Goal: Task Accomplishment & Management: Complete application form

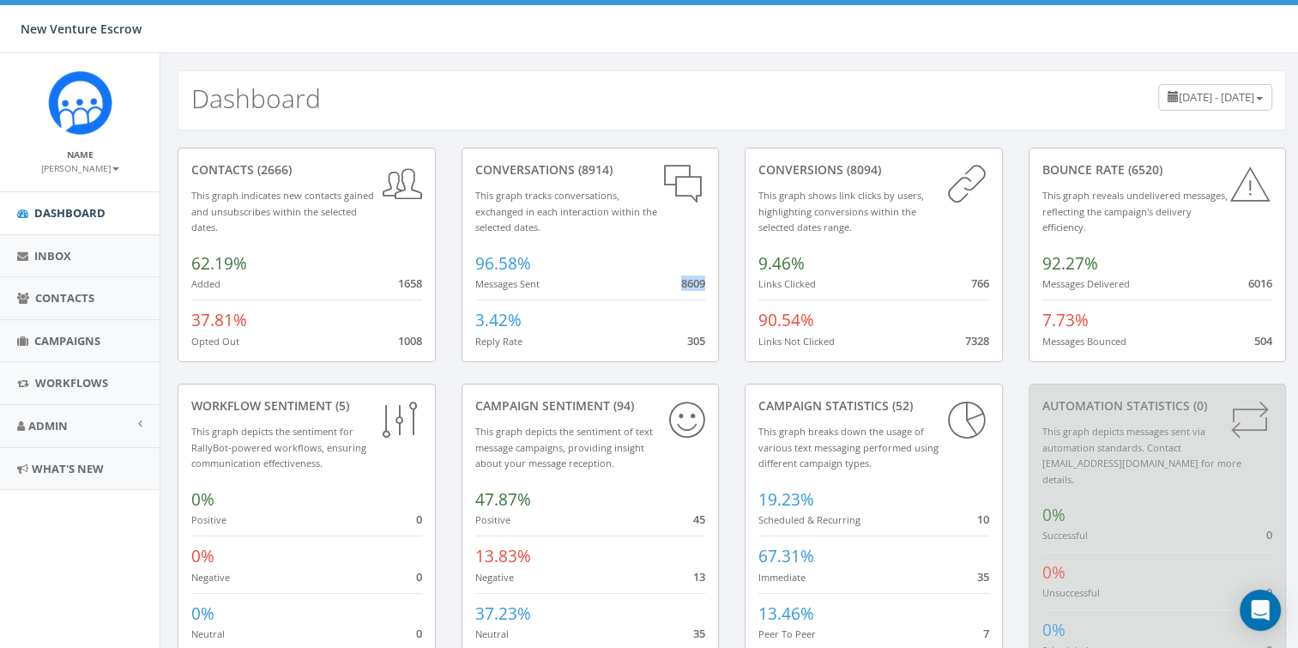
drag, startPoint x: 680, startPoint y: 285, endPoint x: 704, endPoint y: 285, distance: 24.0
click at [704, 285] on span "8609" at bounding box center [693, 282] width 24 height 15
click at [111, 172] on small "[PERSON_NAME]" at bounding box center [80, 168] width 78 height 12
click at [166, 125] on div "Dashboard July 3, 2025 - October 1, 2025" at bounding box center [731, 91] width 1143 height 77
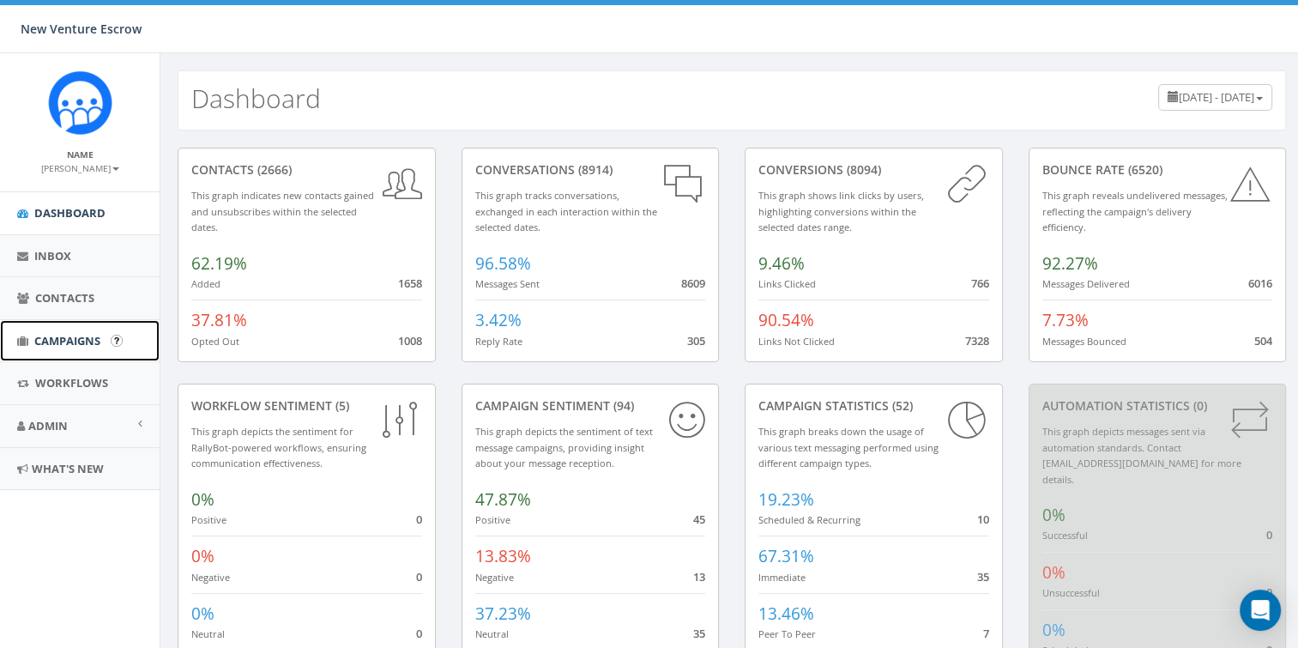
click at [53, 345] on span "Campaigns" at bounding box center [67, 340] width 66 height 15
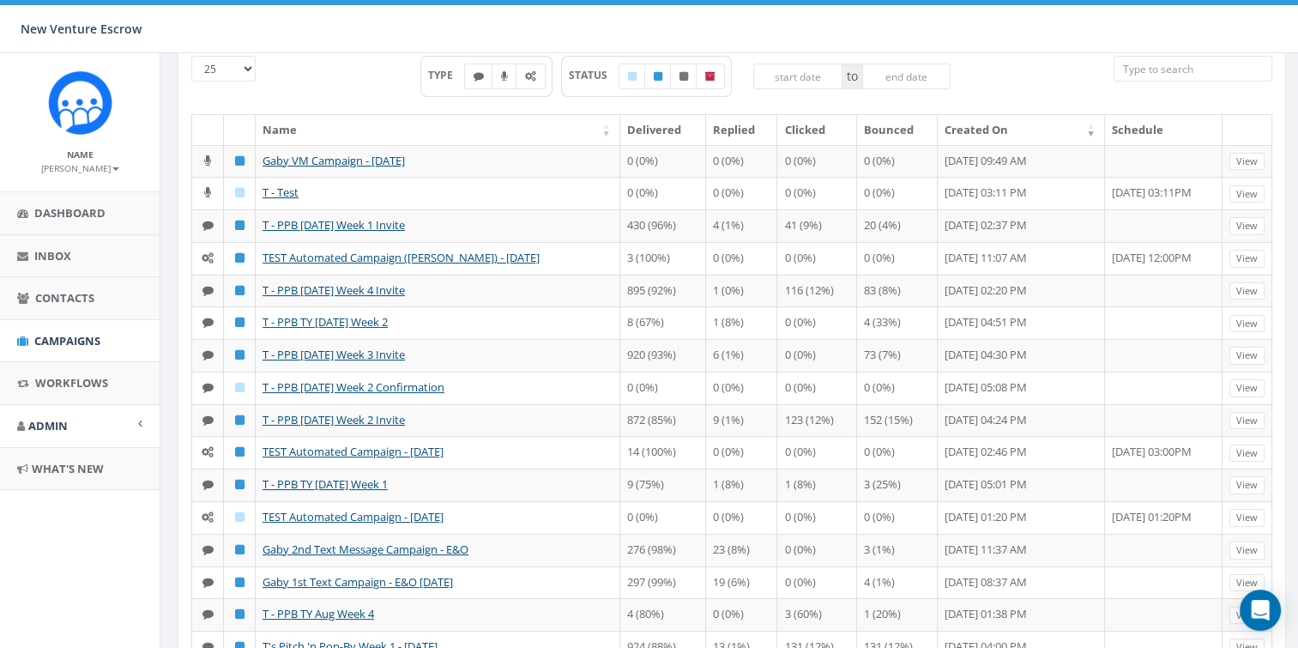
scroll to position [76, 0]
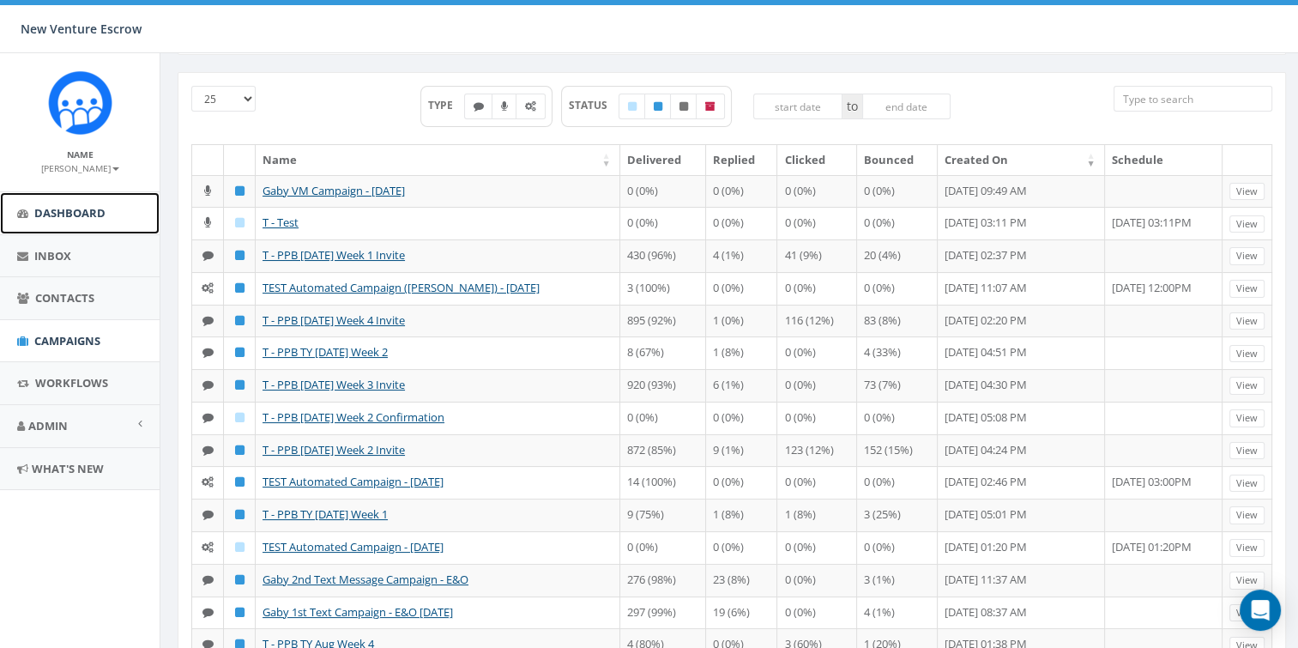
click at [67, 216] on span "Dashboard" at bounding box center [69, 212] width 71 height 15
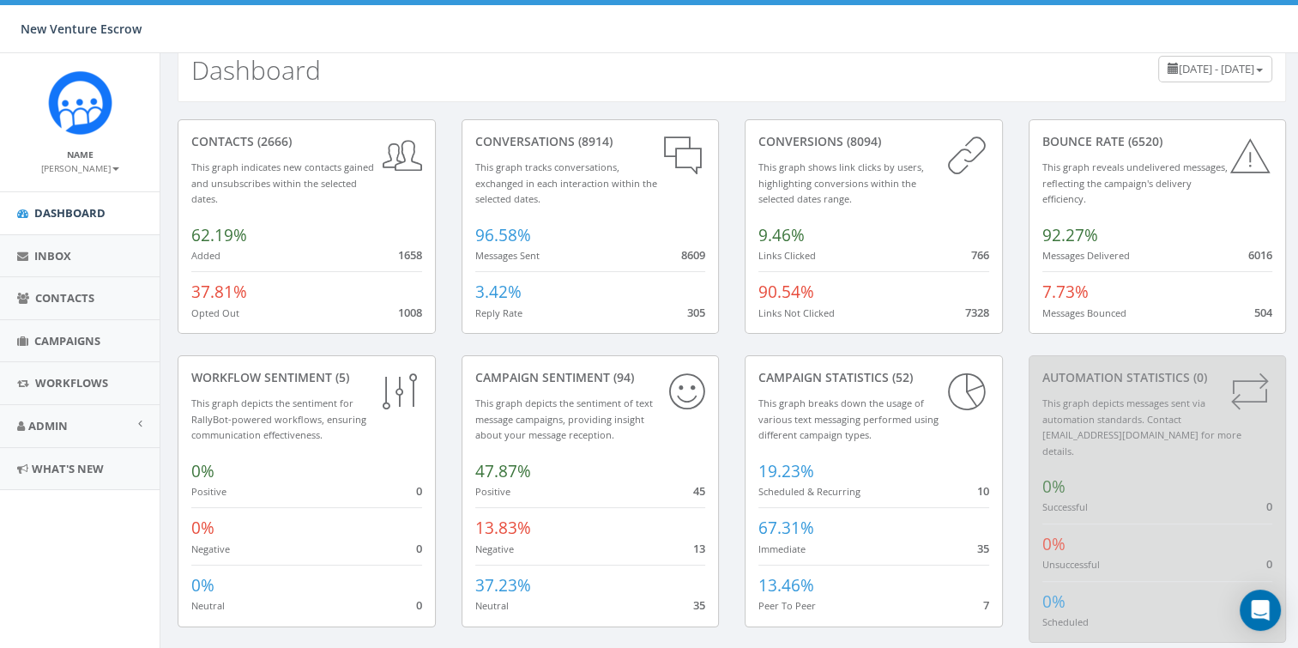
scroll to position [45, 0]
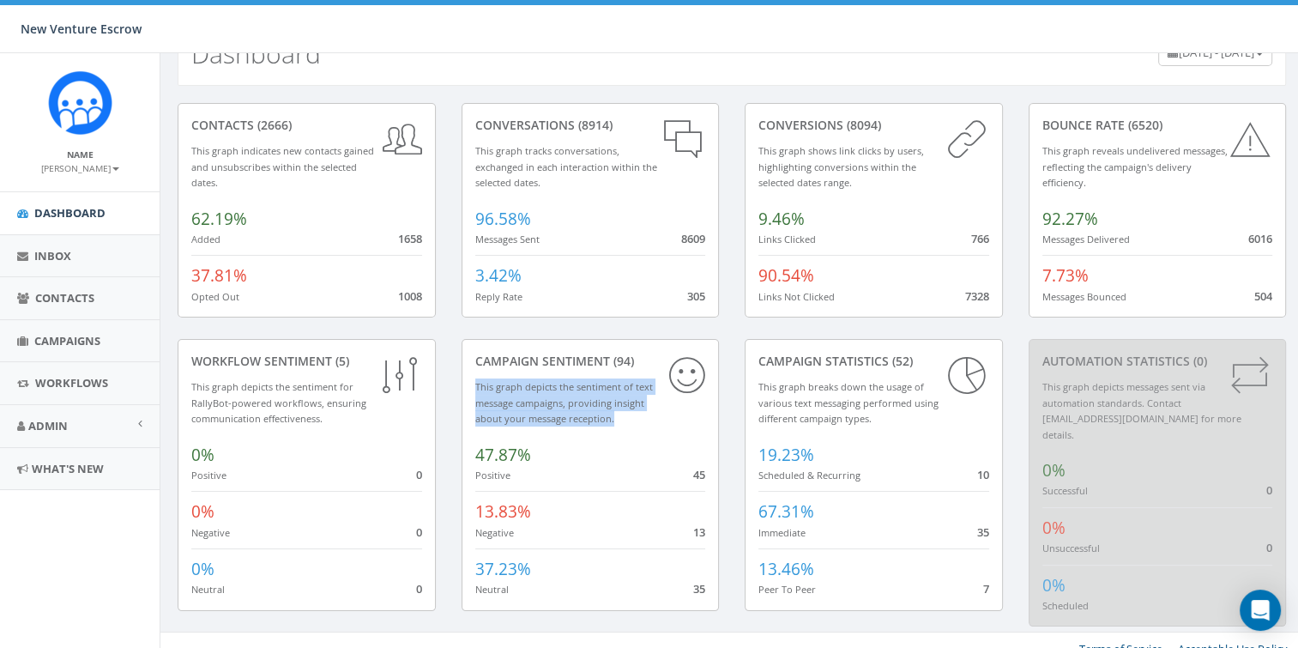
drag, startPoint x: 474, startPoint y: 388, endPoint x: 630, endPoint y: 414, distance: 157.4
click at [630, 414] on div "Campaign Sentiment (94) This graph depicts the sentiment of text message campai…" at bounding box center [591, 475] width 258 height 272
click at [631, 414] on div "Campaign Sentiment (94) This graph depicts the sentiment of text message campai…" at bounding box center [591, 475] width 258 height 272
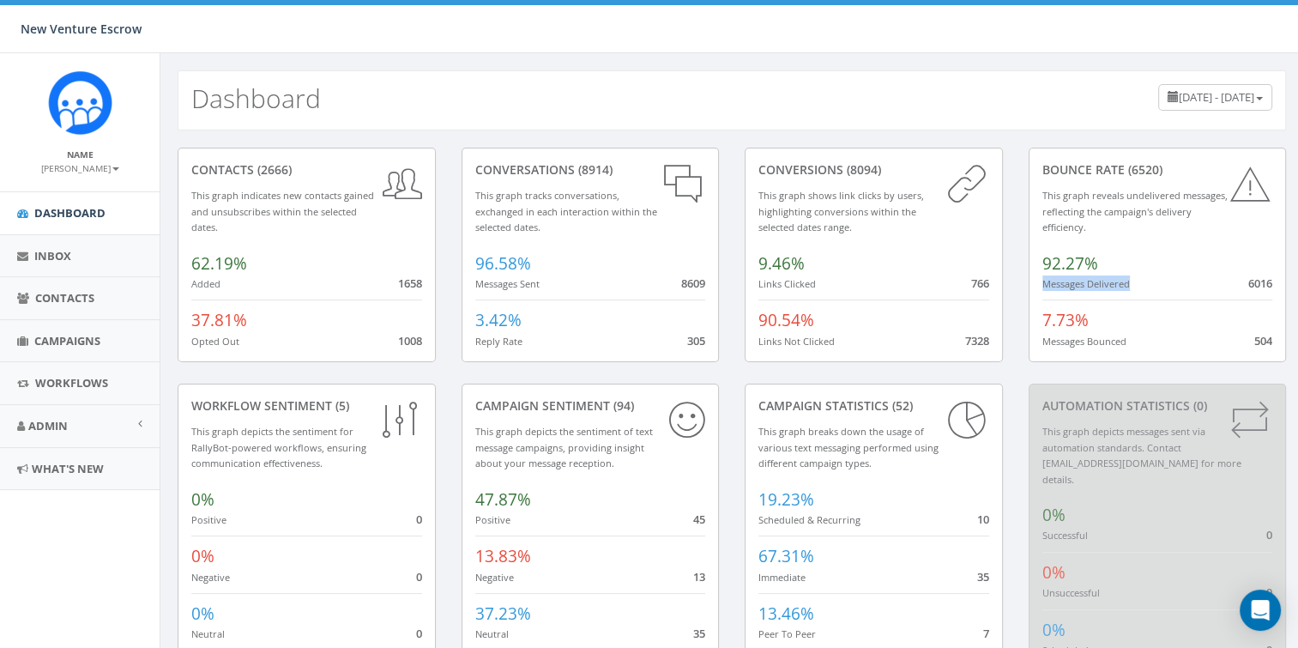
drag, startPoint x: 1045, startPoint y: 281, endPoint x: 1134, endPoint y: 281, distance: 89.2
click at [1134, 281] on div "92.27% Messages Delivered 6016" at bounding box center [1157, 268] width 231 height 48
click at [1148, 283] on div "92.27% Messages Delivered 6016" at bounding box center [1157, 268] width 231 height 48
drag, startPoint x: 1039, startPoint y: 284, endPoint x: 1187, endPoint y: 284, distance: 148.4
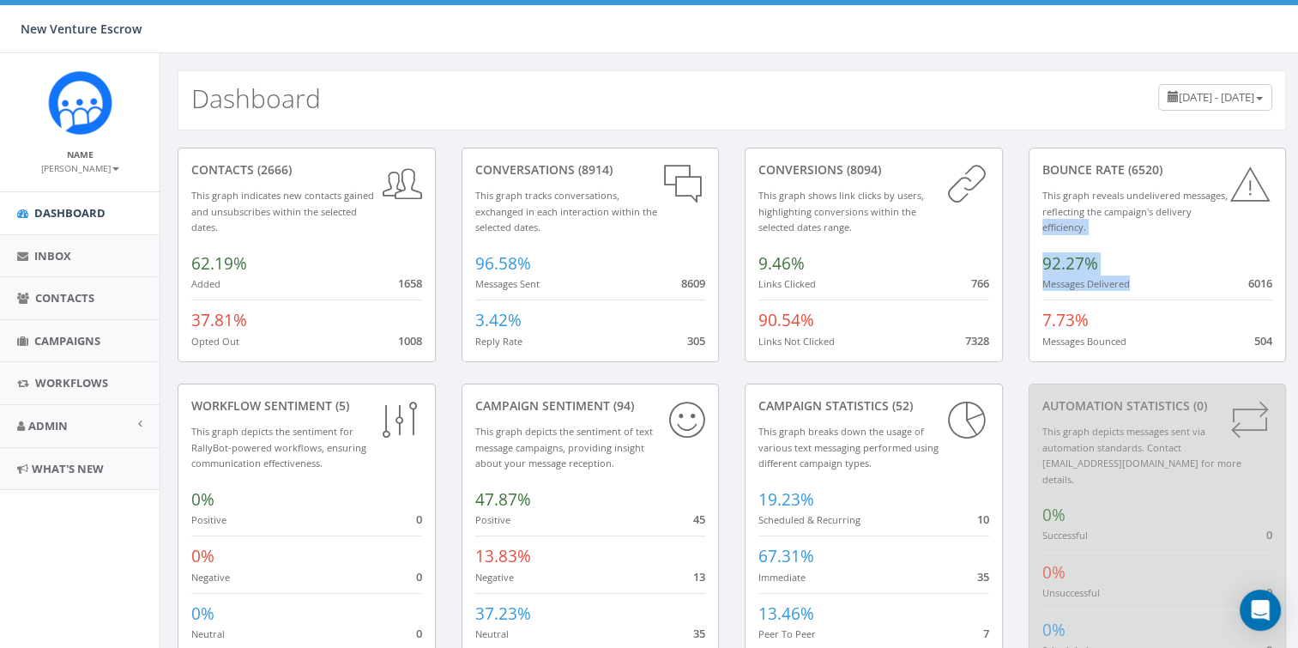
click at [1187, 284] on div "Bounce Rate (6520) This graph reveals undelivered messages, reflecting the camp…" at bounding box center [1158, 255] width 258 height 214
drag, startPoint x: 1187, startPoint y: 284, endPoint x: 1204, endPoint y: 285, distance: 16.3
click at [1187, 284] on div "92.27% Messages Delivered 6016" at bounding box center [1157, 268] width 231 height 48
click at [1193, 285] on div "92.27% Messages Delivered 6016" at bounding box center [1157, 268] width 231 height 48
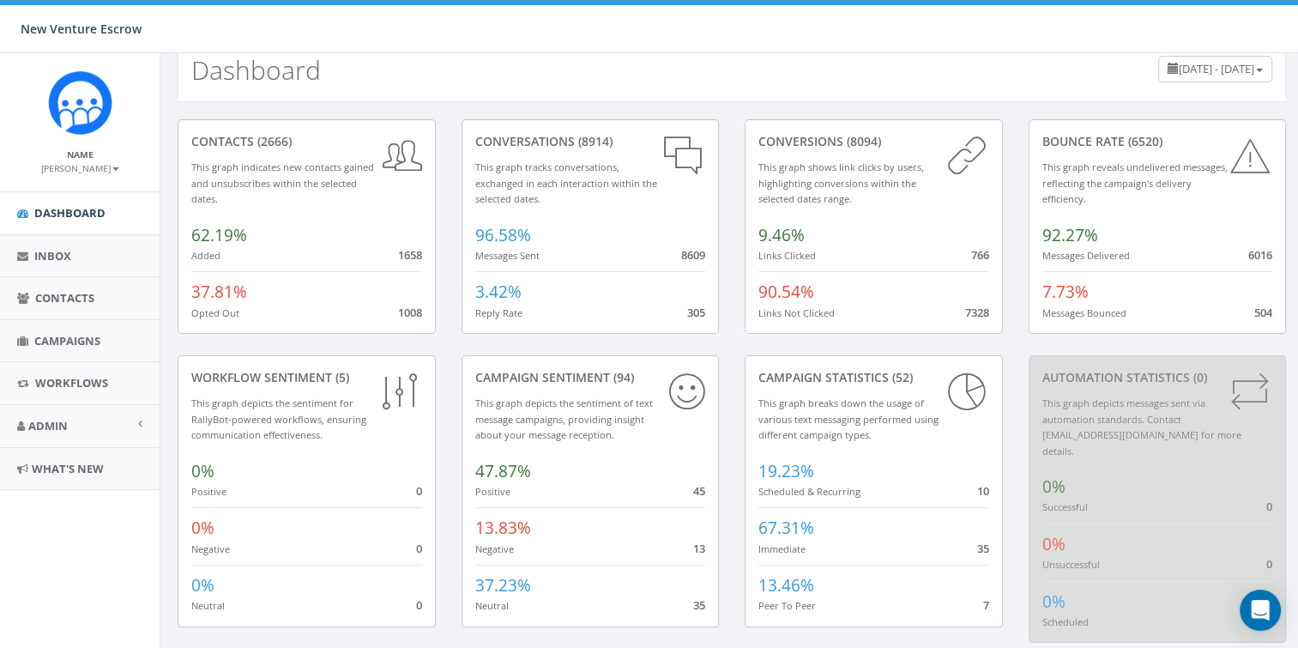
scroll to position [45, 0]
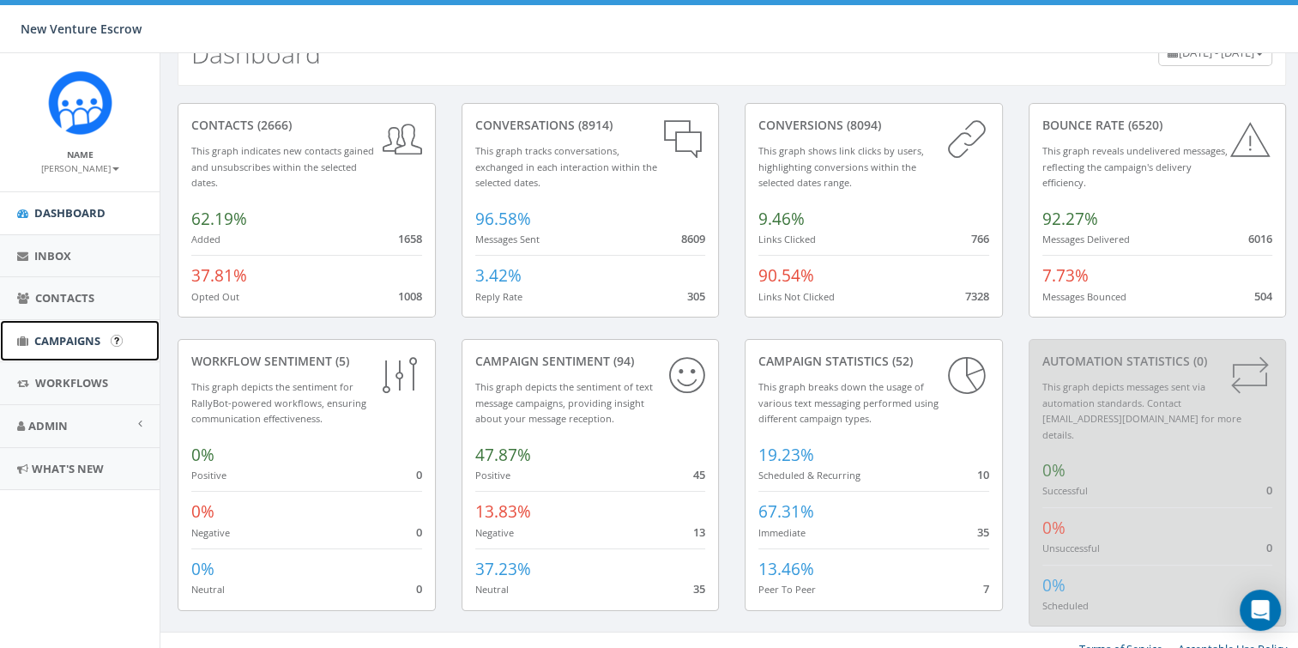
click at [84, 345] on span "Campaigns" at bounding box center [67, 340] width 66 height 15
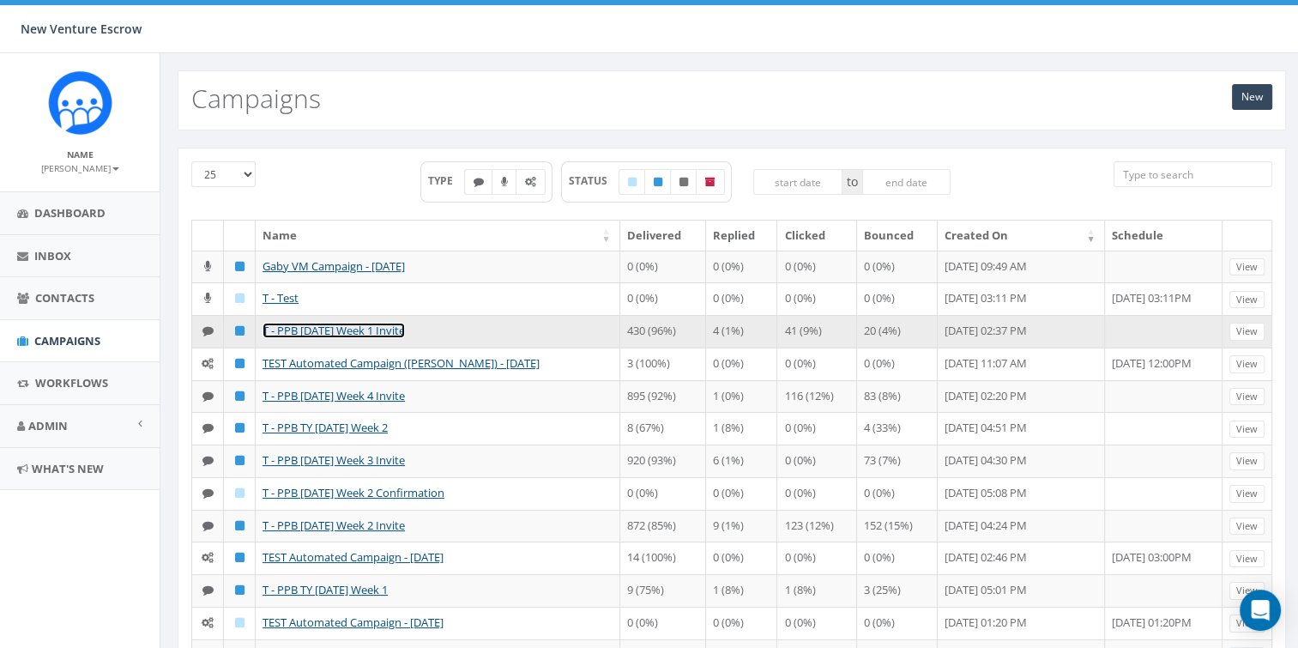
click at [338, 338] on link "T - PPB [DATE] Week 1 Invite" at bounding box center [334, 330] width 142 height 15
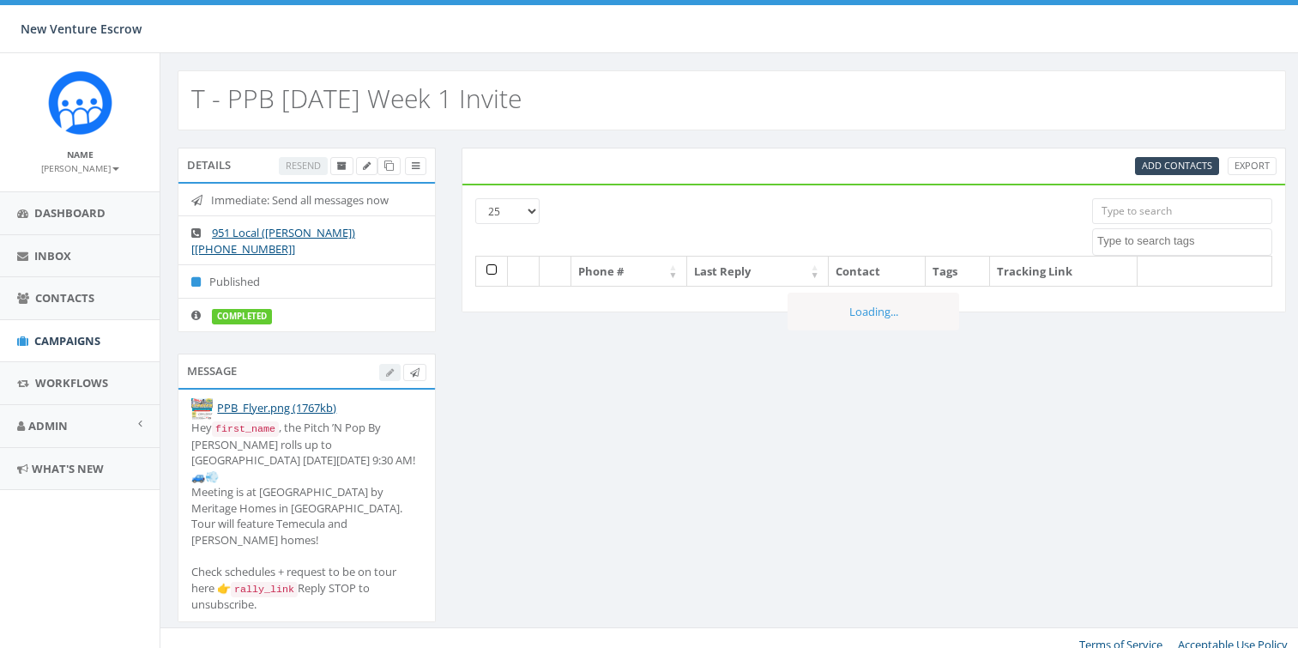
select select
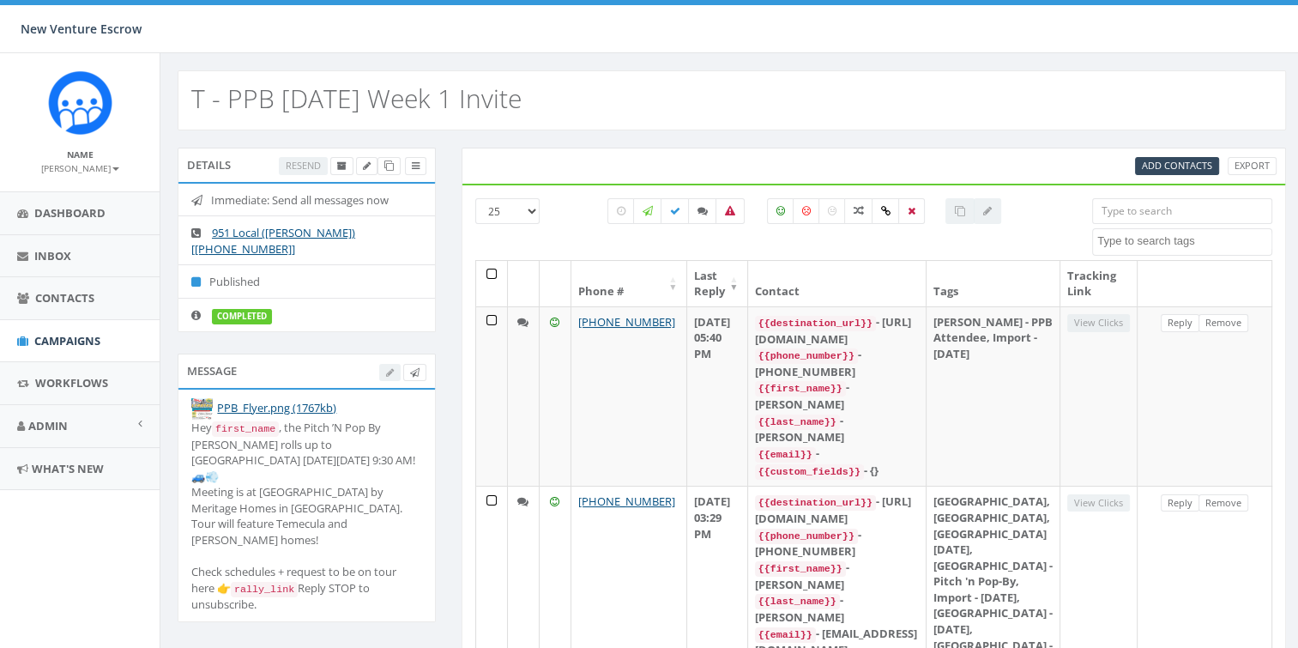
drag, startPoint x: 358, startPoint y: 589, endPoint x: 194, endPoint y: 403, distance: 248.0
click at [194, 403] on li "PPB_Flyer.png (1767kb) Hey first_name , the Pitch ’N Pop By Caravan rolls up to…" at bounding box center [306, 506] width 257 height 232
click at [419, 510] on div "Hey first_name , the Pitch ’N Pop By Caravan rolls up to Temecula next Thursday…" at bounding box center [306, 516] width 231 height 193
click at [1168, 209] on input "search" at bounding box center [1182, 211] width 180 height 26
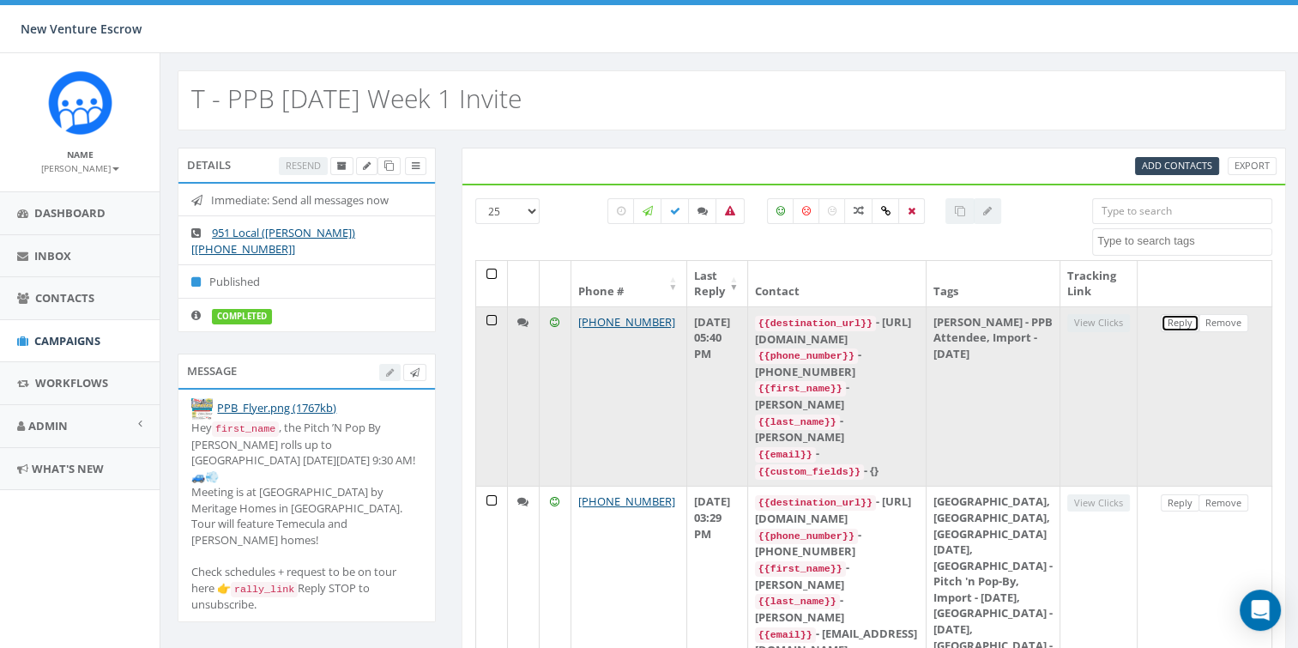
click at [1174, 319] on link "Reply" at bounding box center [1180, 323] width 39 height 18
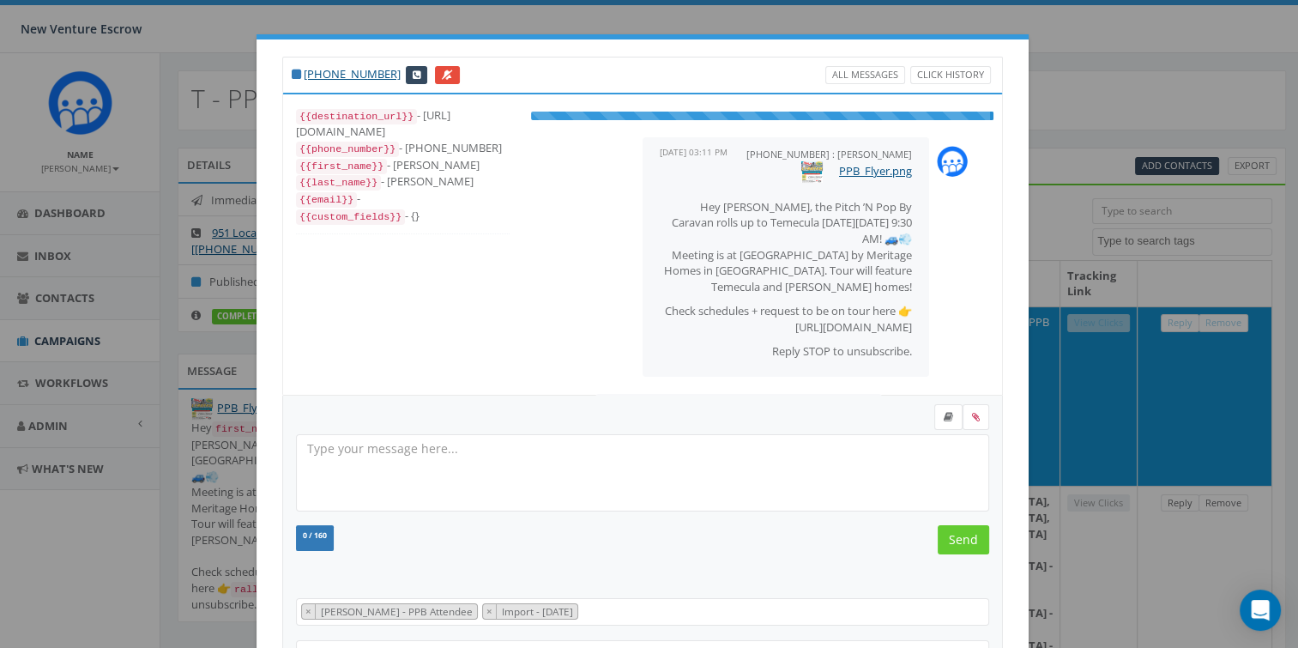
scroll to position [88, 0]
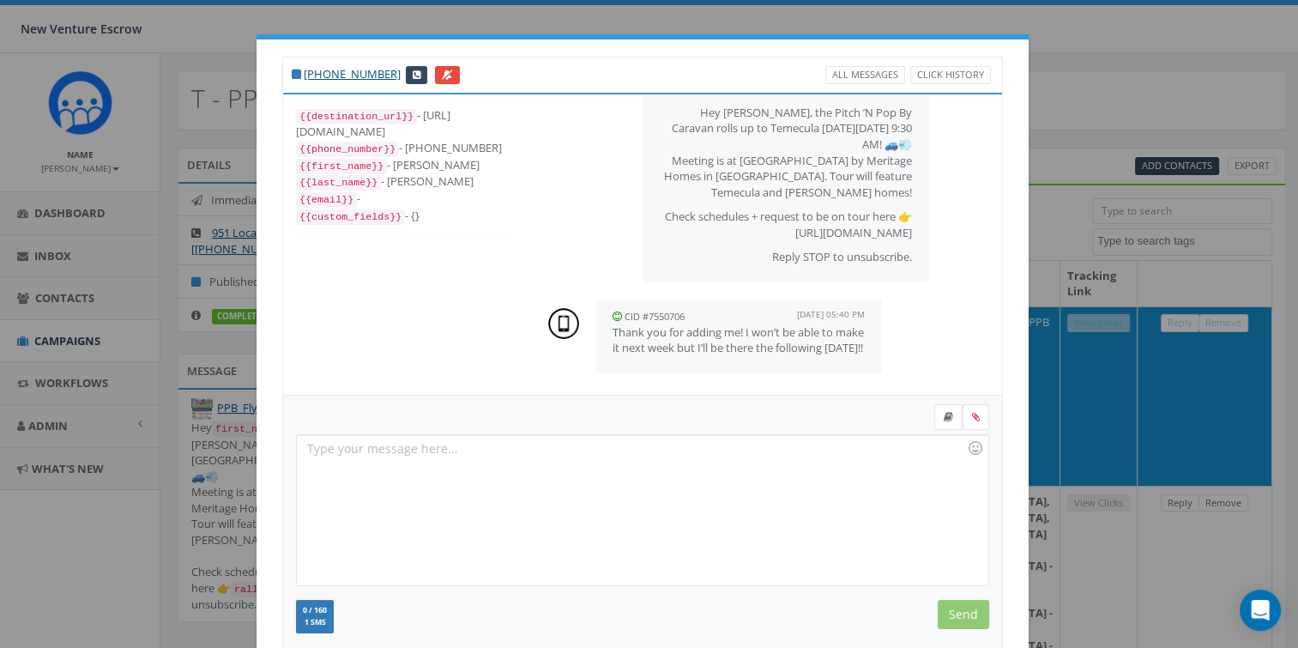
drag, startPoint x: 740, startPoint y: 350, endPoint x: 601, endPoint y: 319, distance: 141.5
click at [601, 319] on div "CID #7550706 September 26, 2025 05:40 PM Thank you for adding me! I won’t be ab…" at bounding box center [738, 336] width 287 height 74
drag, startPoint x: 601, startPoint y: 319, endPoint x: 752, endPoint y: 340, distance: 152.4
click at [752, 340] on p "Thank you for adding me! I won’t be able to make it next week but I’ll be there…" at bounding box center [739, 340] width 252 height 32
click at [728, 343] on p "Thank you for adding me! I won’t be able to make it next week but I’ll be there…" at bounding box center [739, 340] width 252 height 32
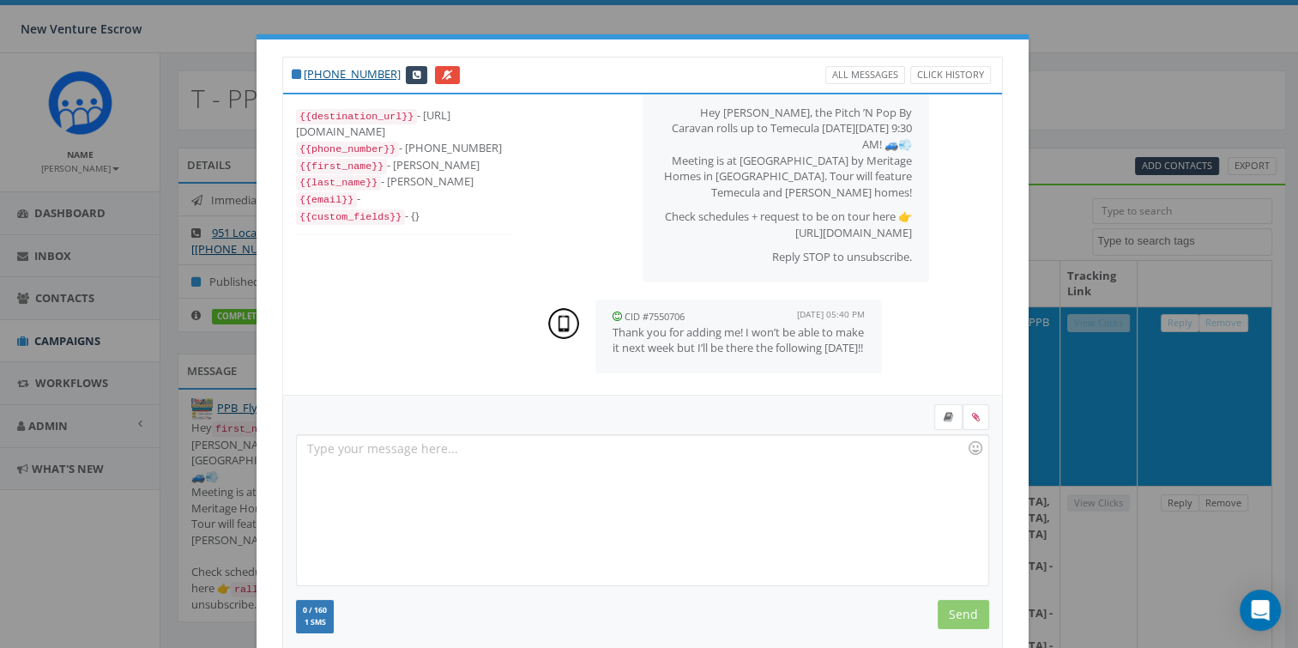
drag, startPoint x: 739, startPoint y: 343, endPoint x: 598, endPoint y: 320, distance: 142.6
click at [598, 320] on div "CID #7550706 September 26, 2025 05:40 PM Thank you for adding me! I won’t be ab…" at bounding box center [738, 336] width 287 height 74
drag, startPoint x: 598, startPoint y: 320, endPoint x: 788, endPoint y: 343, distance: 191.0
click at [770, 343] on p "Thank you for adding me! I won’t be able to make it next week but I’ll be there…" at bounding box center [739, 340] width 252 height 32
click at [1100, 327] on div "+1 760-645-8382 All Messages Click History {{destination_url}} - https://rclink…" at bounding box center [649, 324] width 1298 height 648
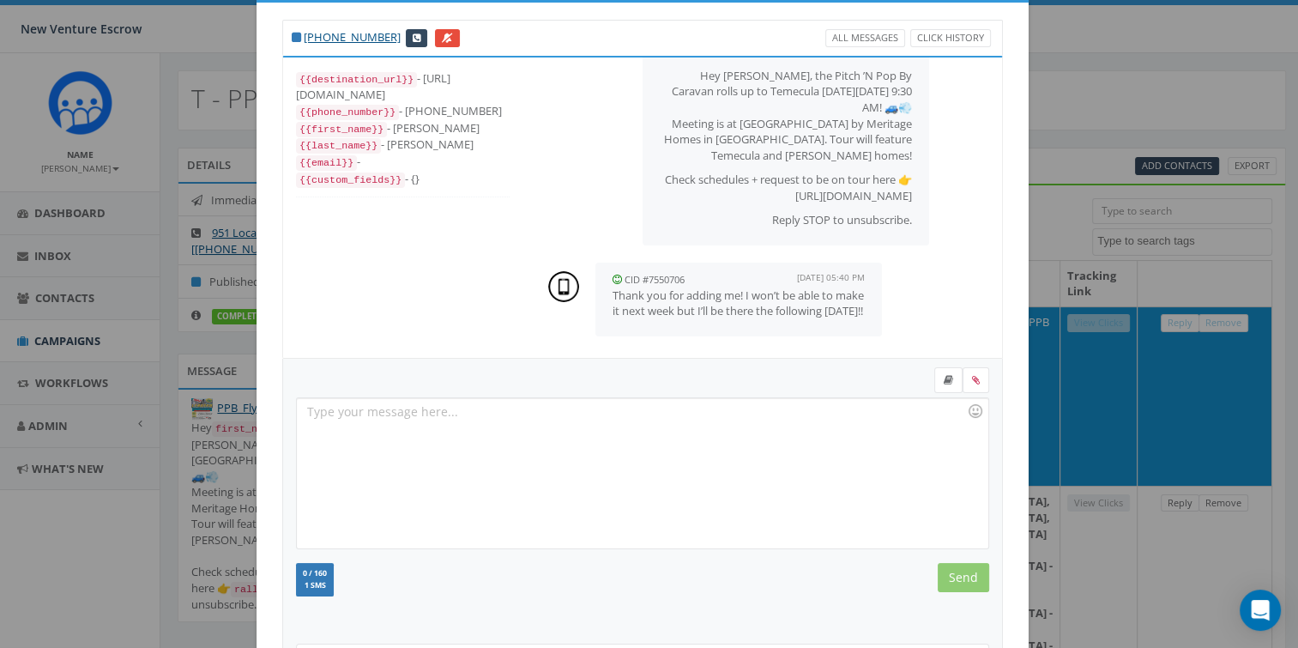
scroll to position [0, 0]
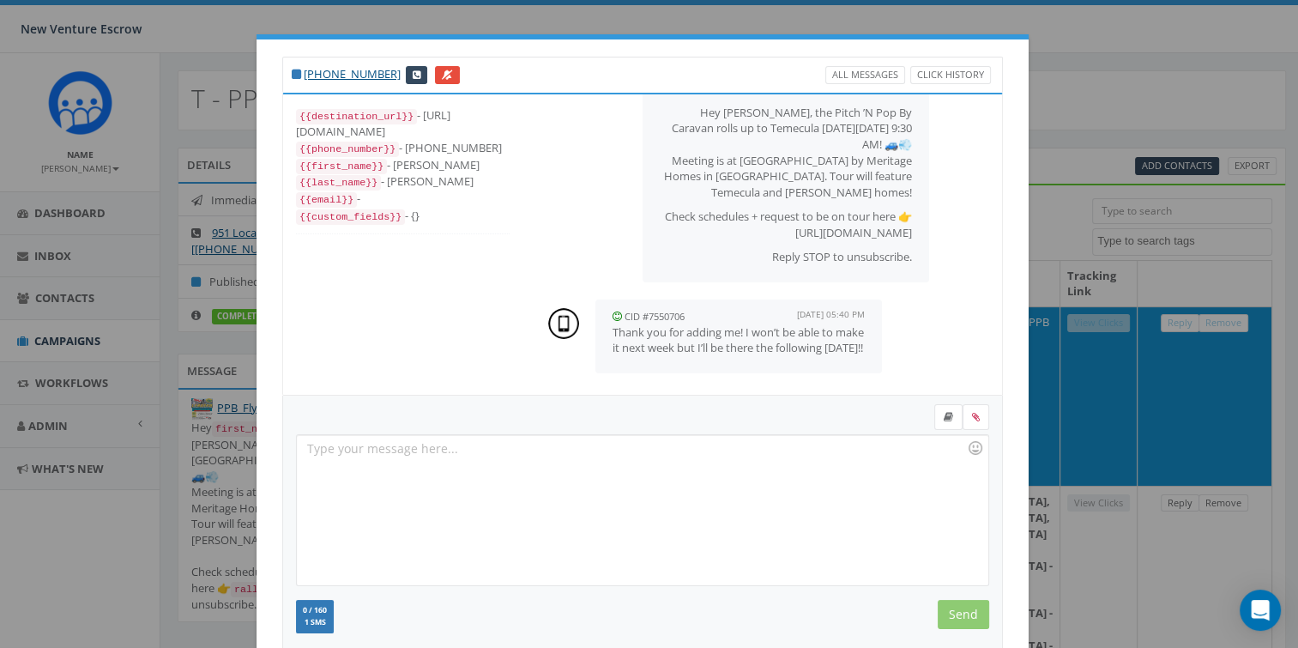
drag, startPoint x: 711, startPoint y: 342, endPoint x: 610, endPoint y: 316, distance: 104.7
click at [613, 324] on p "Thank you for adding me! I won’t be able to make it next week but I’ll be there…" at bounding box center [739, 340] width 252 height 32
click at [414, 173] on div "{{last_name}} - madsen" at bounding box center [403, 181] width 214 height 17
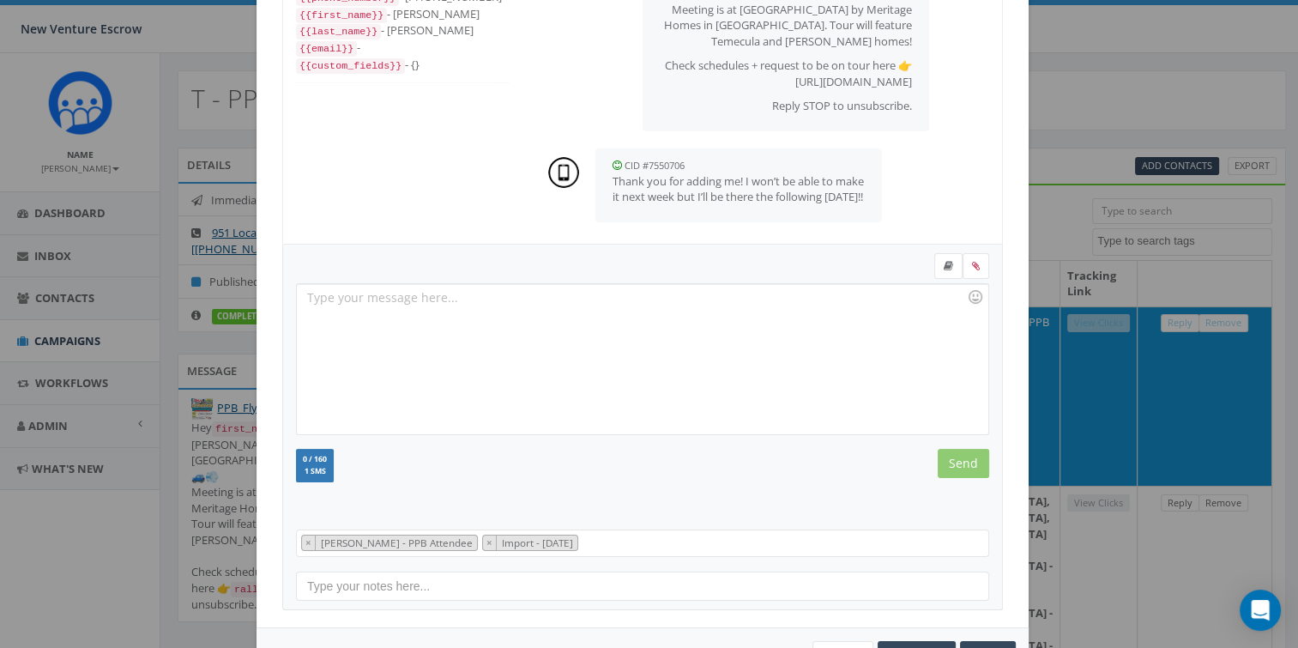
scroll to position [208, 0]
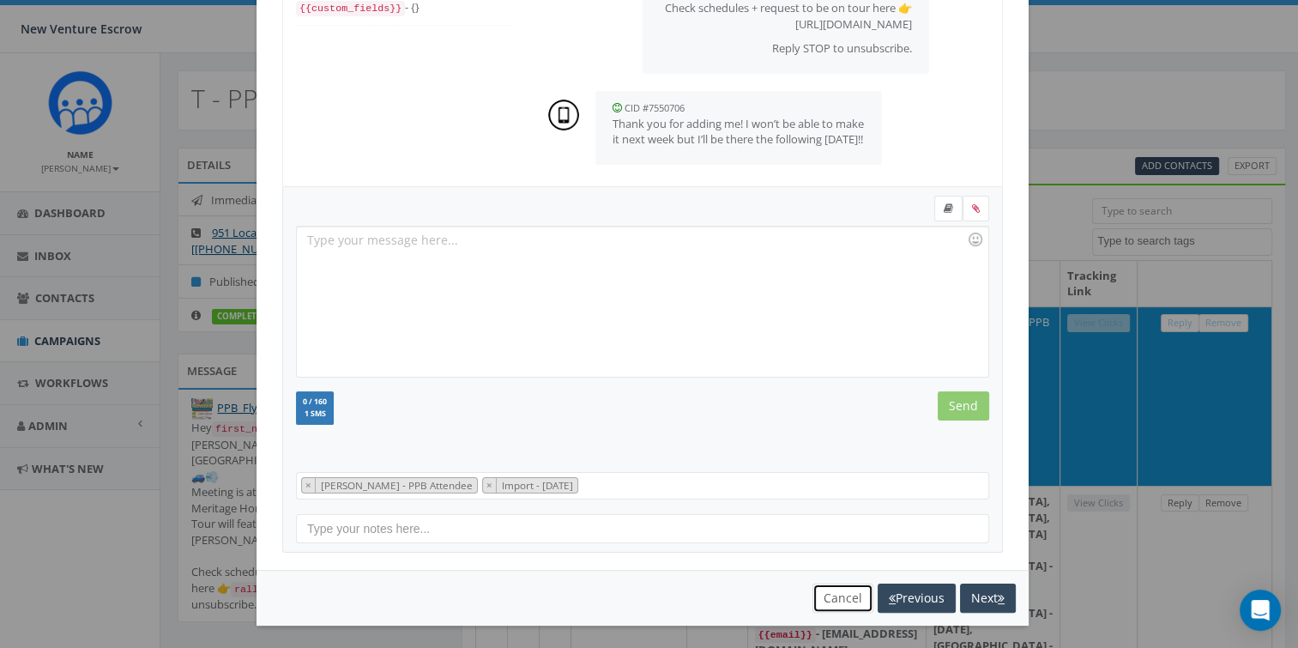
click at [818, 595] on button "Cancel" at bounding box center [843, 597] width 61 height 29
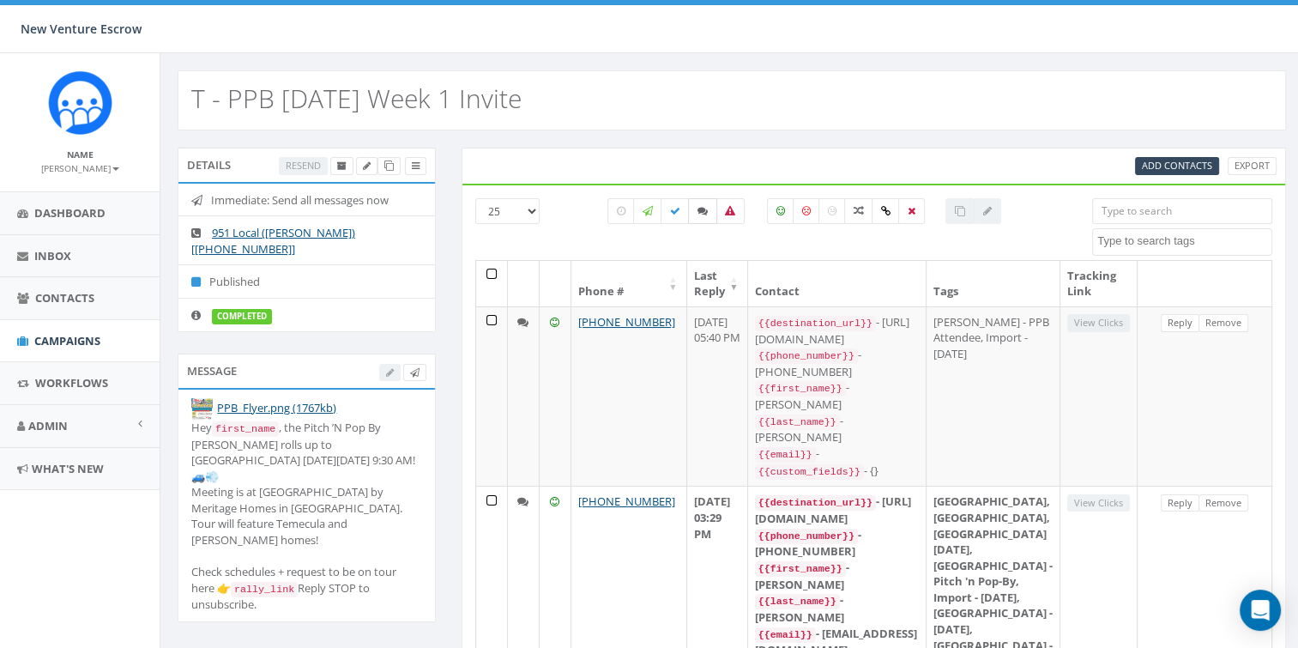
click at [707, 208] on icon at bounding box center [703, 211] width 10 height 10
checkbox input "true"
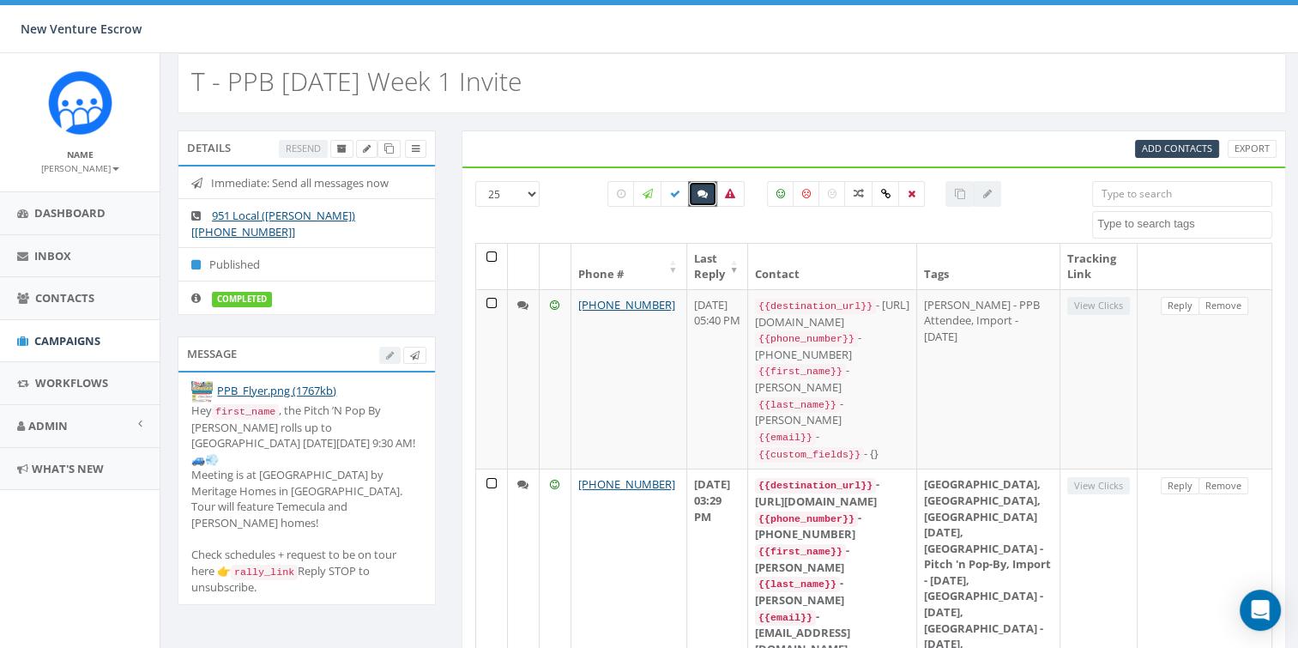
scroll to position [0, 0]
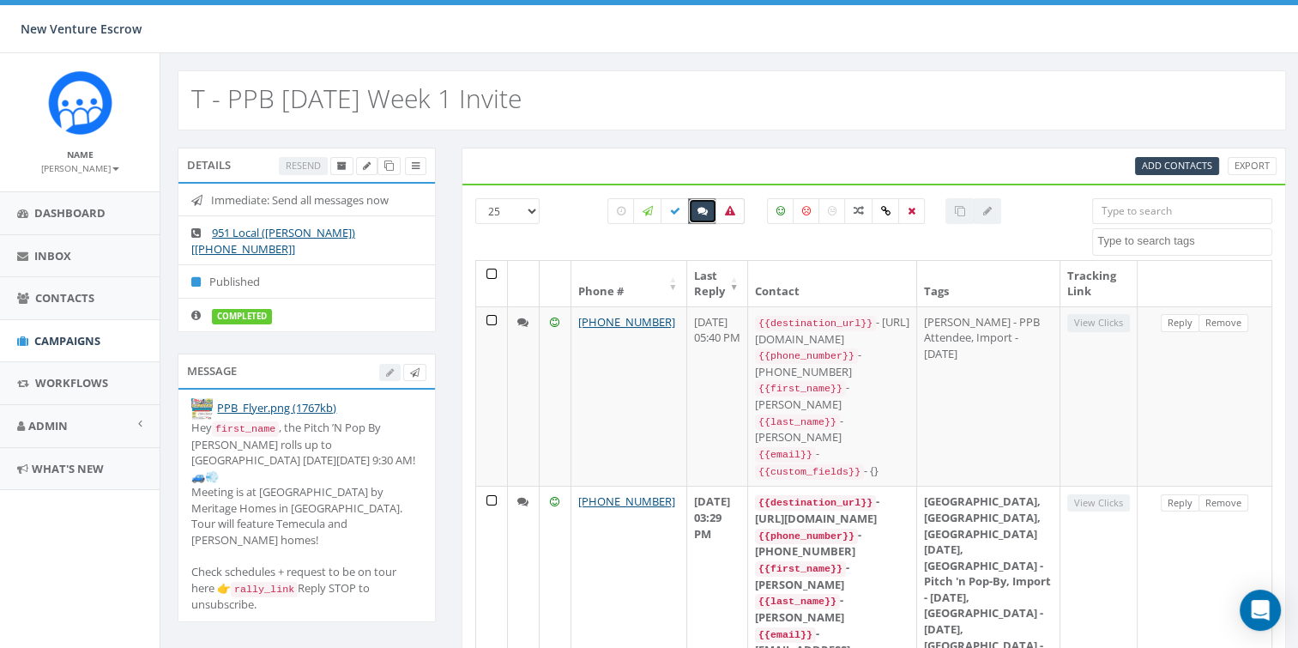
click at [734, 212] on icon at bounding box center [730, 211] width 10 height 10
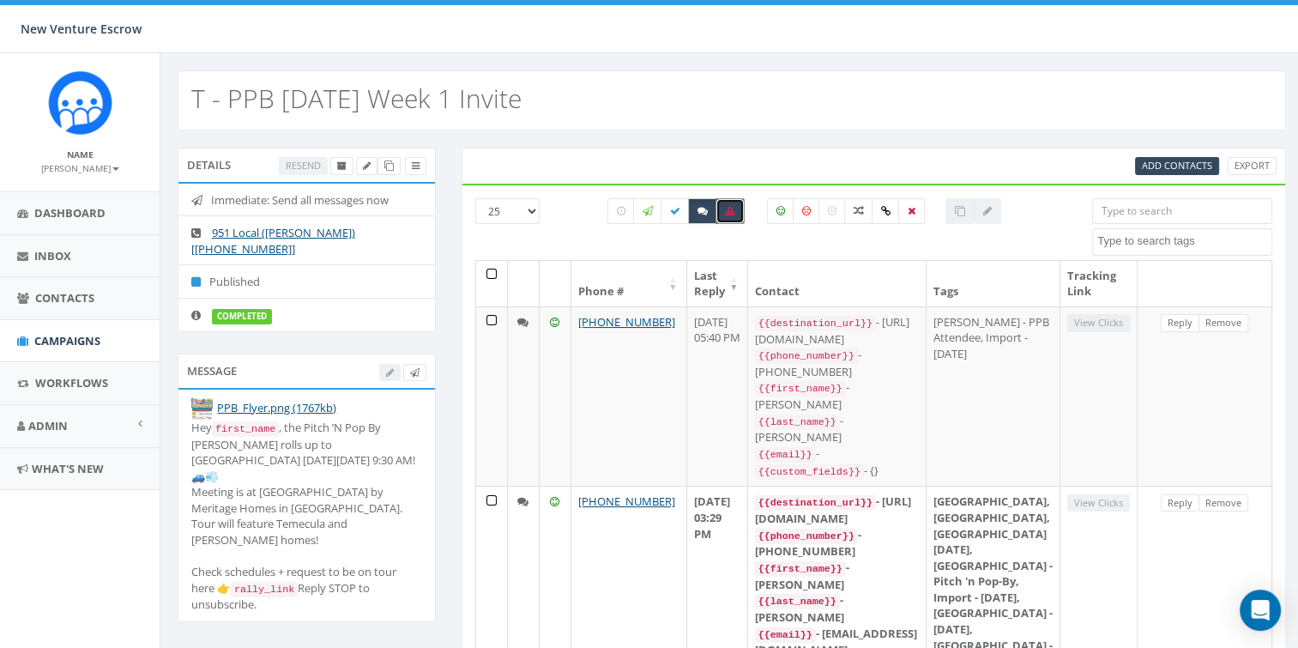
click at [736, 210] on label at bounding box center [730, 211] width 29 height 26
checkbox input "false"
click at [697, 204] on label at bounding box center [702, 211] width 29 height 26
click at [698, 208] on icon at bounding box center [703, 211] width 10 height 10
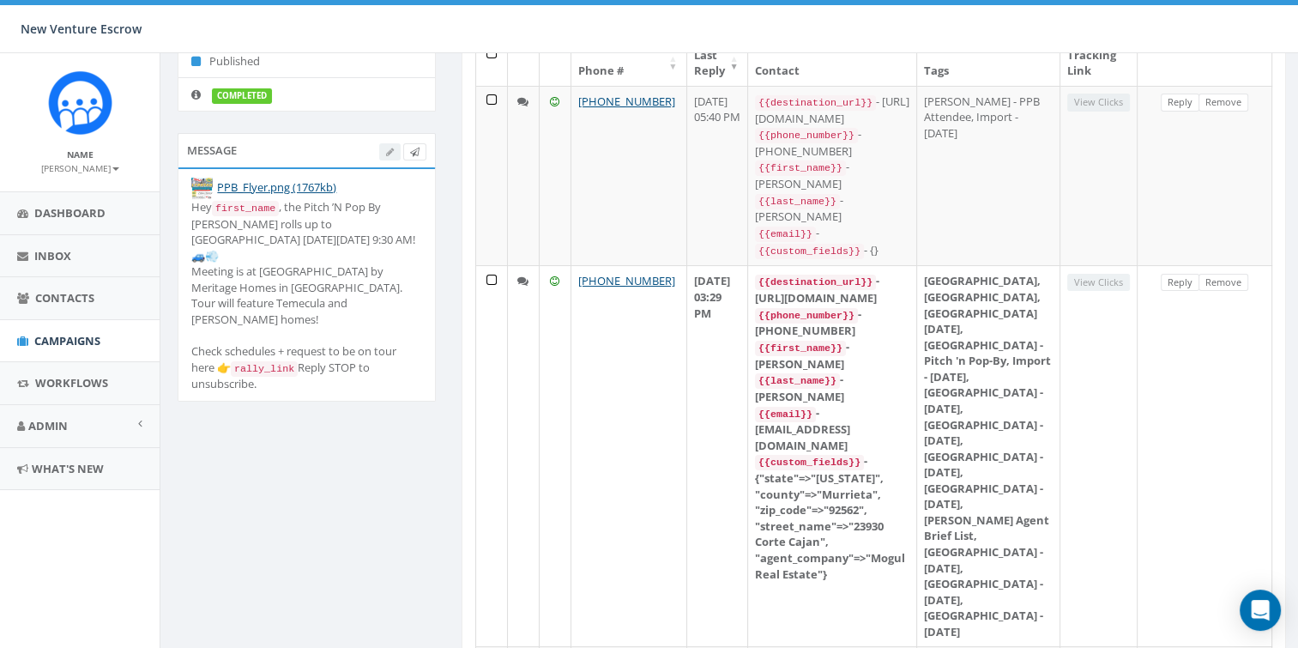
scroll to position [49, 0]
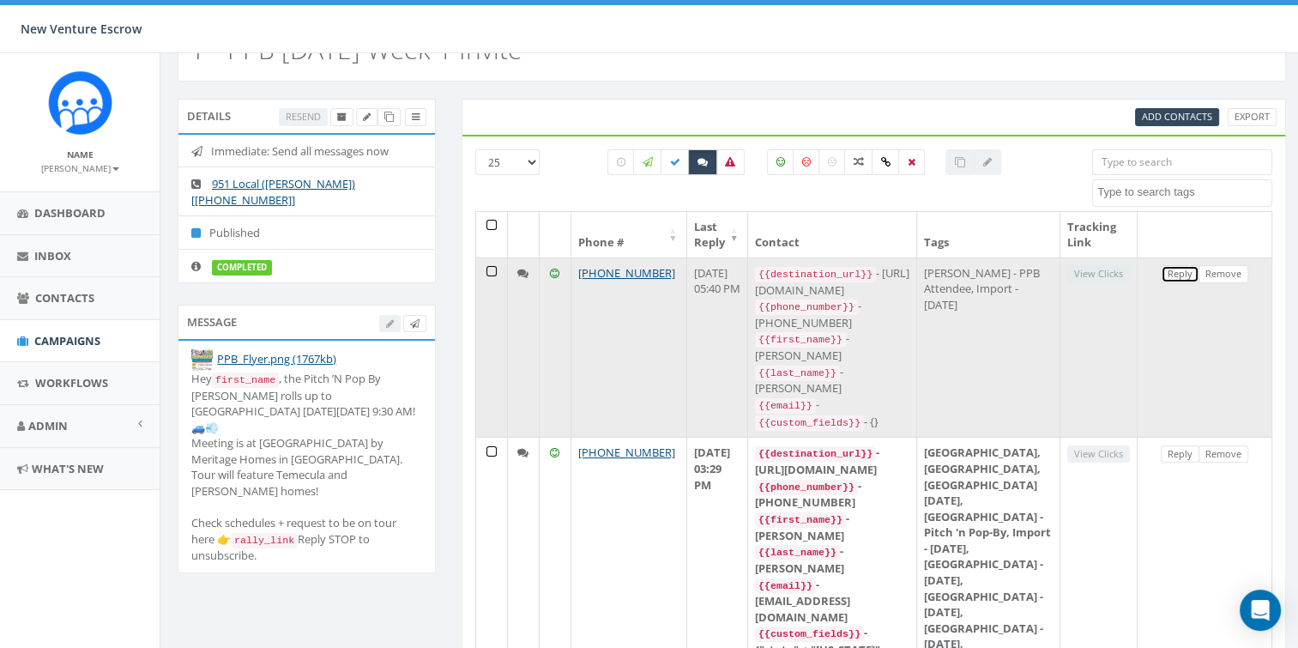
click at [1173, 273] on link "Reply" at bounding box center [1180, 274] width 39 height 18
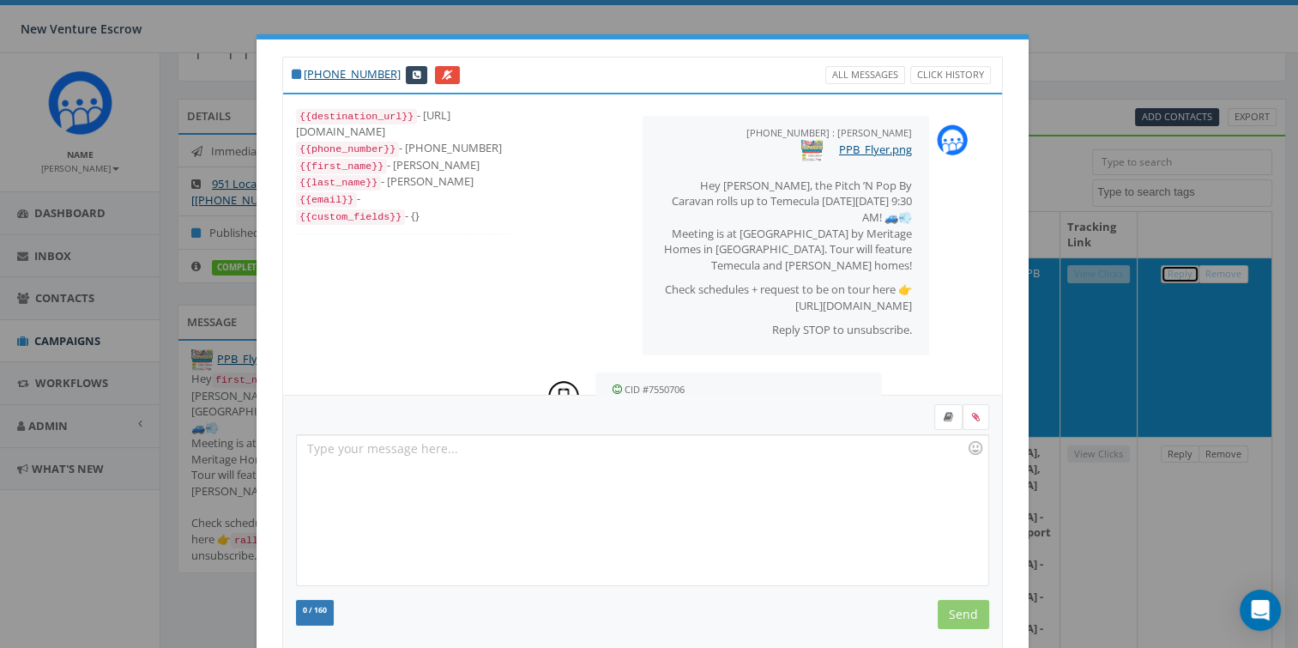
scroll to position [88, 0]
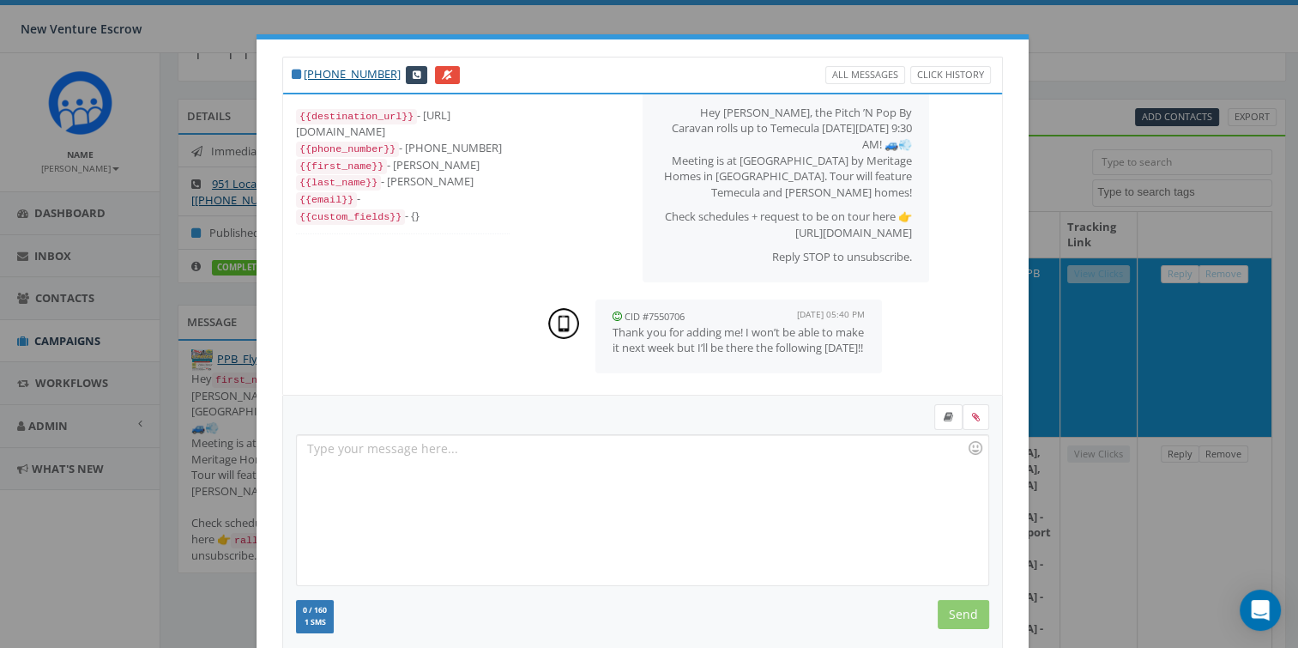
drag, startPoint x: 689, startPoint y: 347, endPoint x: 597, endPoint y: 314, distance: 97.4
click at [597, 314] on div "CID #7550706 September 26, 2025 05:40 PM Thank you for adding me! I won’t be ab…" at bounding box center [738, 336] width 287 height 74
drag, startPoint x: 597, startPoint y: 314, endPoint x: 752, endPoint y: 357, distance: 160.3
click at [752, 357] on div "CID #7550706 September 26, 2025 05:40 PM Thank you for adding me! I won’t be ab…" at bounding box center [738, 336] width 287 height 74
click at [447, 462] on div at bounding box center [642, 510] width 691 height 150
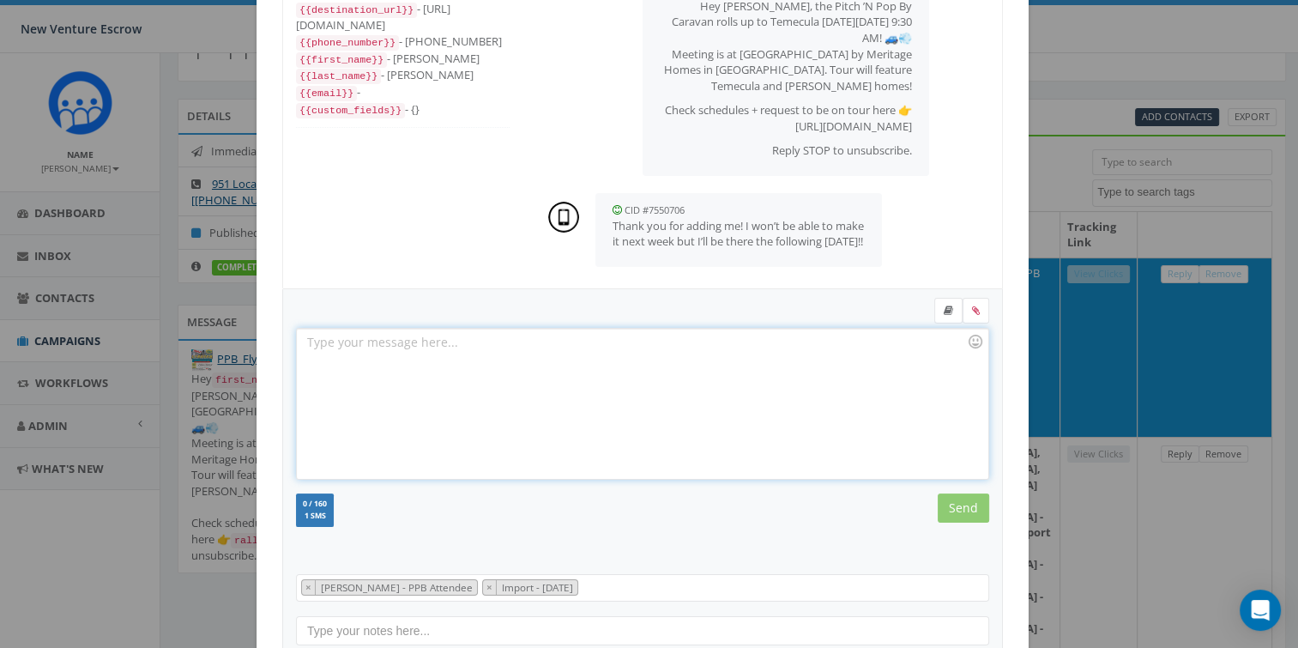
scroll to position [172, 0]
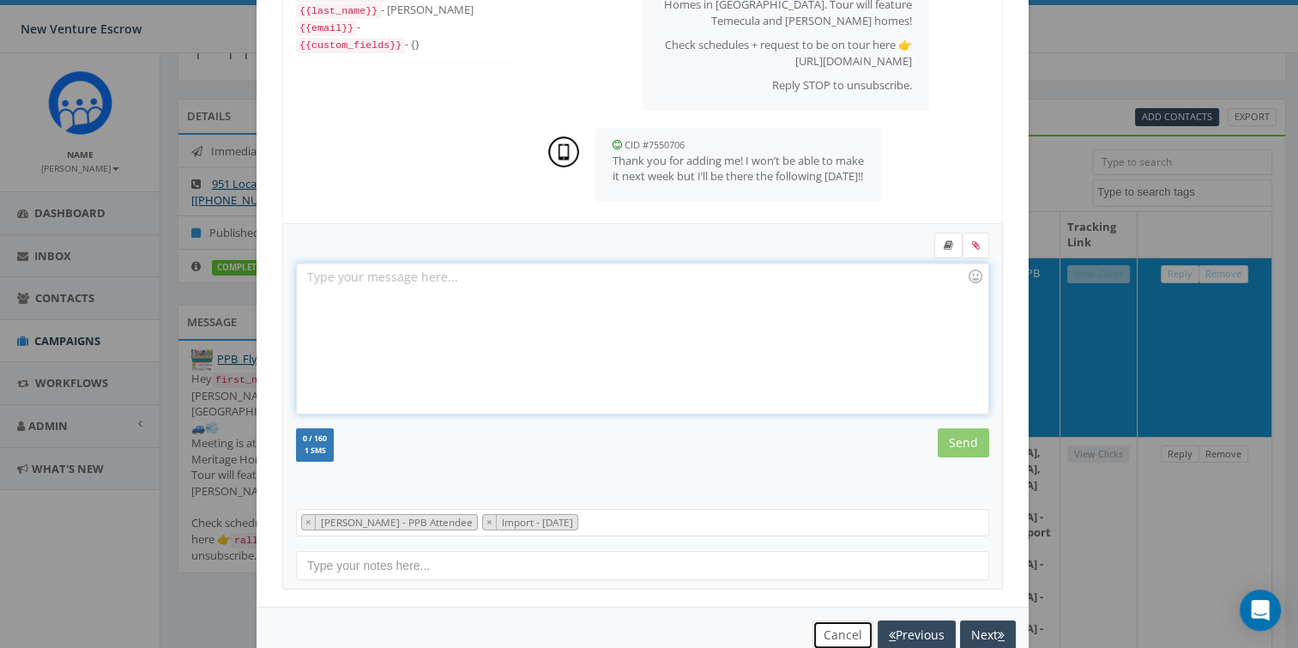
click at [843, 631] on button "Cancel" at bounding box center [843, 634] width 61 height 29
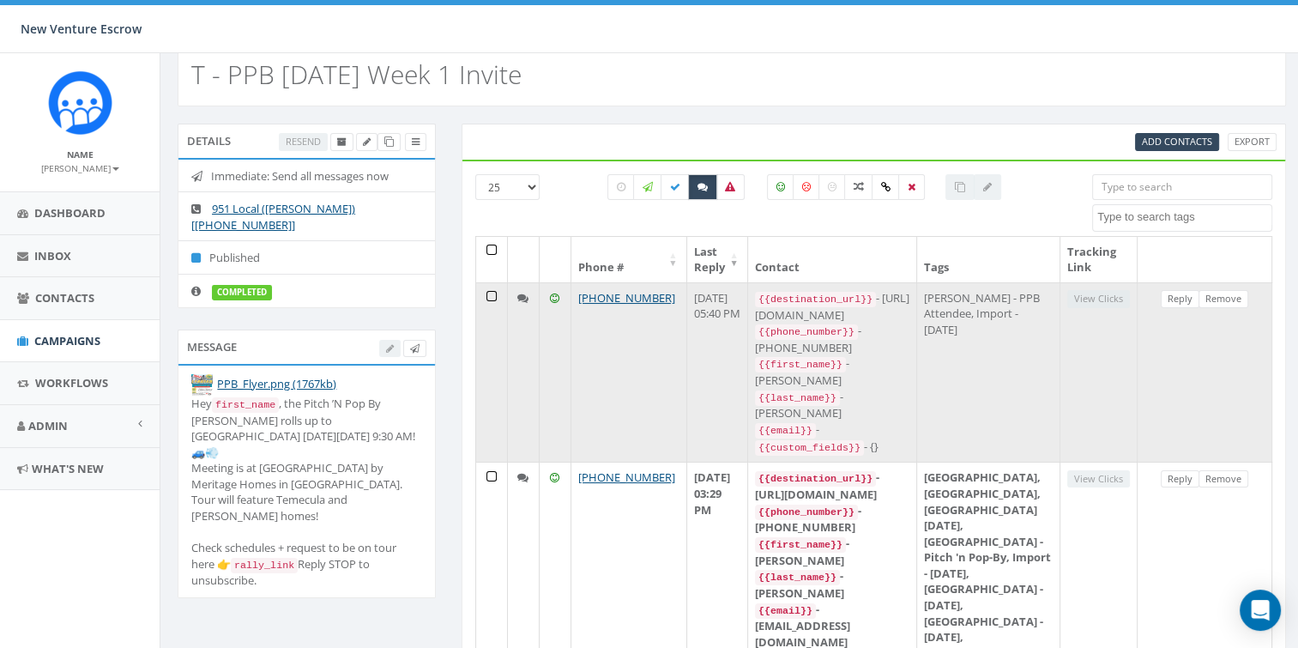
scroll to position [0, 0]
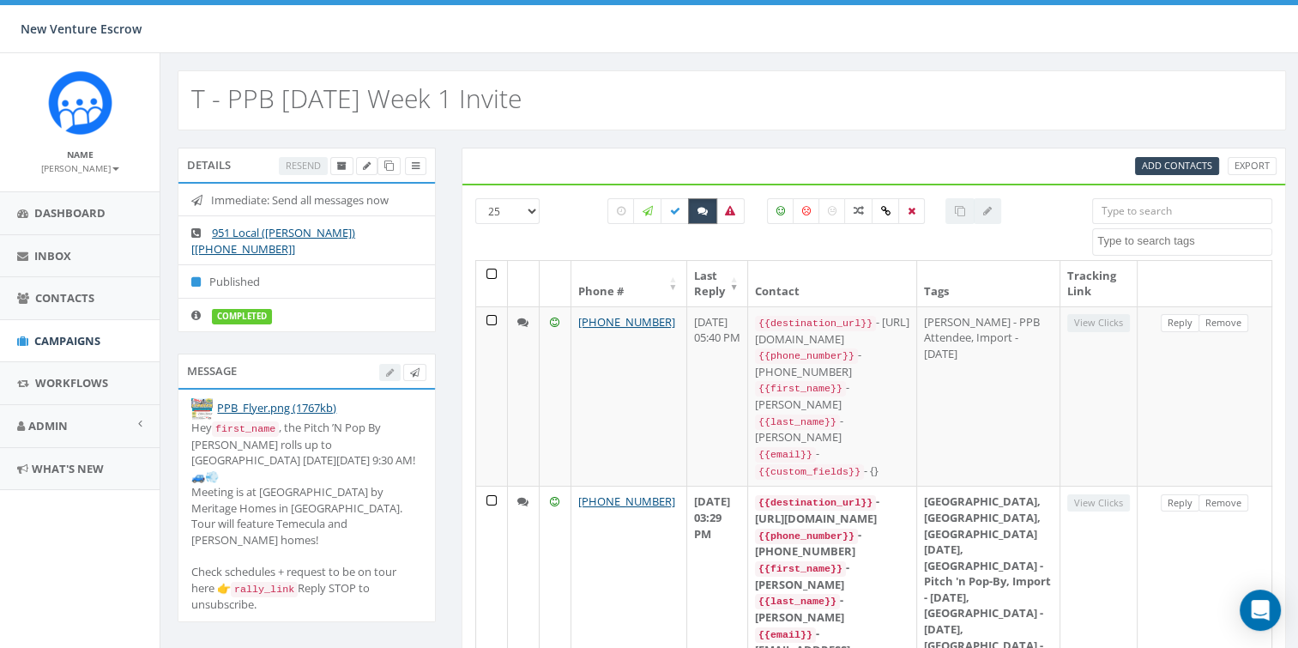
click at [706, 207] on icon at bounding box center [703, 211] width 10 height 10
checkbox input "false"
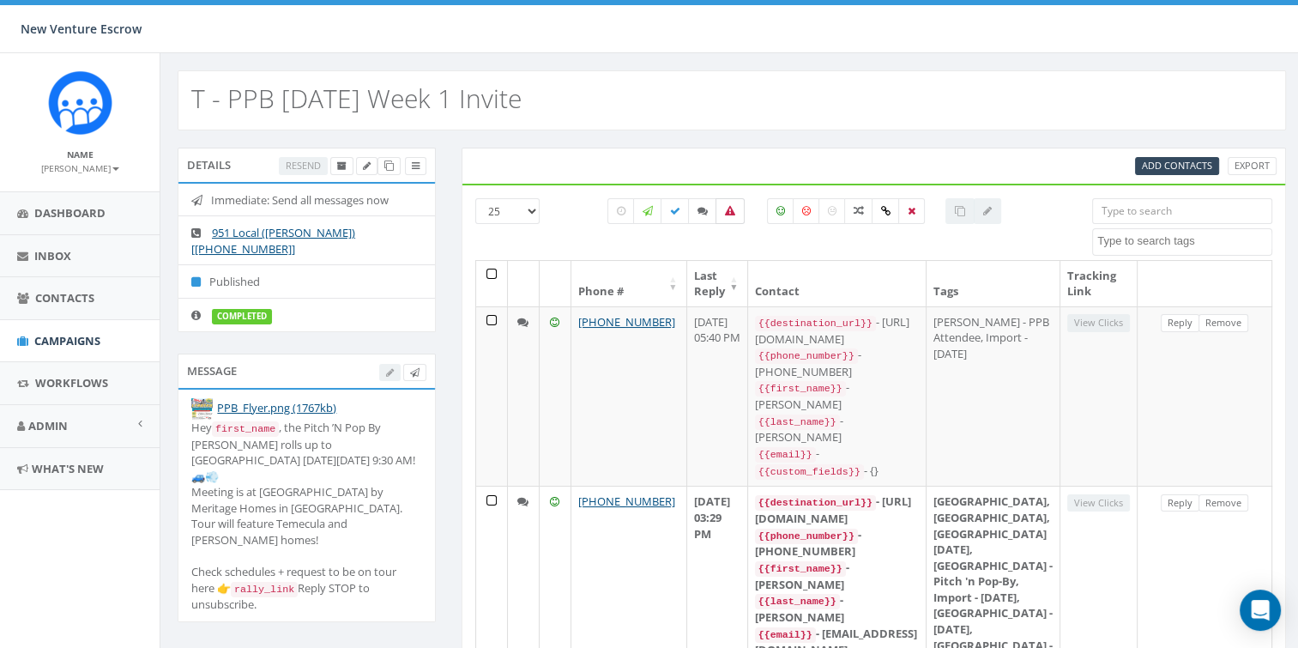
click at [731, 208] on icon at bounding box center [730, 211] width 10 height 10
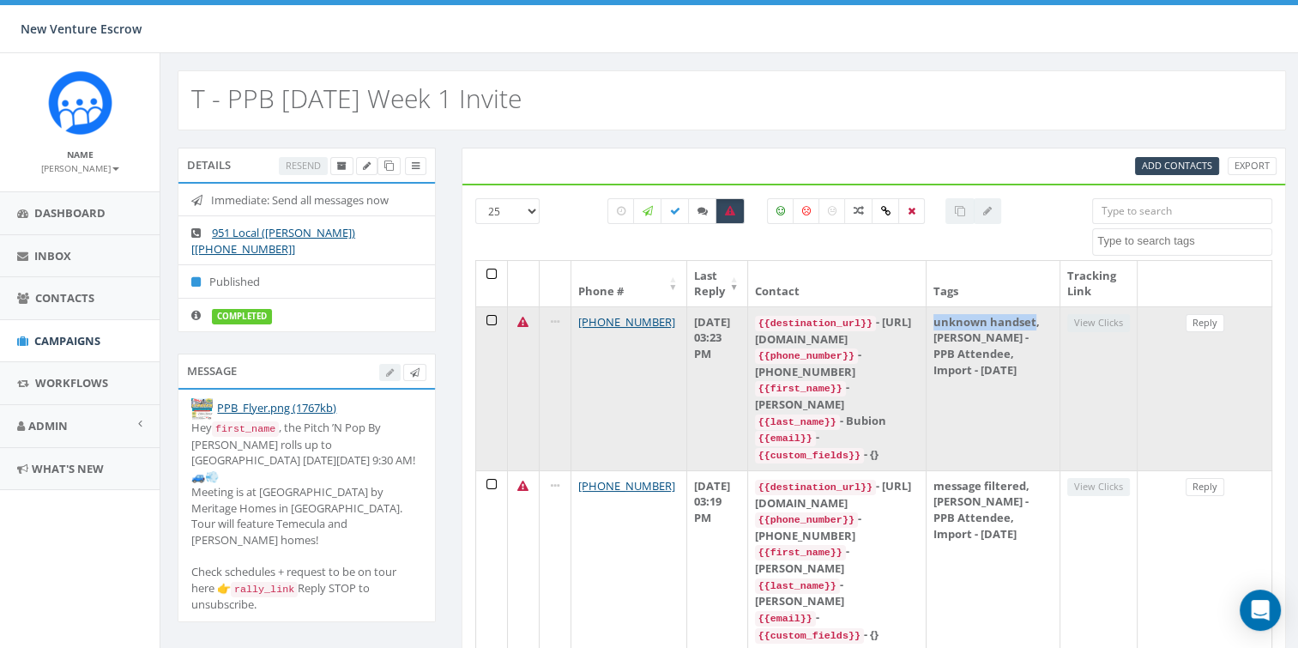
drag, startPoint x: 976, startPoint y: 317, endPoint x: 1019, endPoint y: 331, distance: 45.9
click at [1019, 331] on td "unknown handset, Tamarra - PPB Attendee, Import - 09/26/2025" at bounding box center [994, 388] width 134 height 164
click at [1023, 347] on td "unknown handset, Tamarra - PPB Attendee, Import - 09/26/2025" at bounding box center [994, 388] width 134 height 164
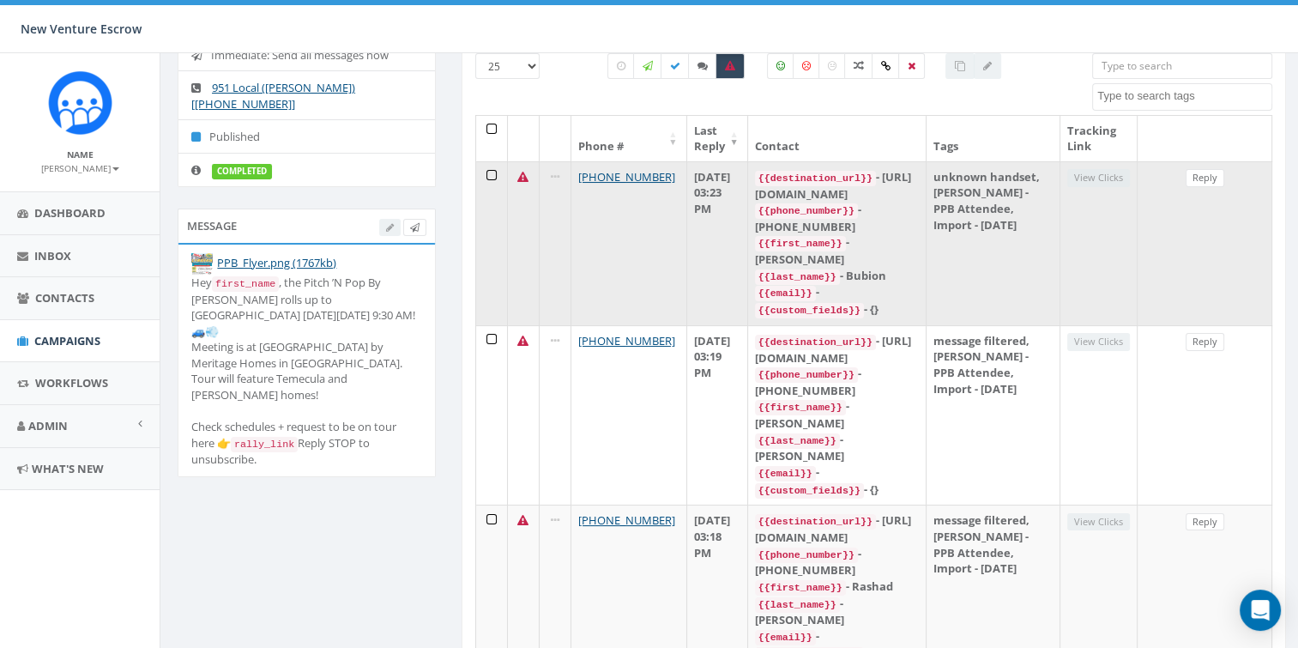
scroll to position [172, 0]
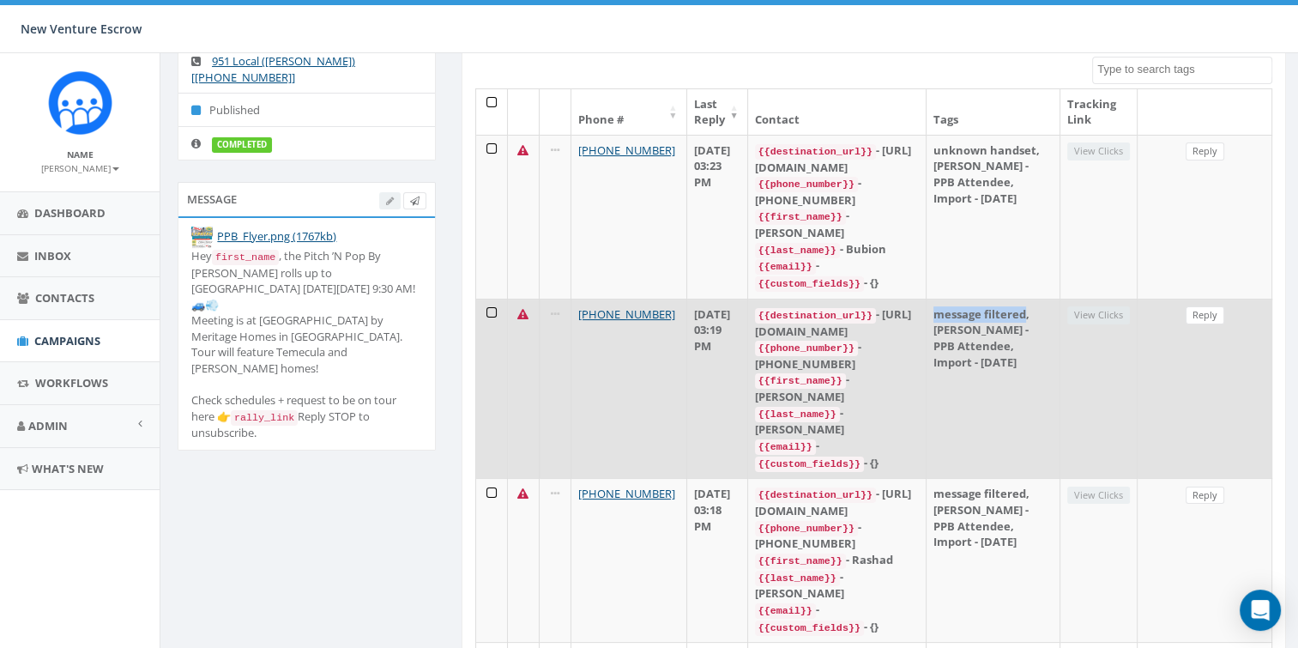
drag, startPoint x: 979, startPoint y: 278, endPoint x: 1015, endPoint y: 288, distance: 37.5
click at [1015, 299] on td "message filtered, Tamarra - PPB Attendee, Import - 09/26/2025" at bounding box center [994, 389] width 134 height 180
click at [982, 299] on td "message filtered, Tamarra - PPB Attendee, Import - 09/26/2025" at bounding box center [994, 389] width 134 height 180
click at [999, 319] on td "message filtered, Tamarra - PPB Attendee, Import - 09/26/2025" at bounding box center [994, 389] width 134 height 180
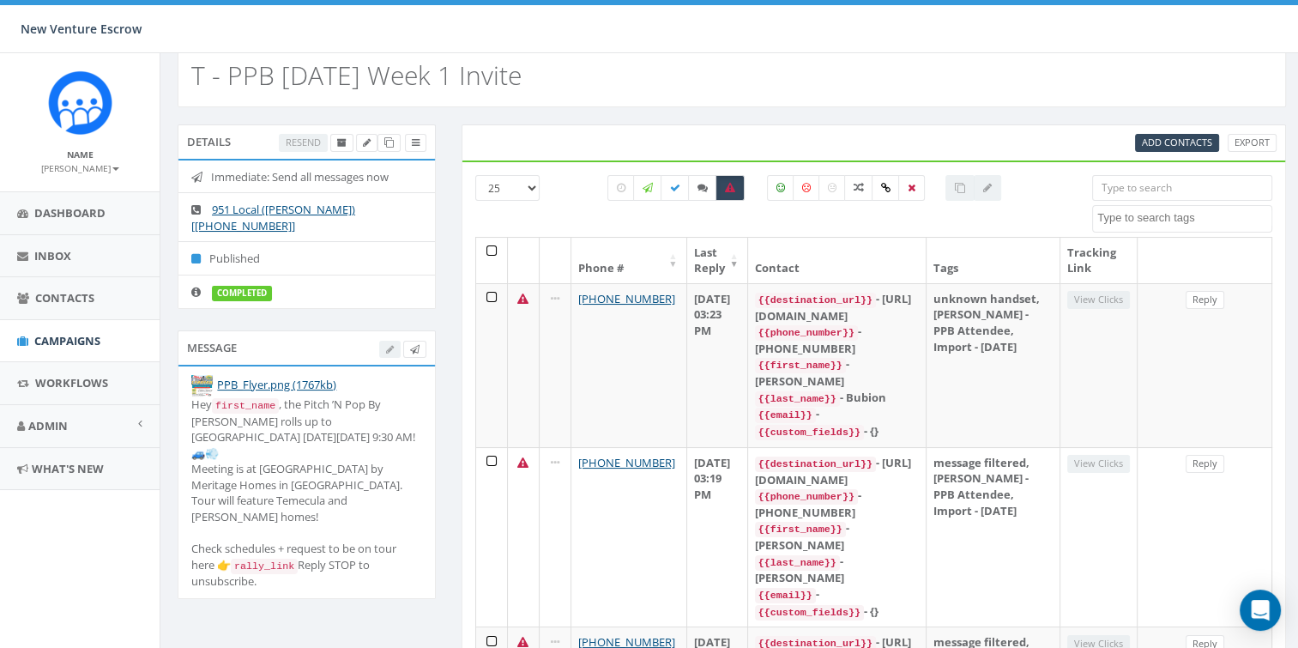
scroll to position [0, 0]
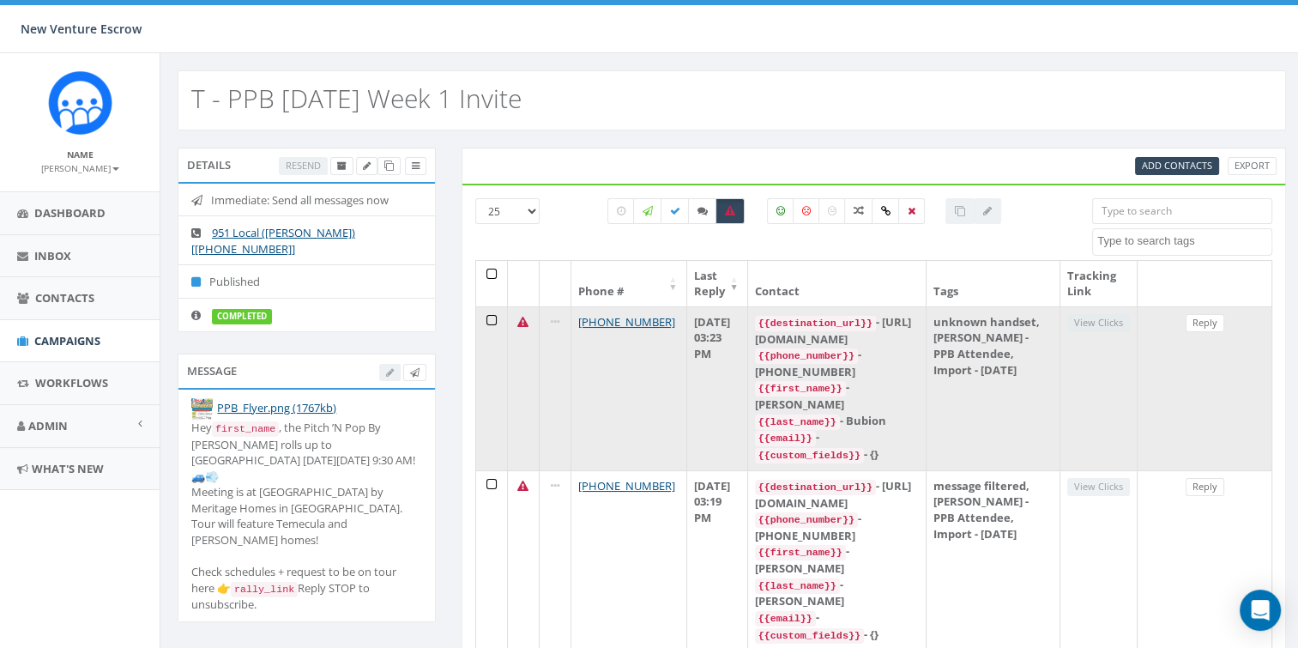
drag, startPoint x: 903, startPoint y: 388, endPoint x: 864, endPoint y: 368, distance: 43.4
click at [864, 368] on div "{{destination_url}} - https://rclink.co/link/JyqDTA {{phone_number}} - +1951375…" at bounding box center [837, 388] width 165 height 149
click at [864, 379] on div "{{first_name}} - Bryce" at bounding box center [837, 395] width 165 height 33
click at [865, 379] on div "{{first_name}} - Bryce" at bounding box center [837, 395] width 165 height 33
drag, startPoint x: 864, startPoint y: 369, endPoint x: 894, endPoint y: 367, distance: 30.1
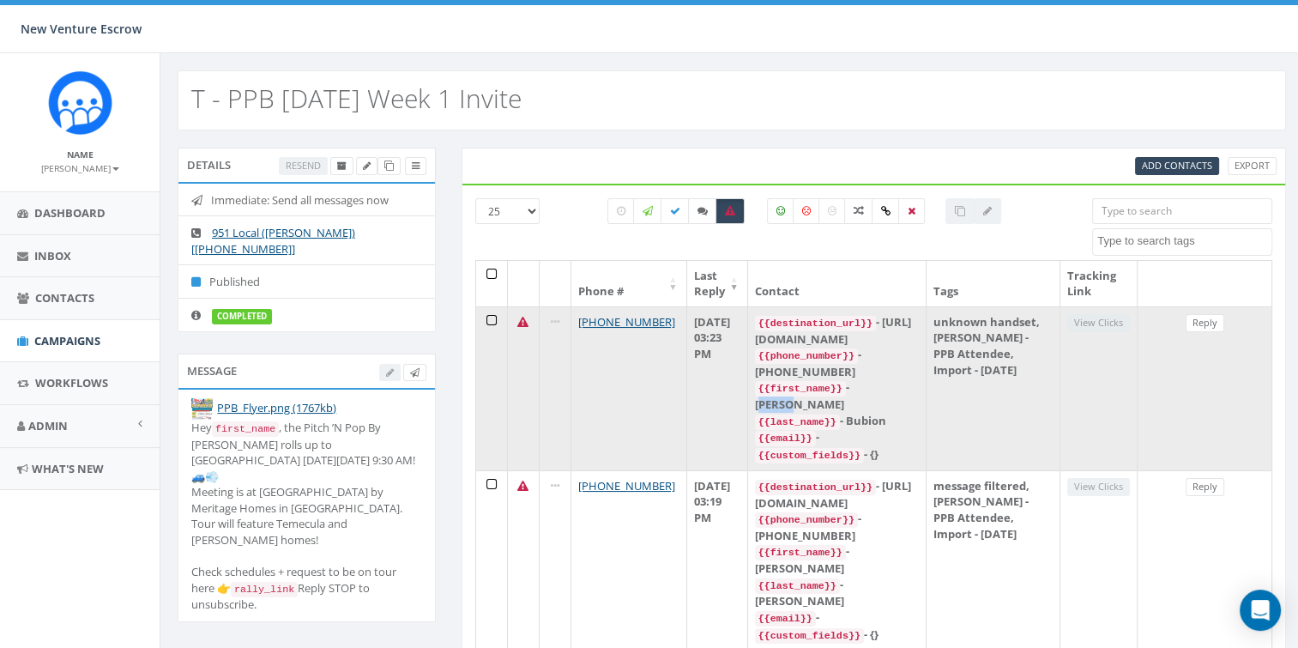
click at [894, 379] on div "{{first_name}} - Bryce" at bounding box center [837, 395] width 165 height 33
drag, startPoint x: 894, startPoint y: 367, endPoint x: 909, endPoint y: 384, distance: 22.5
click at [908, 379] on div "{{first_name}} - Bryce" at bounding box center [837, 395] width 165 height 33
click at [912, 413] on div "{{last_name}} - Bubion" at bounding box center [837, 421] width 165 height 17
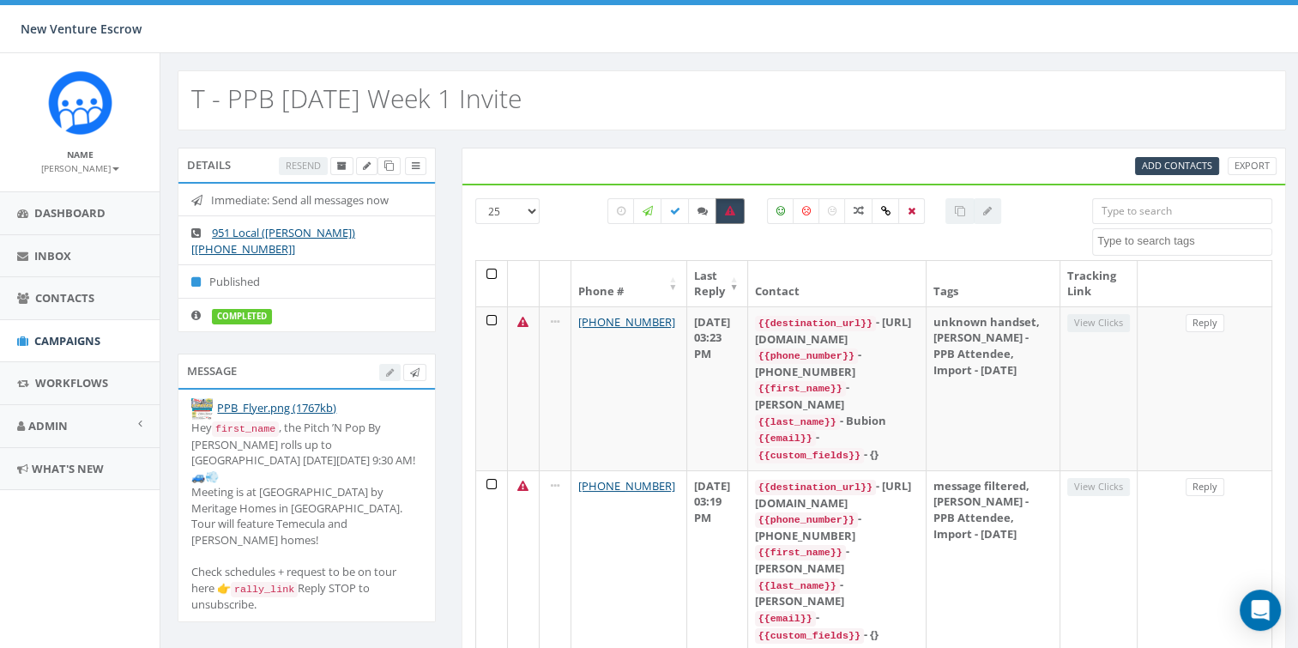
click at [726, 209] on icon at bounding box center [730, 211] width 10 height 10
checkbox input "false"
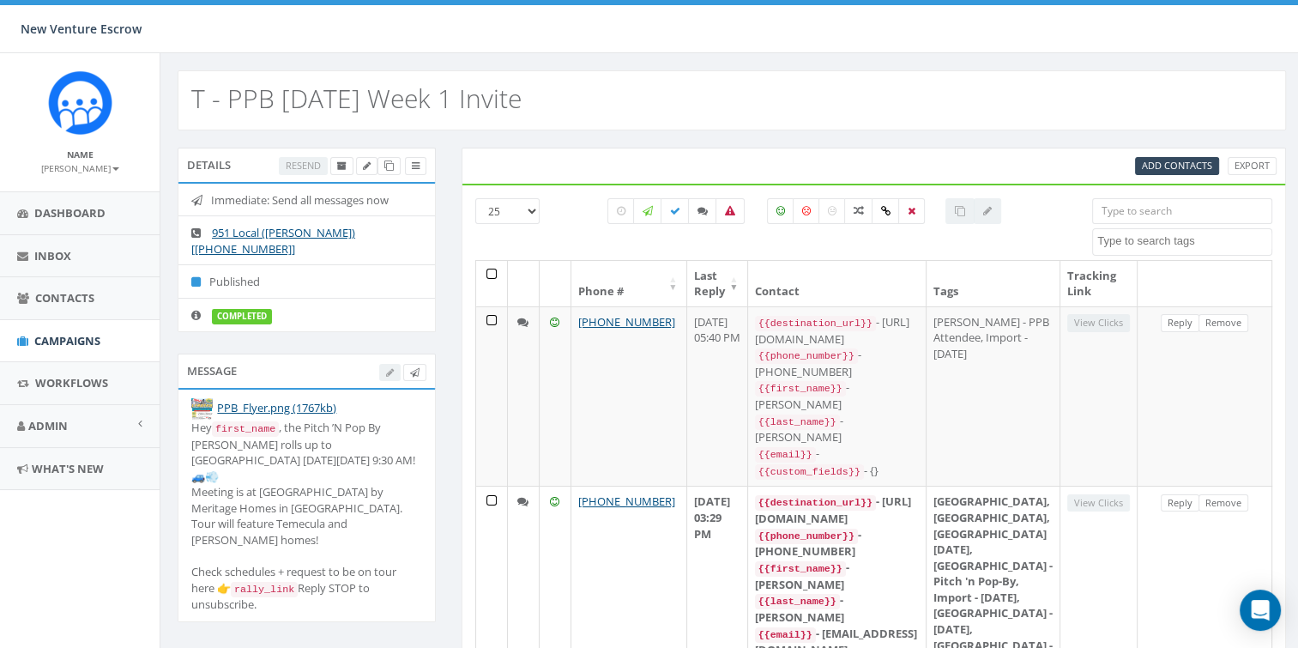
click at [779, 149] on div "Add Contacts Export" at bounding box center [874, 166] width 825 height 36
click at [776, 211] on icon at bounding box center [780, 211] width 9 height 10
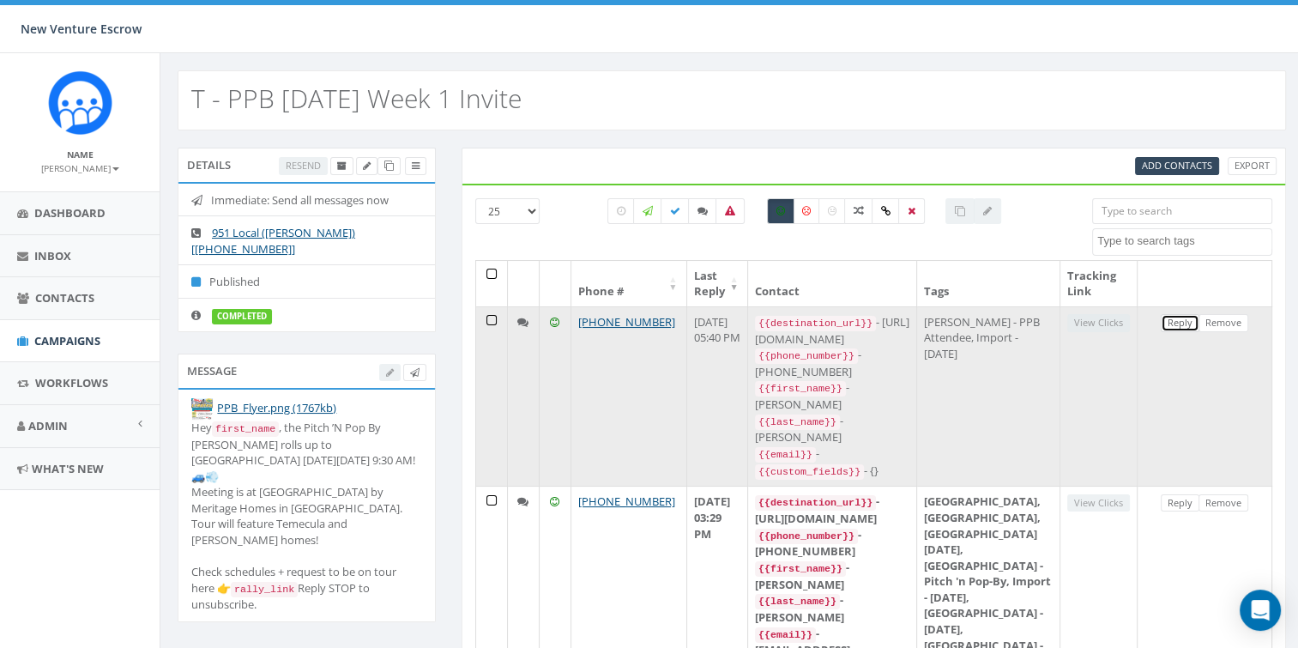
click at [1181, 319] on link "Reply" at bounding box center [1180, 323] width 39 height 18
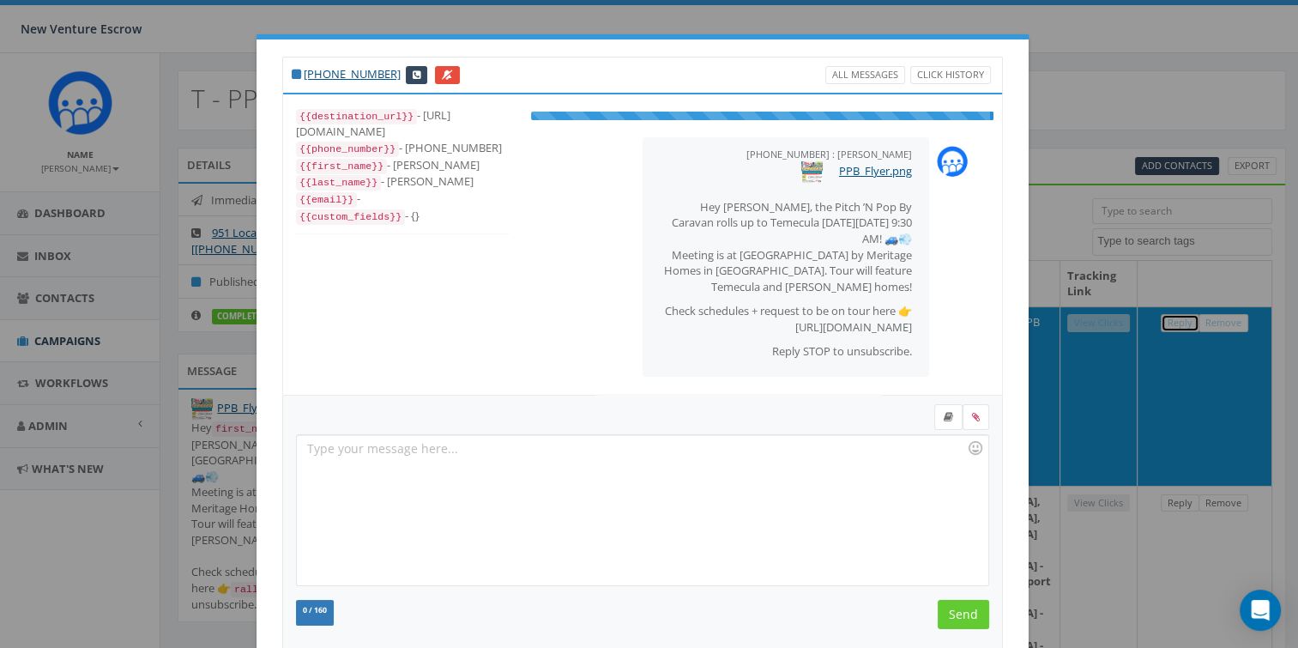
scroll to position [88, 0]
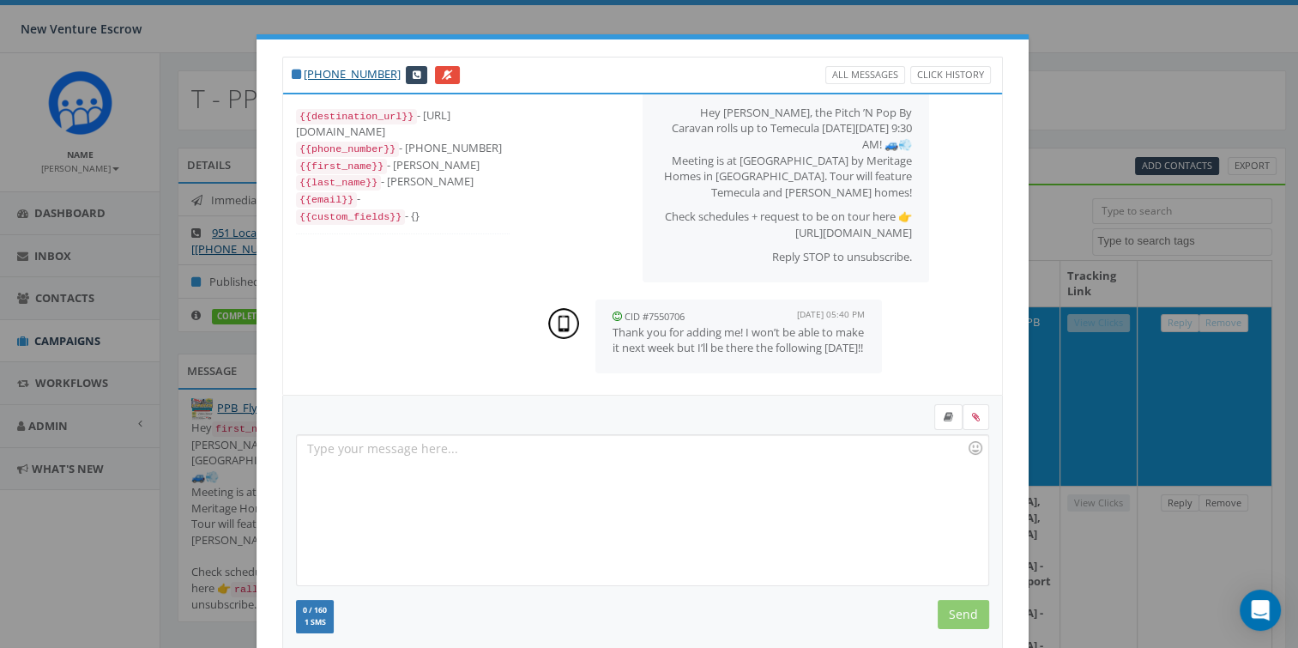
drag, startPoint x: 604, startPoint y: 317, endPoint x: 717, endPoint y: 352, distance: 118.3
click at [717, 352] on div "CID #7550706 September 26, 2025 05:40 PM Thank you for adding me! I won’t be ab…" at bounding box center [738, 336] width 287 height 74
click at [716, 350] on p "Thank you for adding me! I won’t be able to make it next week but I’ll be there…" at bounding box center [739, 340] width 252 height 32
click at [750, 343] on p "Thank you for adding me! I won’t be able to make it next week but I’ll be there…" at bounding box center [739, 340] width 252 height 32
click at [1035, 348] on div "+1 760-645-8382 All Messages Click History {{destination_url}} - https://rclink…" at bounding box center [649, 324] width 1298 height 648
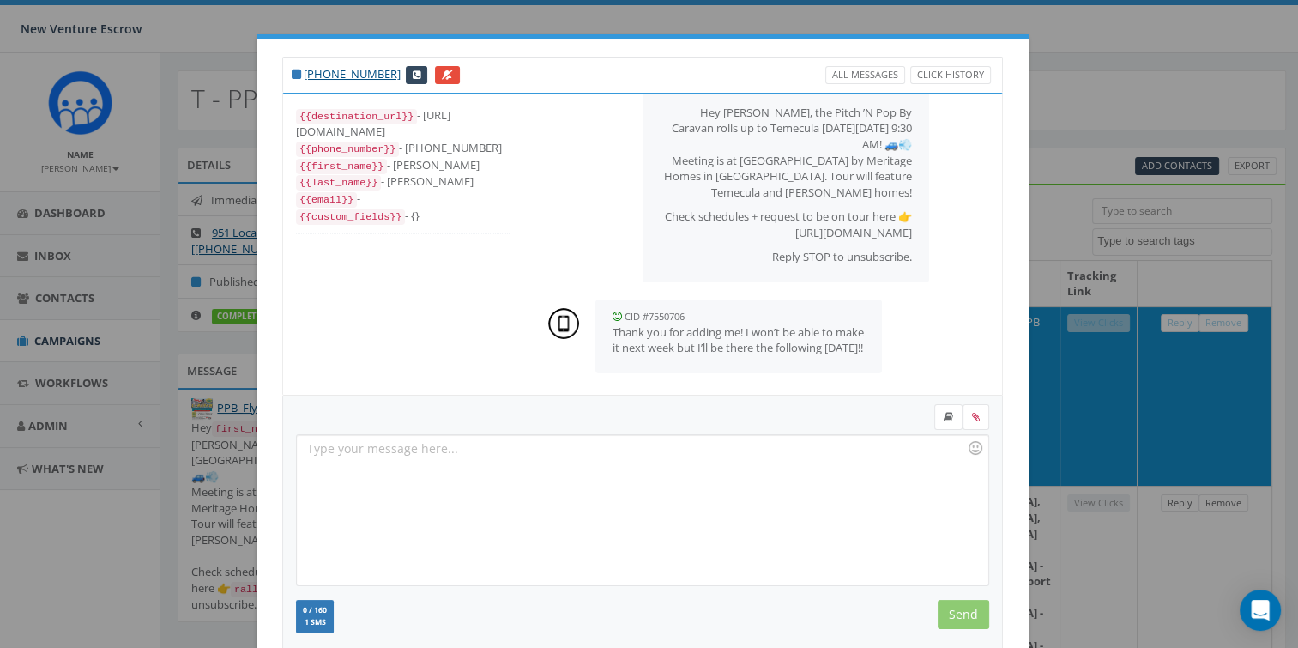
scroll to position [208, 0]
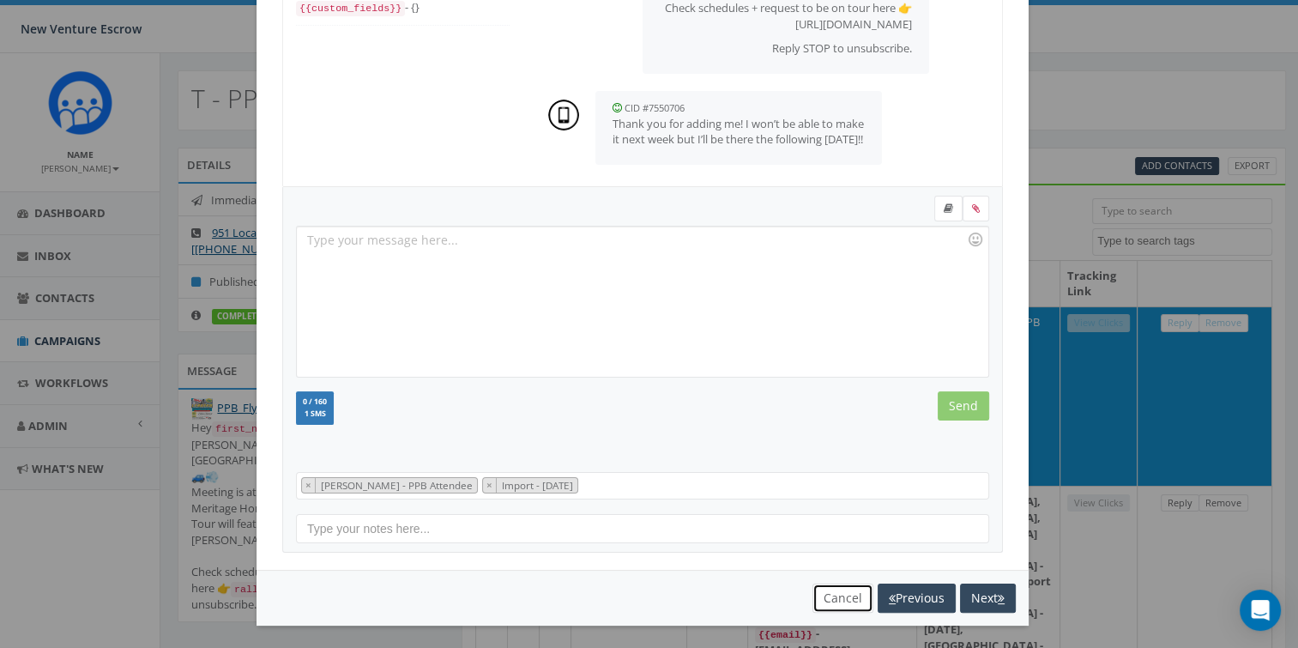
click at [842, 597] on button "Cancel" at bounding box center [843, 597] width 61 height 29
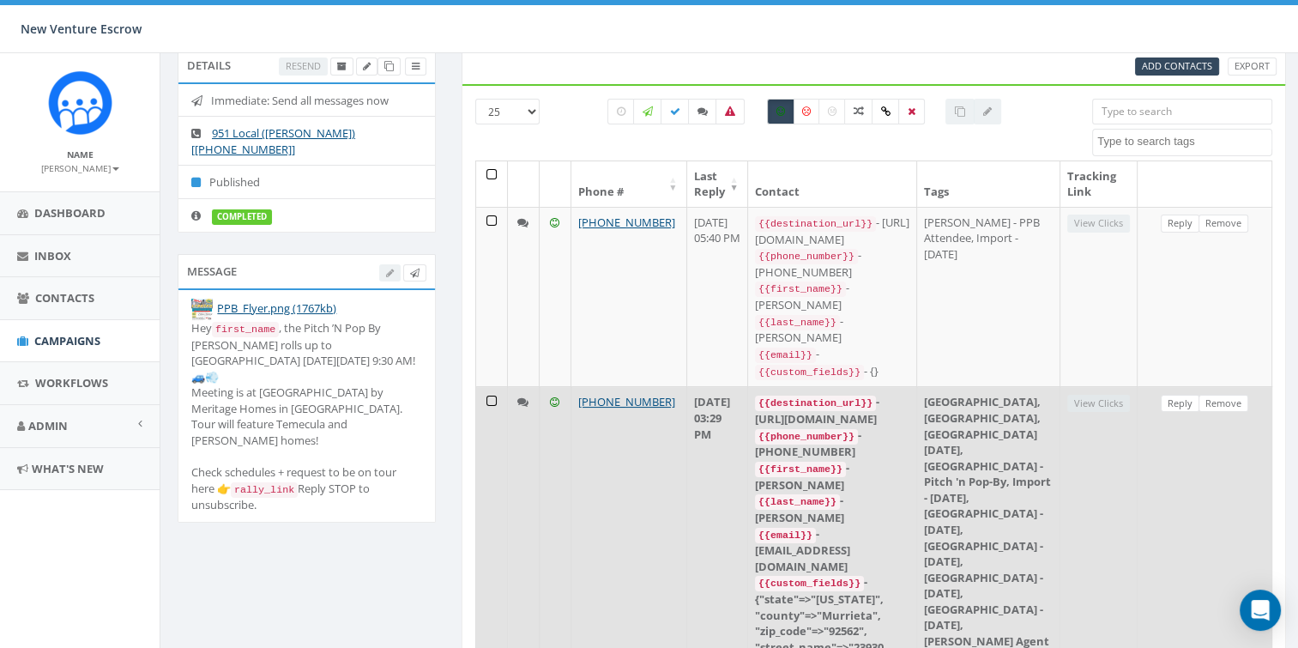
scroll to position [172, 0]
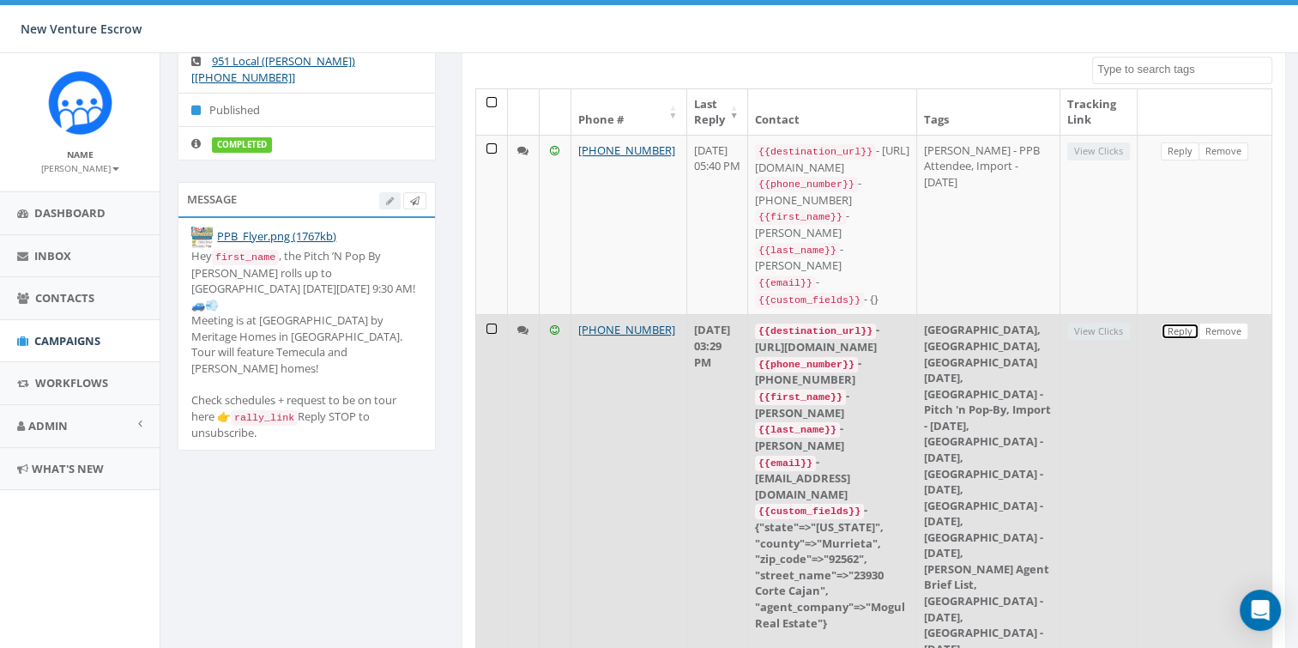
click at [1179, 323] on link "Reply" at bounding box center [1180, 332] width 39 height 18
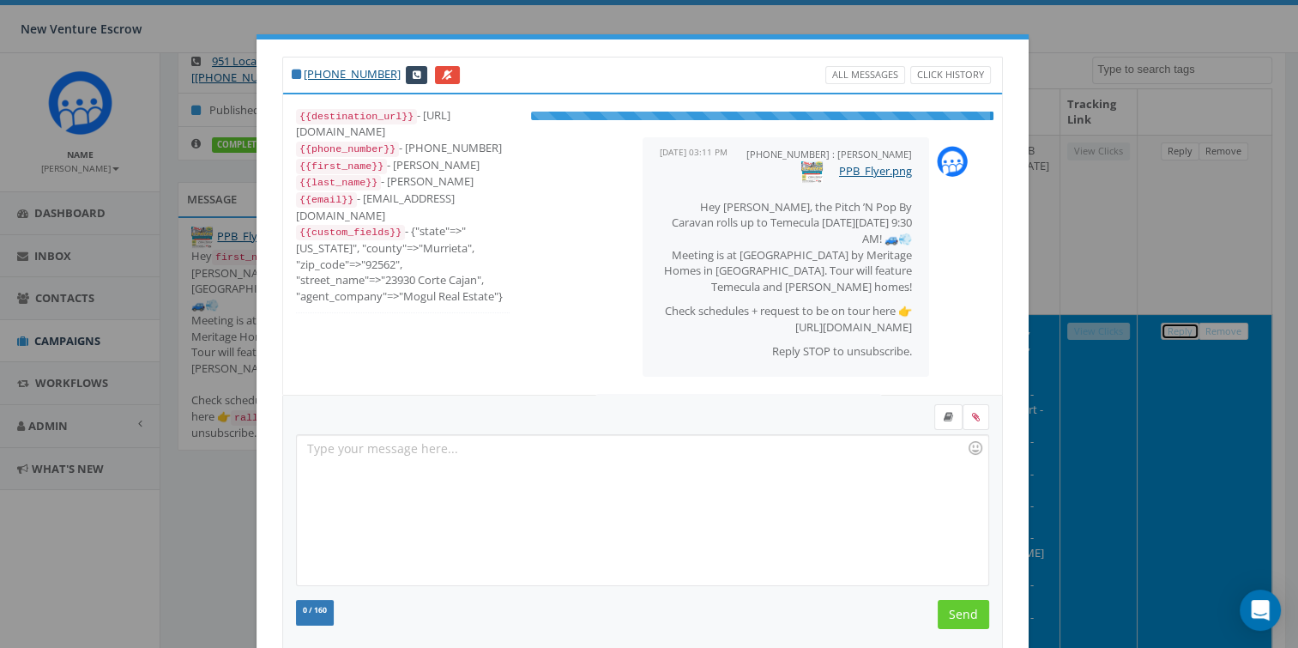
scroll to position [56, 0]
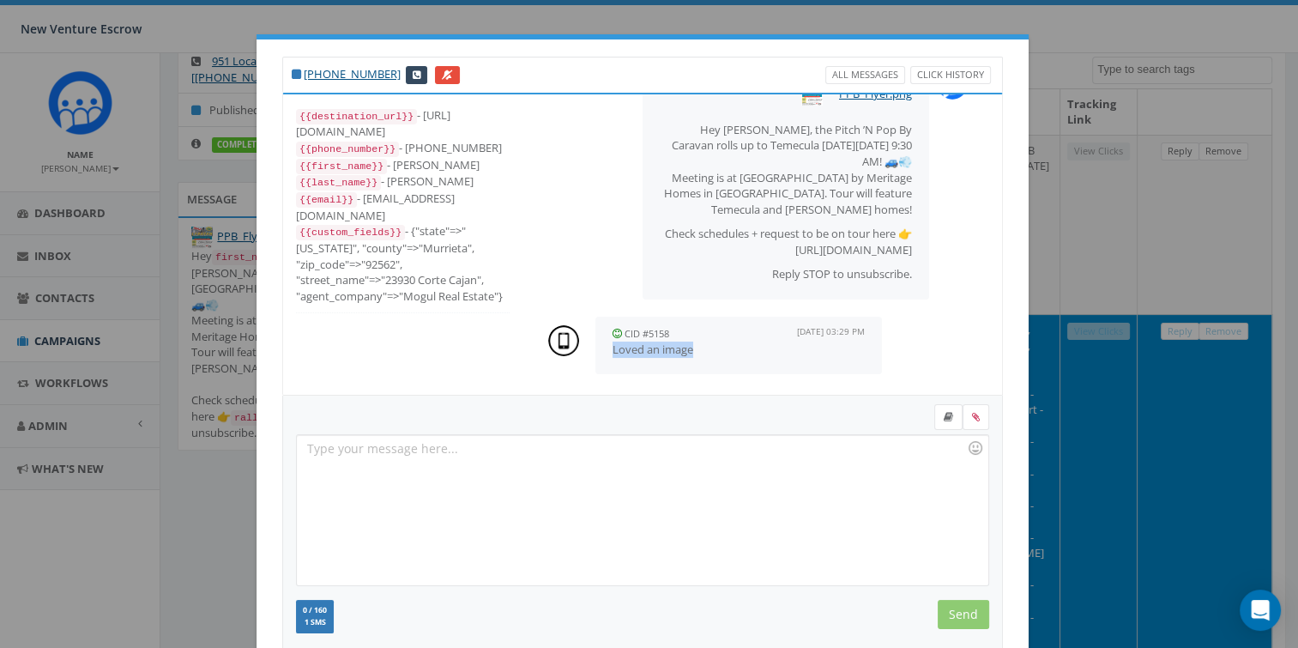
drag, startPoint x: 608, startPoint y: 348, endPoint x: 710, endPoint y: 350, distance: 102.1
click at [710, 350] on p "Loved an image" at bounding box center [739, 349] width 252 height 16
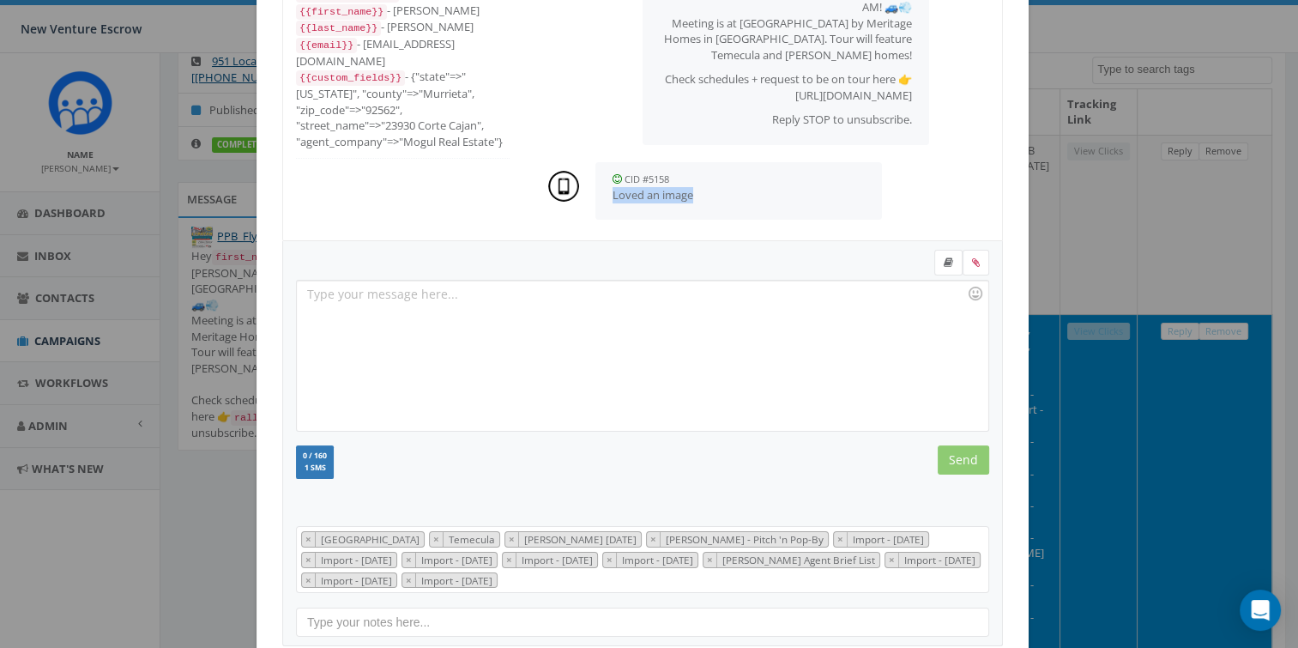
scroll to position [247, 0]
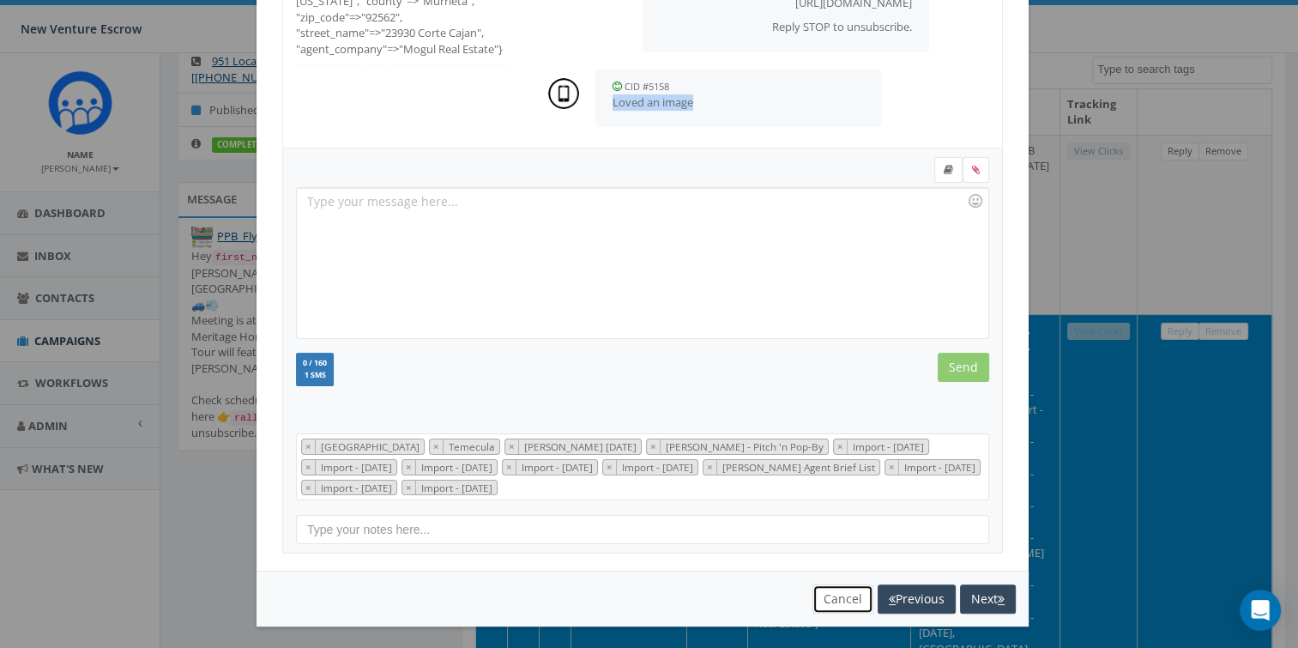
click at [827, 597] on button "Cancel" at bounding box center [843, 598] width 61 height 29
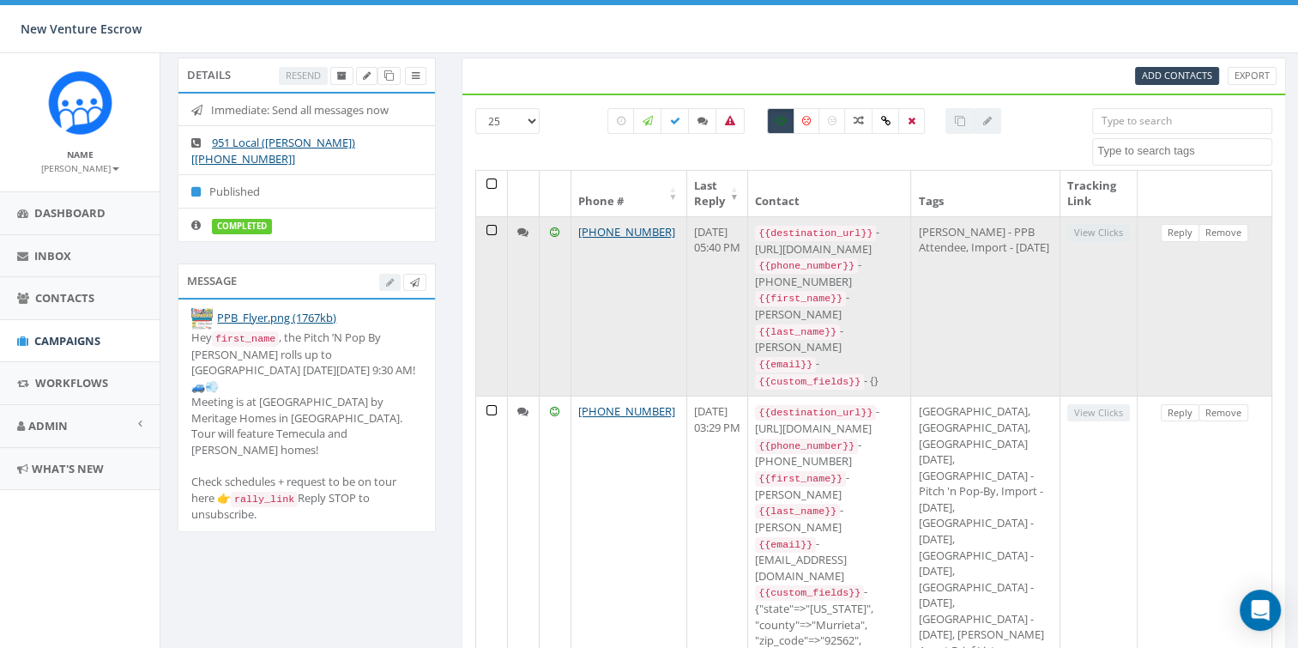
scroll to position [7, 0]
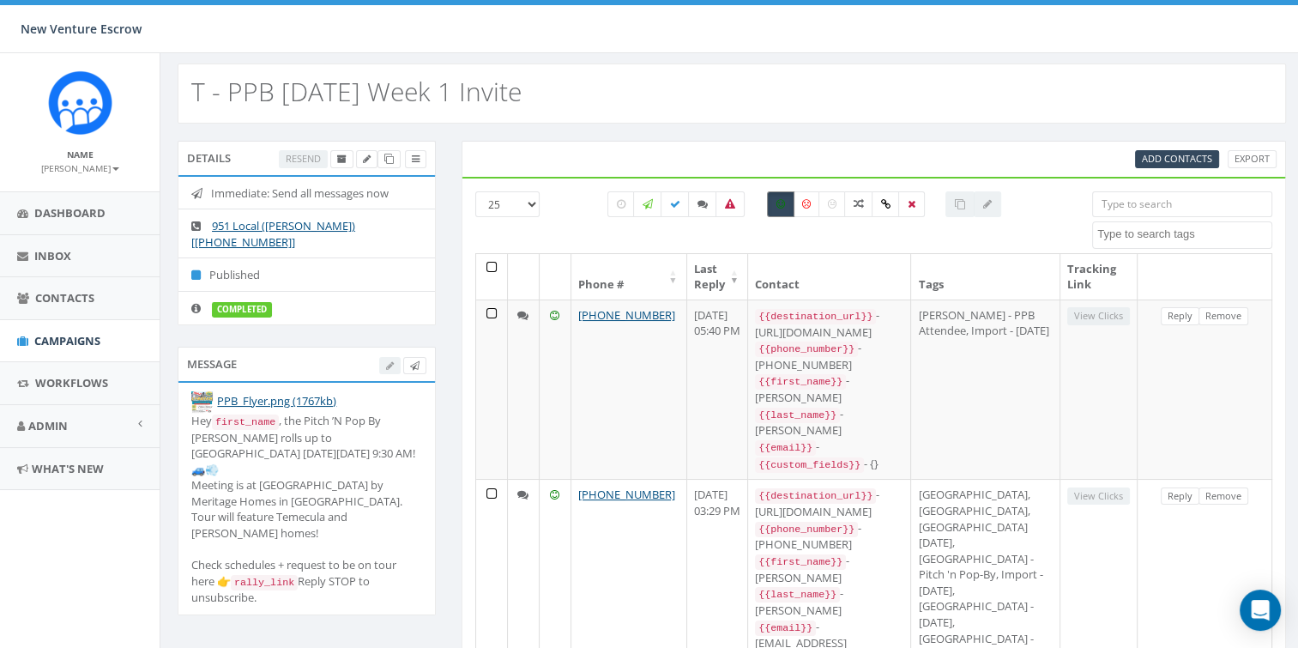
click at [783, 202] on icon at bounding box center [780, 204] width 9 height 10
checkbox input "false"
click at [801, 208] on label at bounding box center [806, 204] width 27 height 26
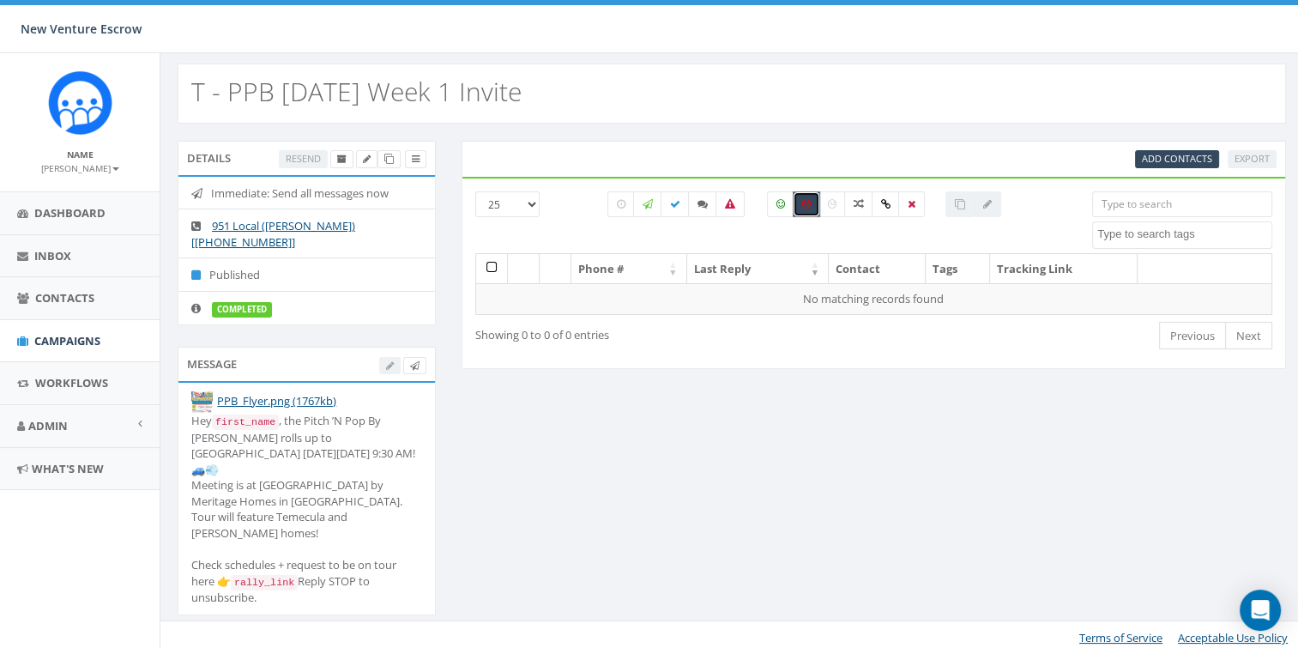
scroll to position [0, 0]
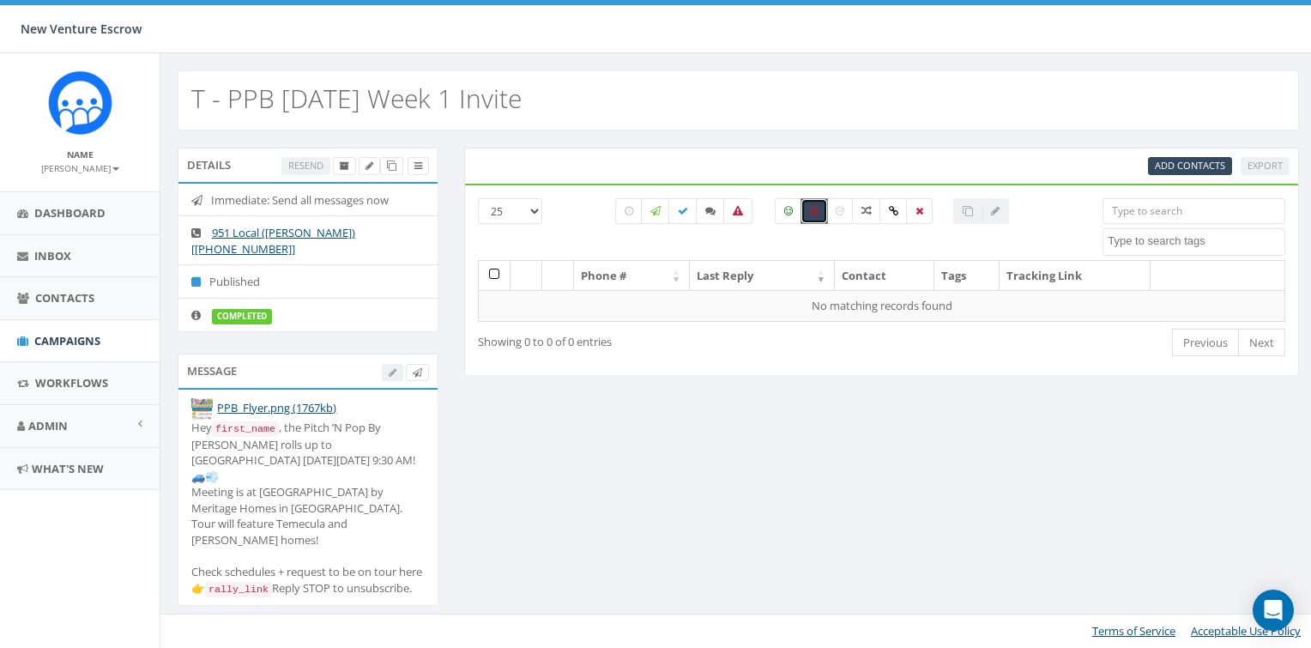
click at [810, 216] on label at bounding box center [814, 211] width 27 height 26
checkbox input "false"
click at [842, 216] on label at bounding box center [839, 211] width 27 height 26
checkbox input "true"
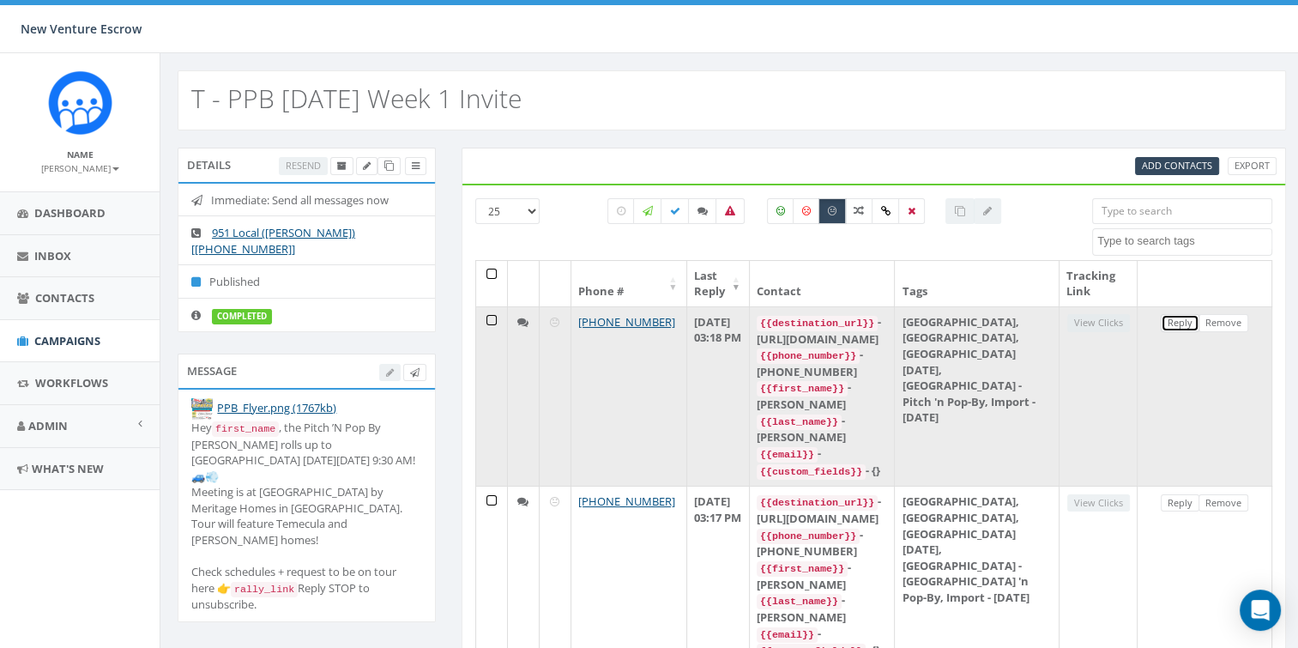
click at [1171, 323] on link "Reply" at bounding box center [1180, 323] width 39 height 18
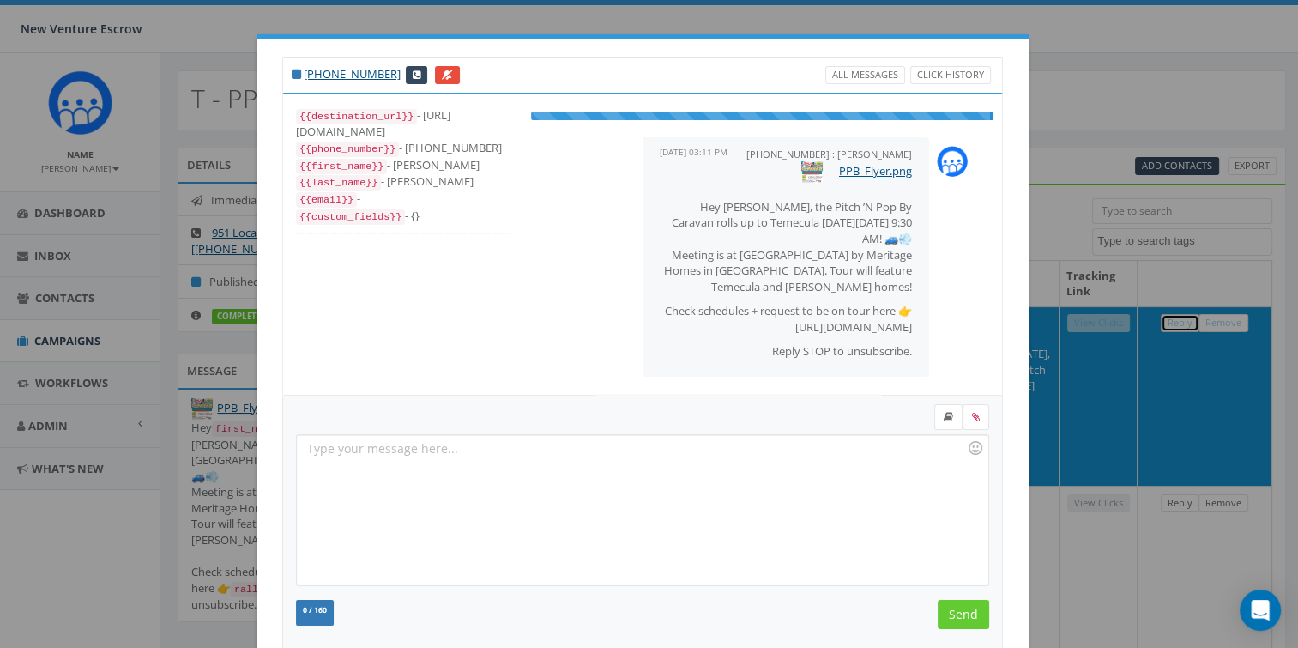
scroll to position [201, 0]
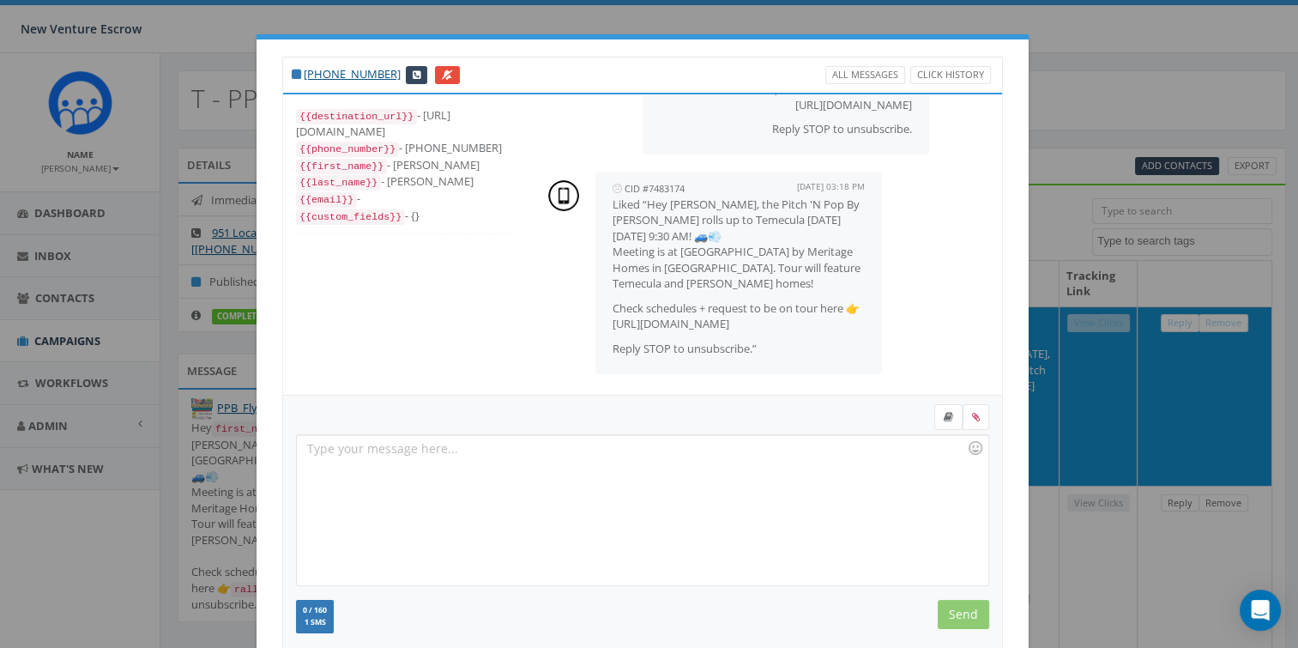
drag, startPoint x: 607, startPoint y: 204, endPoint x: 810, endPoint y: 319, distance: 232.8
click at [810, 319] on span "Liked “Hey Jovito, the Pitch 'N Pop By Caravan rolls up to Temecula next Thursd…" at bounding box center [739, 276] width 252 height 160
drag, startPoint x: 810, startPoint y: 319, endPoint x: 817, endPoint y: 325, distance: 9.1
click at [810, 319] on p "Check schedules + request to be on tour here 👉 https://rclink.co/link/evbSqg" at bounding box center [739, 316] width 252 height 32
click at [906, 300] on div "CID #7483174 September 26, 2025 03:18 PM Liked “Hey Jovito, the Pitch 'N Pop By…" at bounding box center [762, 273] width 462 height 220
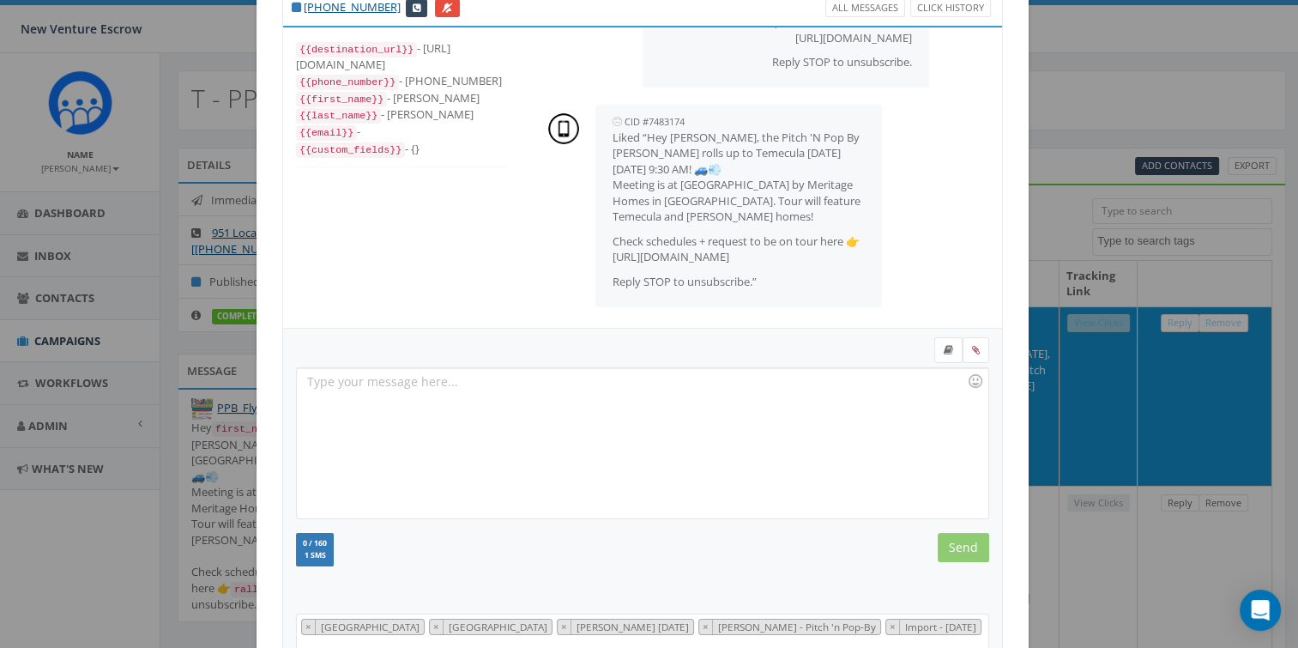
scroll to position [208, 0]
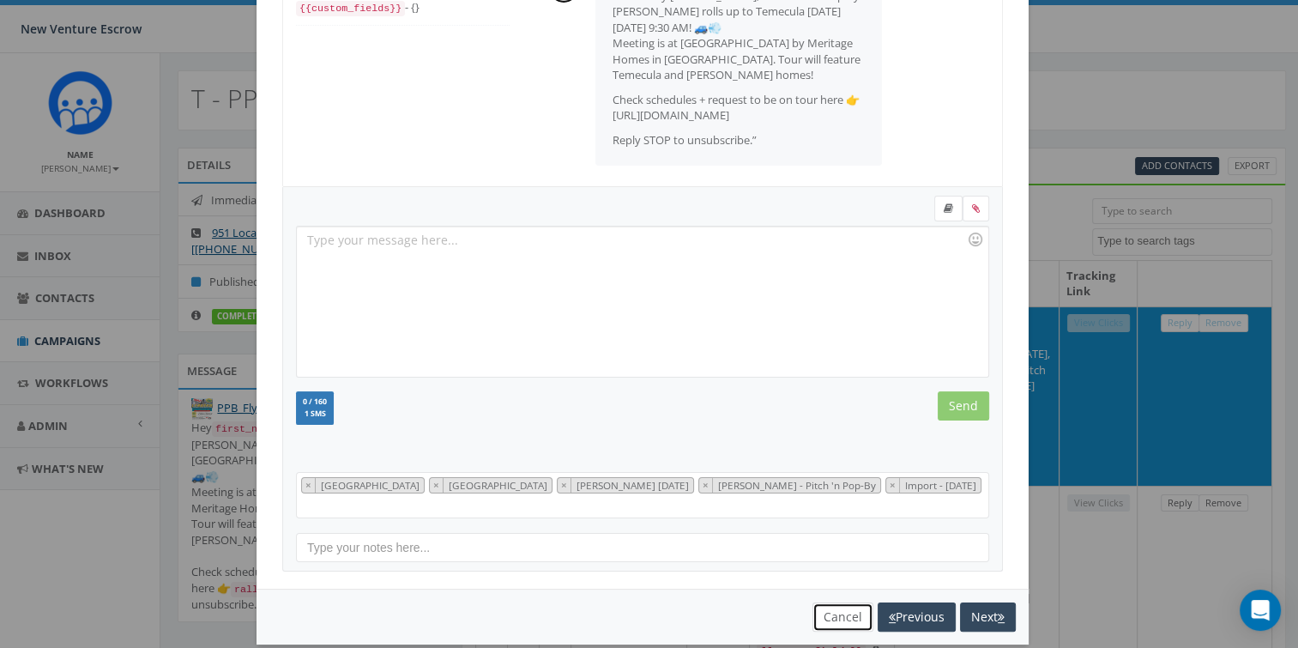
click at [837, 602] on button "Cancel" at bounding box center [843, 616] width 61 height 29
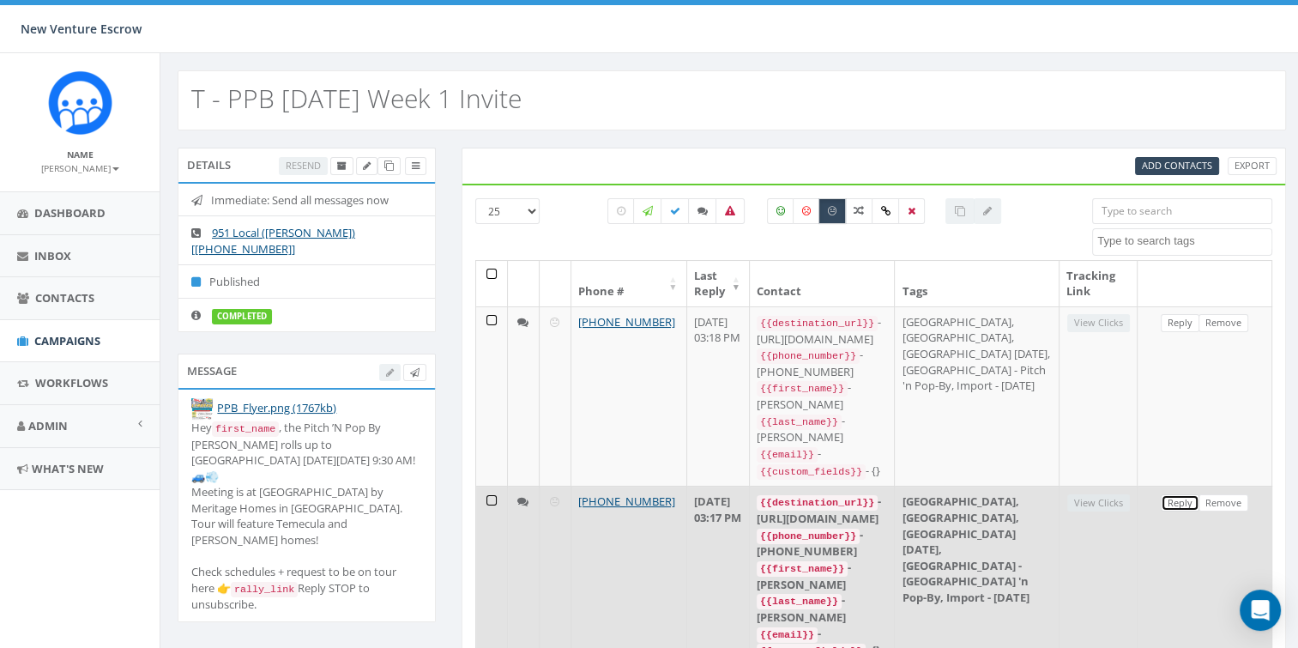
click at [1170, 494] on link "Reply" at bounding box center [1180, 503] width 39 height 18
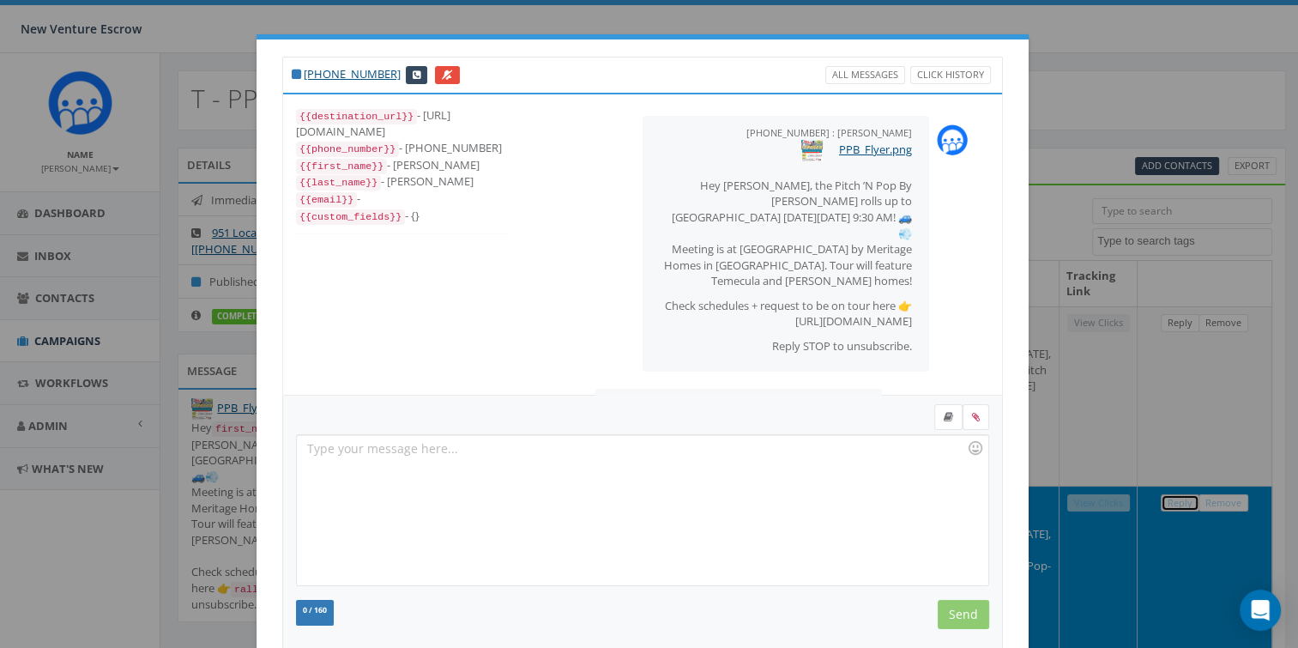
scroll to position [278, 0]
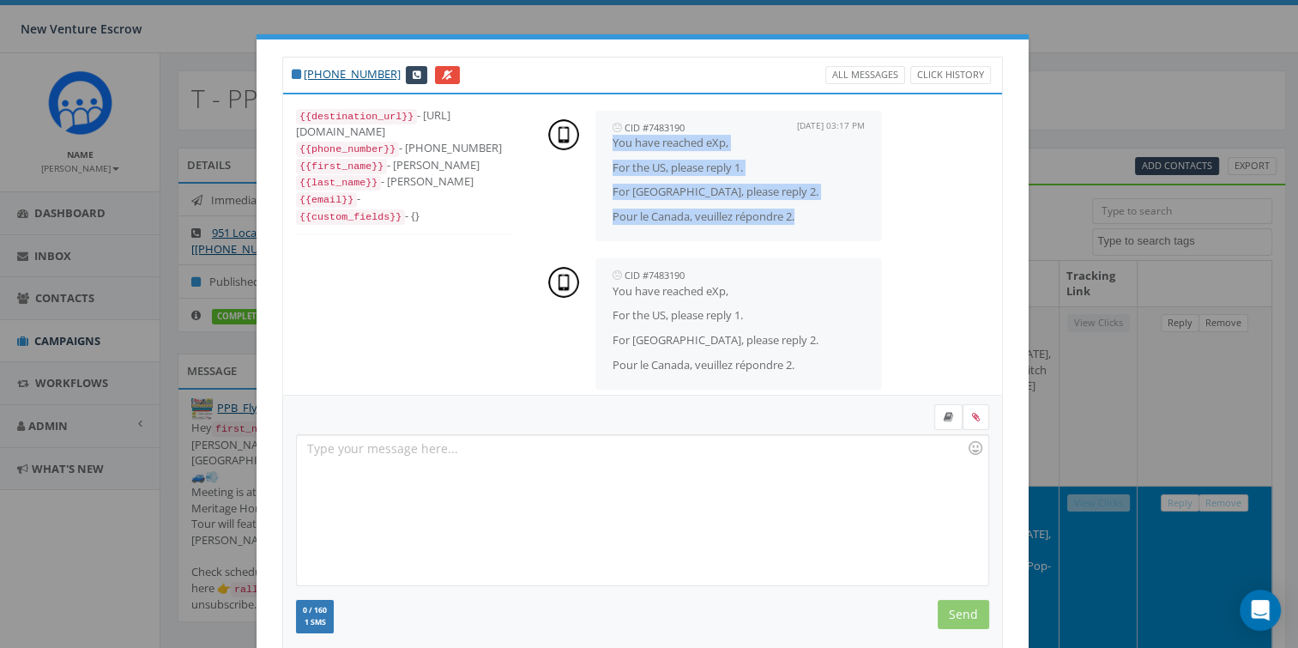
drag, startPoint x: 605, startPoint y: 125, endPoint x: 817, endPoint y: 202, distance: 225.6
click at [817, 202] on div "CID #7483190 September 26, 2025 03:17 PM You have reached eXp, For the US, plea…" at bounding box center [738, 176] width 287 height 131
click at [817, 208] on p "Pour le Canada, veuillez répondre 2." at bounding box center [739, 216] width 252 height 16
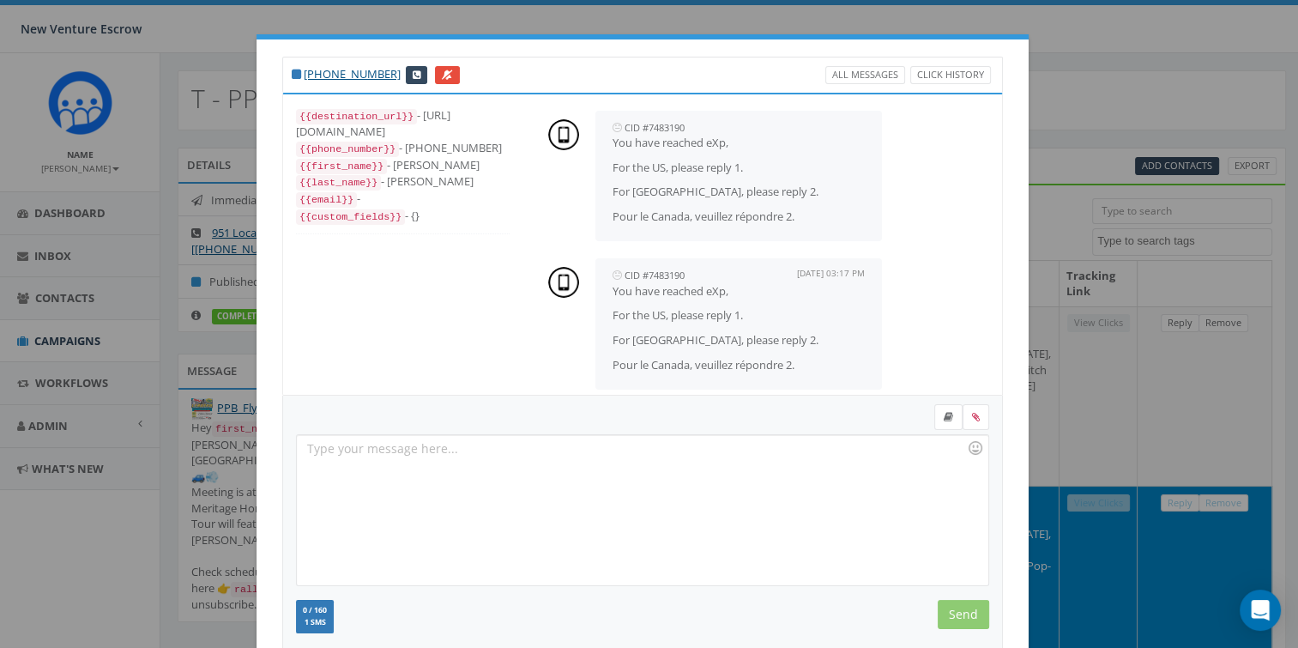
click at [722, 332] on p "For Canada, please reply 2." at bounding box center [739, 340] width 252 height 16
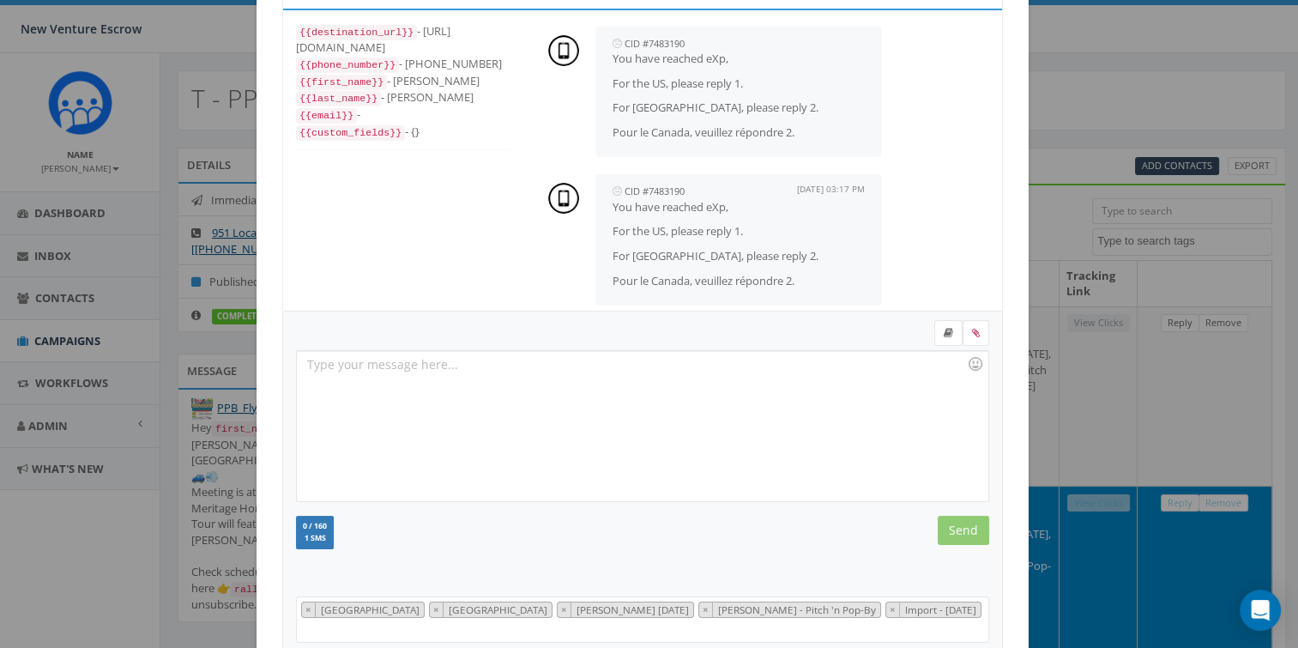
scroll to position [172, 0]
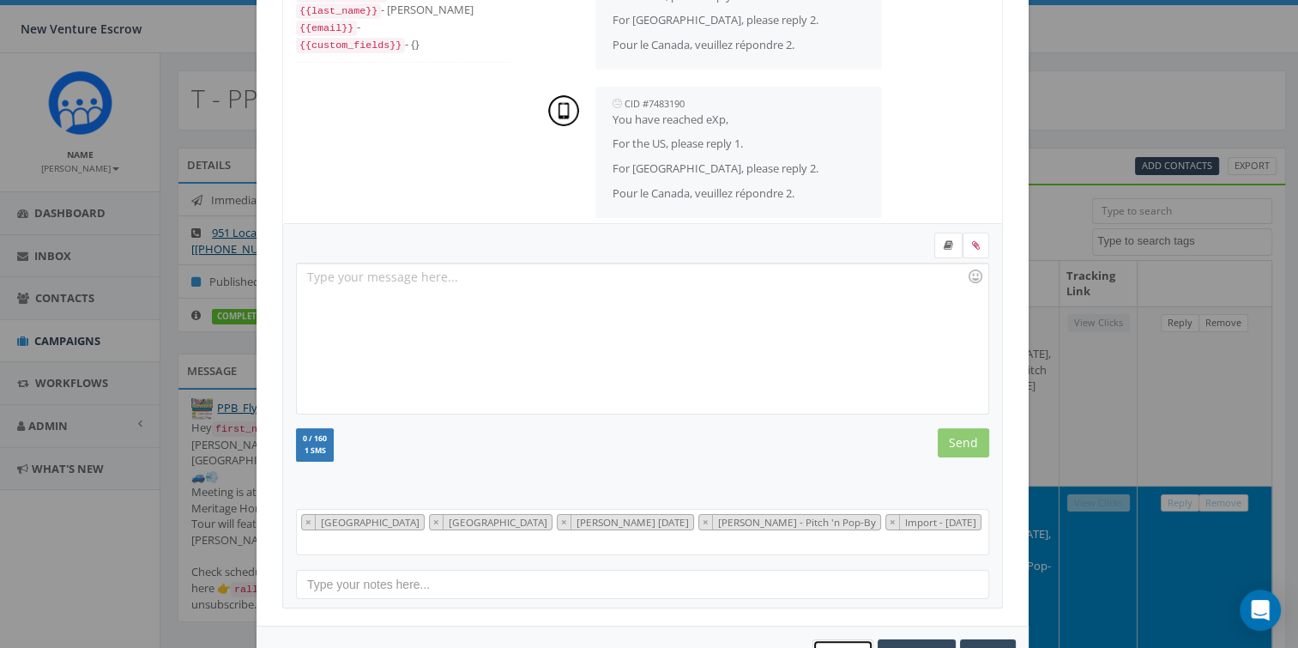
click at [838, 639] on button "Cancel" at bounding box center [843, 653] width 61 height 29
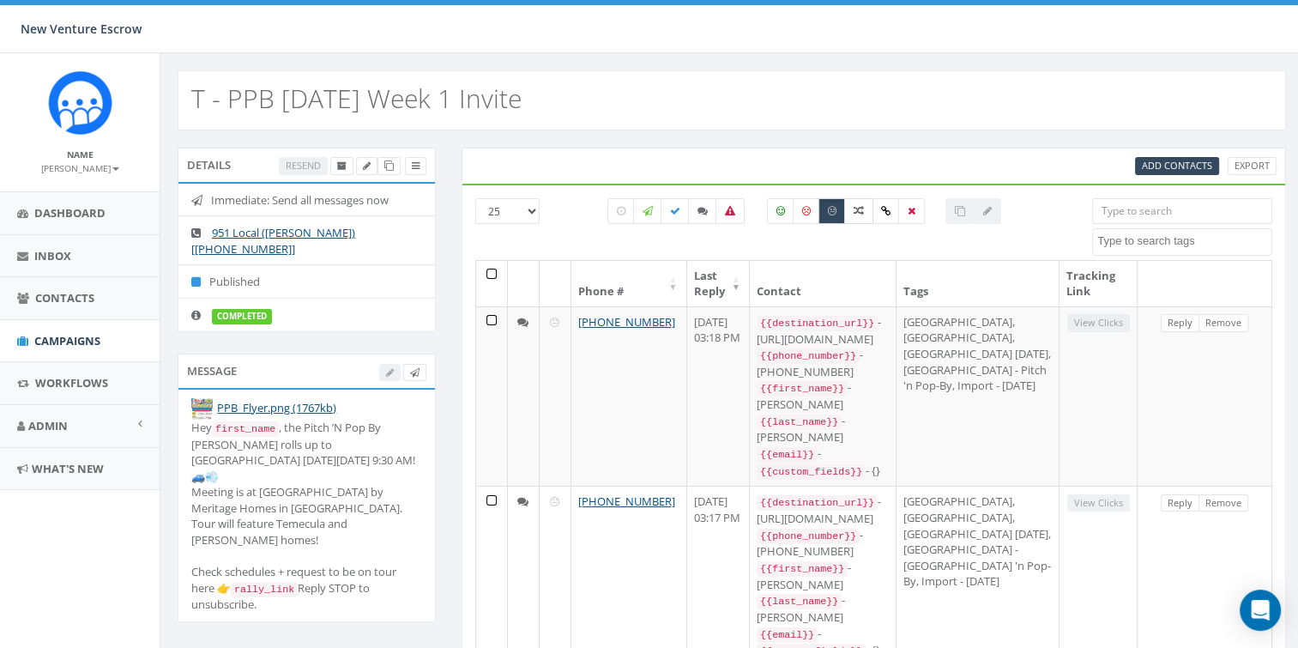
click at [862, 213] on icon at bounding box center [859, 211] width 10 height 10
checkbox input "true"
click at [834, 208] on icon at bounding box center [832, 211] width 9 height 10
checkbox input "false"
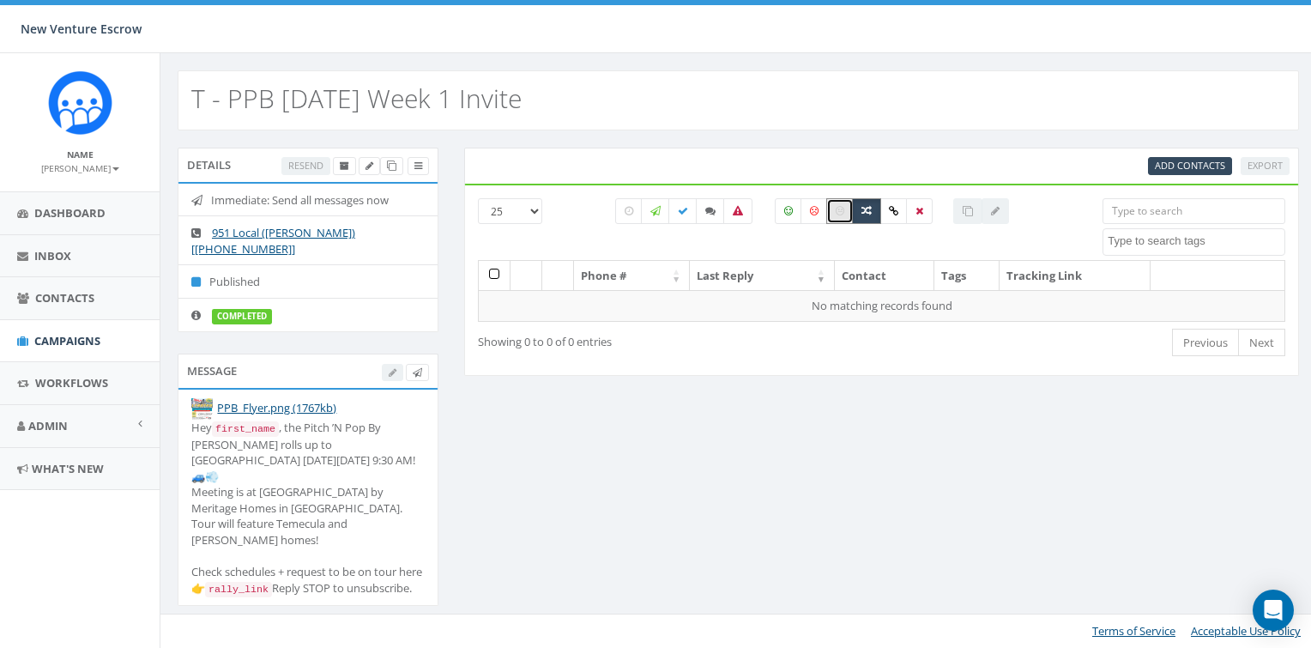
click at [866, 211] on icon at bounding box center [866, 211] width 10 height 10
checkbox input "false"
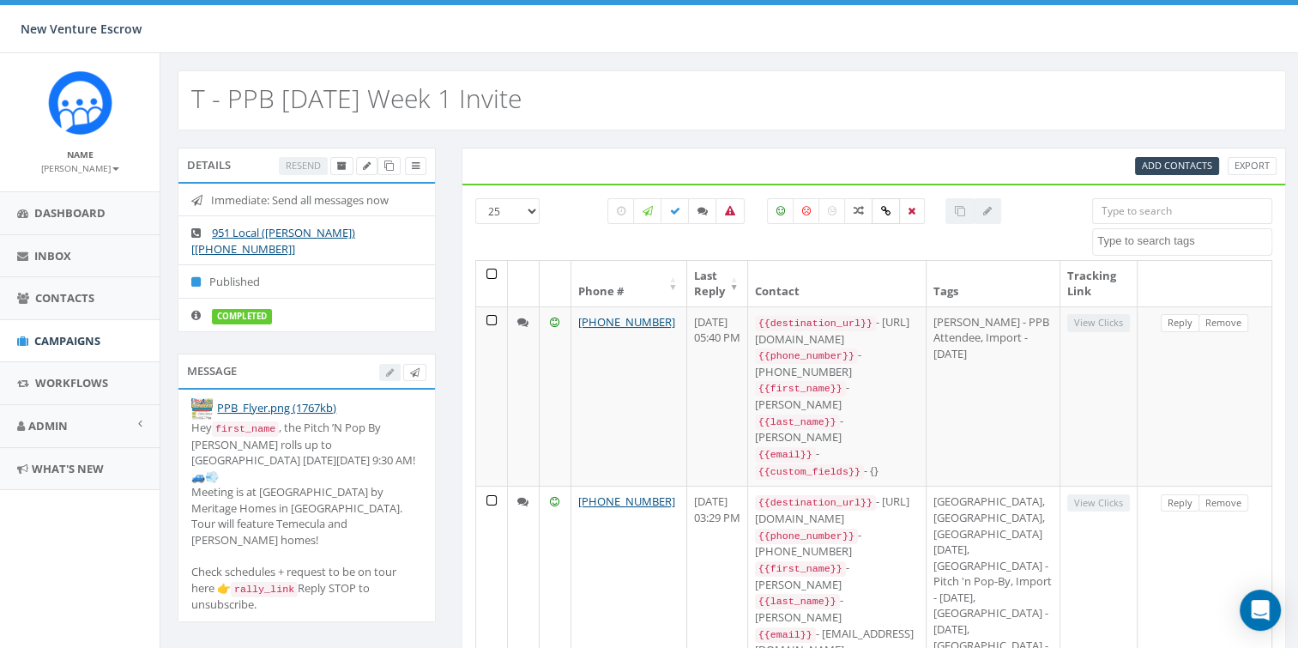
click at [890, 206] on label at bounding box center [886, 211] width 28 height 26
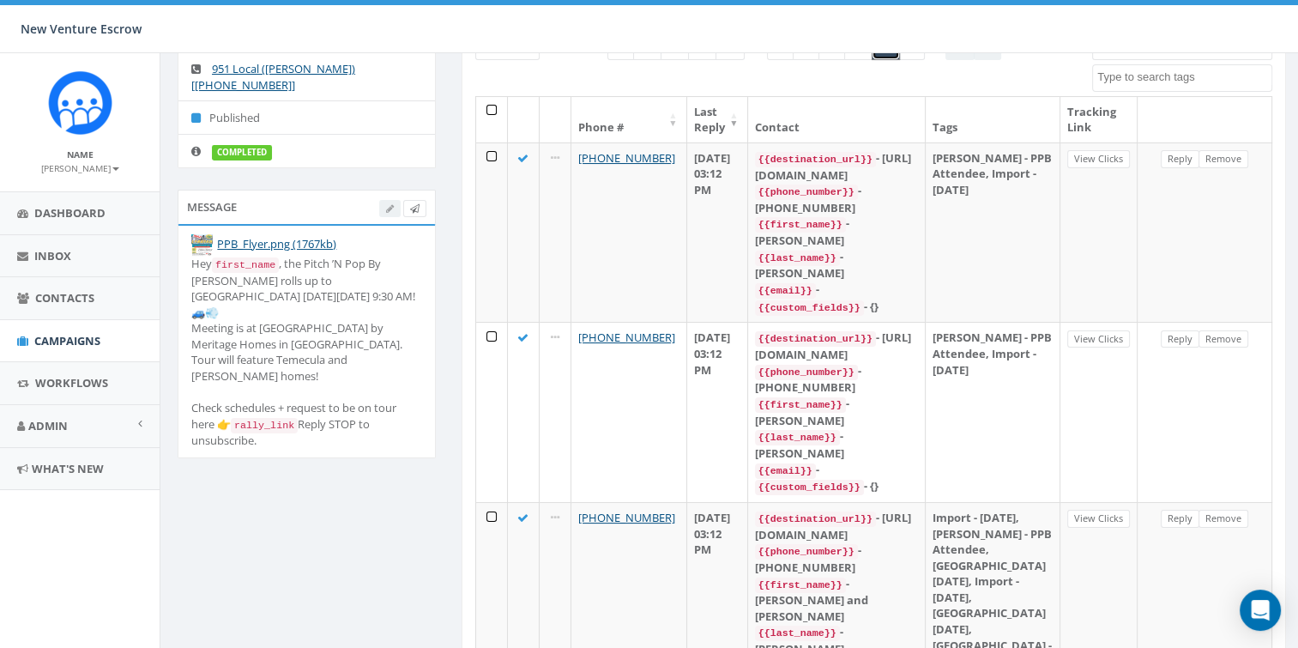
scroll to position [0, 0]
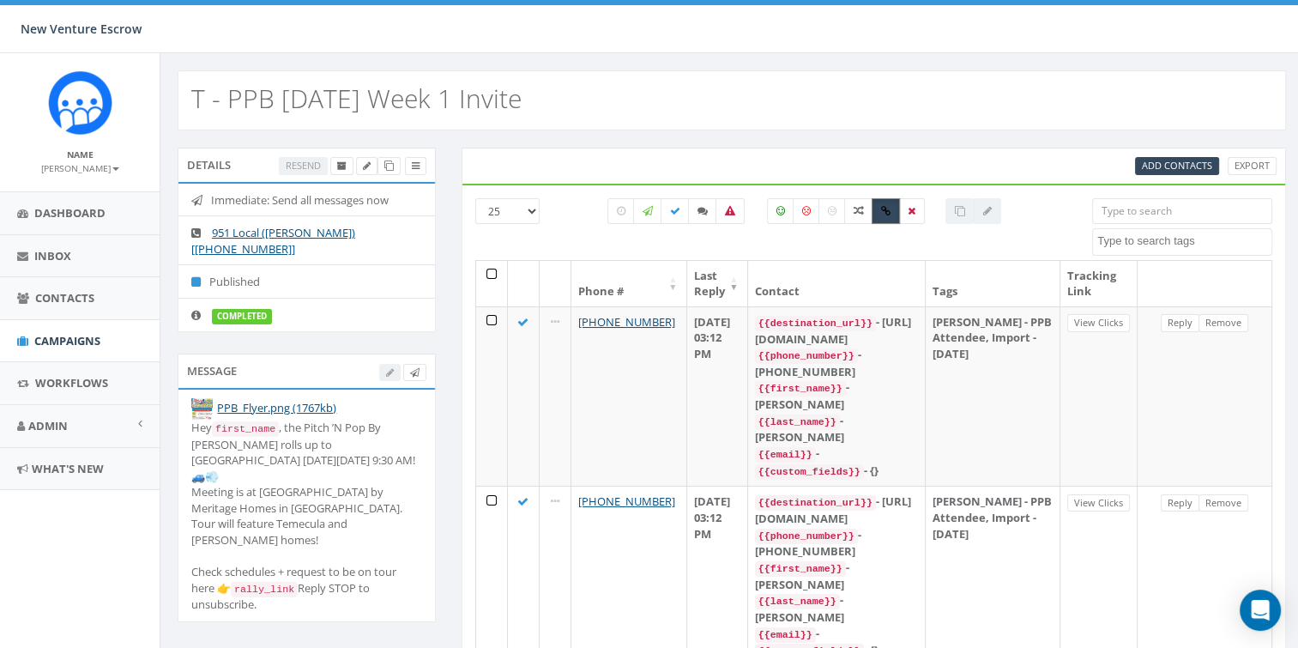
click at [881, 216] on label at bounding box center [886, 211] width 28 height 26
checkbox input "false"
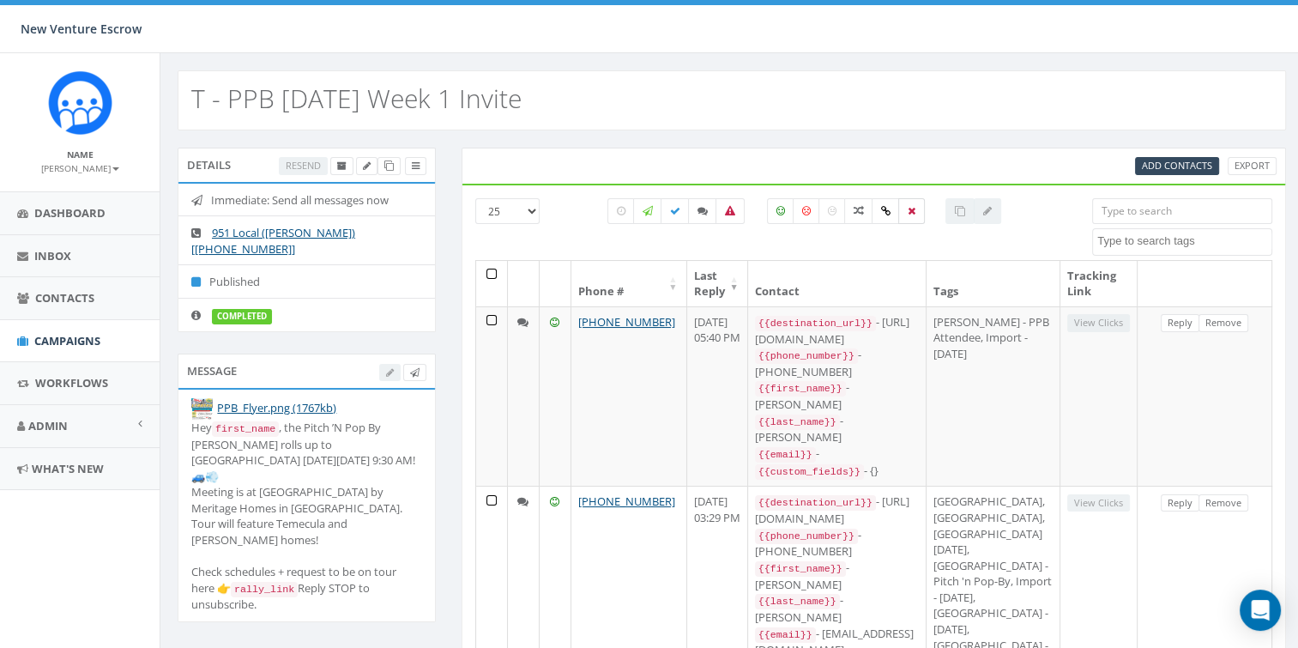
click at [911, 209] on icon at bounding box center [912, 211] width 8 height 10
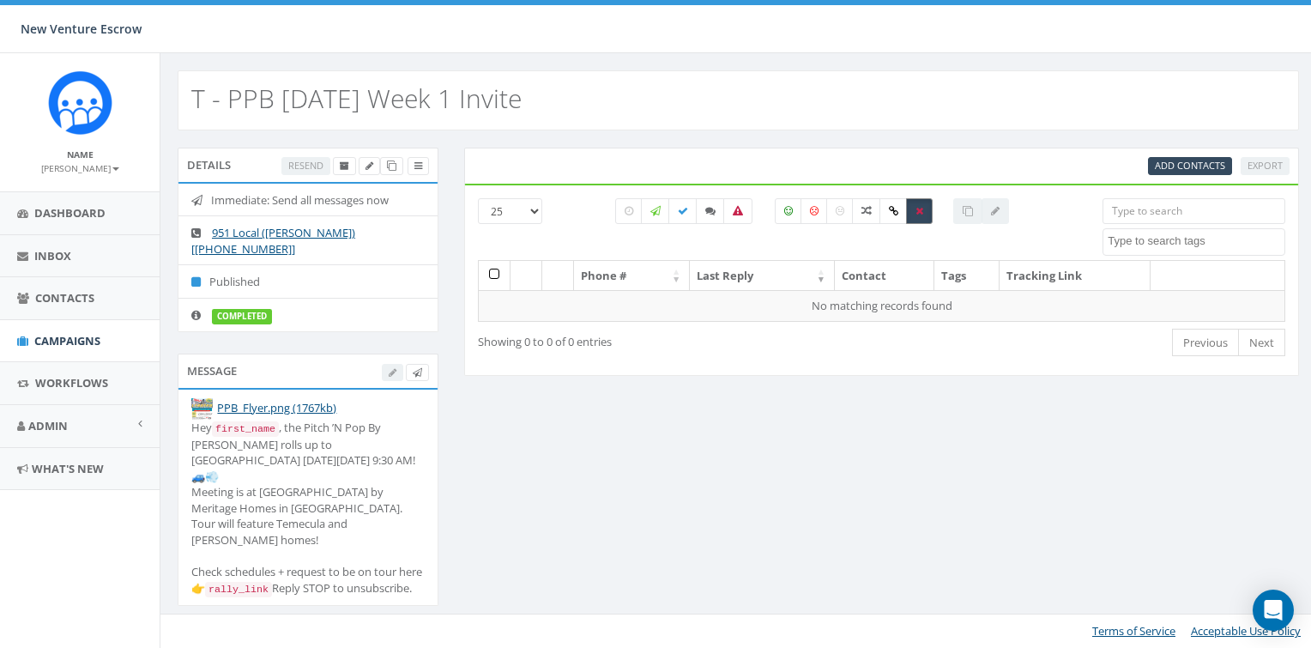
click at [921, 206] on icon at bounding box center [919, 211] width 8 height 10
checkbox input "false"
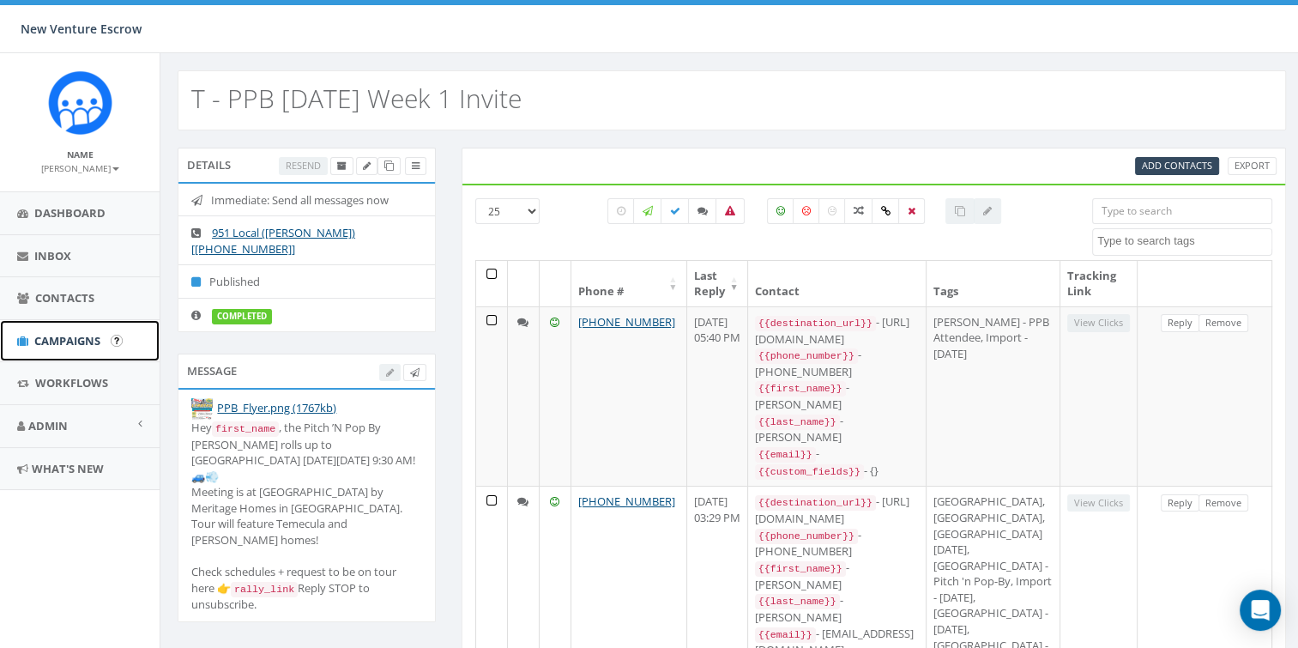
click at [59, 340] on span "Campaigns" at bounding box center [67, 340] width 66 height 15
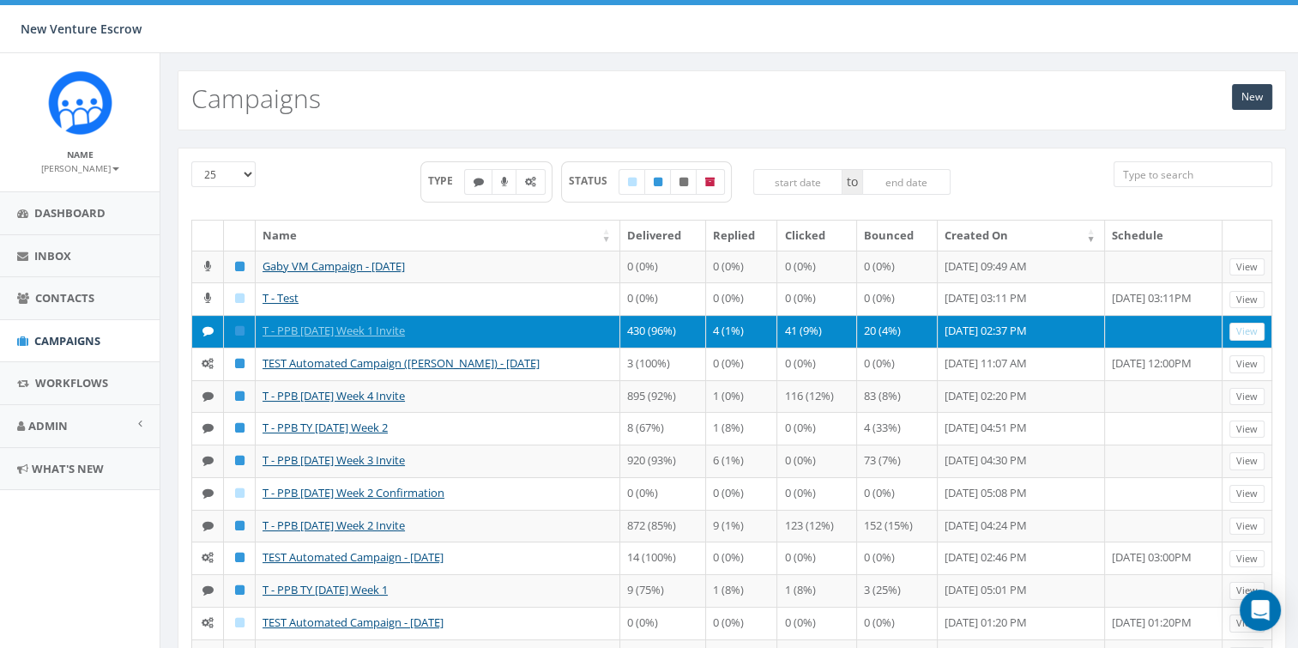
click at [448, 343] on td "T - PPB [DATE] Week 1 Invite" at bounding box center [438, 331] width 365 height 33
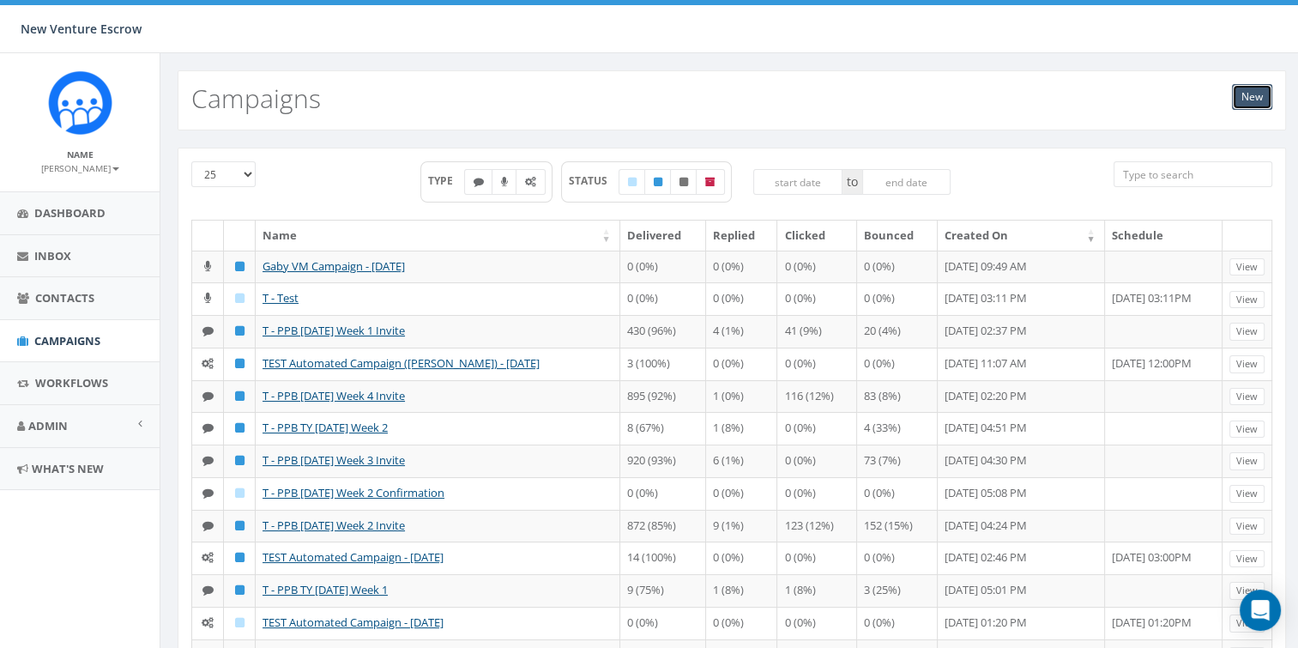
click at [1248, 103] on link "New" at bounding box center [1252, 97] width 40 height 26
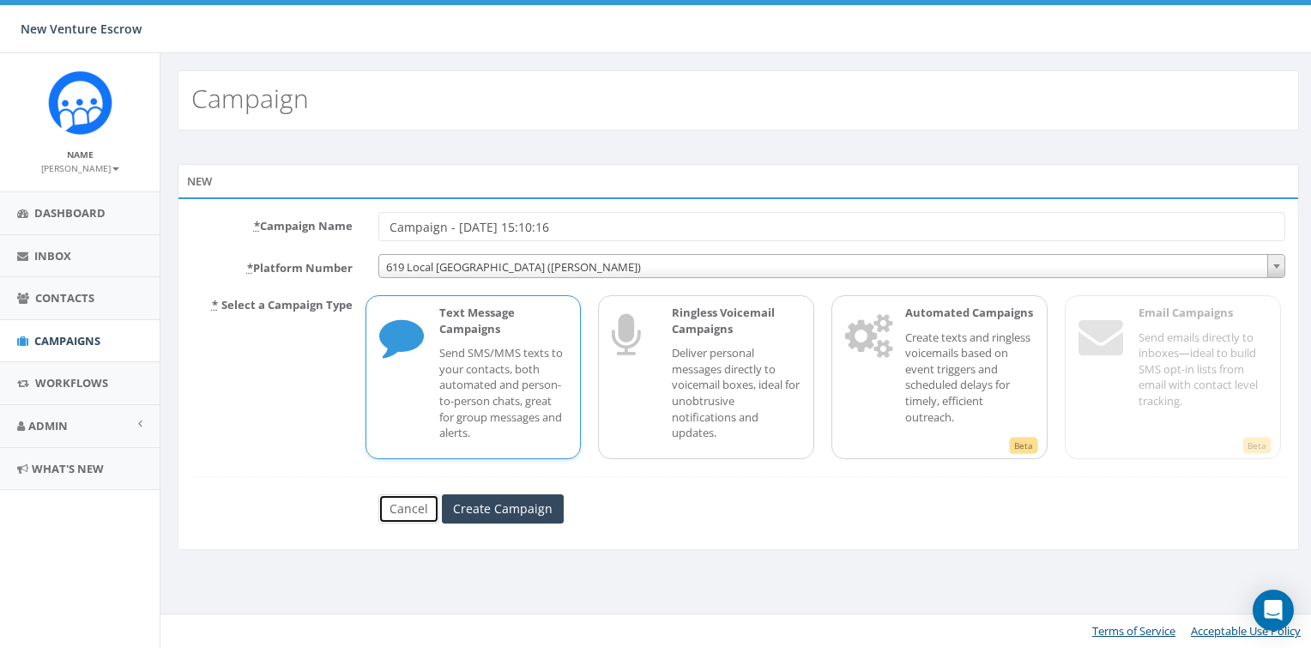
click at [402, 505] on link "Cancel" at bounding box center [408, 508] width 61 height 29
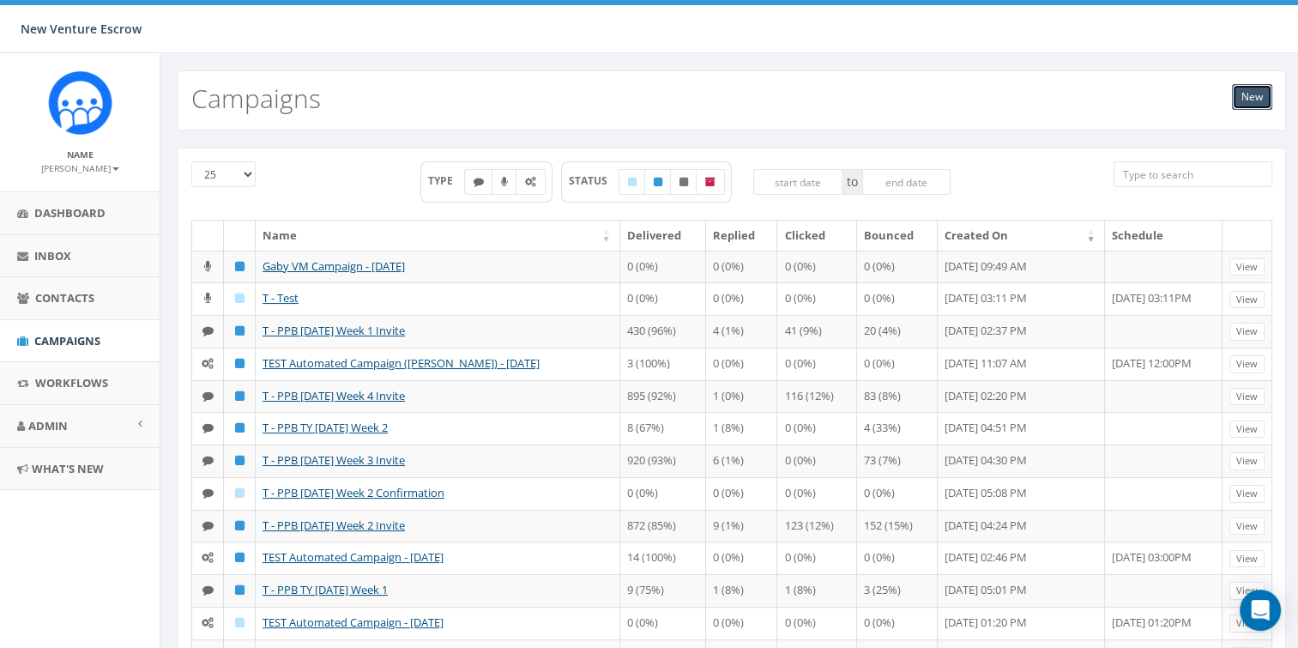
click at [1242, 96] on link "New" at bounding box center [1252, 97] width 40 height 26
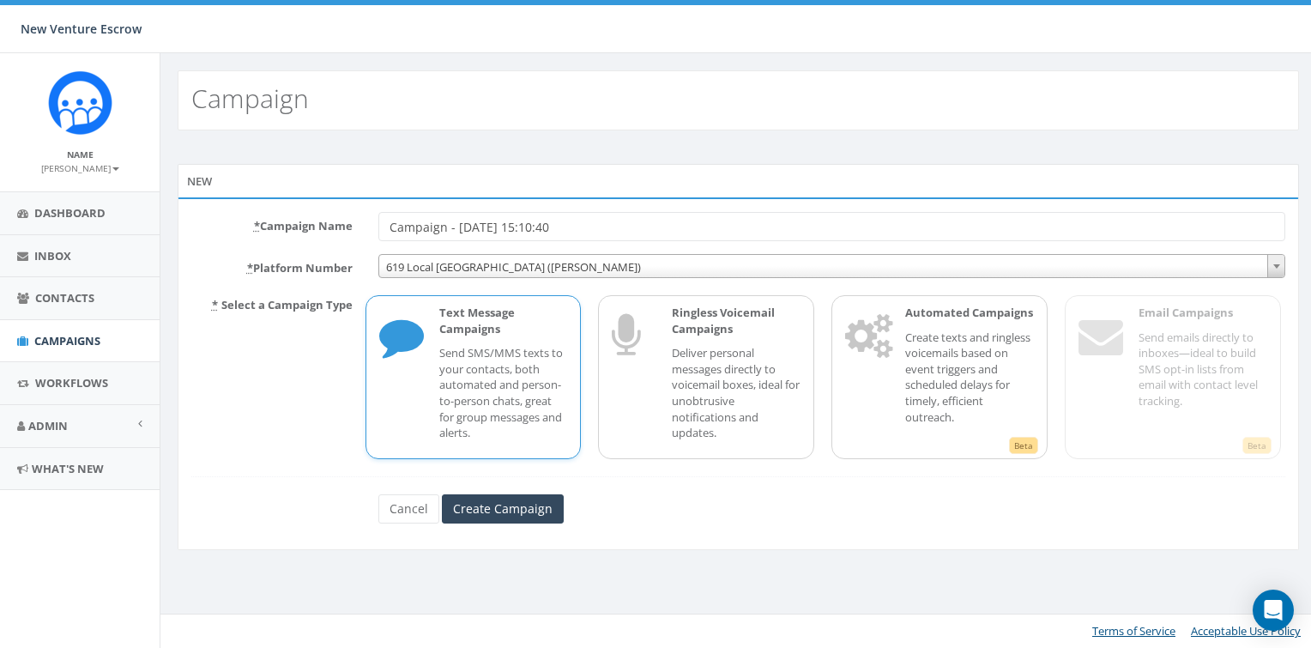
drag, startPoint x: 623, startPoint y: 232, endPoint x: 329, endPoint y: 218, distance: 293.8
click at [329, 218] on div "* Campaign Name Campaign - 10/01/2025, 15:10:40" at bounding box center [738, 226] width 1120 height 29
click at [550, 233] on input "Campaign - 10/01/2025, 15:10:40" at bounding box center [832, 226] width 908 height 29
drag, startPoint x: 595, startPoint y: 225, endPoint x: 244, endPoint y: 229, distance: 350.9
click at [181, 215] on div "* Campaign Name Campaign - 10/01/2025, 15:10:40" at bounding box center [738, 226] width 1120 height 29
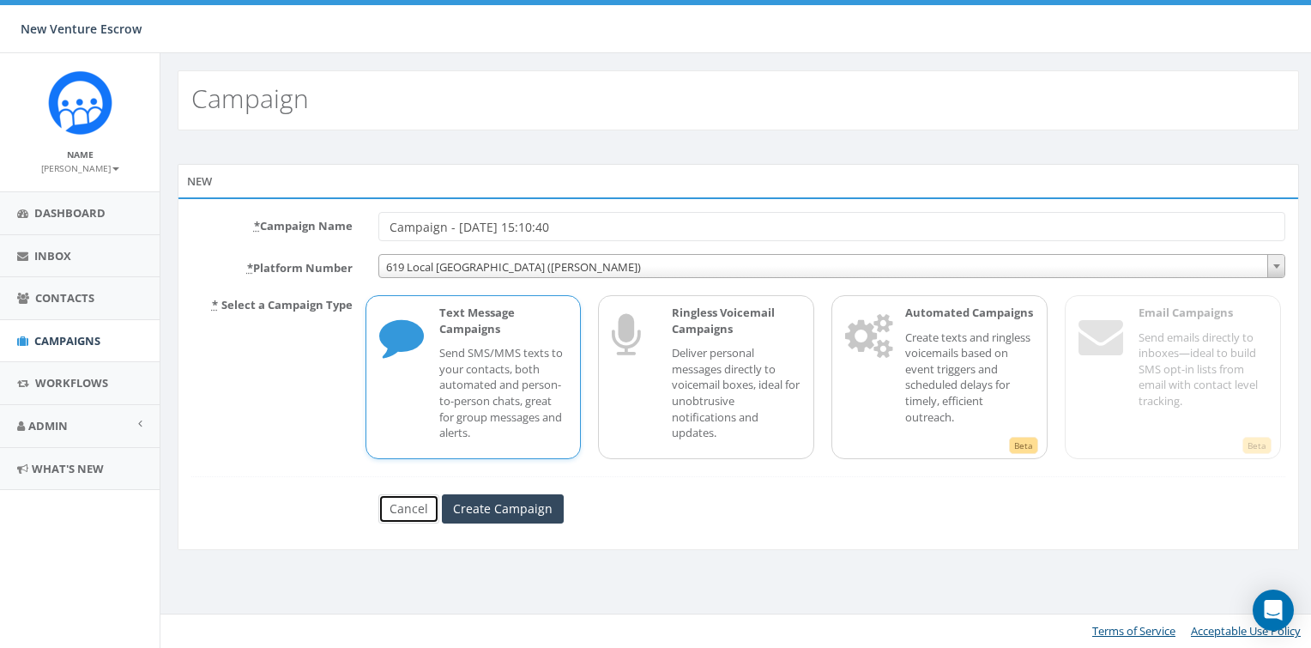
click at [405, 499] on link "Cancel" at bounding box center [408, 508] width 61 height 29
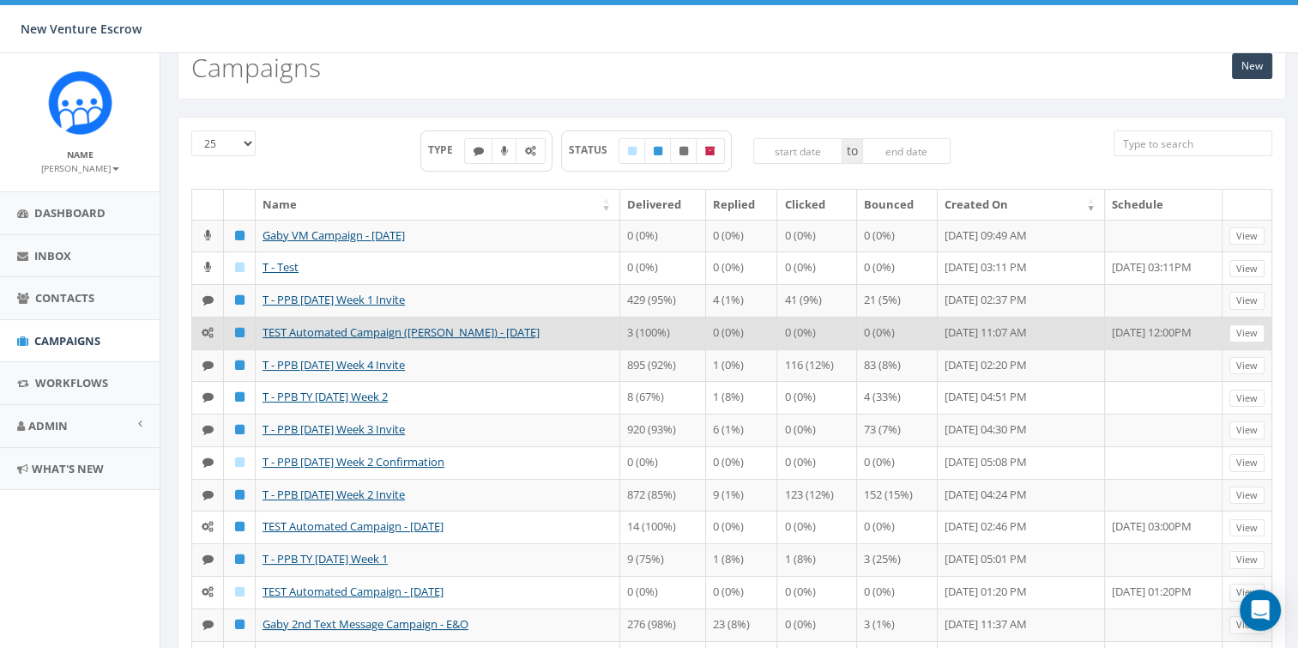
scroll to position [86, 0]
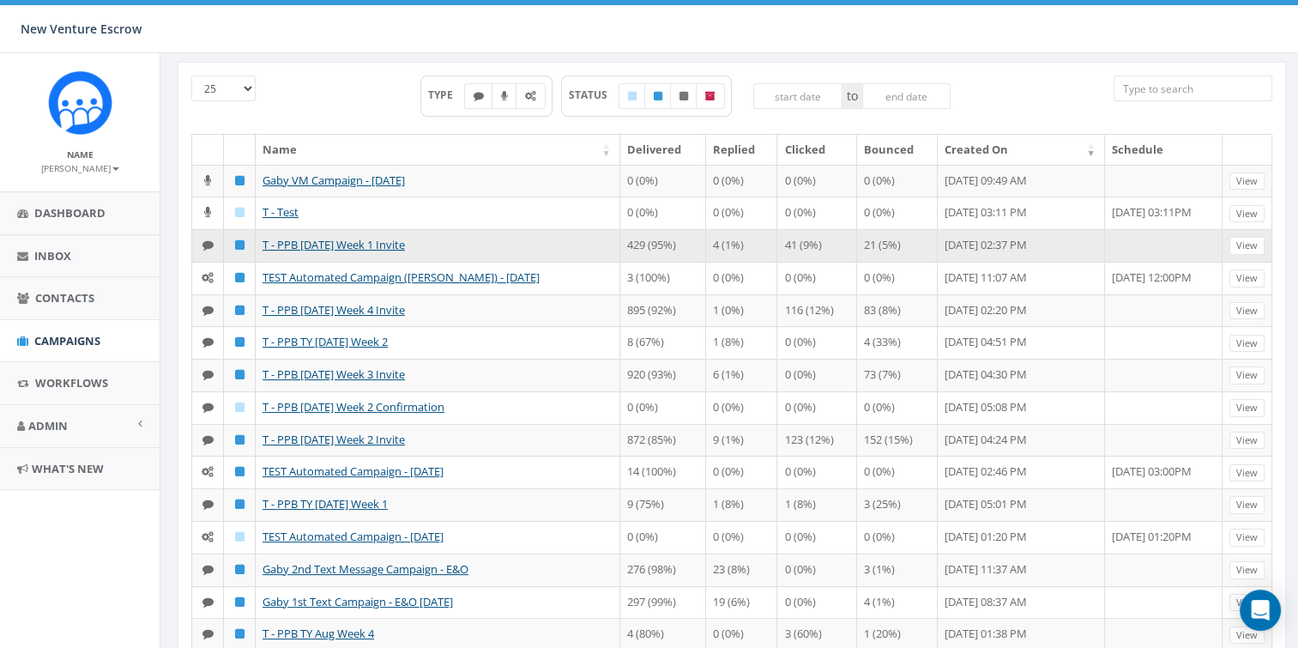
drag, startPoint x: 408, startPoint y: 256, endPoint x: 257, endPoint y: 257, distance: 151.0
click at [257, 257] on td "T - PPB [DATE] Week 1 Invite" at bounding box center [438, 245] width 365 height 33
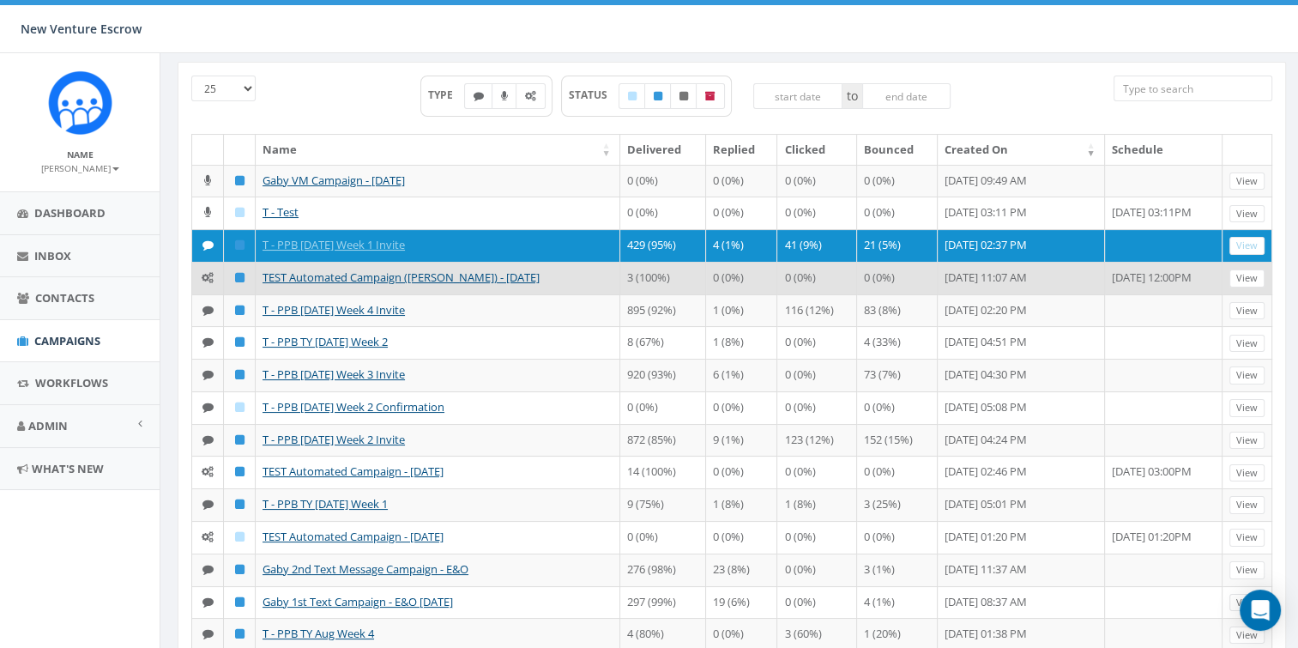
copy link "T - PPB [DATE] Week 1 Invite"
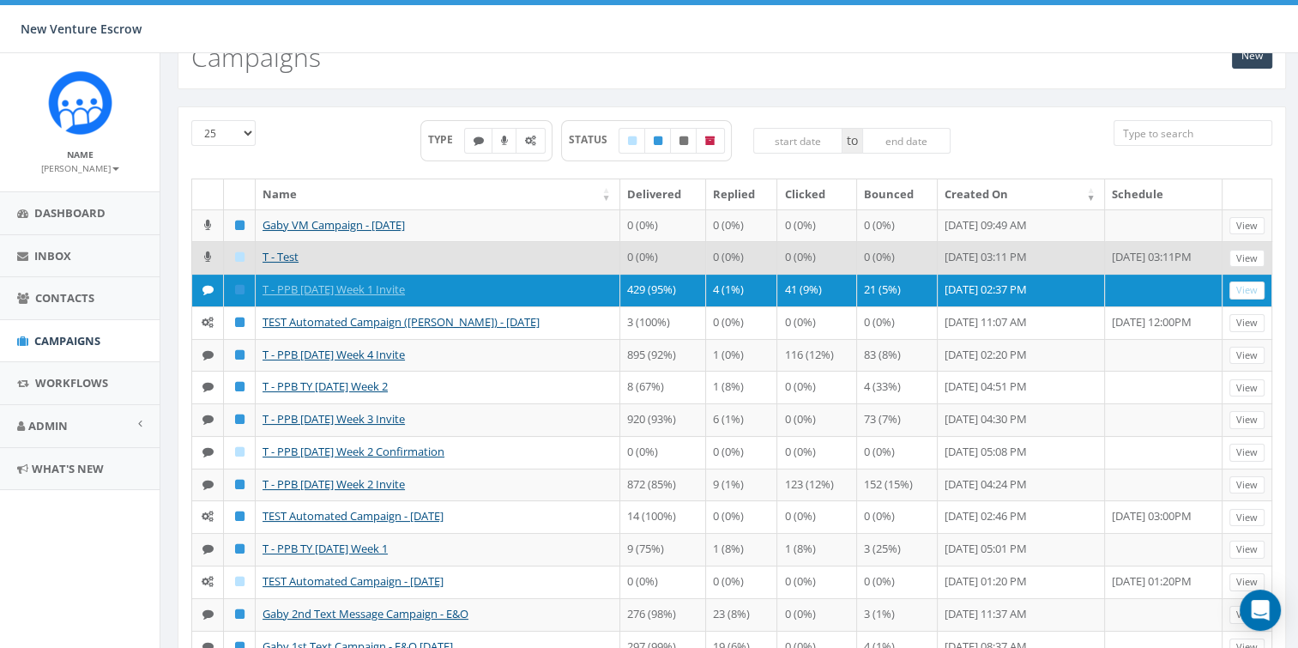
scroll to position [0, 0]
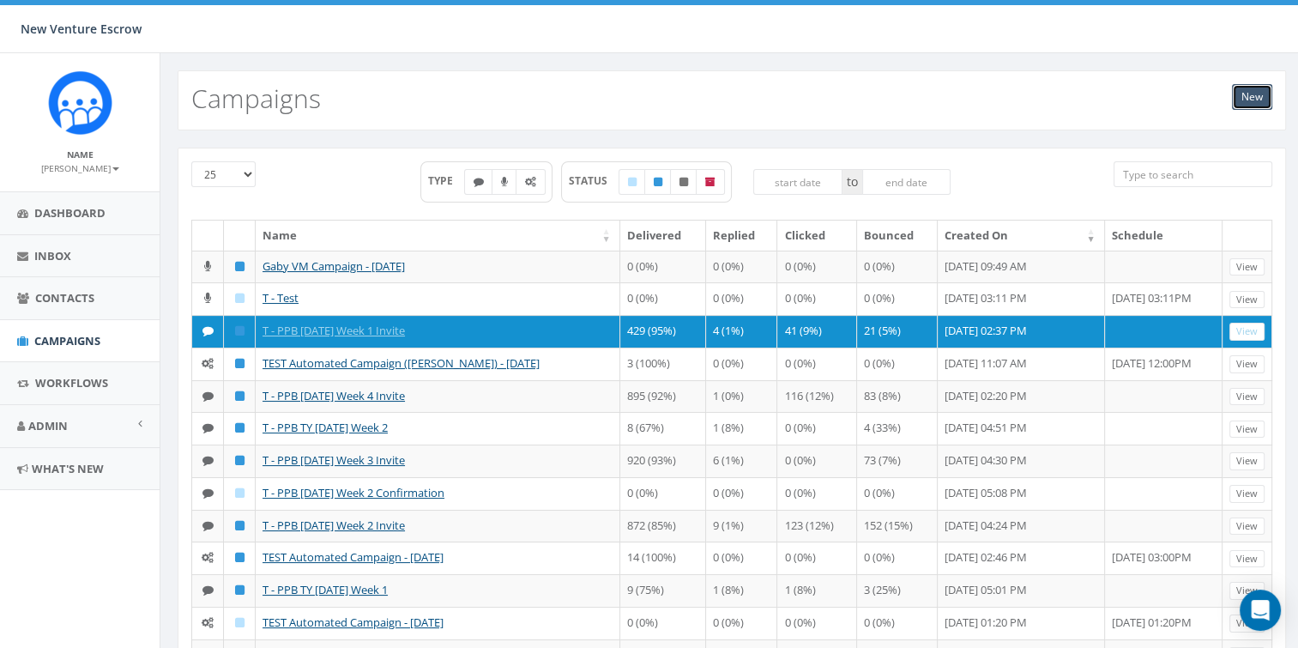
click at [1256, 90] on link "New" at bounding box center [1252, 97] width 40 height 26
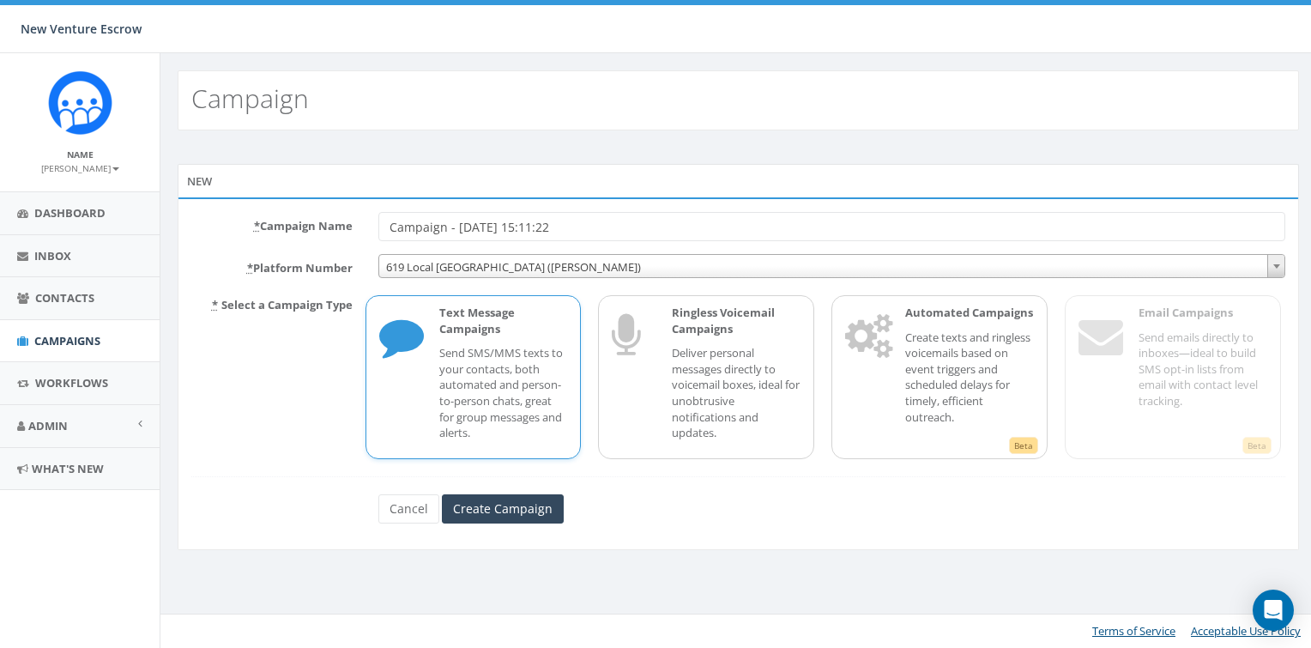
drag, startPoint x: 601, startPoint y: 228, endPoint x: 266, endPoint y: 225, distance: 334.6
click at [266, 225] on div "* Campaign Name Campaign - 10/01/2025, 15:11:22" at bounding box center [738, 226] width 1120 height 29
click at [520, 228] on input "T - PPB [DATE] Week 1 Invite" at bounding box center [832, 226] width 908 height 29
click at [560, 266] on span "619 Local San Diego (Tania Marks)" at bounding box center [832, 267] width 906 height 24
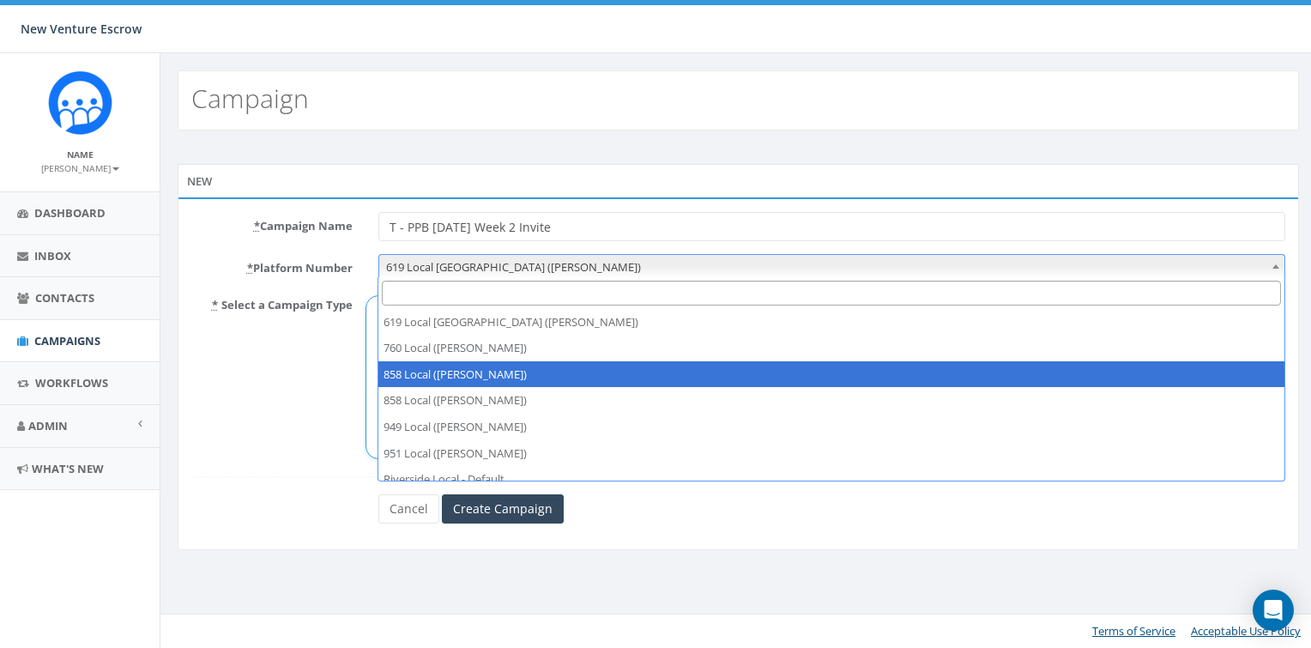
scroll to position [38, 0]
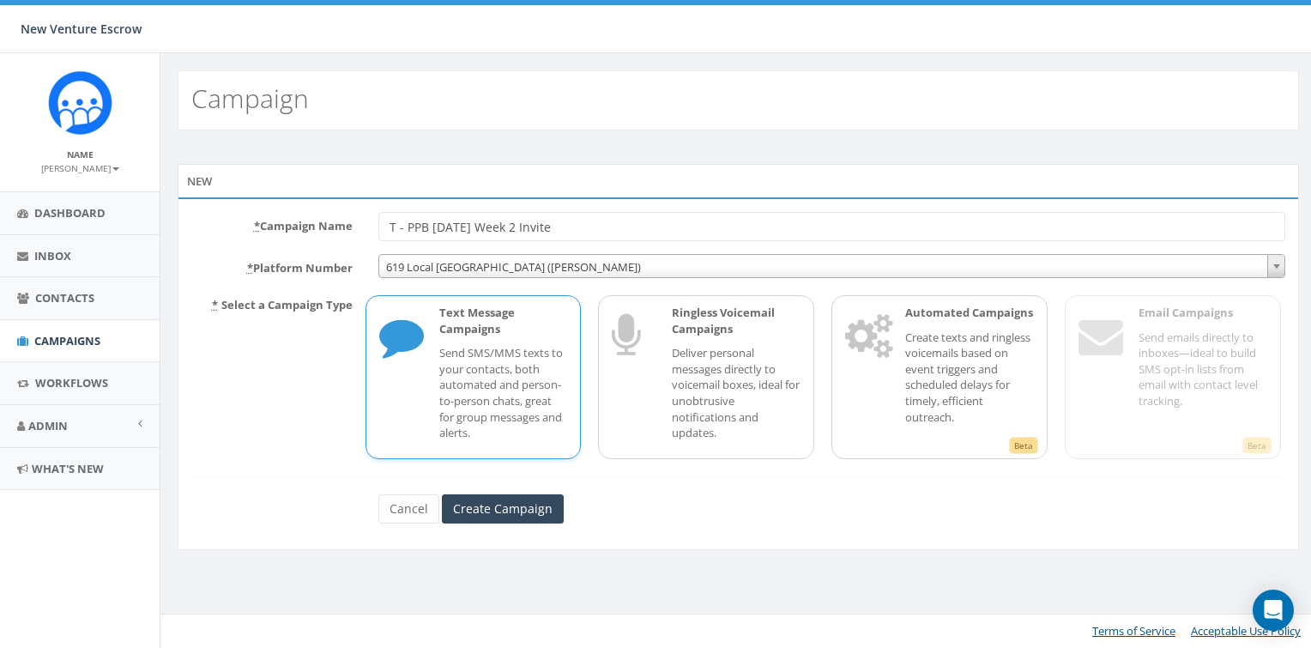
click at [584, 158] on div "New * Campaign Name T - PPB 2025 Oct Week 2 Invite * Platform Number 619 Local …" at bounding box center [738, 359] width 1156 height 458
click at [523, 264] on span "619 Local San Diego (Tania Marks)" at bounding box center [832, 267] width 906 height 24
click at [581, 170] on div "New" at bounding box center [738, 181] width 1121 height 34
drag, startPoint x: 607, startPoint y: 225, endPoint x: 240, endPoint y: 223, distance: 367.2
click at [240, 223] on div "* Campaign Name T - PPB 2025 Oct Week 2 Invite" at bounding box center [738, 226] width 1120 height 29
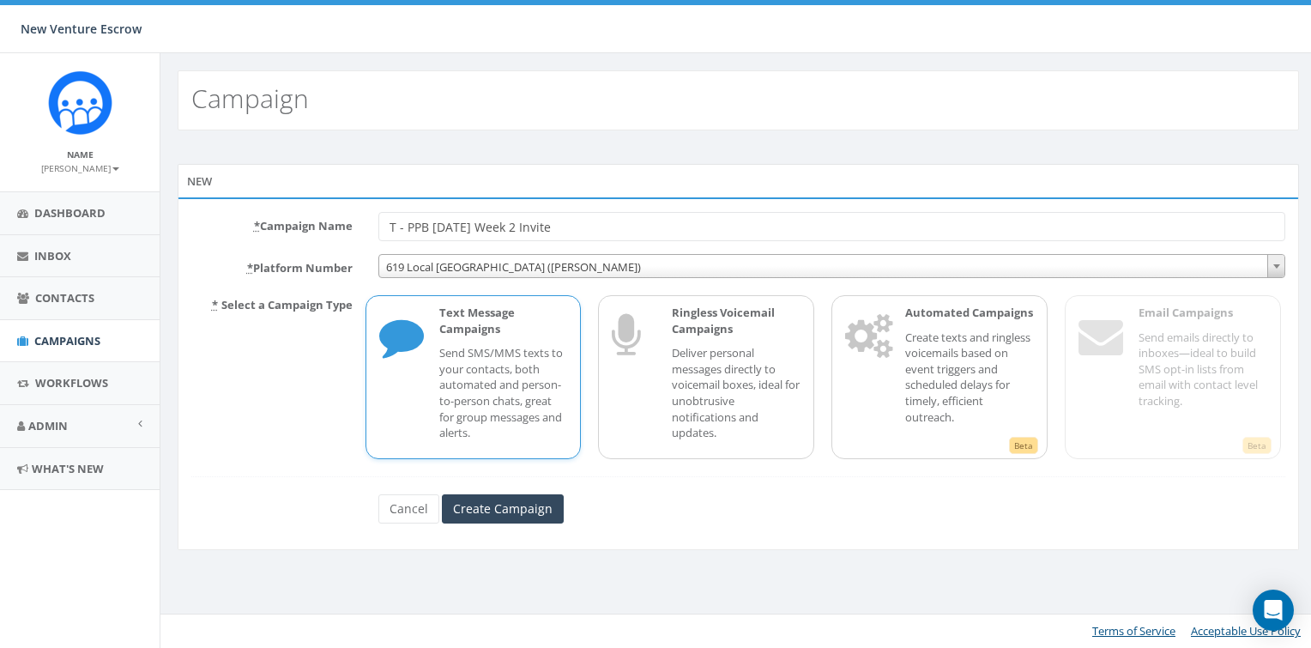
click at [571, 233] on input "T - PPB 2025 Oct Week 2 Invite" at bounding box center [832, 226] width 908 height 29
drag, startPoint x: 614, startPoint y: 227, endPoint x: 406, endPoint y: 230, distance: 208.5
click at [406, 230] on input "T - PPB 2025 Oct Week 2 Invite" at bounding box center [832, 226] width 908 height 29
click at [557, 216] on input "T - PPB 2025 Oct Week 2 Invite" at bounding box center [832, 226] width 908 height 29
drag, startPoint x: 581, startPoint y: 220, endPoint x: 407, endPoint y: 230, distance: 174.5
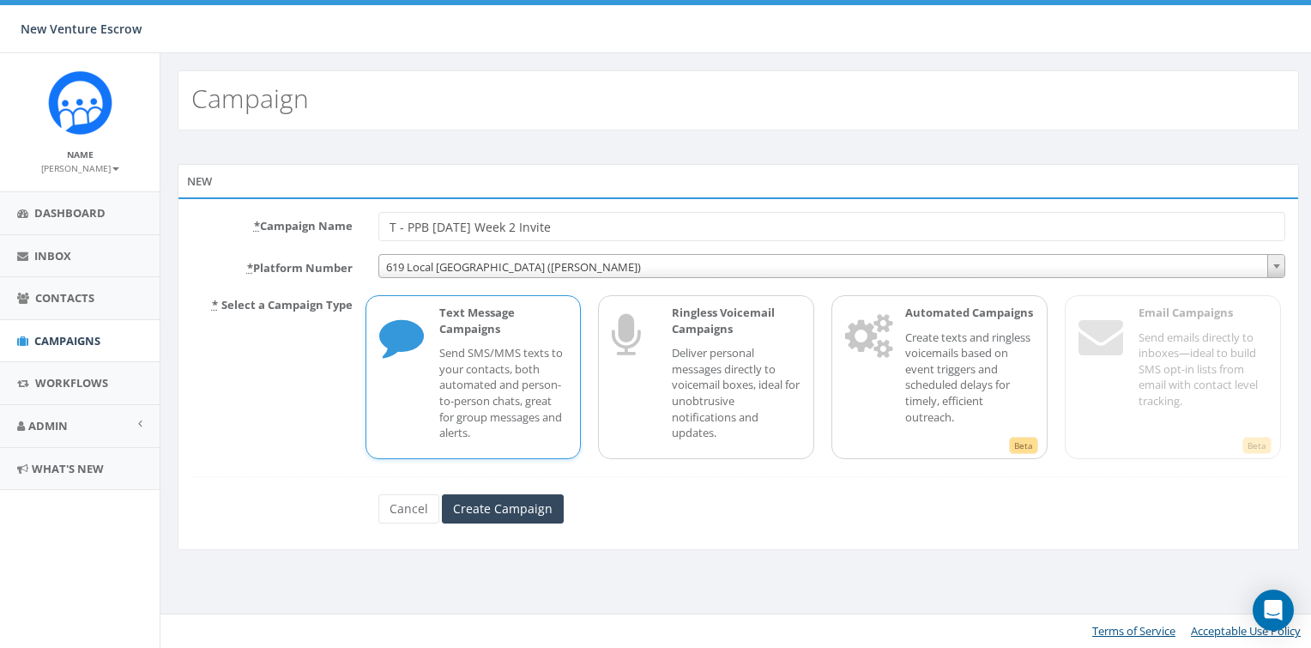
click at [407, 230] on input "T - PPB 2025 Oct Week 2 Invite" at bounding box center [832, 226] width 908 height 29
type input "T - BBQ Lunch & Learn Invite"
click at [676, 361] on p "Deliver personal messages directly to voicemail boxes, ideal for unobtrusive no…" at bounding box center [736, 392] width 129 height 95
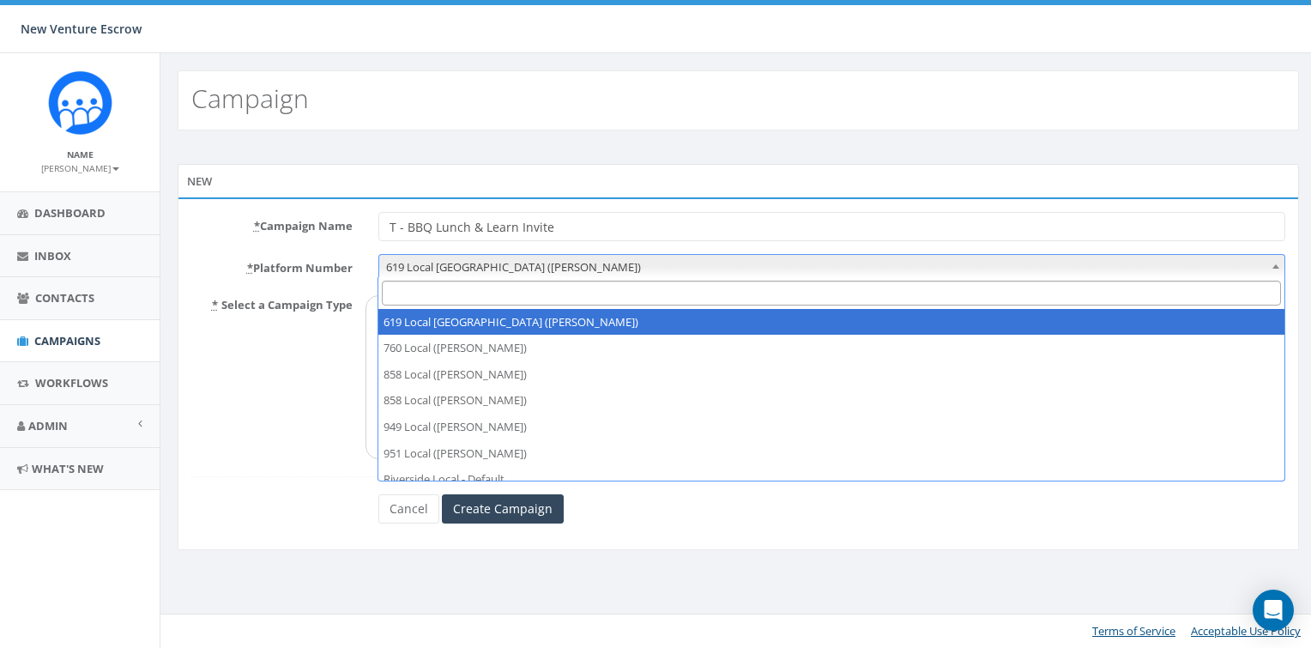
click at [519, 264] on span "619 Local San Diego (Tania Marks)" at bounding box center [832, 267] width 906 height 24
click at [340, 254] on label "* Platform Number" at bounding box center [271, 265] width 187 height 22
click at [378, 254] on select "619 Local San Diego (Tania Marks) 760 Local (Nathan Wood) 858 Local (Brandon Wo…" at bounding box center [378, 254] width 1 height 1
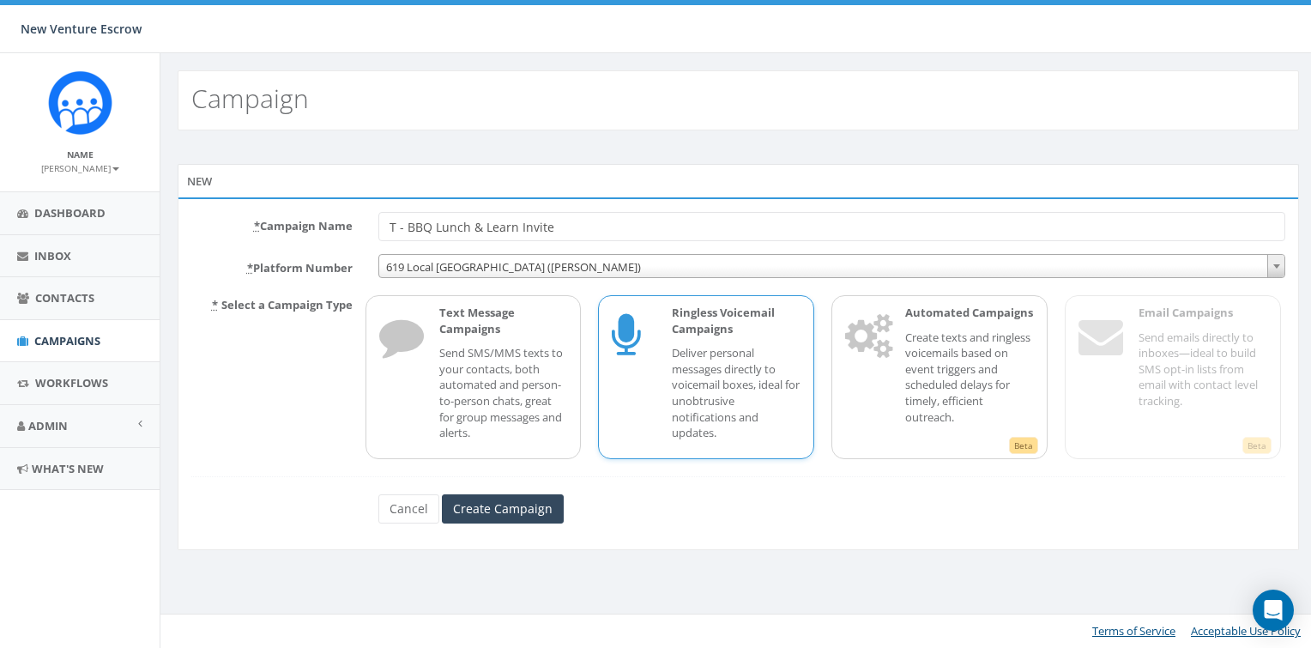
click at [498, 268] on span "619 Local San Diego (Tania Marks)" at bounding box center [832, 267] width 906 height 24
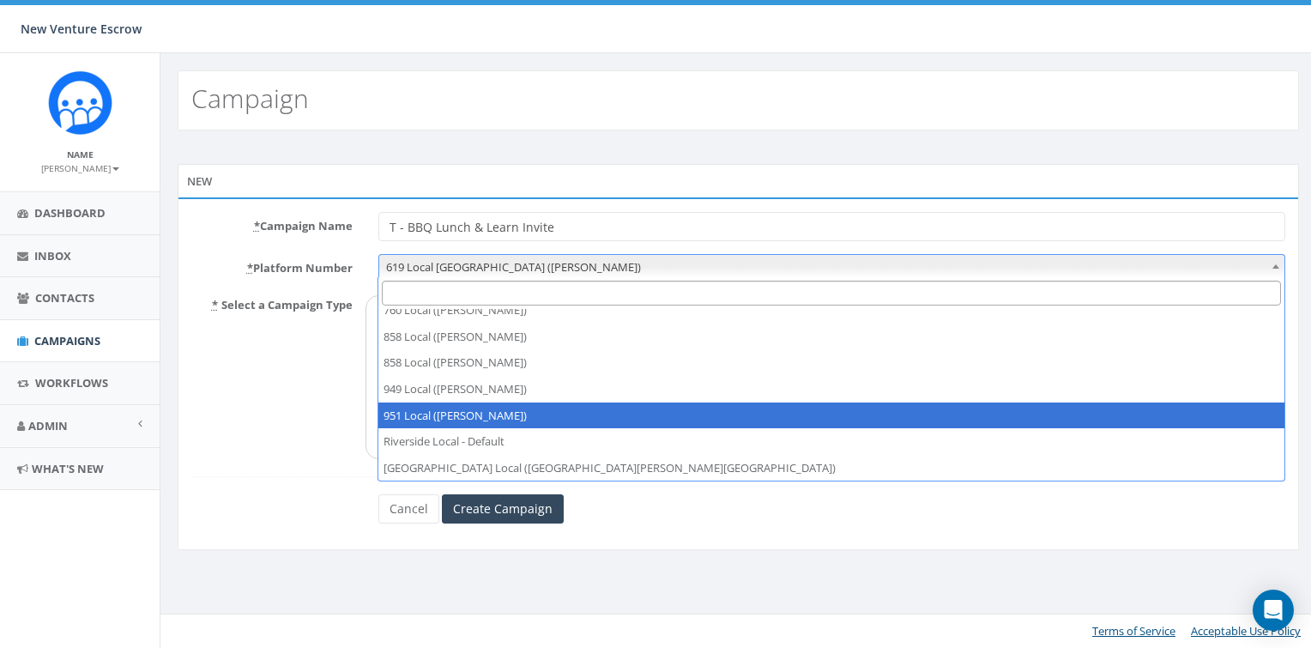
select select "7399274"
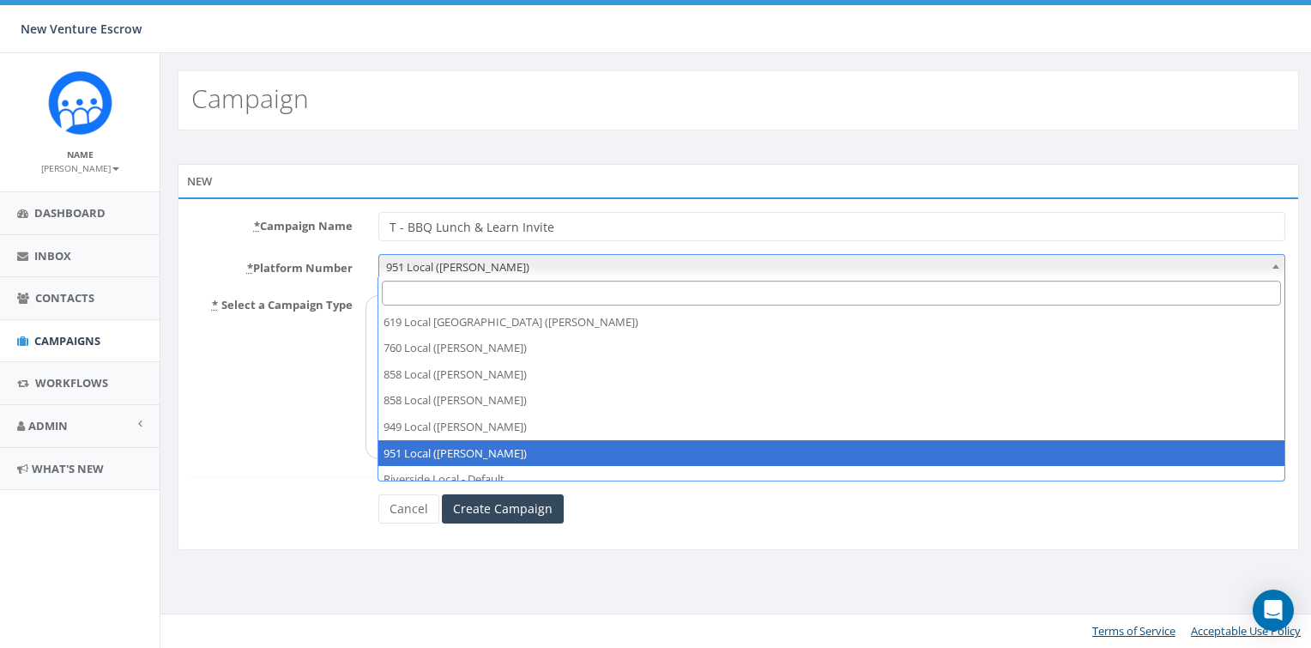
click at [451, 269] on span "951 Local (Tamarra Armstrong)" at bounding box center [832, 267] width 906 height 24
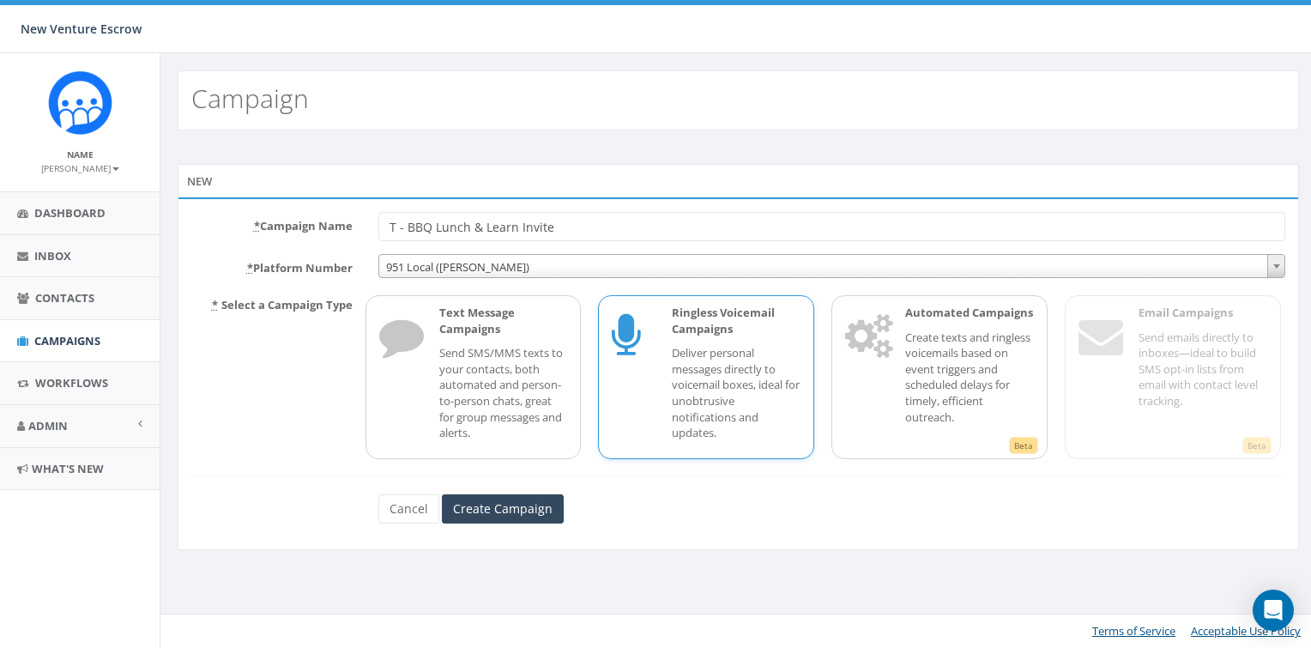
click at [698, 368] on p "Deliver personal messages directly to voicemail boxes, ideal for unobtrusive no…" at bounding box center [736, 392] width 129 height 95
drag, startPoint x: 390, startPoint y: 227, endPoint x: 287, endPoint y: 212, distance: 104.8
click at [287, 212] on div "* Campaign Name T - BBQ Lunch & Learn Invite" at bounding box center [738, 226] width 1120 height 29
click at [594, 532] on div "* Campaign Name T - BBQ Lunch & Learn Invite * Platform Number 619 Local San Di…" at bounding box center [738, 373] width 1121 height 353
click at [581, 223] on input "T - BBQ Lunch & Learn Invite" at bounding box center [832, 226] width 908 height 29
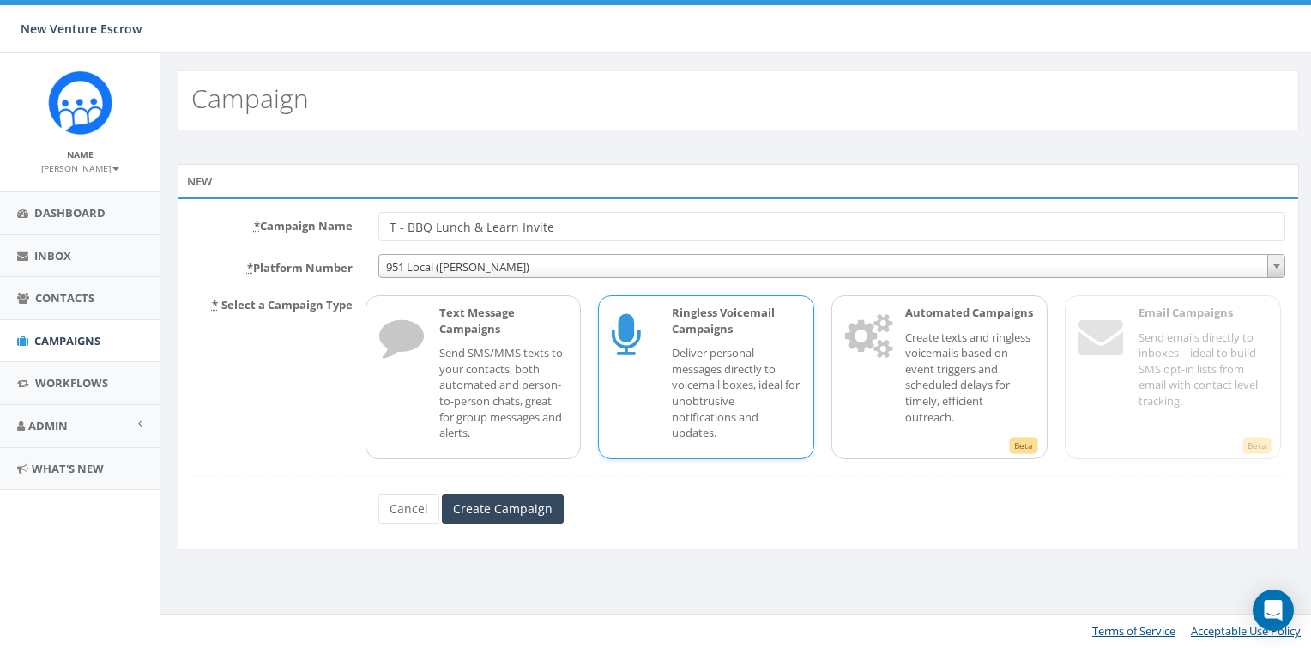
click at [605, 539] on div "* Campaign Name T - BBQ Lunch & Learn Invite * Platform Number 619 Local San Di…" at bounding box center [738, 373] width 1121 height 353
click at [498, 502] on input "Create Campaign" at bounding box center [503, 508] width 122 height 29
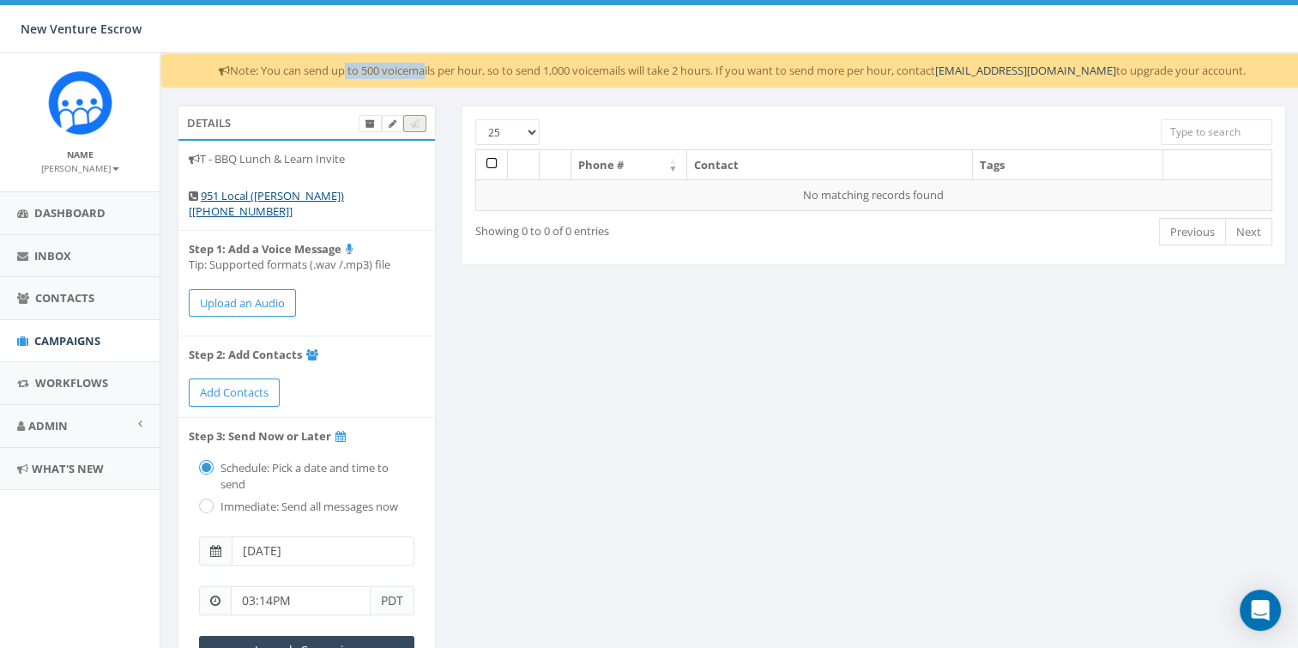
drag, startPoint x: 352, startPoint y: 69, endPoint x: 436, endPoint y: 71, distance: 84.1
click at [436, 71] on div "Note: You can send up to 500 voicemails per hour, so to send 1,000 voicemails w…" at bounding box center [731, 70] width 1143 height 35
click at [416, 72] on div "Note: You can send up to 500 voicemails per hour, so to send 1,000 voicemails w…" at bounding box center [731, 70] width 1143 height 35
drag, startPoint x: 387, startPoint y: 65, endPoint x: 506, endPoint y: 71, distance: 119.4
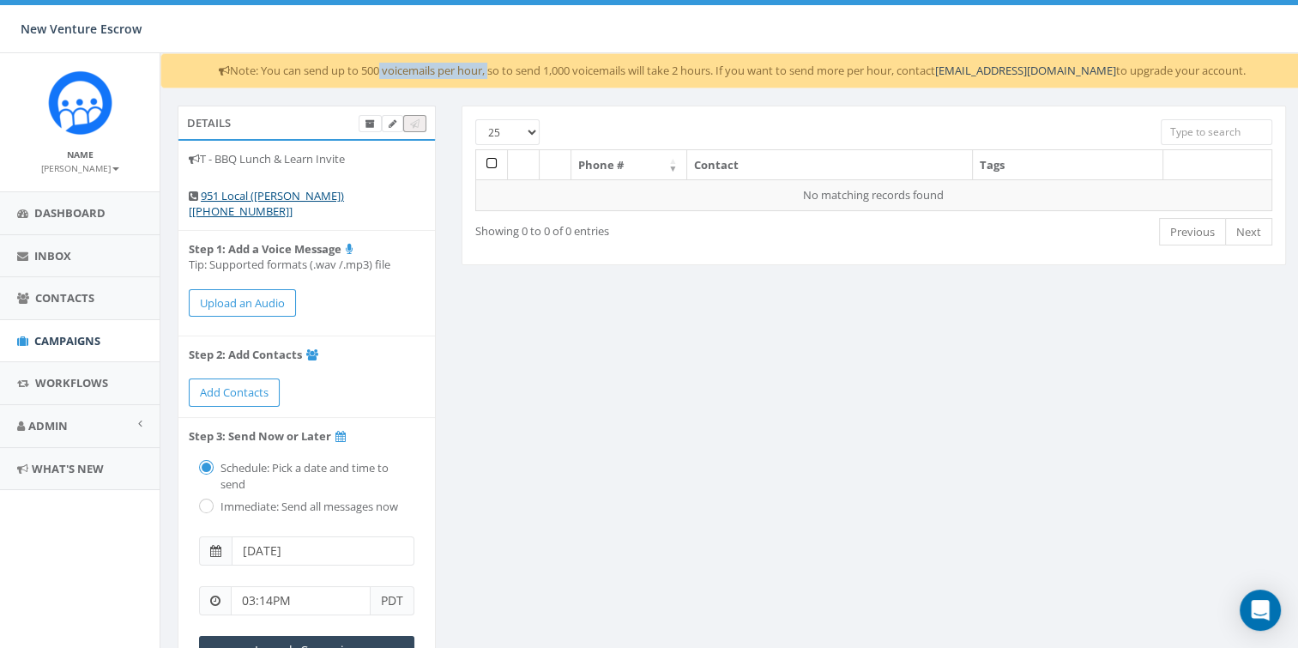
click at [506, 71] on div "Note: You can send up to 500 voicemails per hour, so to send 1,000 voicemails w…" at bounding box center [731, 70] width 1143 height 35
click at [472, 71] on div "Note: You can send up to 500 voicemails per hour, so to send 1,000 voicemails w…" at bounding box center [731, 70] width 1143 height 35
click at [541, 72] on div "Note: You can send up to 500 voicemails per hour, so to send 1,000 voicemails w…" at bounding box center [731, 70] width 1143 height 35
drag, startPoint x: 547, startPoint y: 70, endPoint x: 678, endPoint y: 66, distance: 130.5
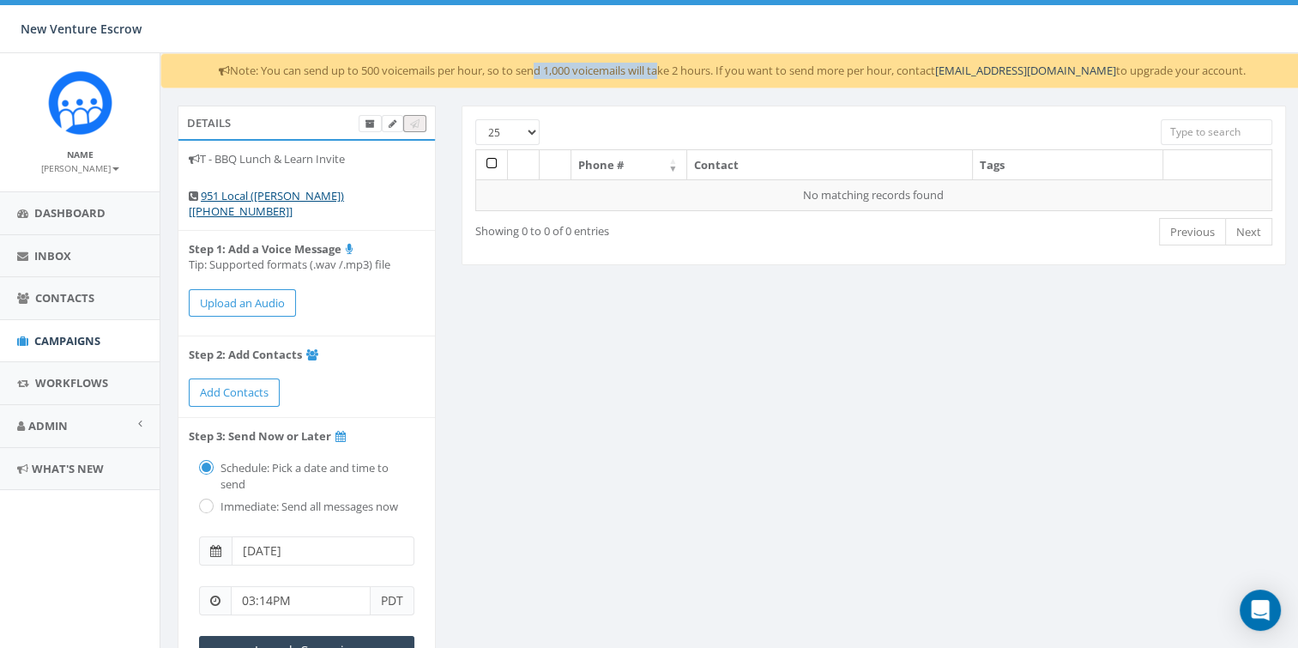
click at [678, 66] on div "Note: You can send up to 500 voicemails per hour, so to send 1,000 voicemails w…" at bounding box center [731, 70] width 1143 height 35
click at [710, 67] on div "Note: You can send up to 500 voicemails per hour, so to send 1,000 voicemails w…" at bounding box center [731, 70] width 1143 height 35
drag, startPoint x: 738, startPoint y: 72, endPoint x: 803, endPoint y: 72, distance: 65.2
click at [803, 72] on div "Note: You can send up to 500 voicemails per hour, so to send 1,000 voicemails w…" at bounding box center [731, 70] width 1143 height 35
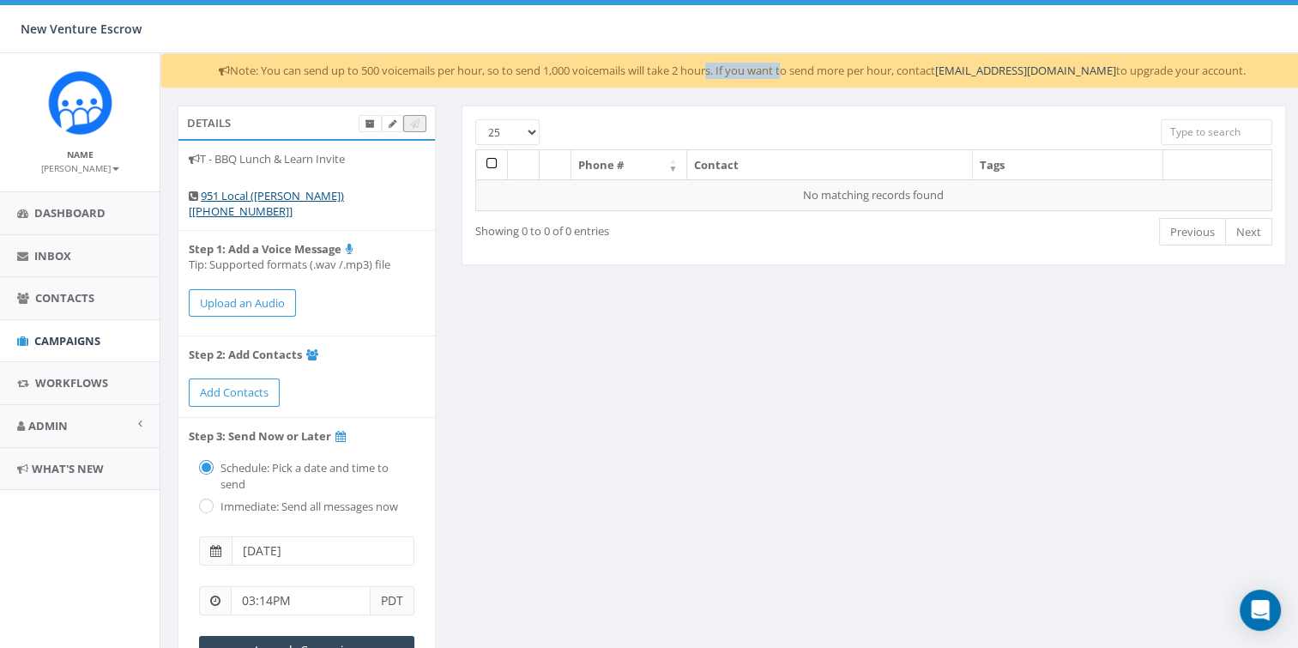
click at [803, 72] on div "Note: You can send up to 500 voicemails per hour, so to send 1,000 voicemails w…" at bounding box center [731, 70] width 1143 height 35
click at [436, 244] on div "Details T - BBQ Lunch & Learn Invite 951 Local (Tamarra Armstrong) [+1 951-633-…" at bounding box center [307, 466] width 284 height 720
click at [234, 297] on button "Upload an Audio" at bounding box center [242, 303] width 107 height 28
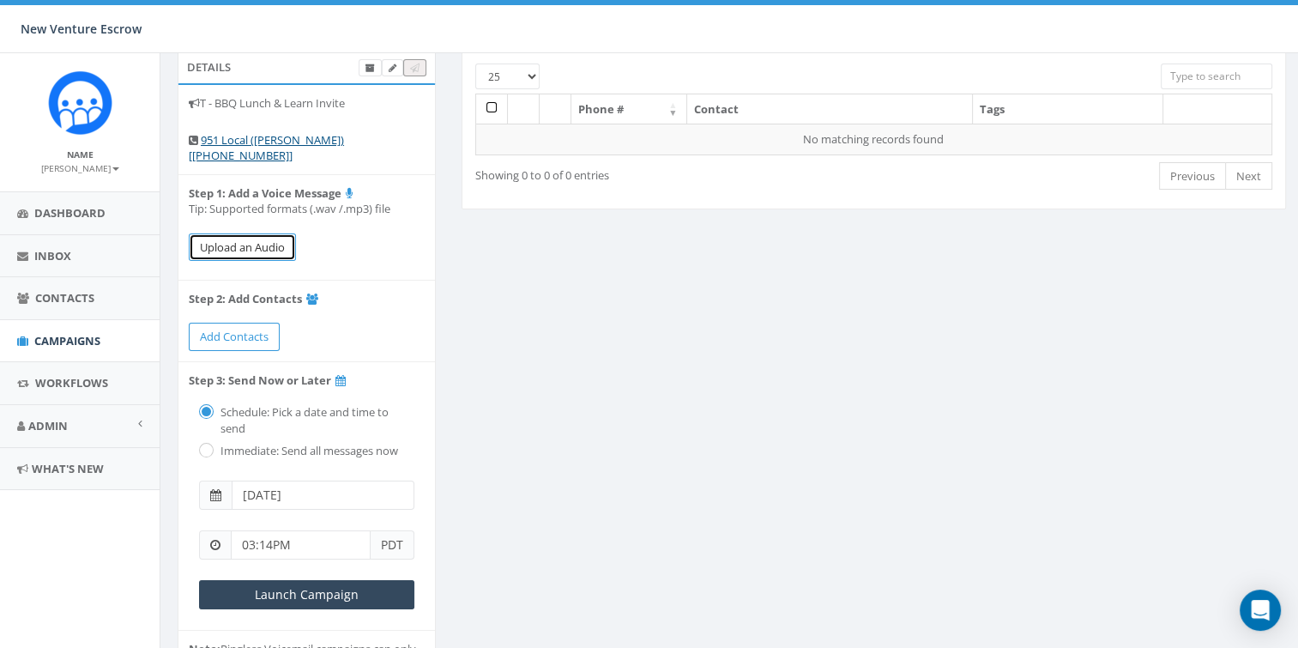
scroll to position [86, 0]
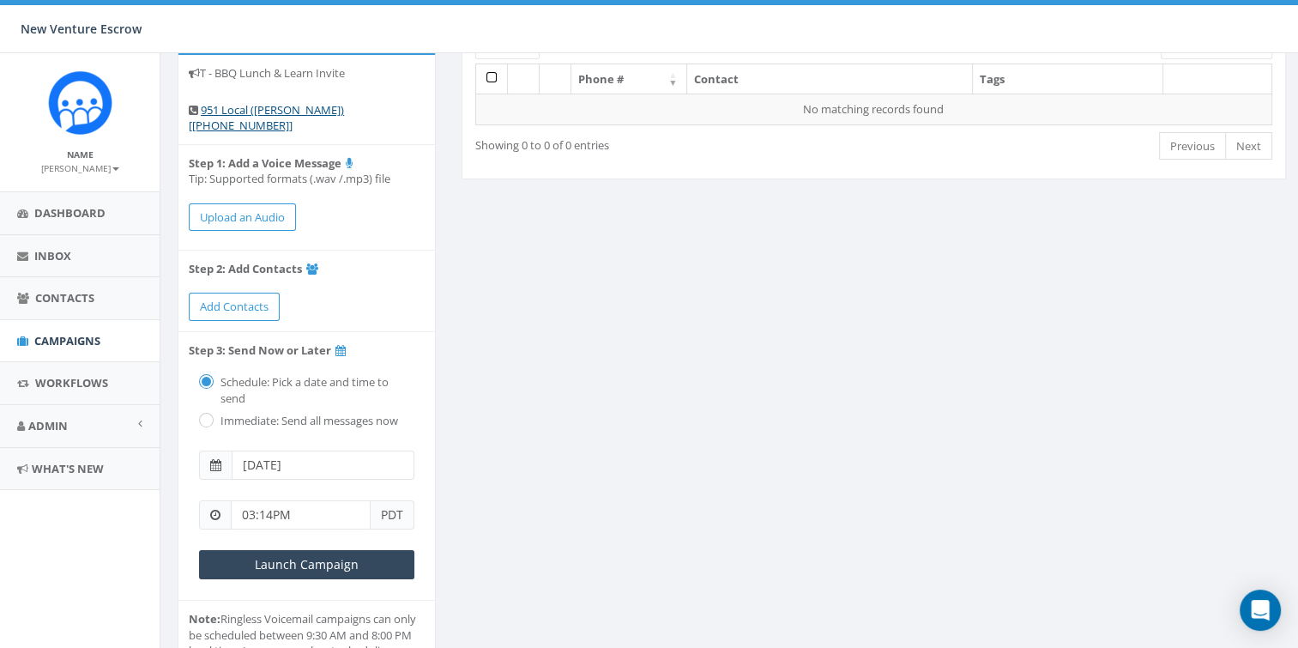
click at [330, 216] on li "Step 1: Add a Voice Message Tip: Supported formats (.wav /.mp3) file Upload an …" at bounding box center [306, 197] width 257 height 105
click at [247, 312] on link "Add Contacts" at bounding box center [234, 307] width 91 height 28
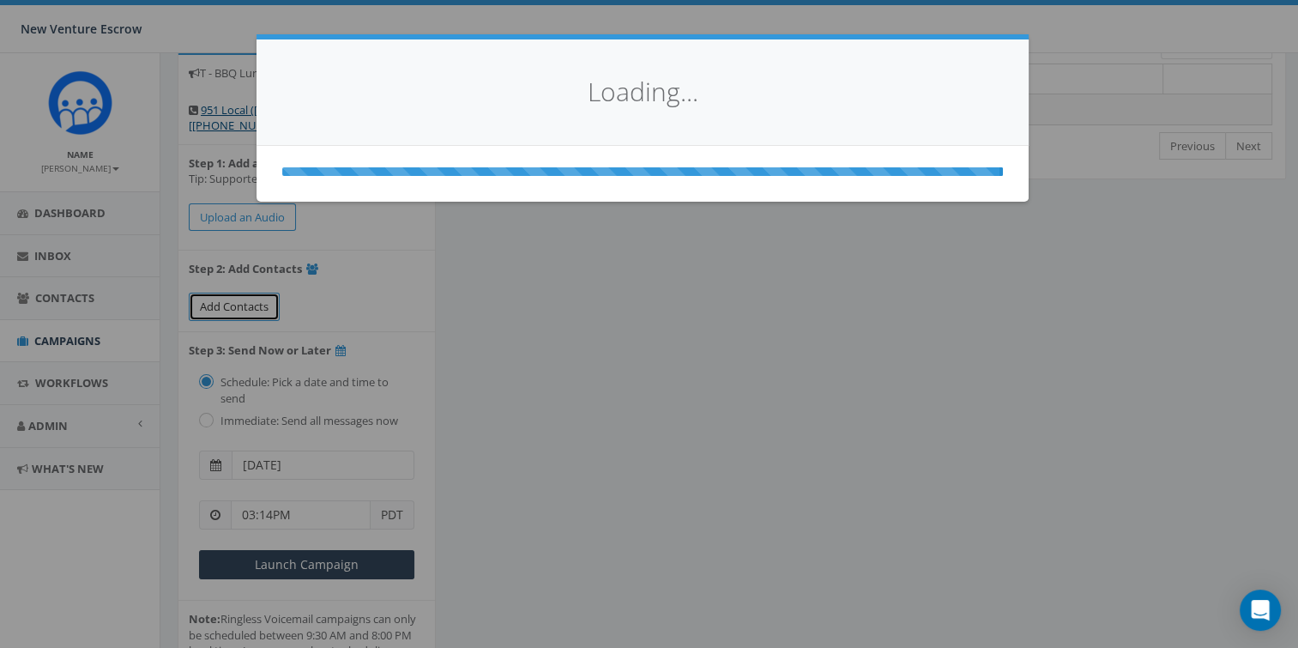
select select
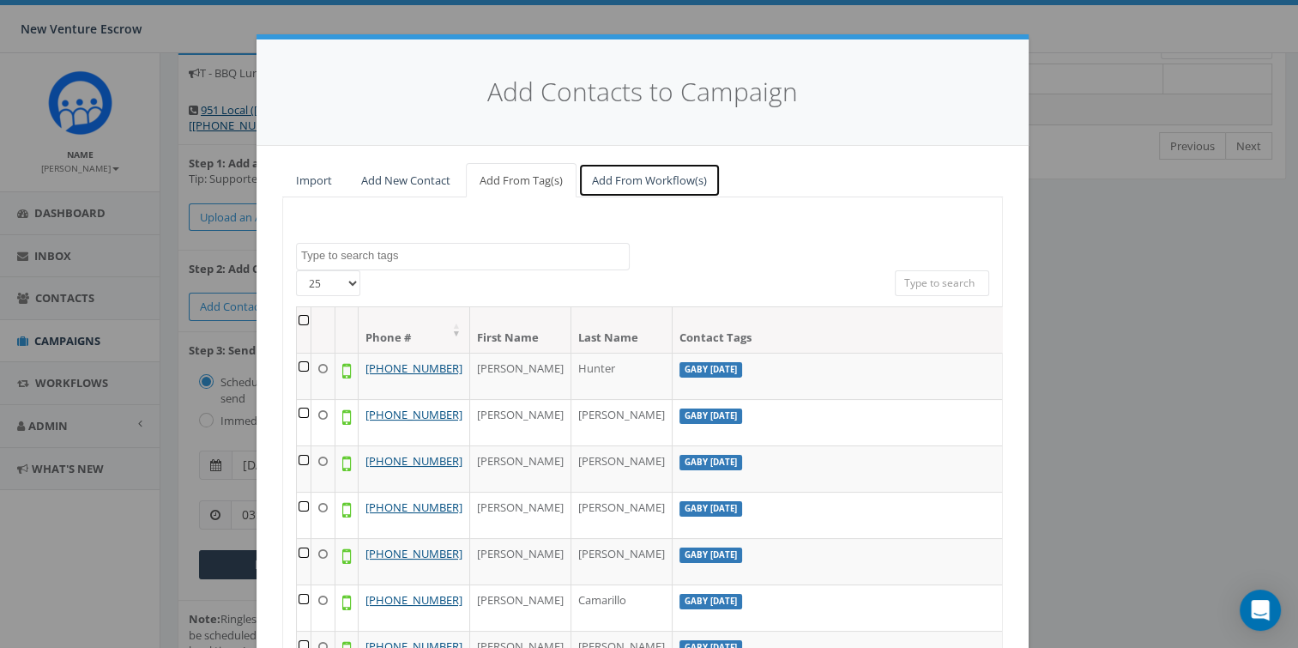
click at [611, 184] on link "Add From Workflow(s)" at bounding box center [649, 180] width 142 height 35
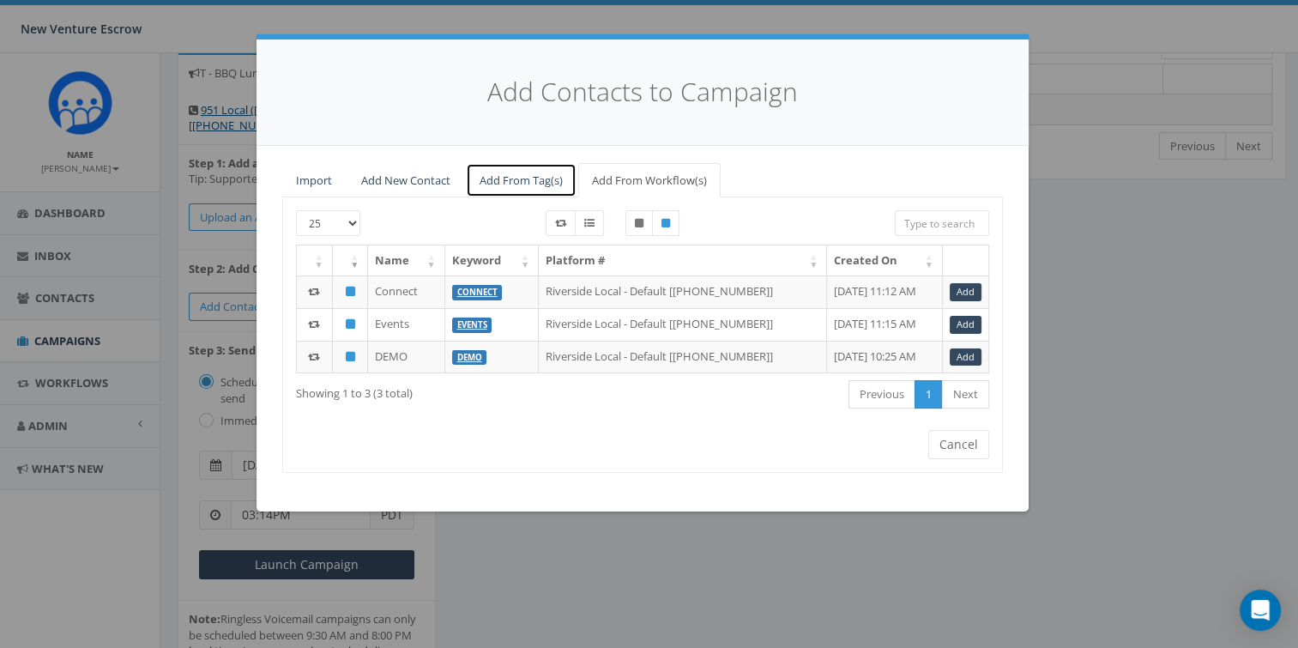
click at [487, 178] on link "Add From Tag(s)" at bounding box center [521, 180] width 111 height 35
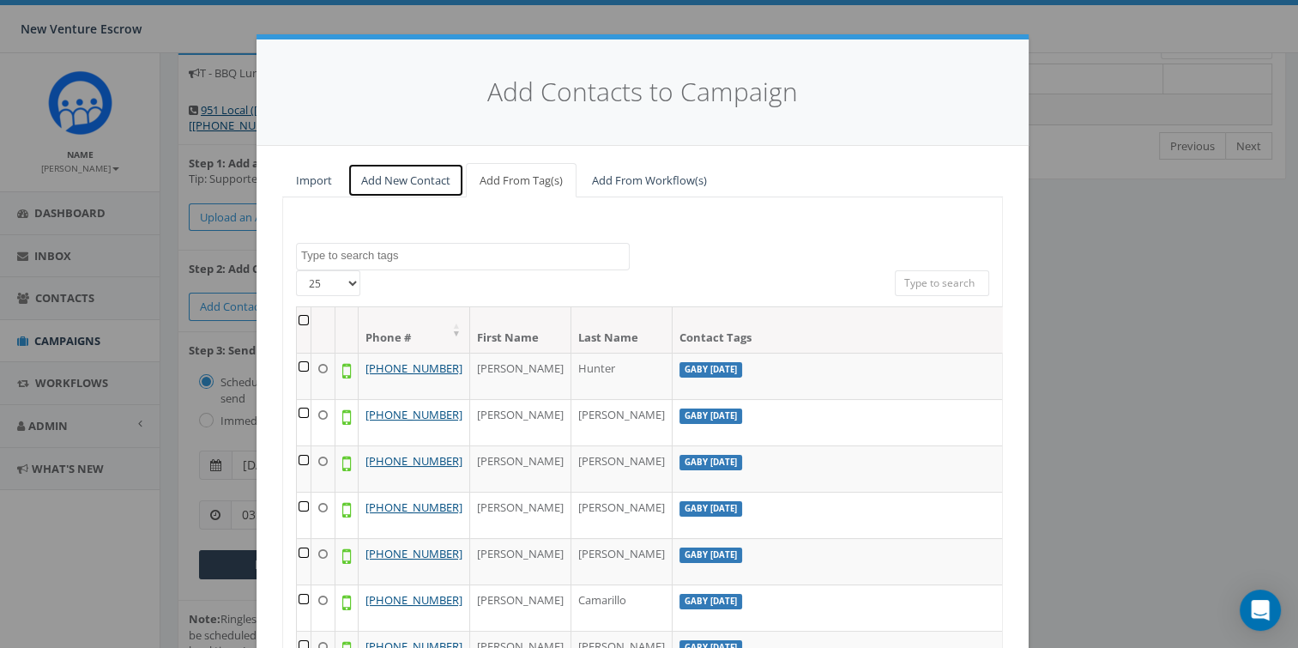
click at [414, 177] on link "Add New Contact" at bounding box center [405, 180] width 117 height 35
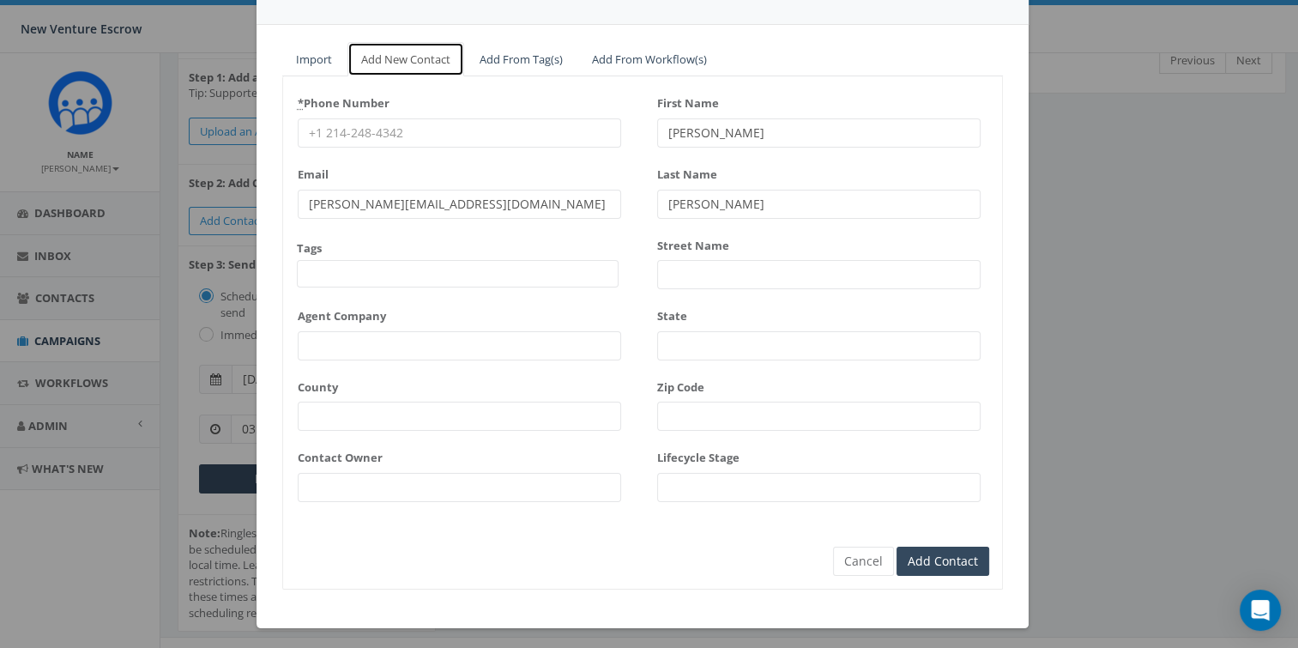
scroll to position [125, 0]
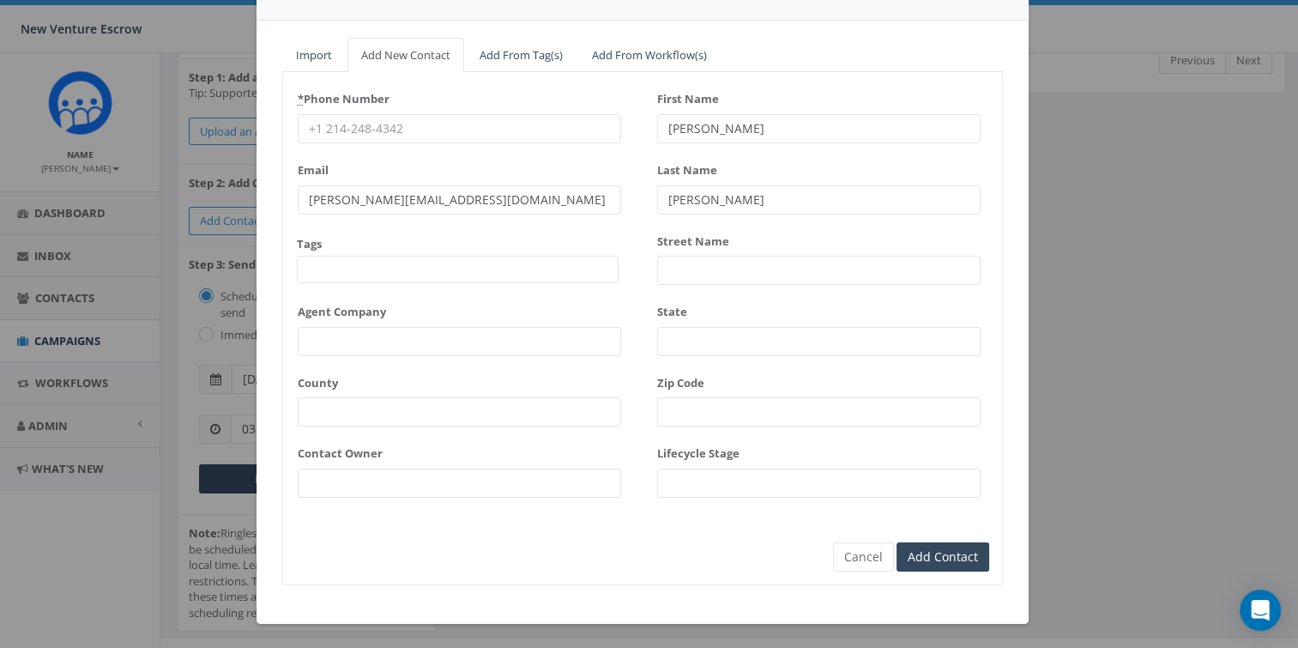
click at [397, 130] on input "* Phone Number" at bounding box center [459, 128] width 323 height 29
click at [728, 134] on input "James" at bounding box center [818, 128] width 323 height 29
click at [745, 185] on input "Martin" at bounding box center [818, 199] width 323 height 29
click at [622, 281] on div "* Phone Number Email james@rallycorp.com Tags 2024/11/12 Aliso Viejo Anza Aubur…" at bounding box center [642, 297] width 719 height 425
click at [621, 233] on div "* Phone Number Email james@rallycorp.com Tags 2024/11/12 Aliso Viejo Anza Aubur…" at bounding box center [642, 297] width 719 height 425
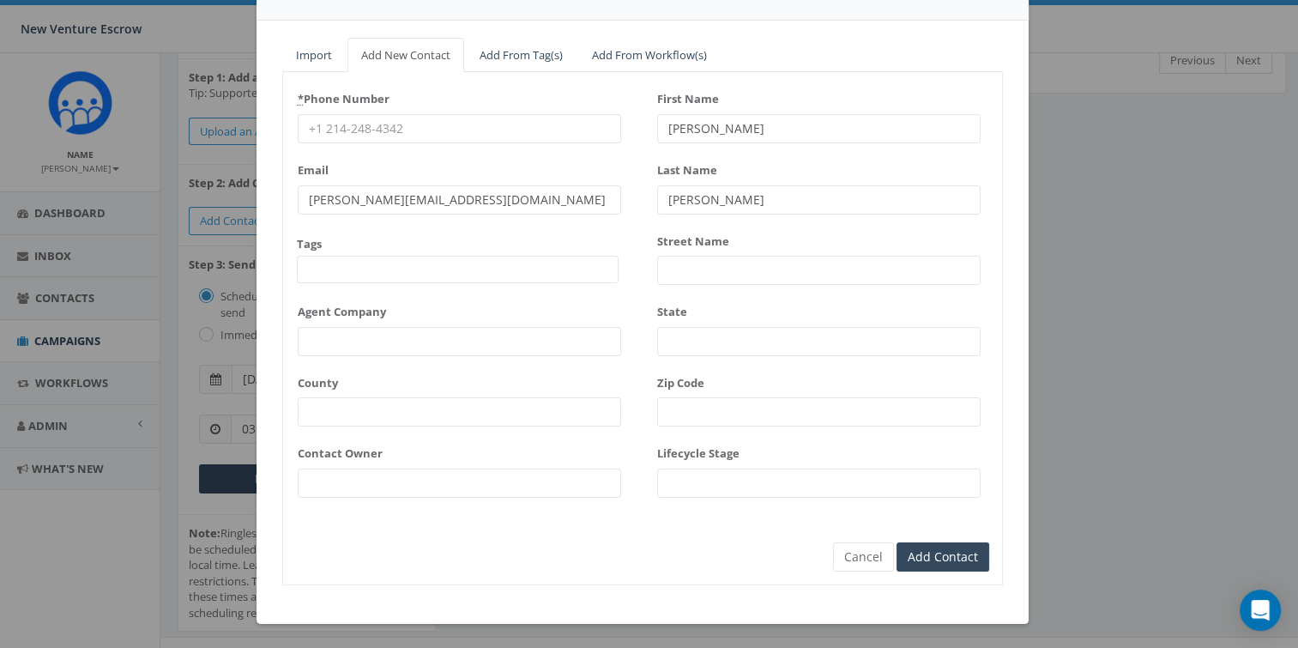
click at [570, 233] on div "* Phone Number Email james@rallycorp.com Tags 2024/11/12 Aliso Viejo Anza Aubur…" at bounding box center [459, 297] width 323 height 425
click at [487, 271] on span at bounding box center [458, 269] width 322 height 27
click at [567, 237] on div "Tags 2024/11/12 Aliso Viejo Anza Auburn August 28 Test Auto-Bot Banning Beaumon…" at bounding box center [458, 260] width 322 height 48
click at [540, 271] on span at bounding box center [458, 269] width 322 height 27
click at [601, 232] on div "* Phone Number Email james@rallycorp.com Tags 2024/11/12 Aliso Viejo Anza Aubur…" at bounding box center [459, 297] width 323 height 425
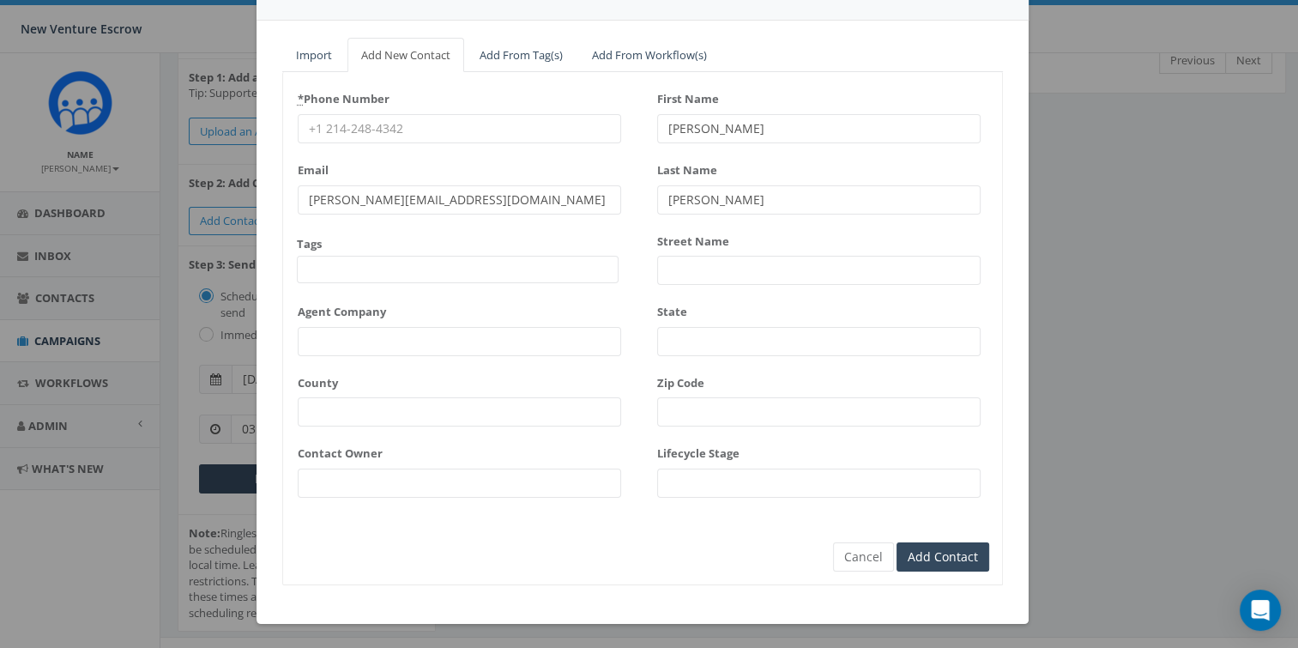
click at [521, 237] on div "Tags 2024/11/12 Aliso Viejo Anza Auburn August 28 Test Auto-Bot Banning Beaumon…" at bounding box center [458, 260] width 322 height 48
click at [491, 270] on span at bounding box center [458, 269] width 322 height 27
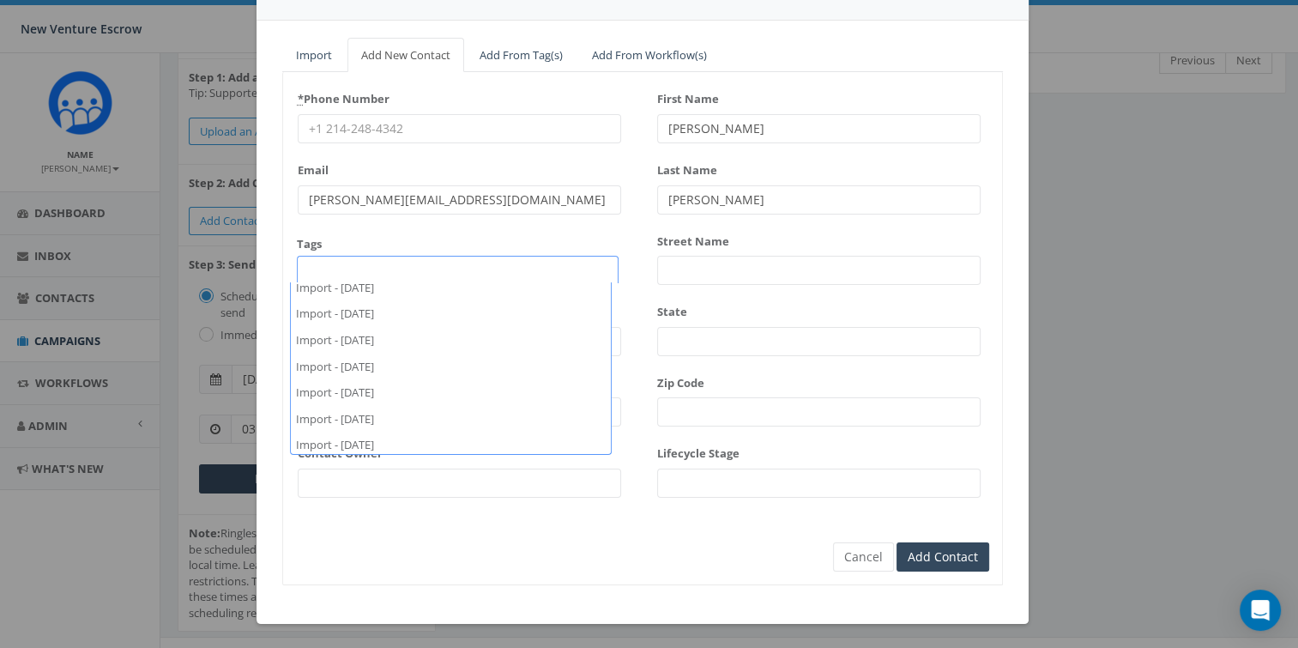
scroll to position [6435, 0]
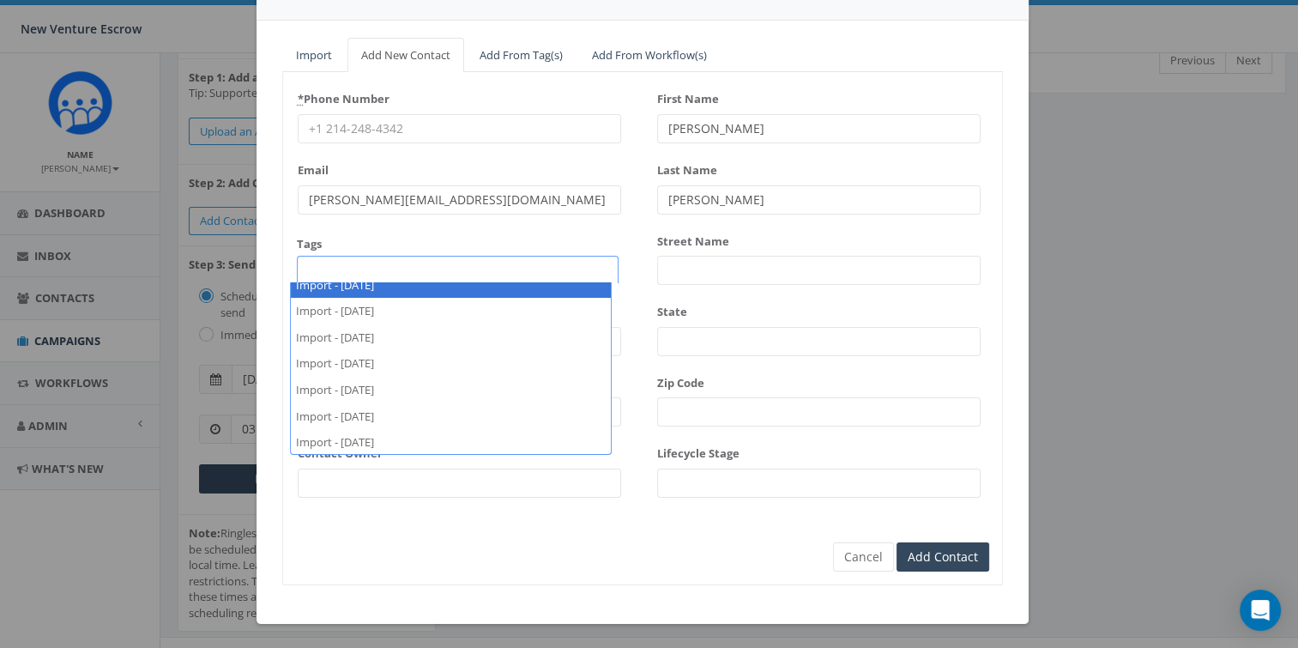
click at [640, 256] on div "* Phone Number Email james@rallycorp.com Tags 2024/11/12 Aliso Viejo Anza Aubur…" at bounding box center [642, 297] width 719 height 425
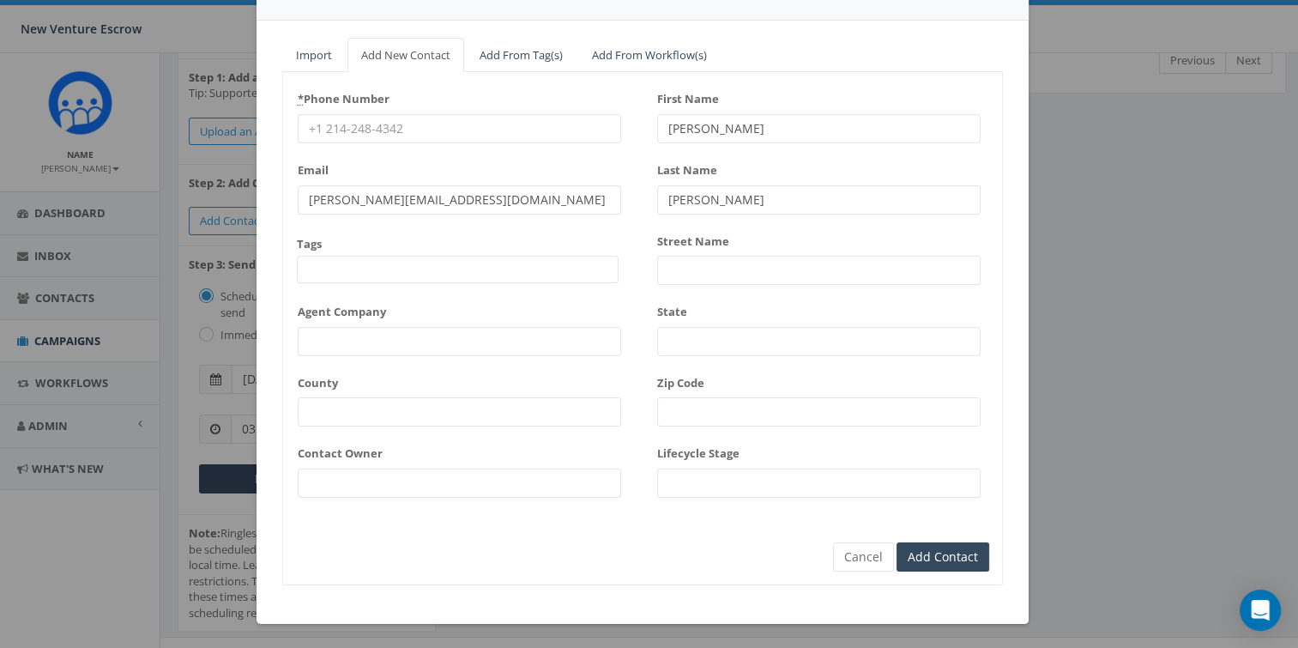
click at [415, 257] on span at bounding box center [458, 269] width 322 height 27
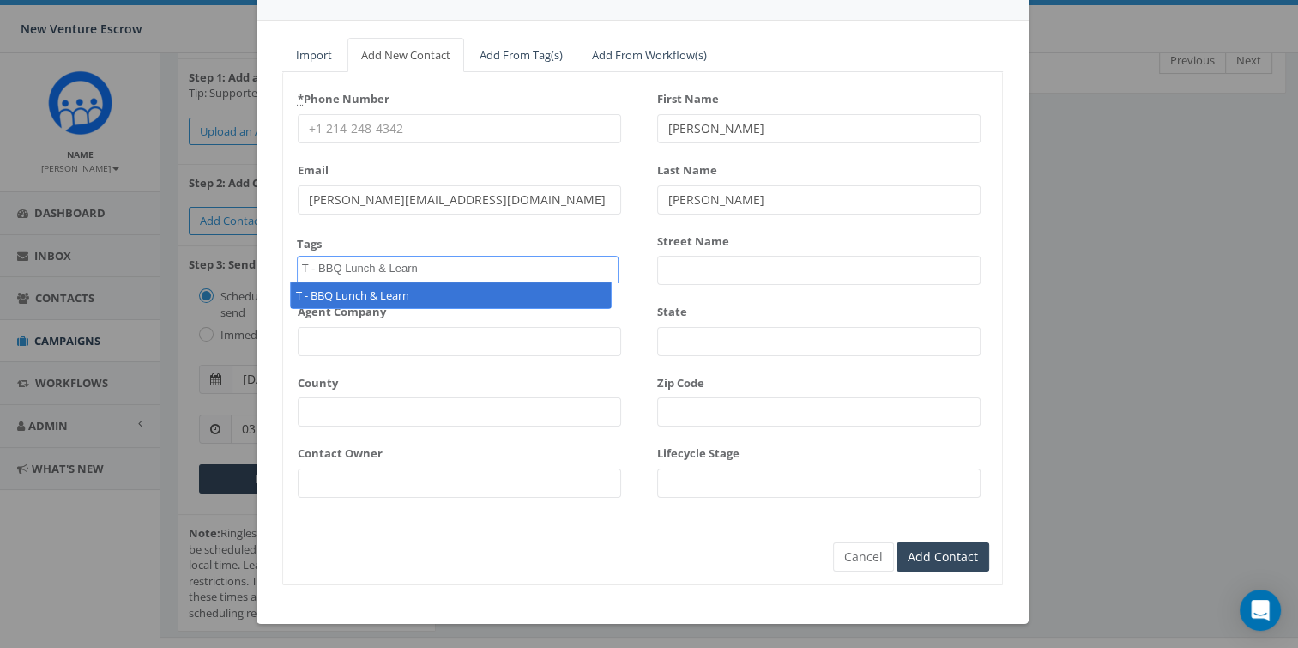
type textarea "T - BBQ Lunch & Learn"
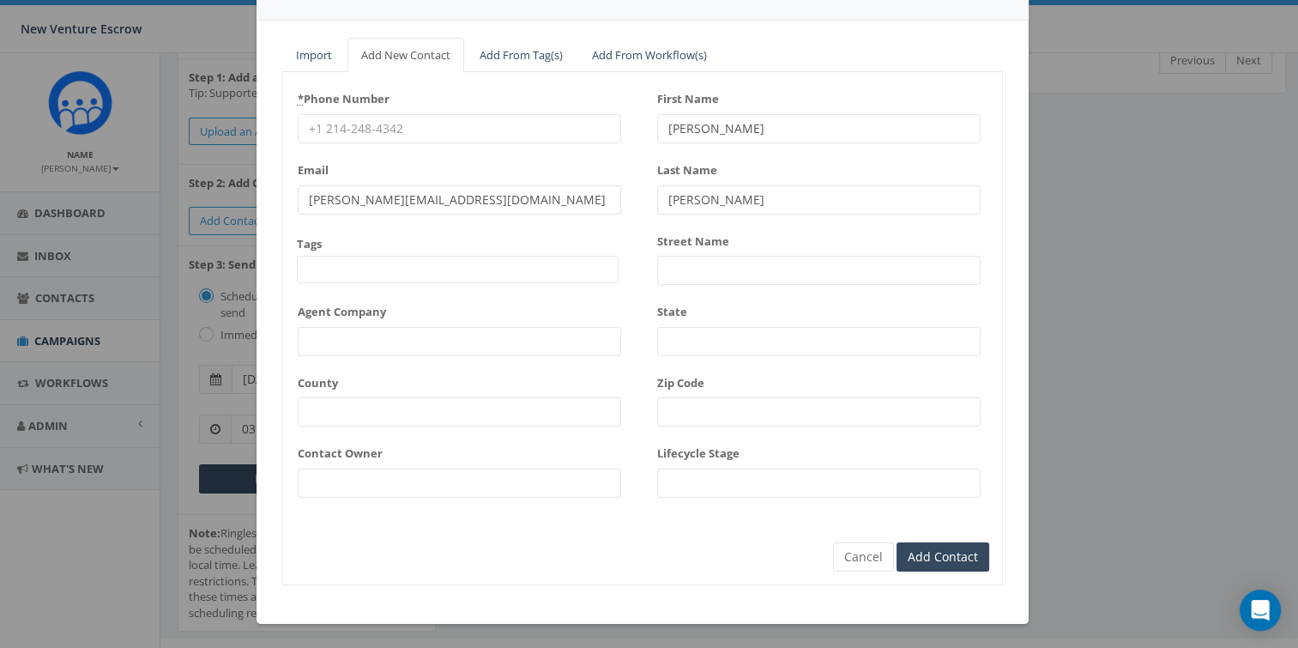
click at [436, 245] on div "Tags 2024/11/12 Aliso Viejo Anza Auburn August 28 Test Auto-Bot Banning Beaumon…" at bounding box center [458, 260] width 322 height 48
click at [388, 277] on span at bounding box center [458, 269] width 322 height 27
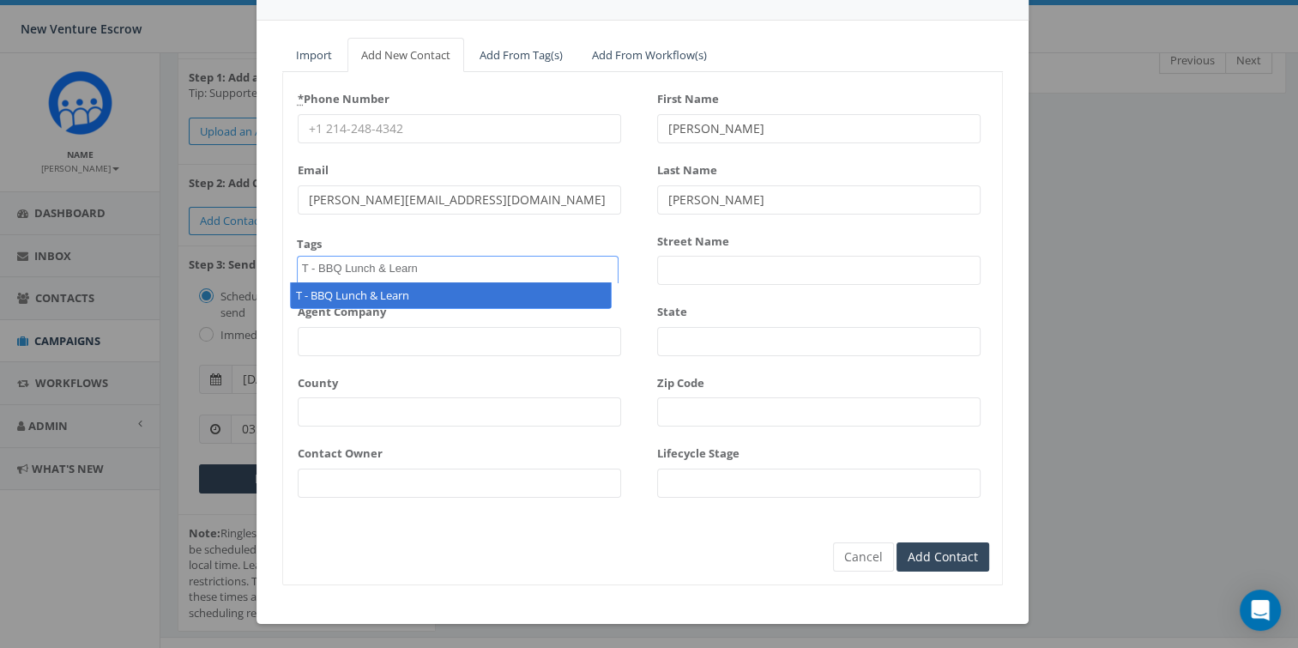
type textarea "T - BBQ Lunch & Learn"
select select "T - BBQ Lunch & Learn"
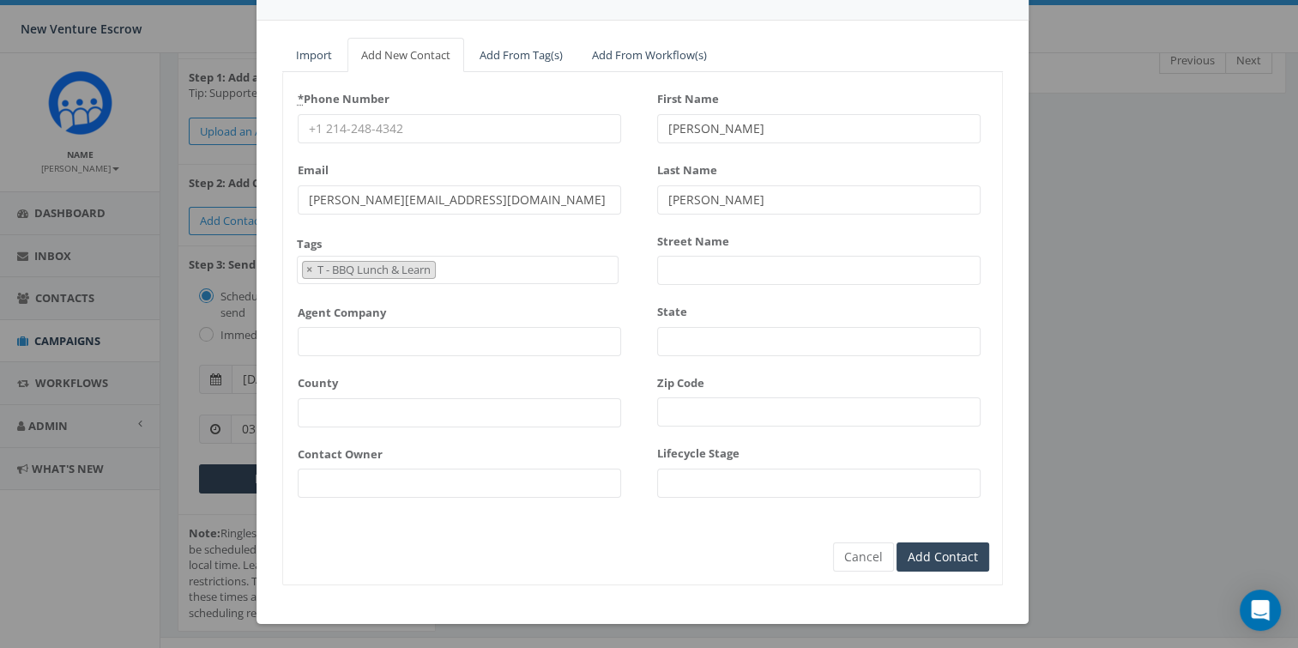
scroll to position [5872, 0]
click at [306, 269] on span "×" at bounding box center [309, 269] width 6 height 15
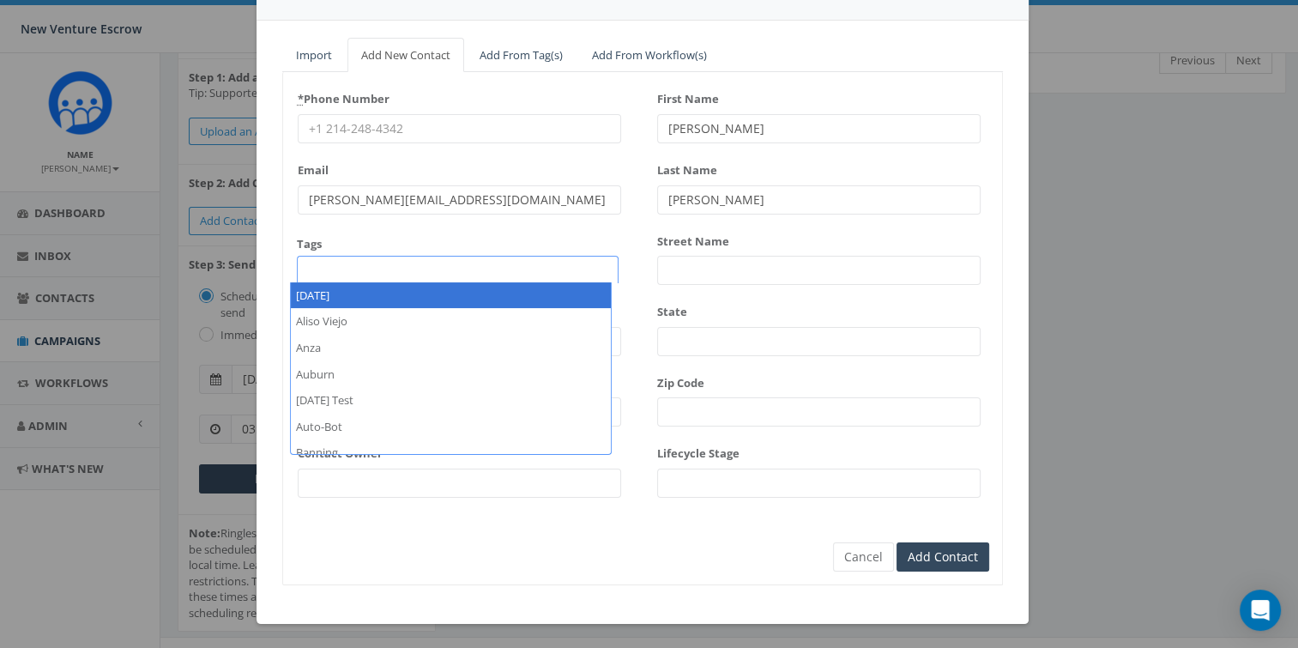
click at [472, 228] on div "* Phone Number Email james@rallycorp.com Tags 2024/11/12 Aliso Viejo Anza Aubur…" at bounding box center [459, 297] width 323 height 425
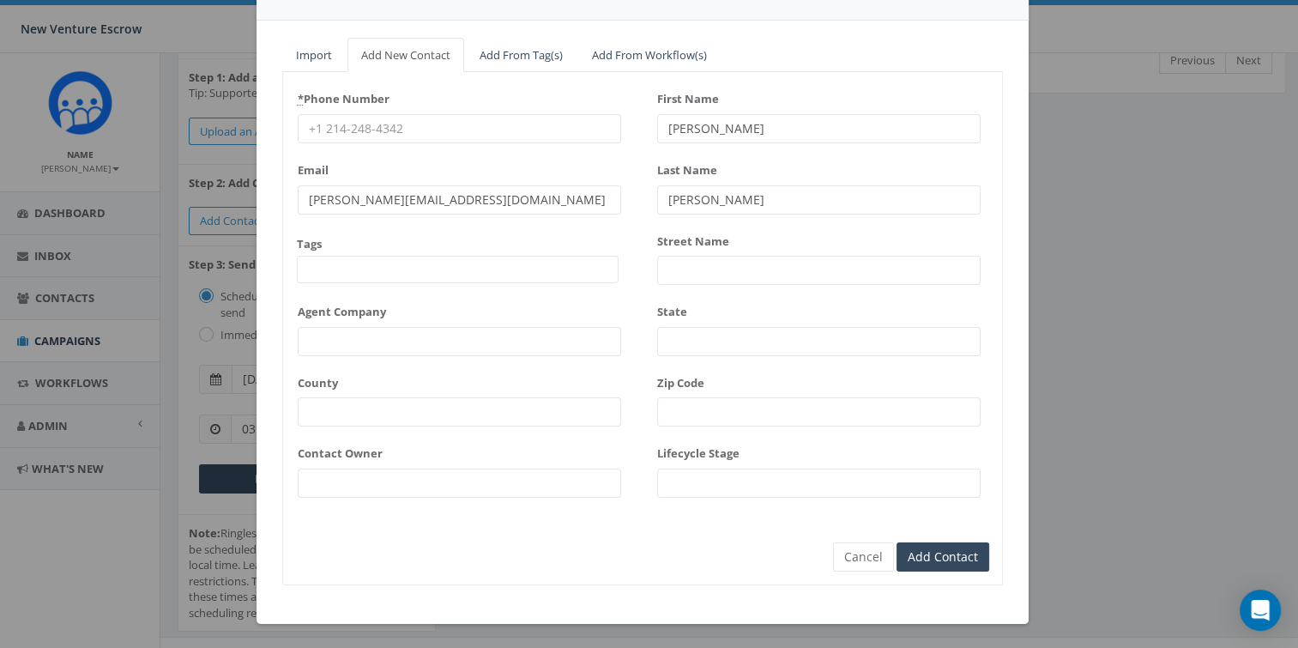
click at [352, 275] on span at bounding box center [458, 269] width 322 height 27
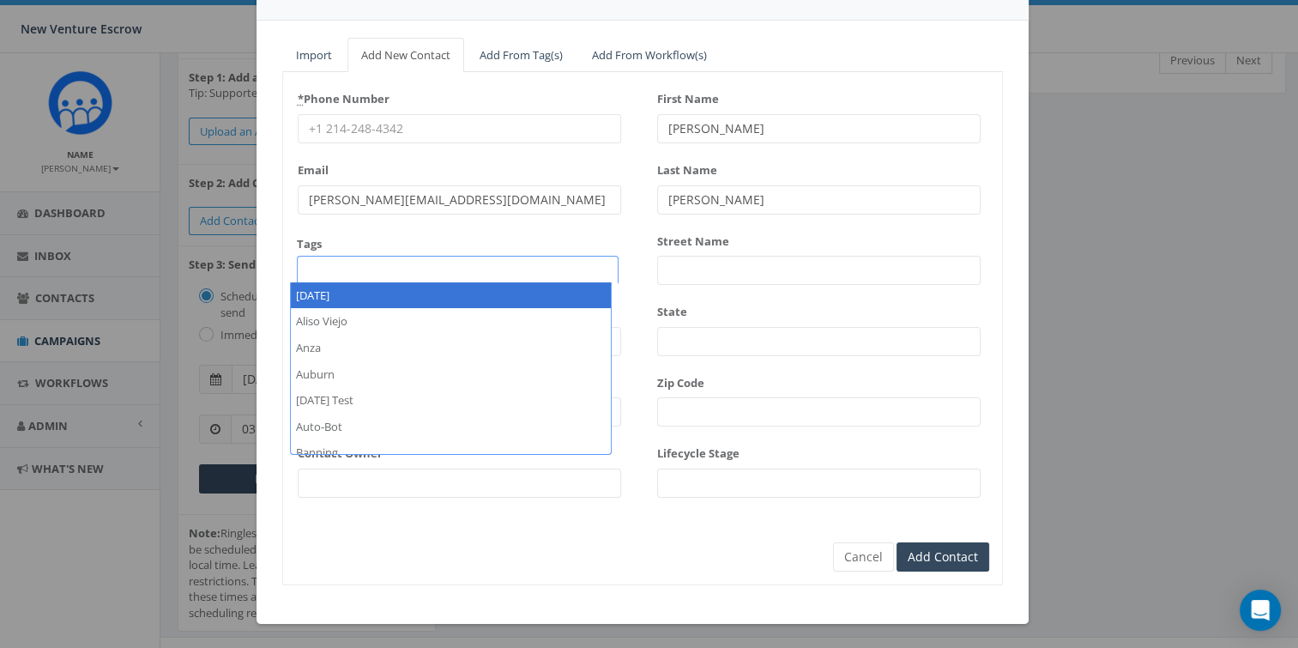
click at [402, 227] on div "* Phone Number Email james@rallycorp.com Tags 2024/11/12 Aliso Viejo Anza Aubur…" at bounding box center [459, 297] width 323 height 425
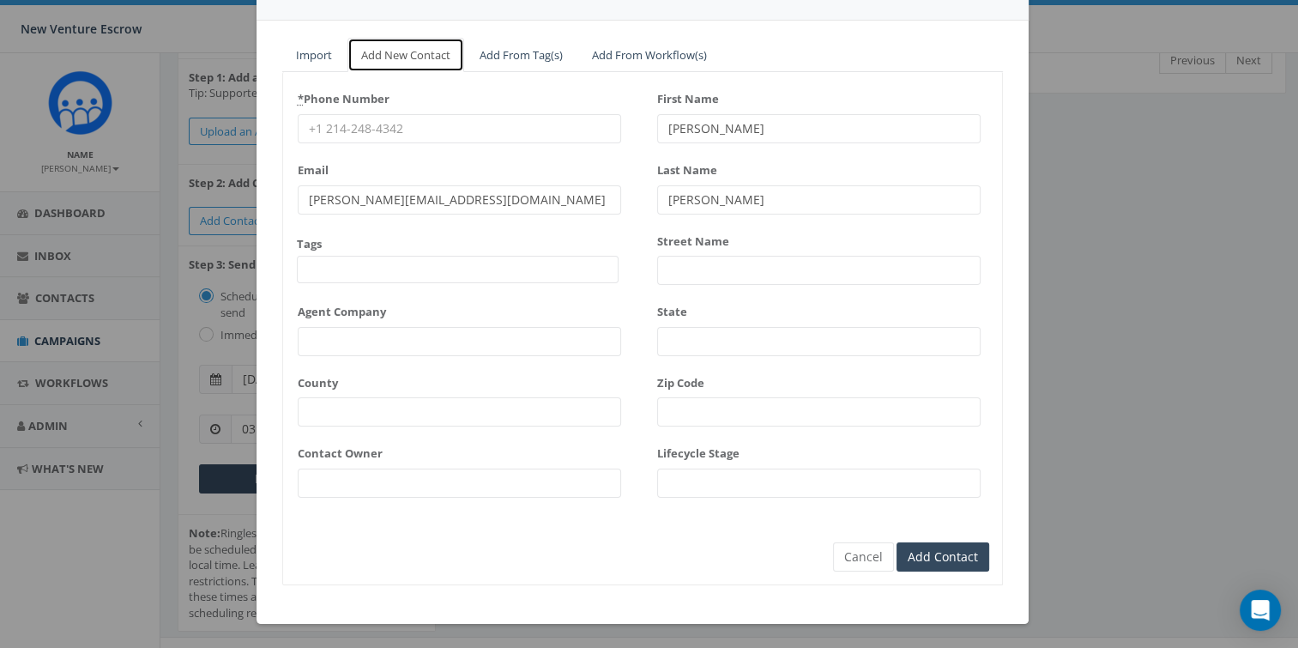
click at [402, 53] on link "Add New Contact" at bounding box center [405, 55] width 117 height 35
click at [390, 265] on span at bounding box center [458, 269] width 322 height 27
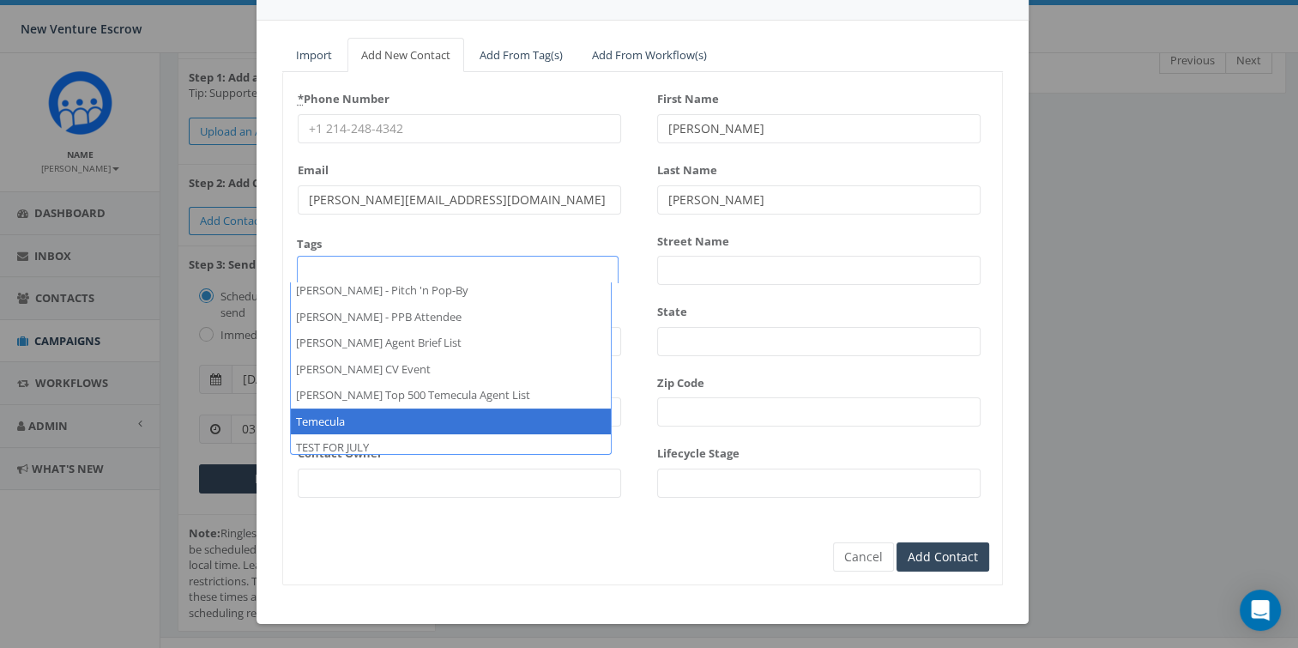
scroll to position [9023, 0]
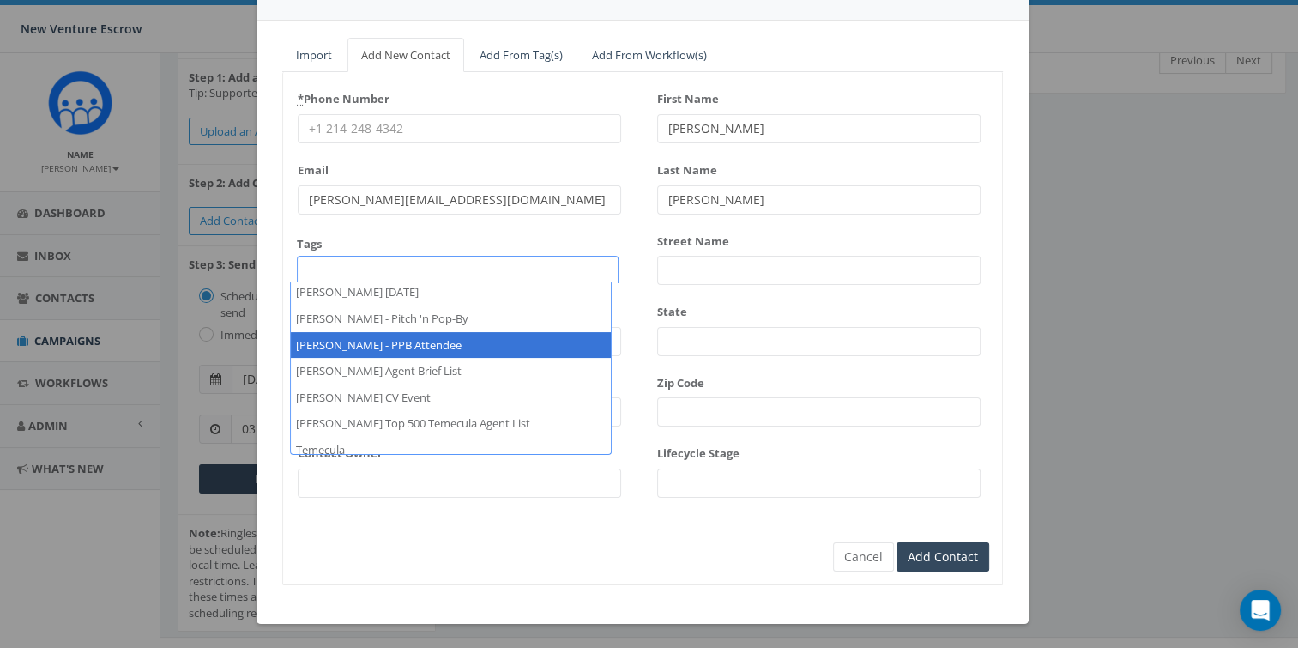
select select "Tamarra - PPB Attendee"
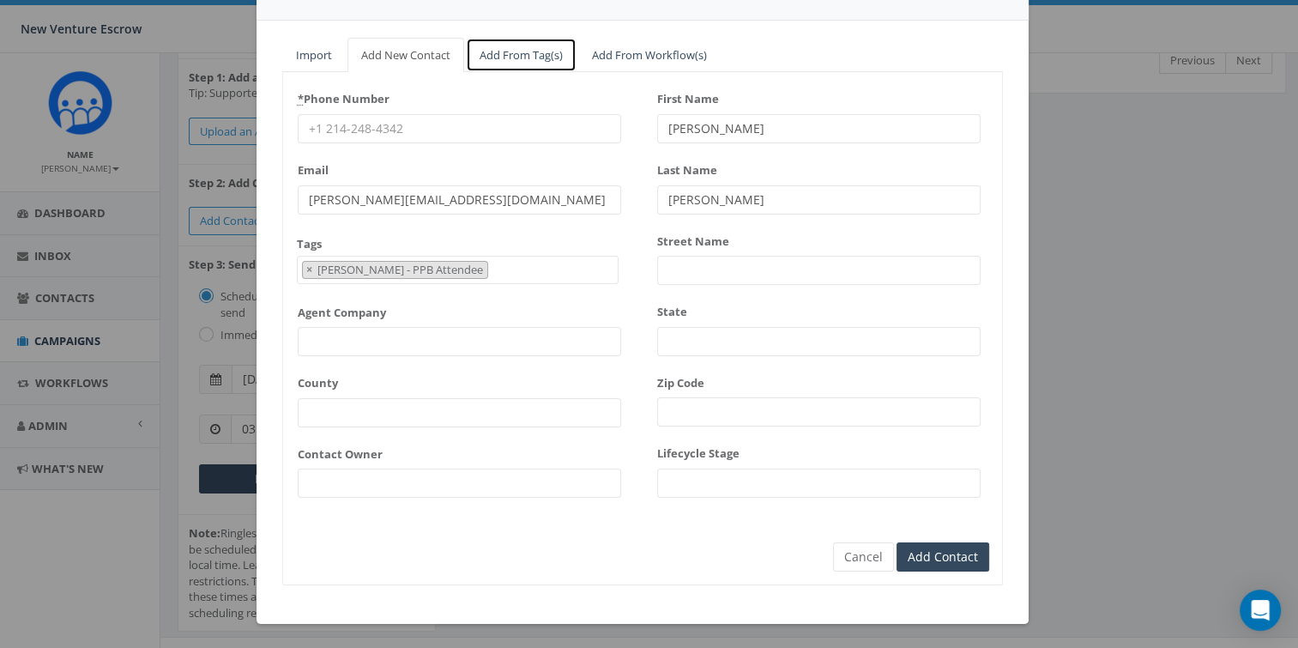
click at [499, 63] on link "Add From Tag(s)" at bounding box center [521, 55] width 111 height 35
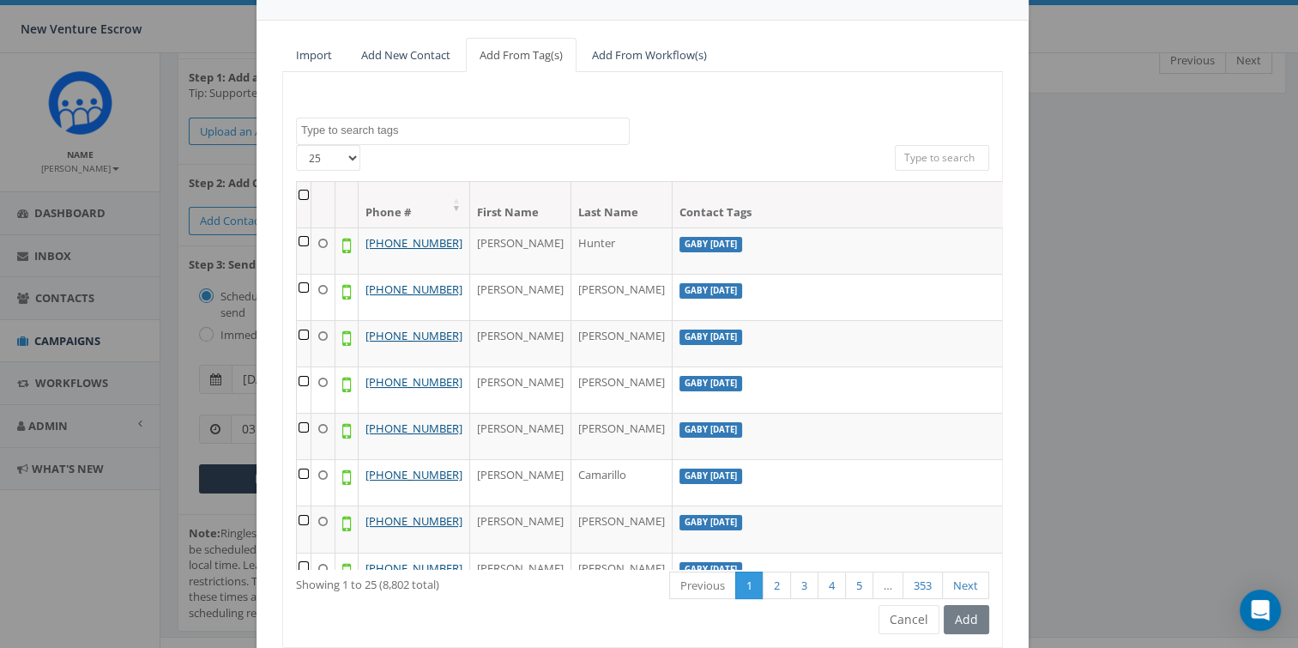
click at [371, 123] on textarea "Search" at bounding box center [465, 130] width 328 height 15
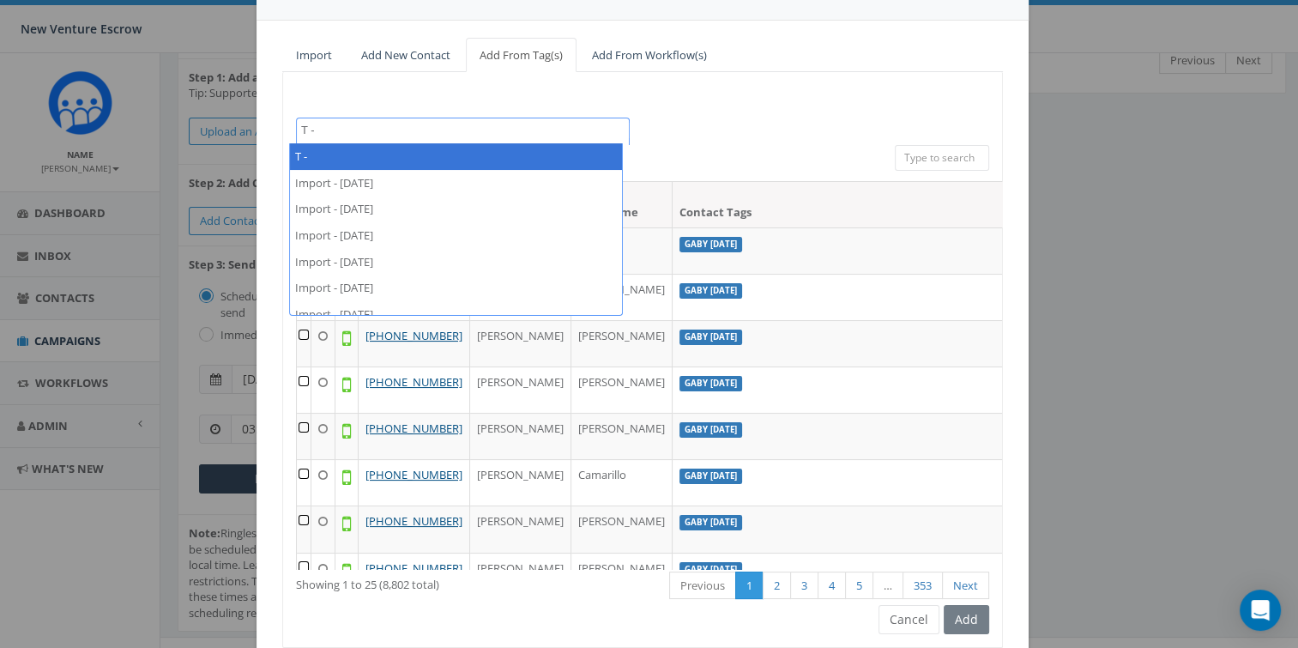
type textarea "T -"
click at [427, 42] on link "Add New Contact" at bounding box center [405, 55] width 117 height 35
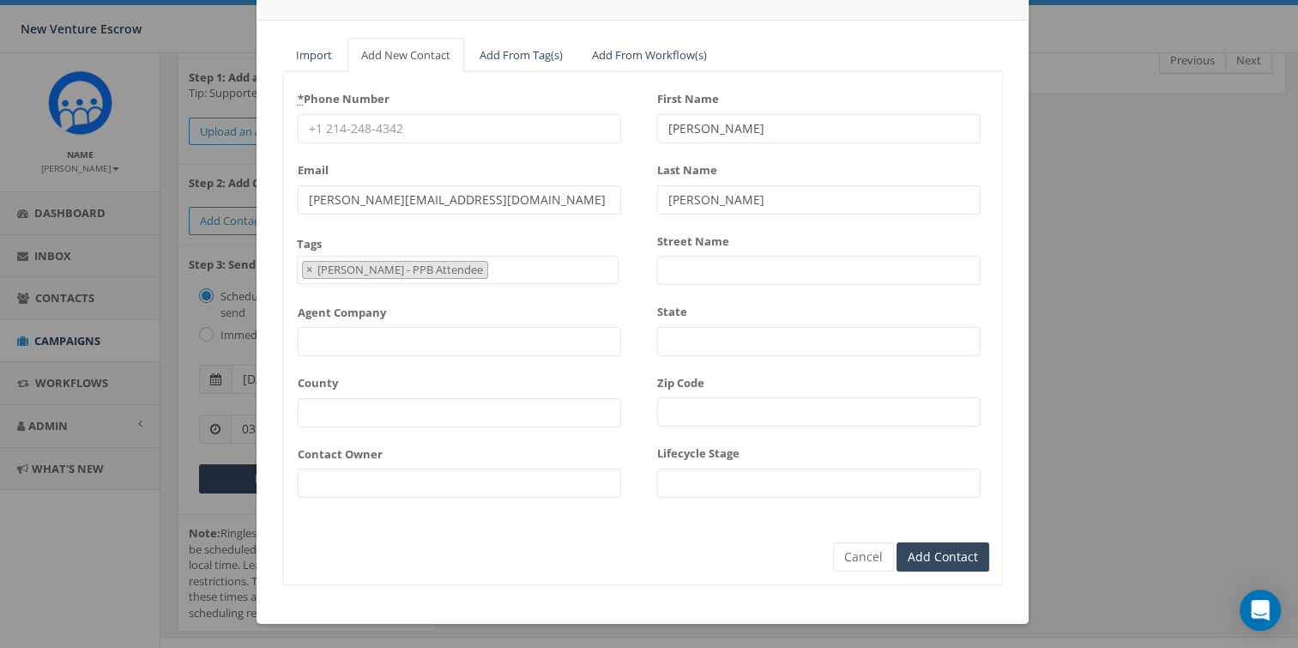
click at [463, 264] on span "× Tamarra - PPB Attendee" at bounding box center [458, 270] width 322 height 28
click at [470, 237] on div "Tags 2024/11/12 Aliso Viejo Anza Auburn August 28 Test Auto-Bot Banning Beaumon…" at bounding box center [458, 260] width 322 height 48
click at [519, 53] on link "Add From Tag(s)" at bounding box center [521, 55] width 111 height 35
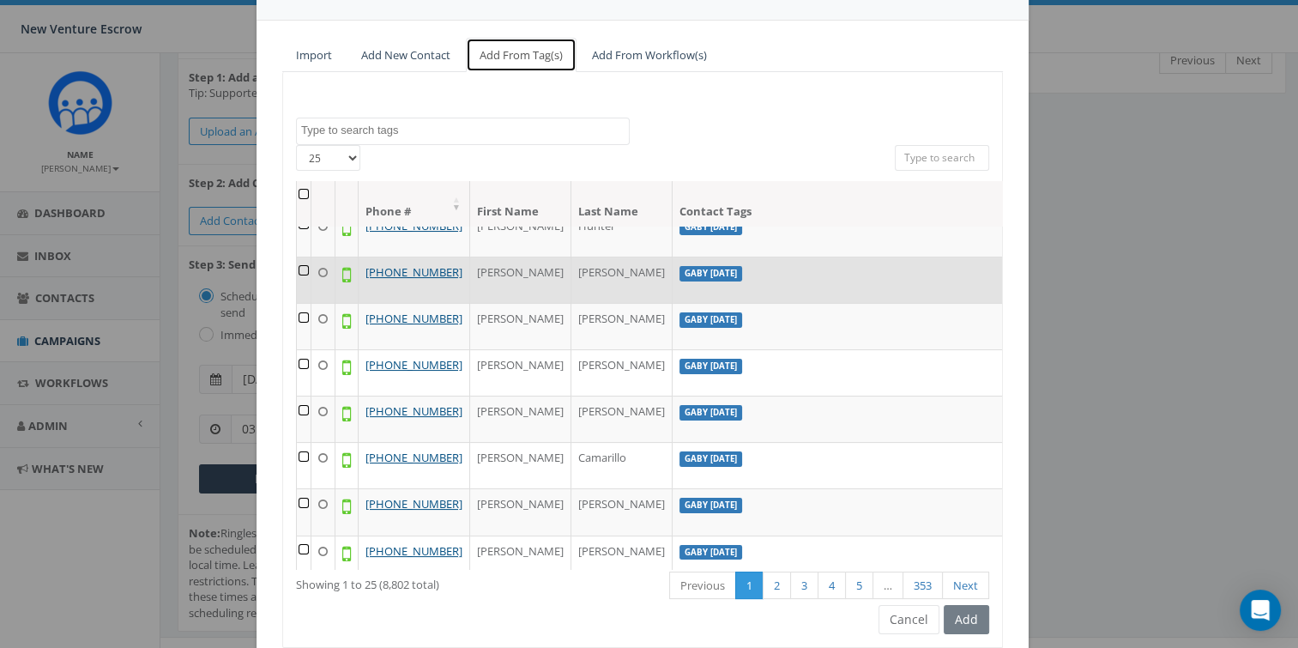
scroll to position [0, 0]
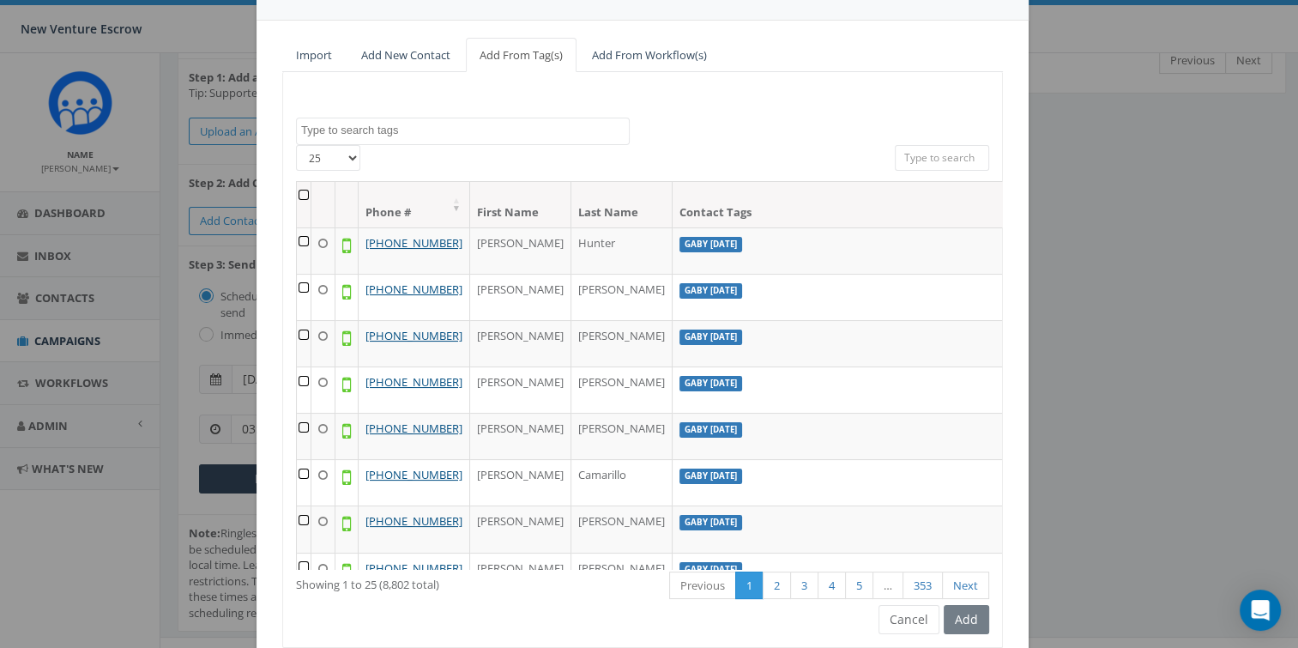
click at [415, 136] on textarea "Search" at bounding box center [465, 130] width 328 height 15
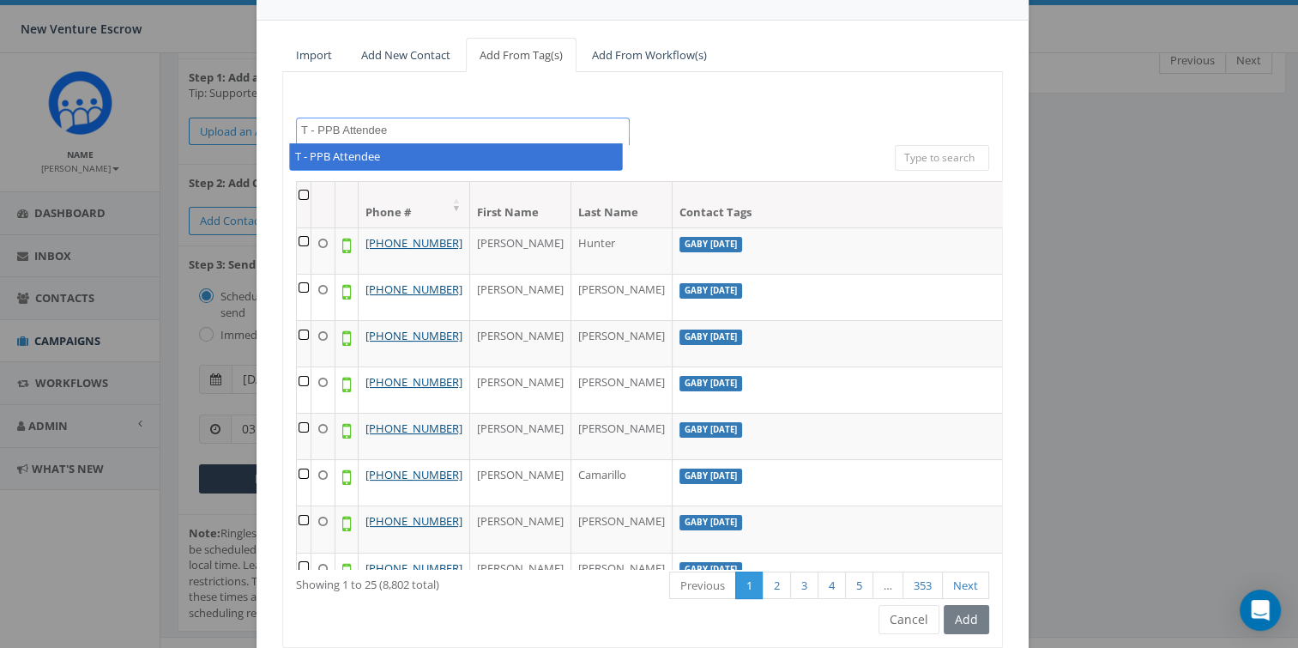
type textarea "T - PPB Attendee"
select select "T - PPB Attendee"
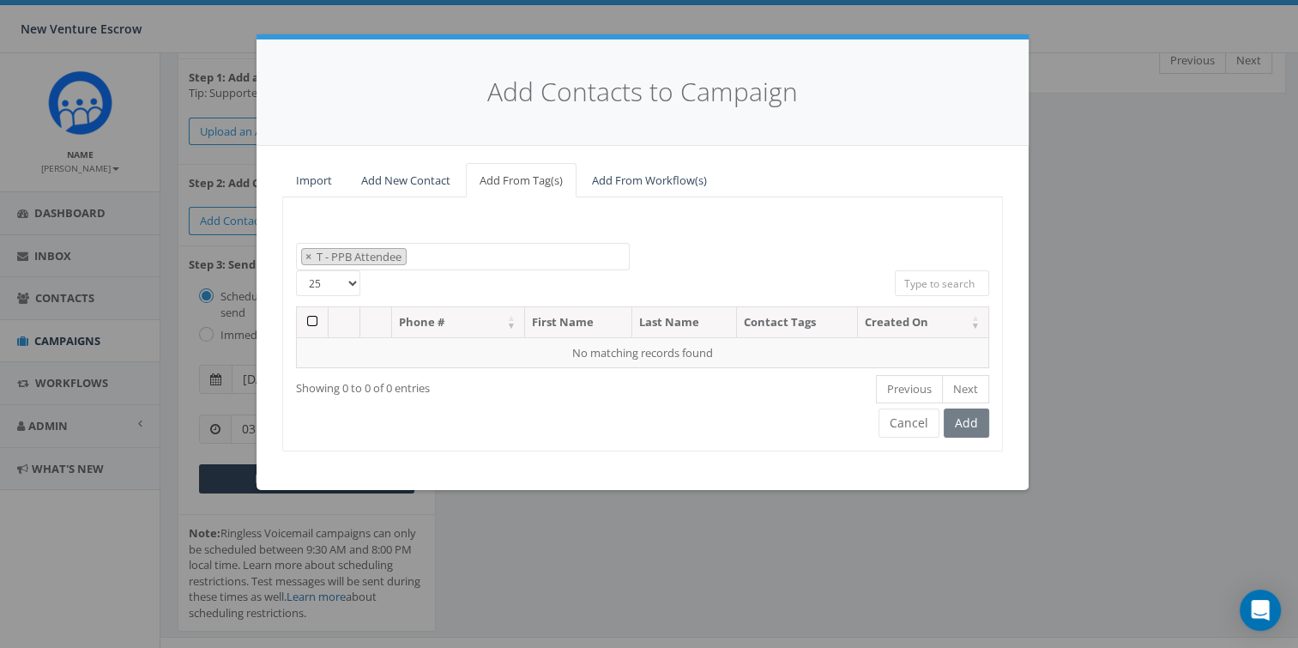
click at [310, 257] on span "×" at bounding box center [308, 256] width 6 height 15
select select
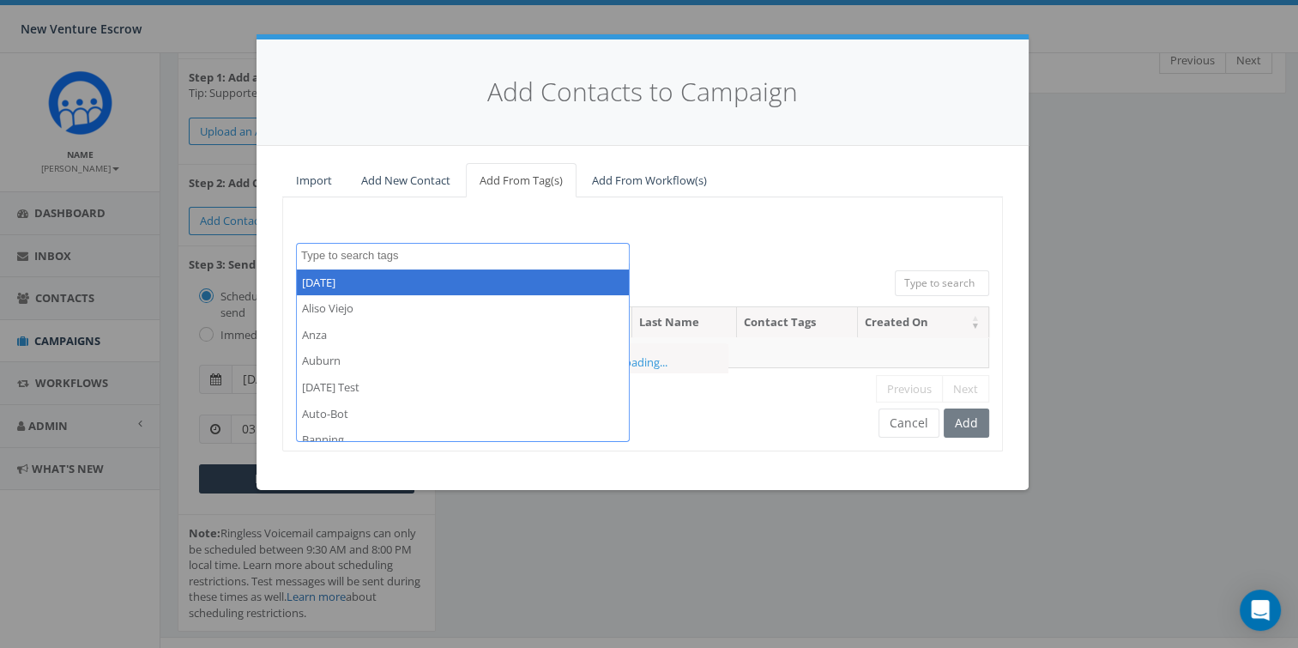
scroll to position [5367, 0]
click at [462, 190] on link "Add New Contact" at bounding box center [405, 180] width 117 height 35
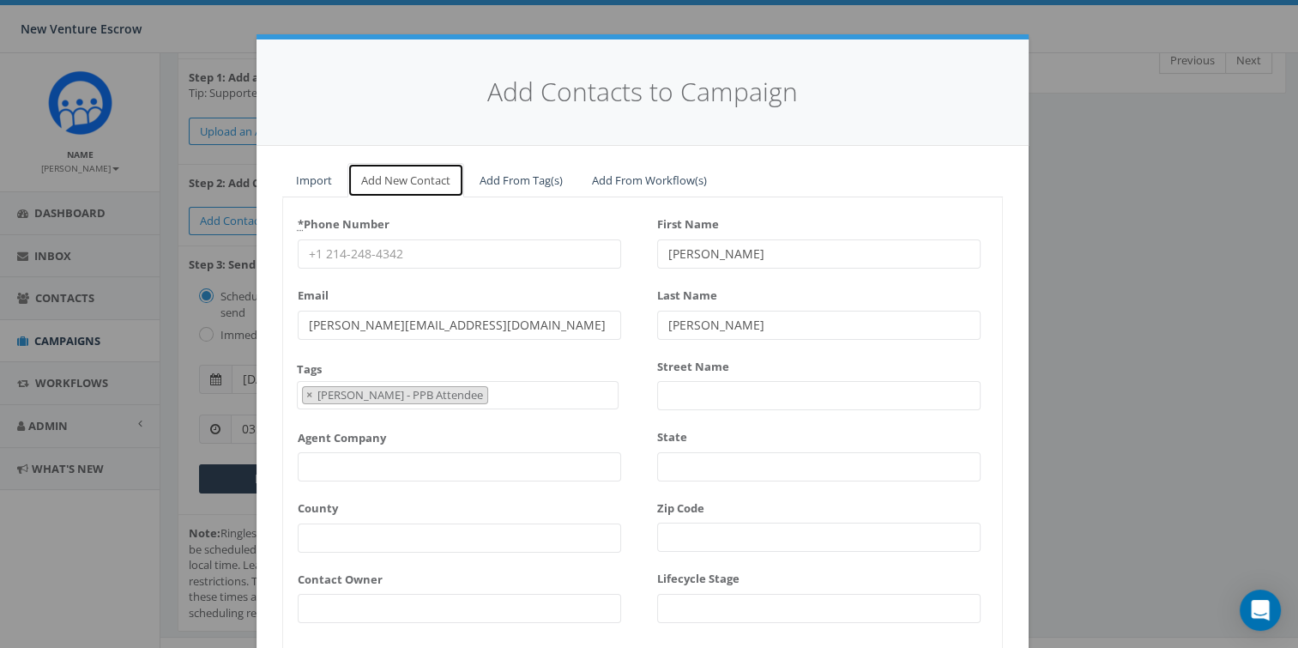
click at [425, 190] on link "Add New Contact" at bounding box center [405, 180] width 117 height 35
click at [540, 190] on link "Add From Tag(s)" at bounding box center [521, 180] width 111 height 35
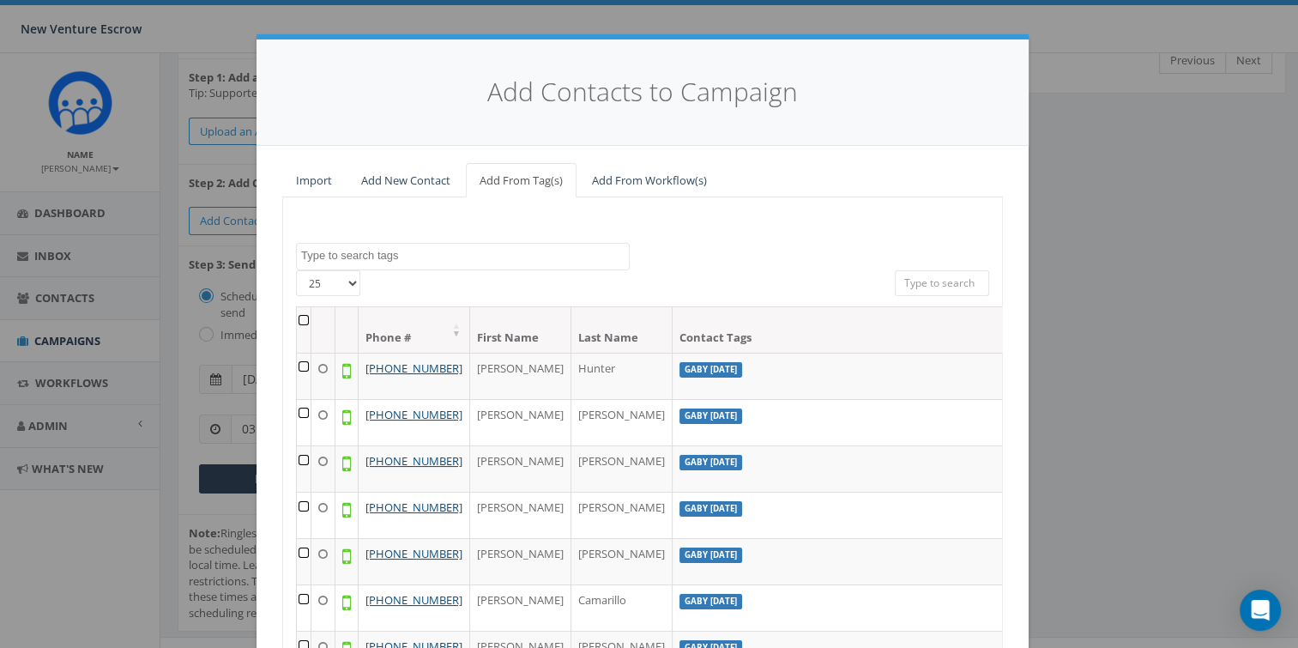
click at [398, 257] on textarea "Search" at bounding box center [465, 255] width 328 height 15
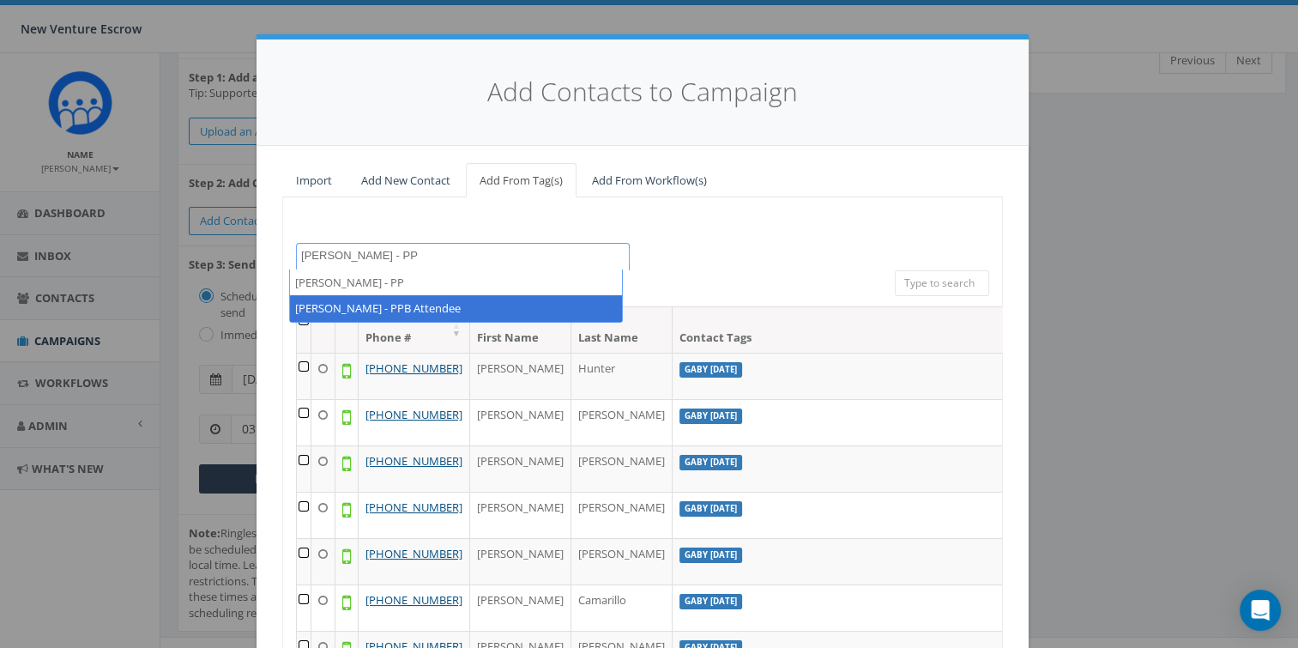
type textarea "Tamarra - PP"
select select "Tamarra - PPB Attendee"
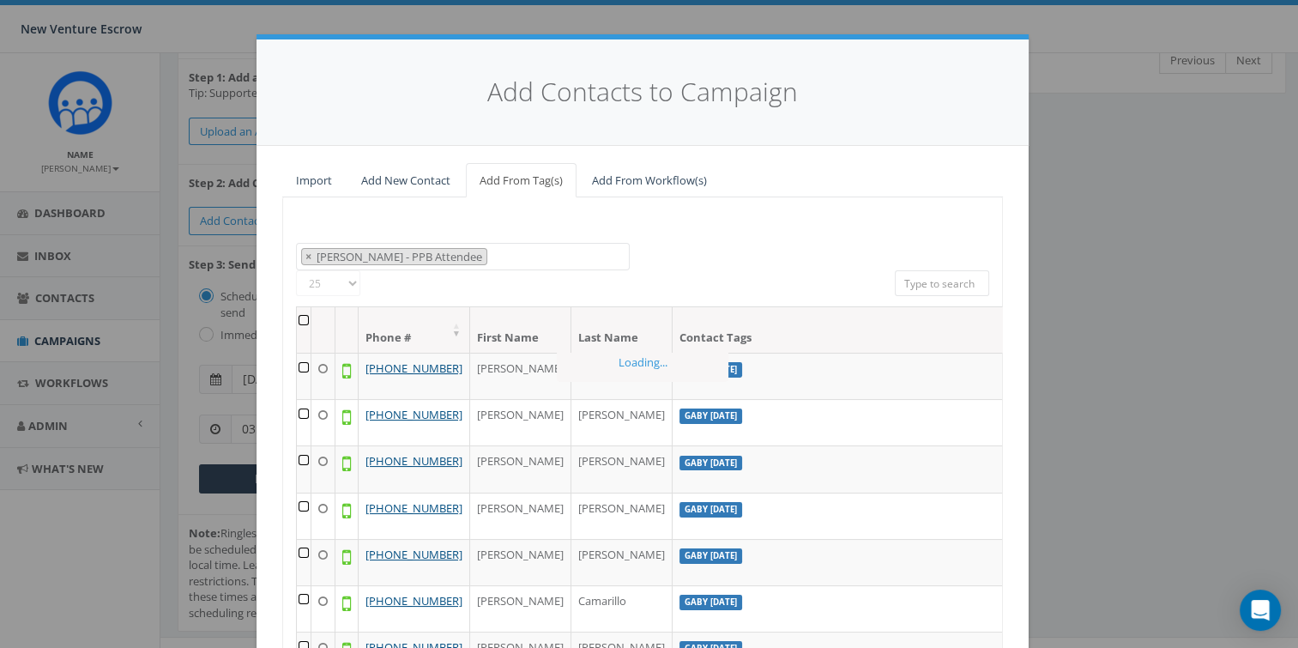
scroll to position [5060, 0]
click at [678, 251] on div "2024/11/12 Aliso Viejo Anza Auburn August 28 Test Auto-Bot Banning Beaumont Bec…" at bounding box center [642, 257] width 719 height 28
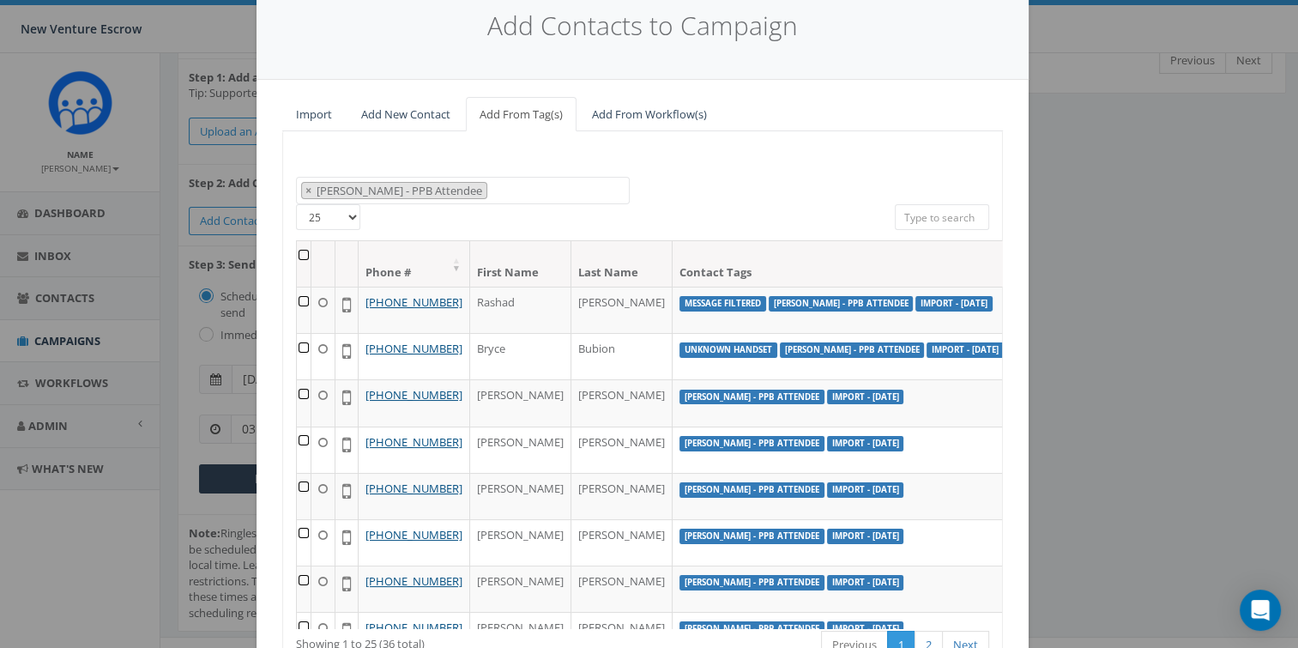
scroll to position [86, 0]
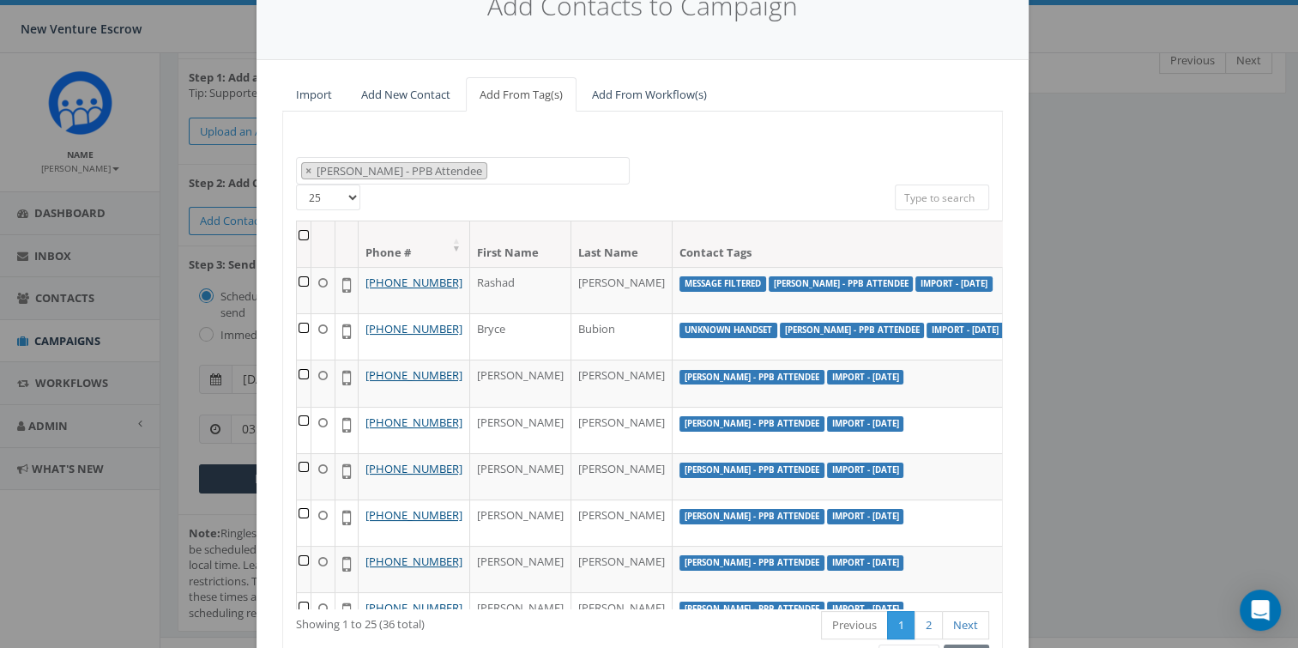
click at [297, 240] on th at bounding box center [304, 243] width 15 height 45
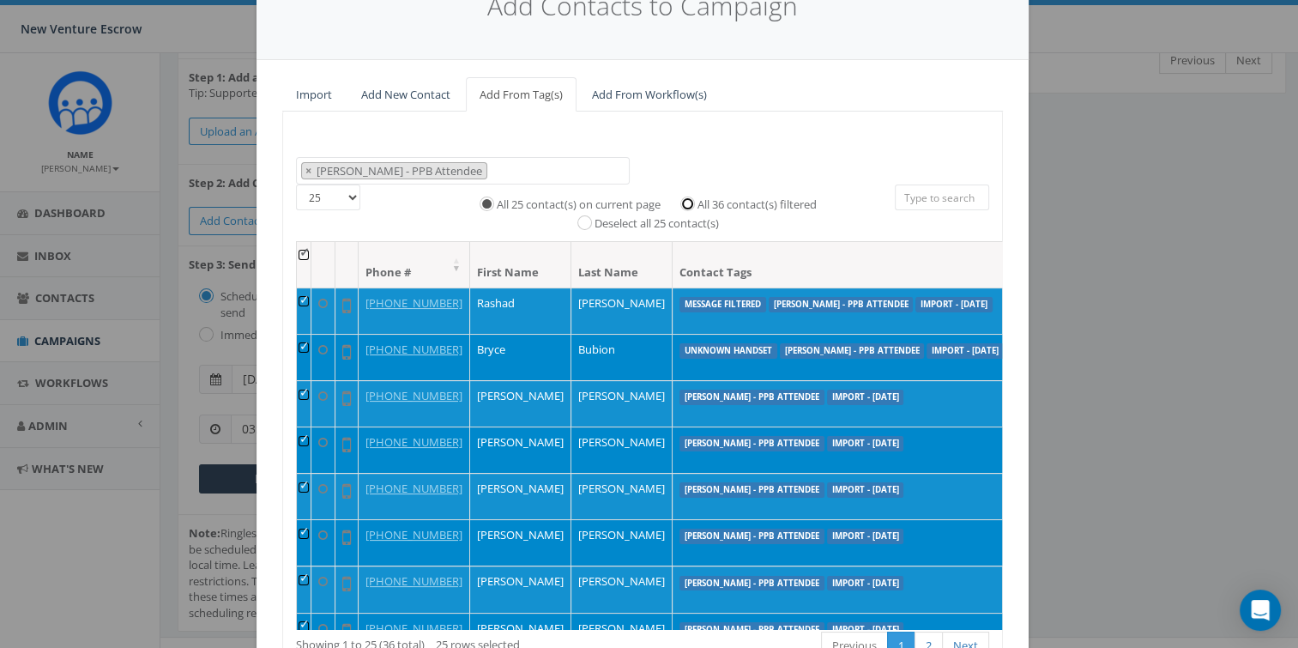
click at [686, 203] on input "All 36 contact(s) filtered" at bounding box center [691, 201] width 11 height 11
radio input "true"
click at [497, 204] on label "All 25 contact(s) on current page" at bounding box center [579, 204] width 164 height 17
click at [486, 204] on input "All 25 contact(s) on current page" at bounding box center [491, 201] width 11 height 11
radio input "true"
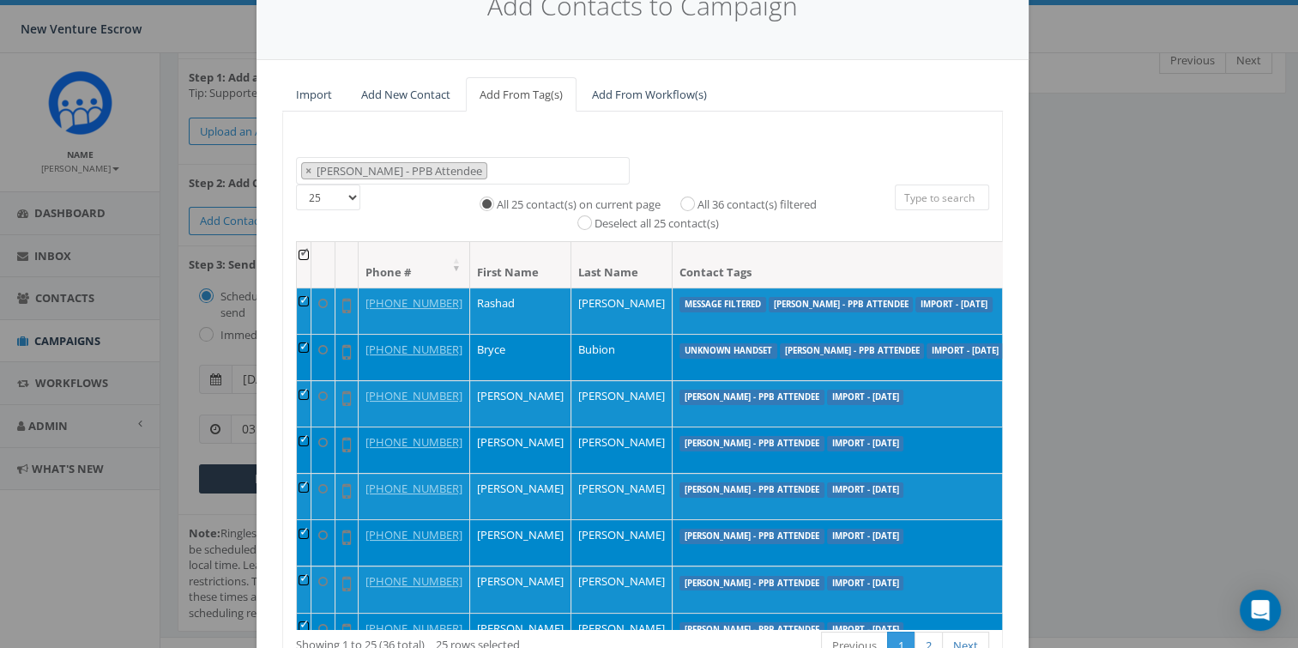
click at [300, 196] on select "25 50 100" at bounding box center [328, 197] width 64 height 26
click at [329, 200] on select "25 50 100" at bounding box center [328, 197] width 64 height 26
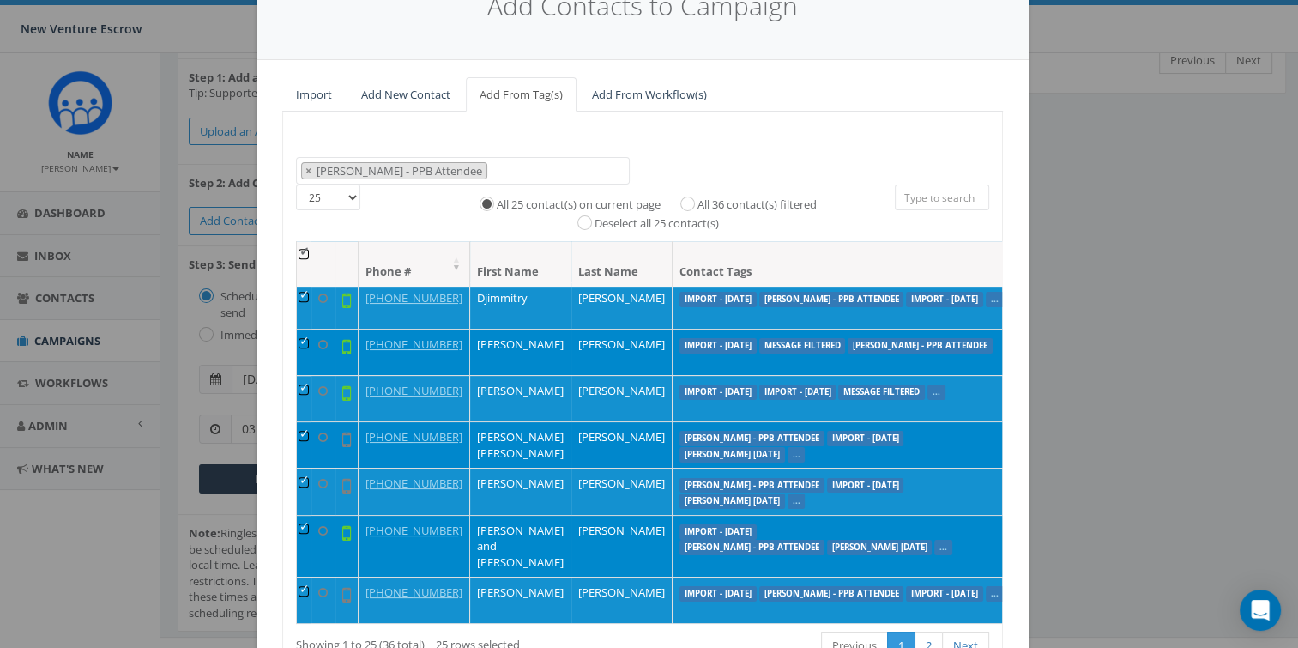
scroll to position [1231, 0]
click at [331, 189] on select "25 50 100" at bounding box center [328, 197] width 64 height 26
select select "100"
click at [296, 184] on select "25 50 100" at bounding box center [328, 197] width 64 height 26
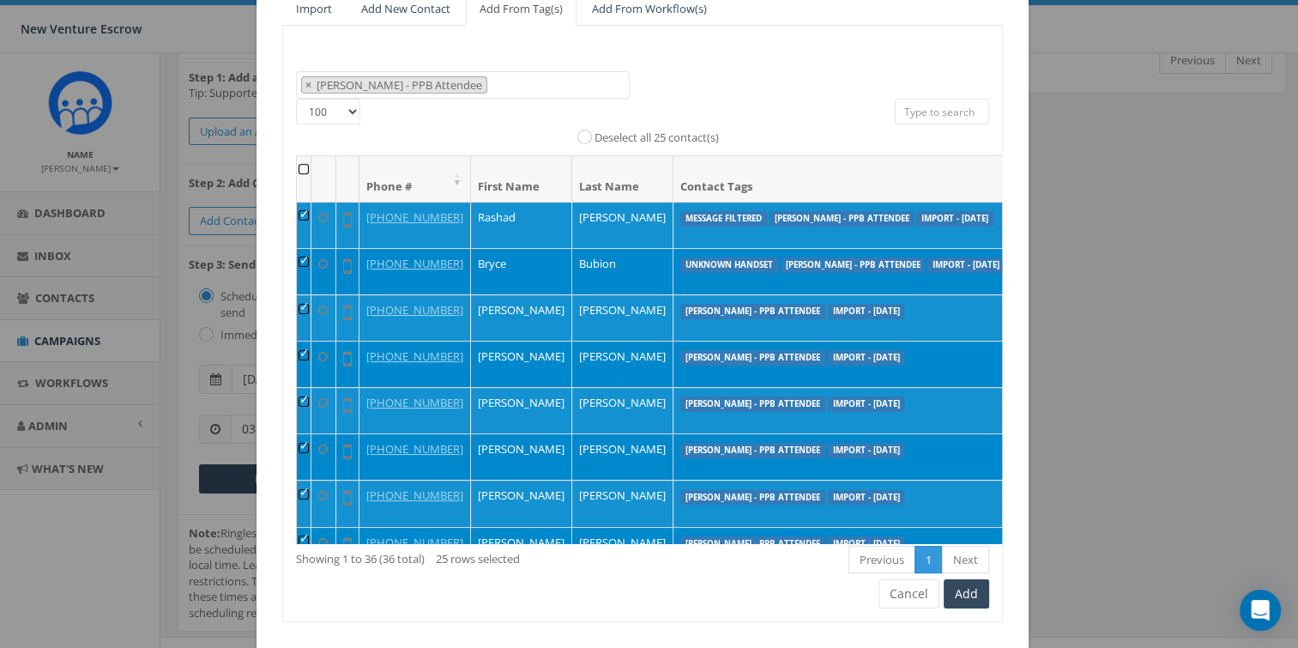
scroll to position [0, 0]
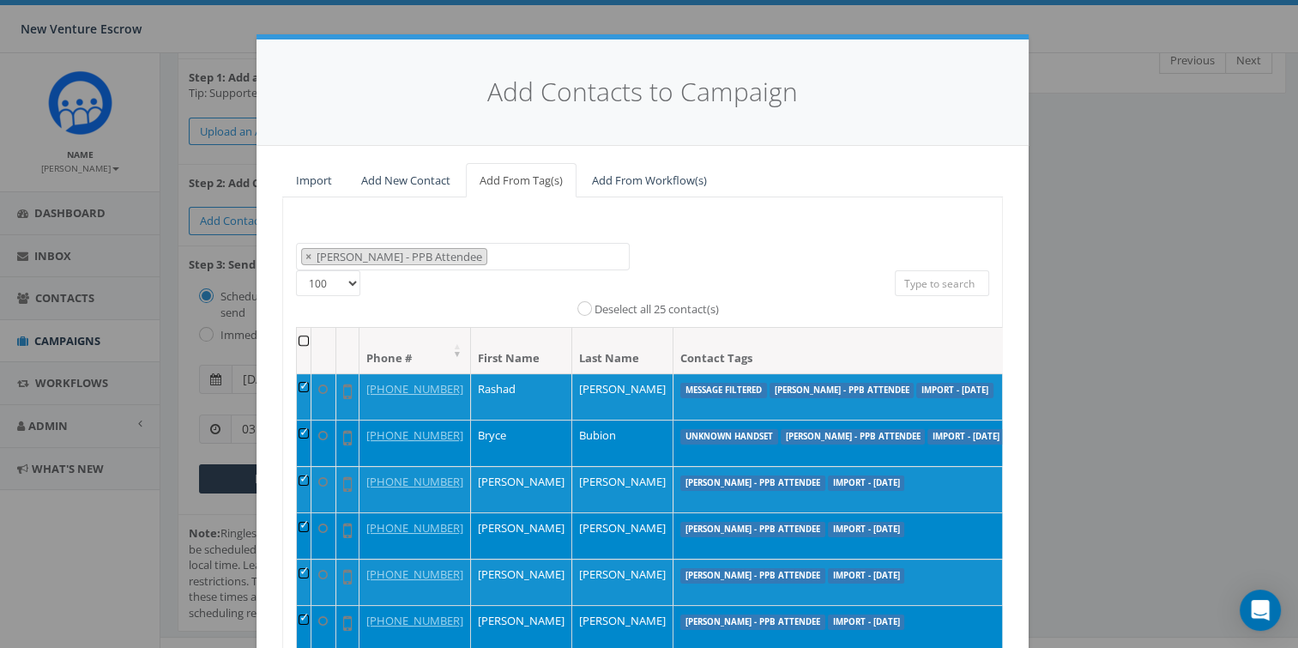
click at [297, 339] on th at bounding box center [304, 350] width 15 height 45
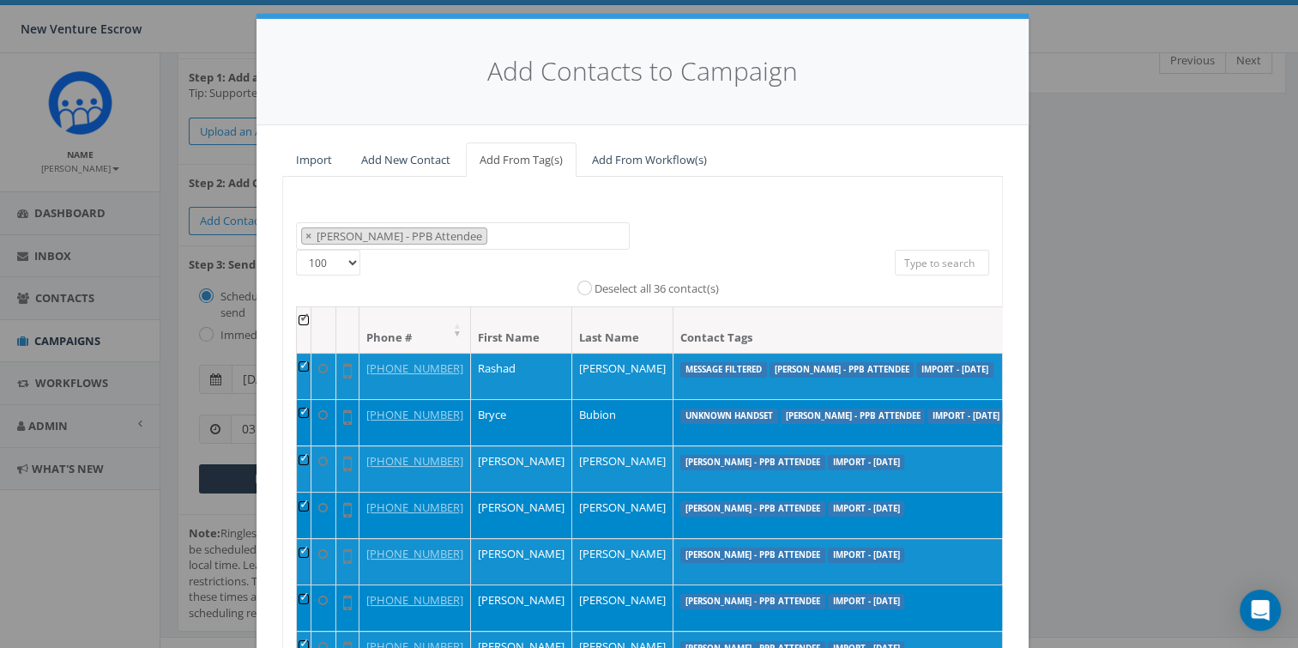
scroll to position [172, 0]
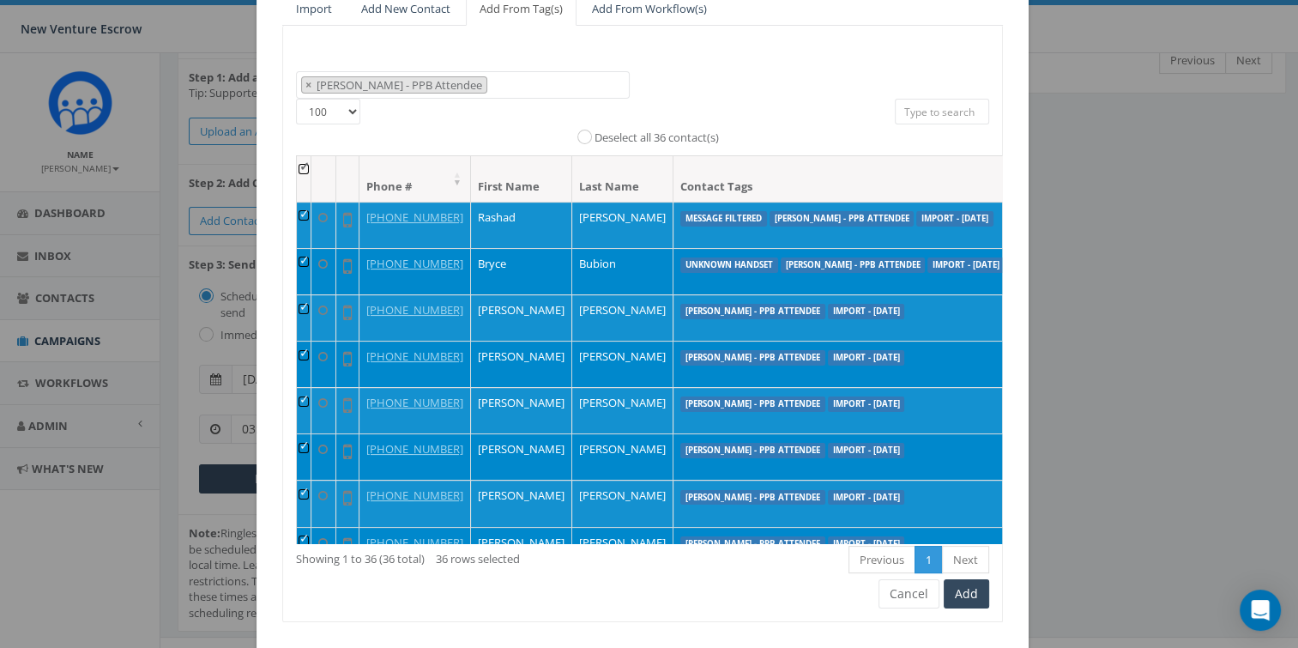
click at [297, 166] on th at bounding box center [304, 178] width 15 height 45
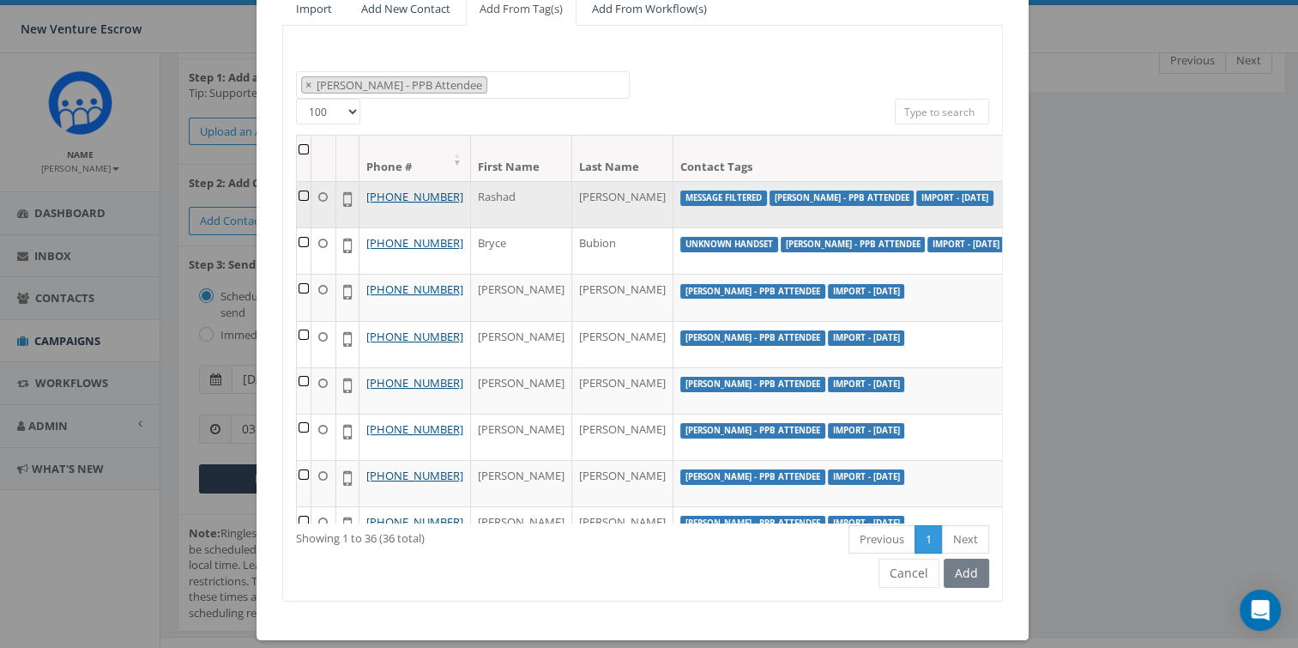
click at [297, 196] on td at bounding box center [304, 204] width 15 height 46
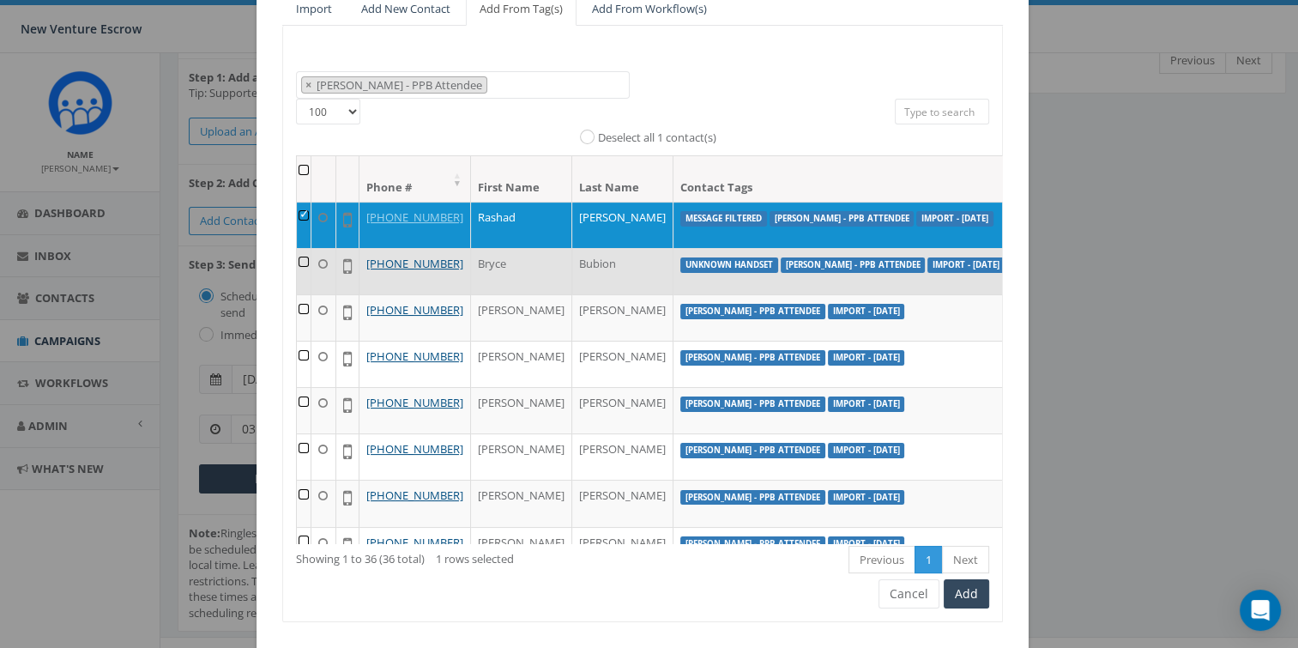
click at [297, 280] on td at bounding box center [304, 271] width 15 height 46
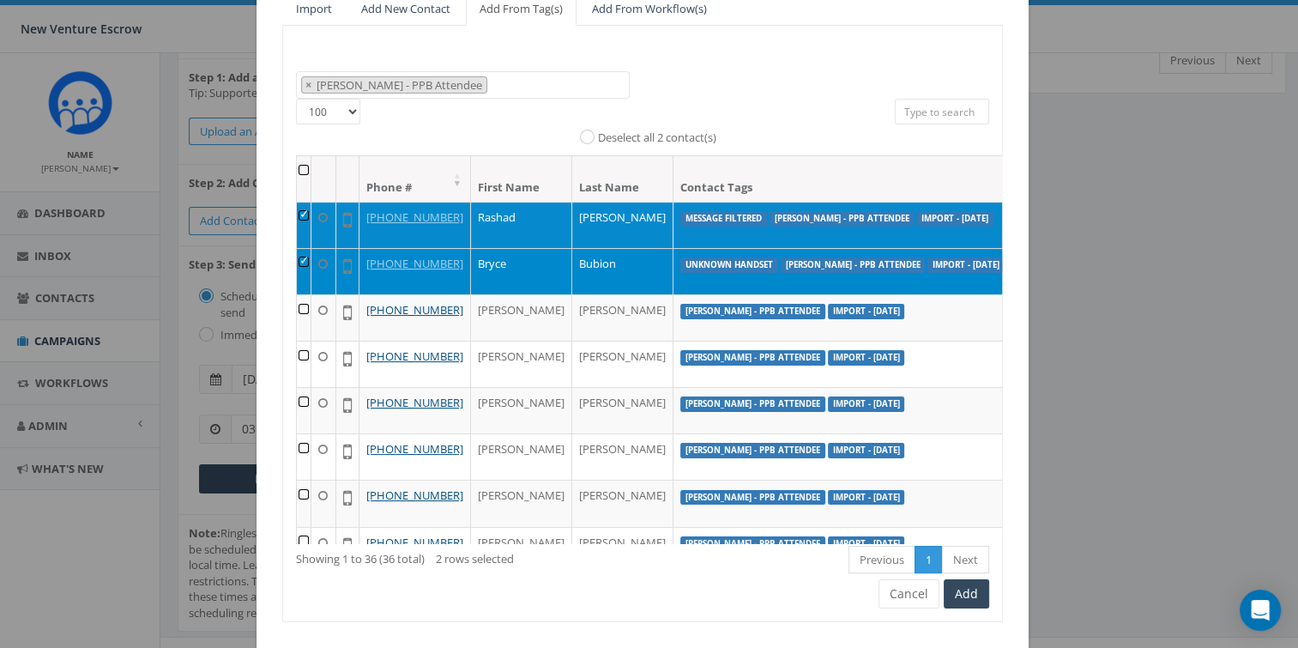
click at [299, 207] on td at bounding box center [304, 225] width 15 height 46
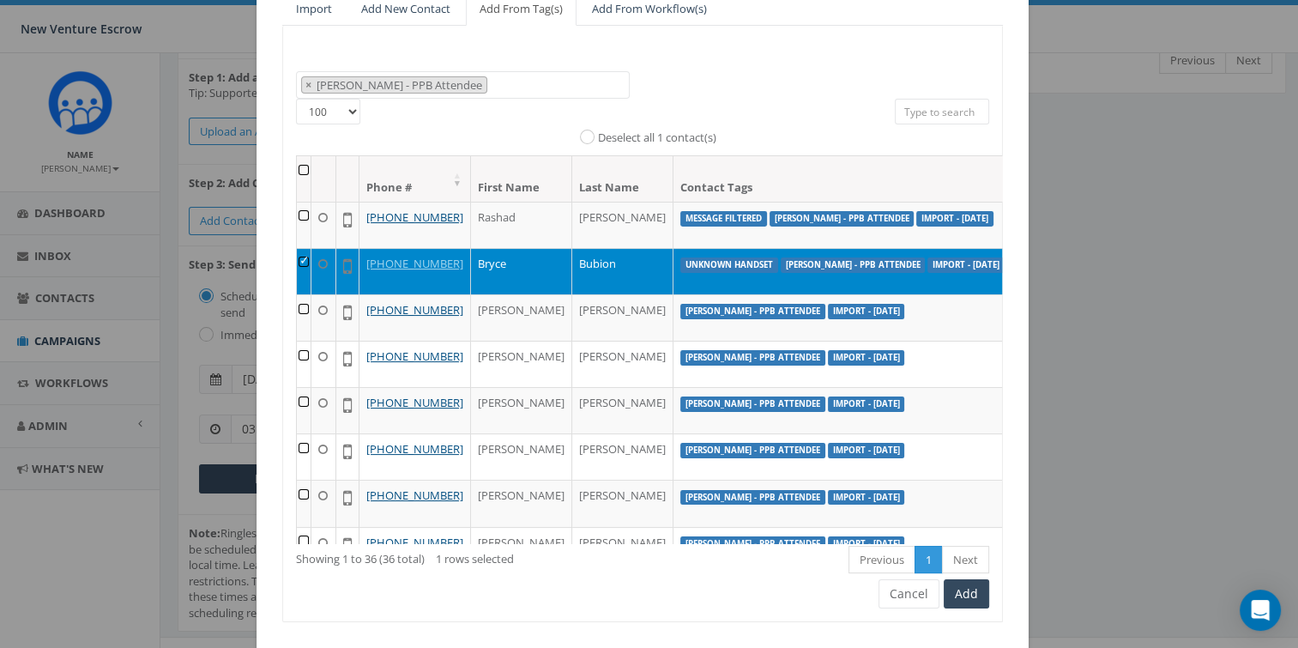
click at [297, 273] on td at bounding box center [304, 271] width 15 height 46
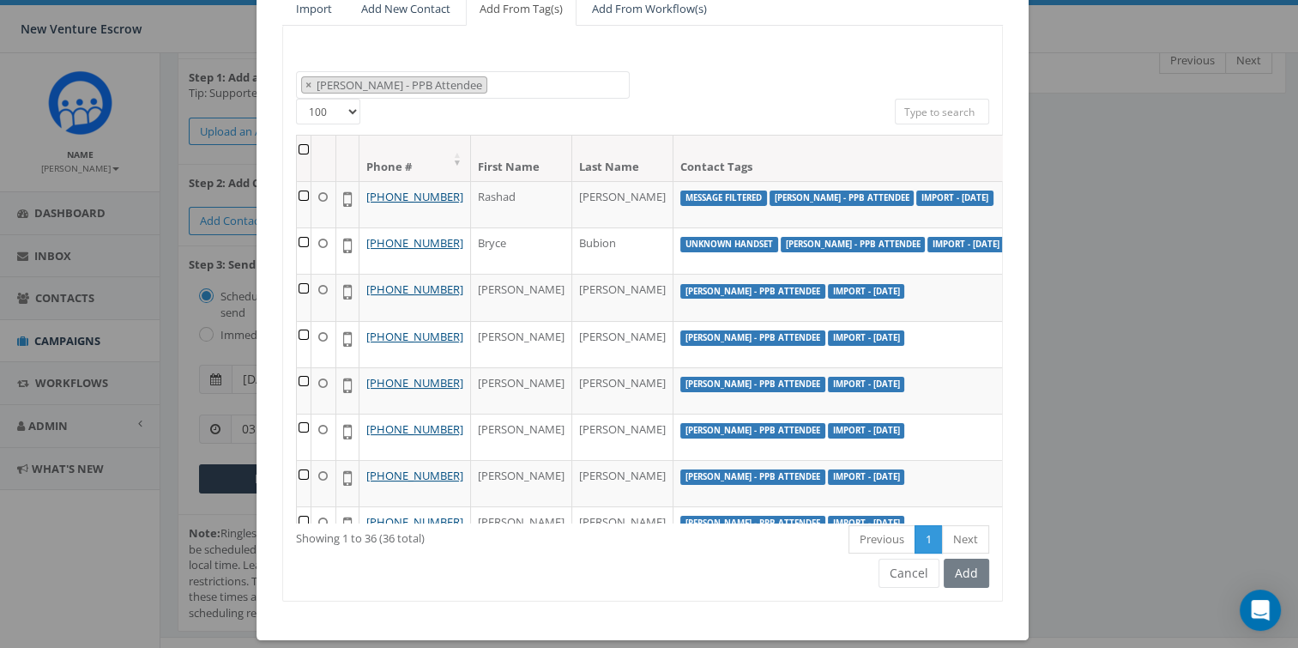
click at [297, 146] on th at bounding box center [304, 158] width 15 height 45
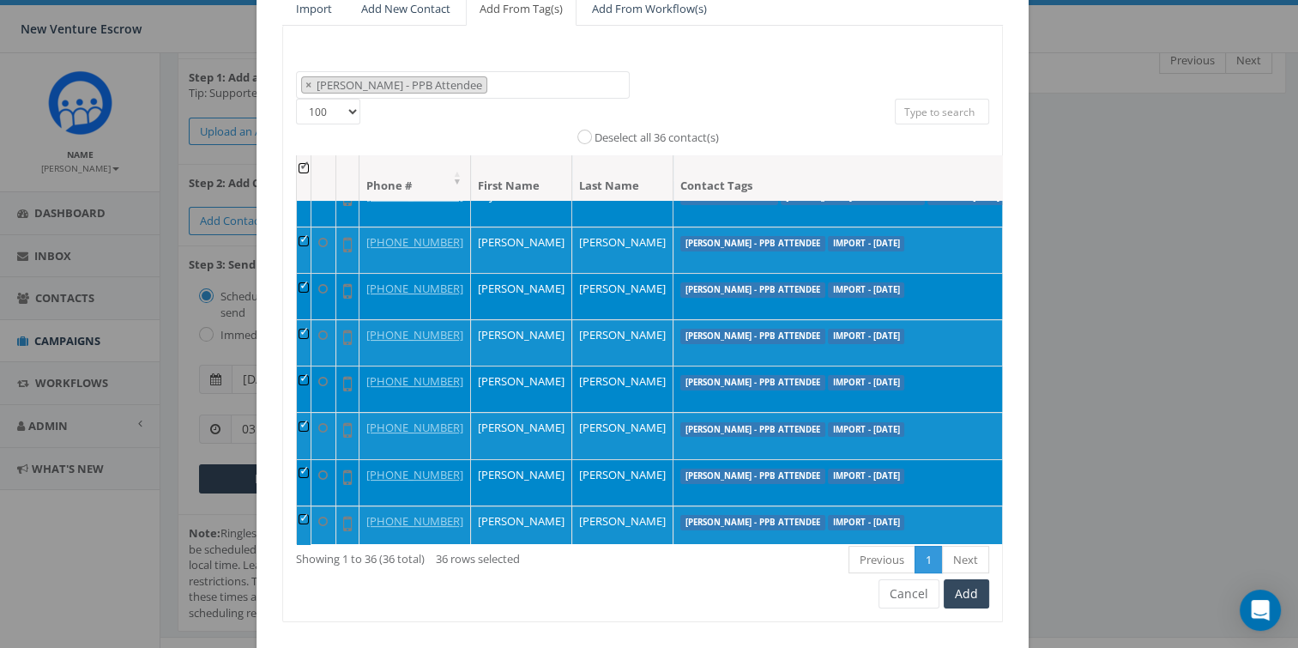
scroll to position [0, 0]
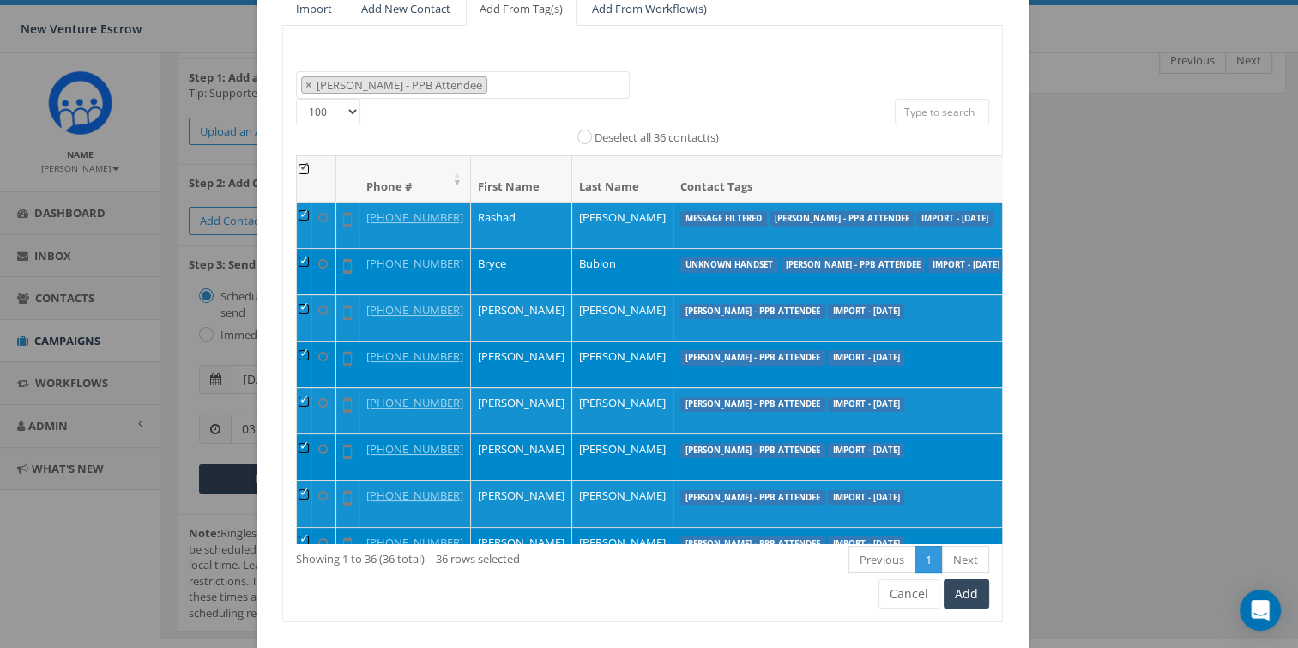
click at [297, 169] on th at bounding box center [304, 178] width 15 height 45
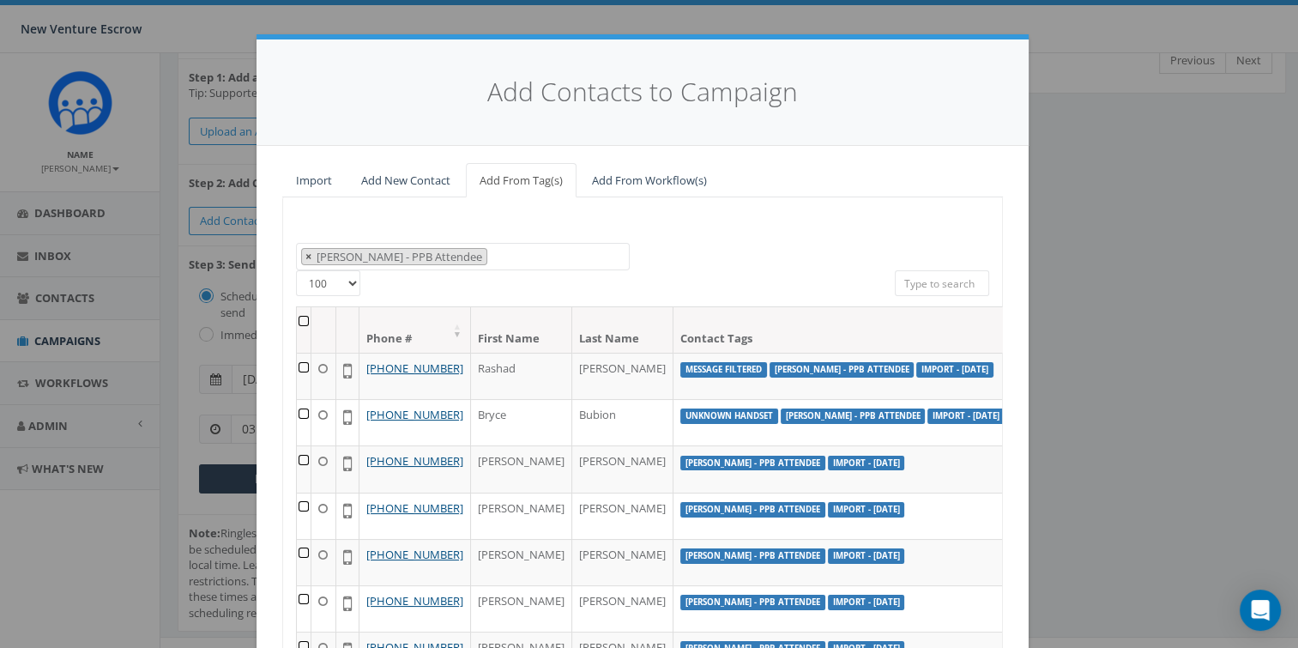
click at [305, 254] on span "×" at bounding box center [308, 256] width 6 height 15
select select
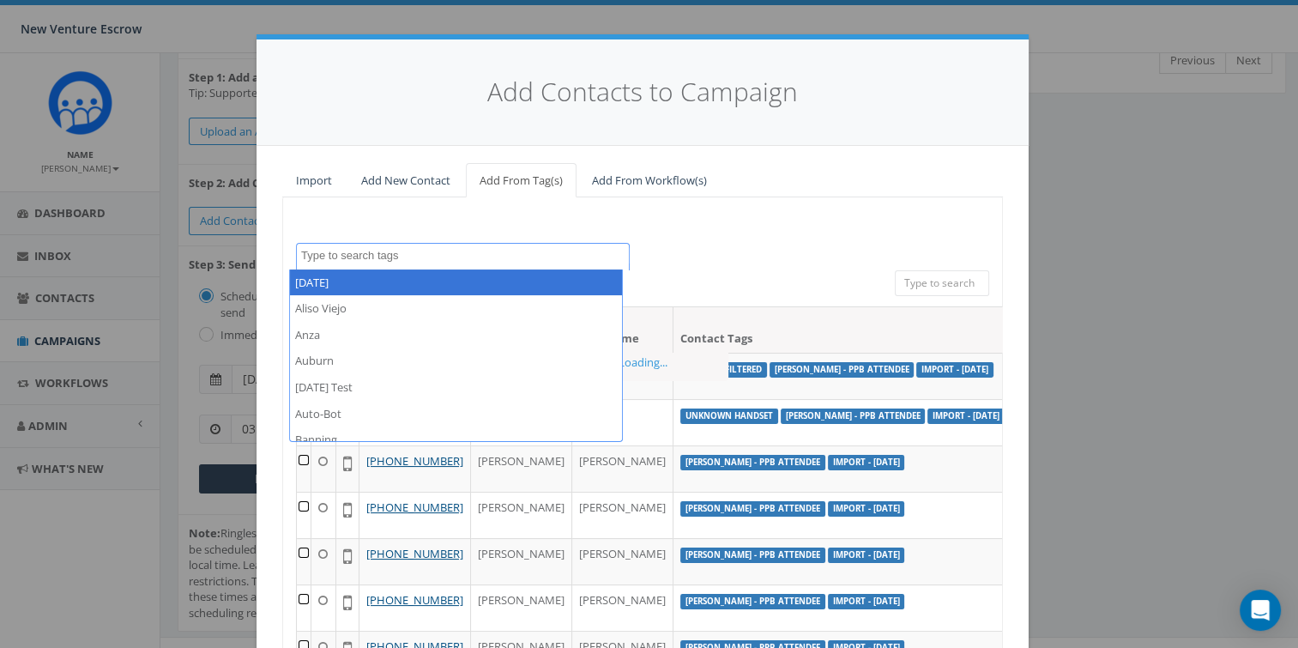
click at [341, 251] on textarea "Search" at bounding box center [465, 255] width 328 height 15
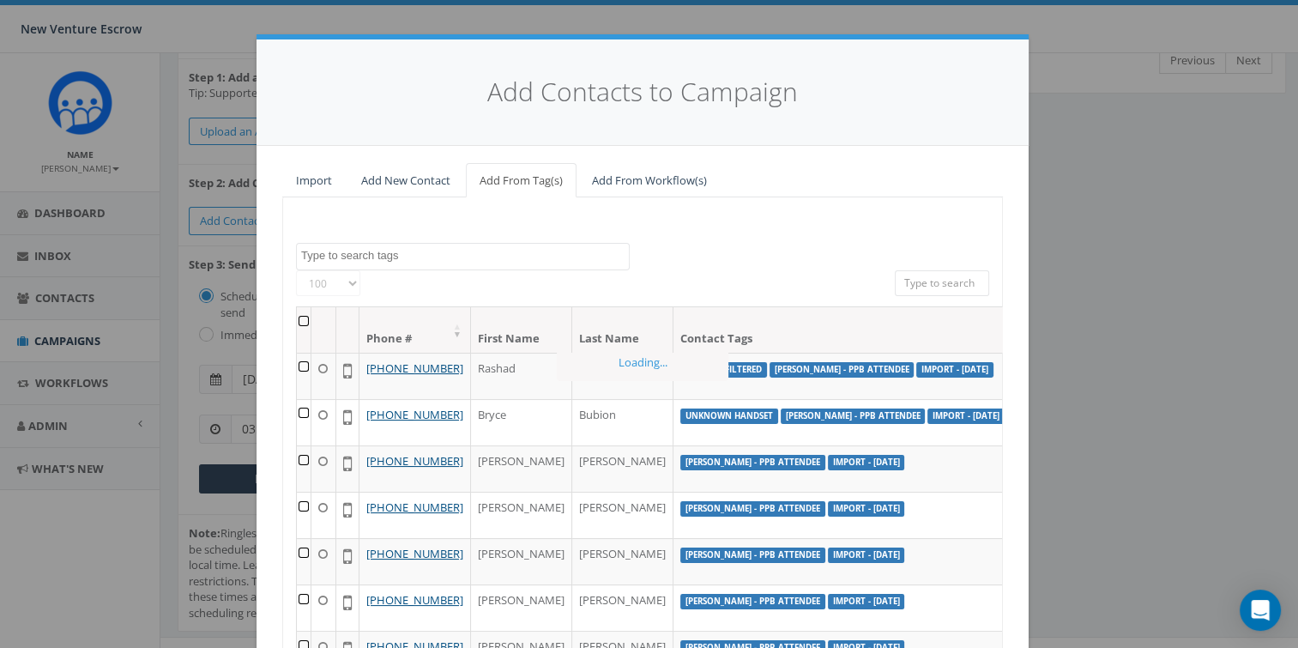
click at [390, 257] on textarea "Search" at bounding box center [465, 255] width 328 height 15
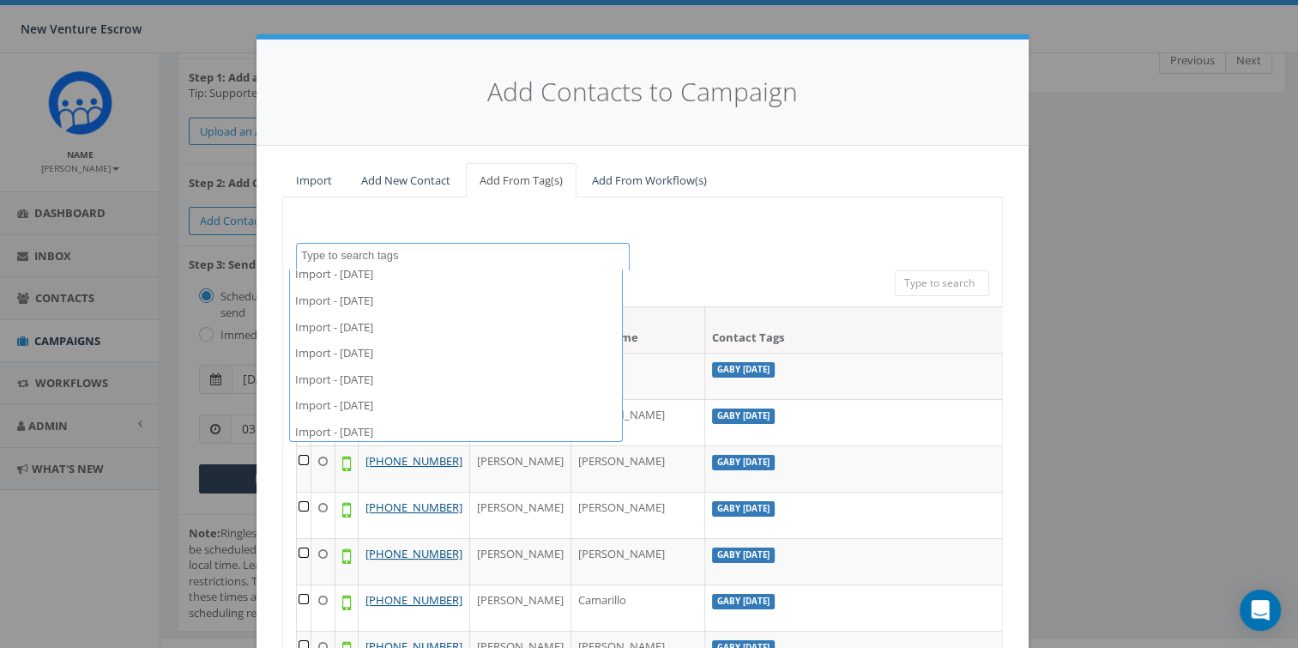
scroll to position [6092, 0]
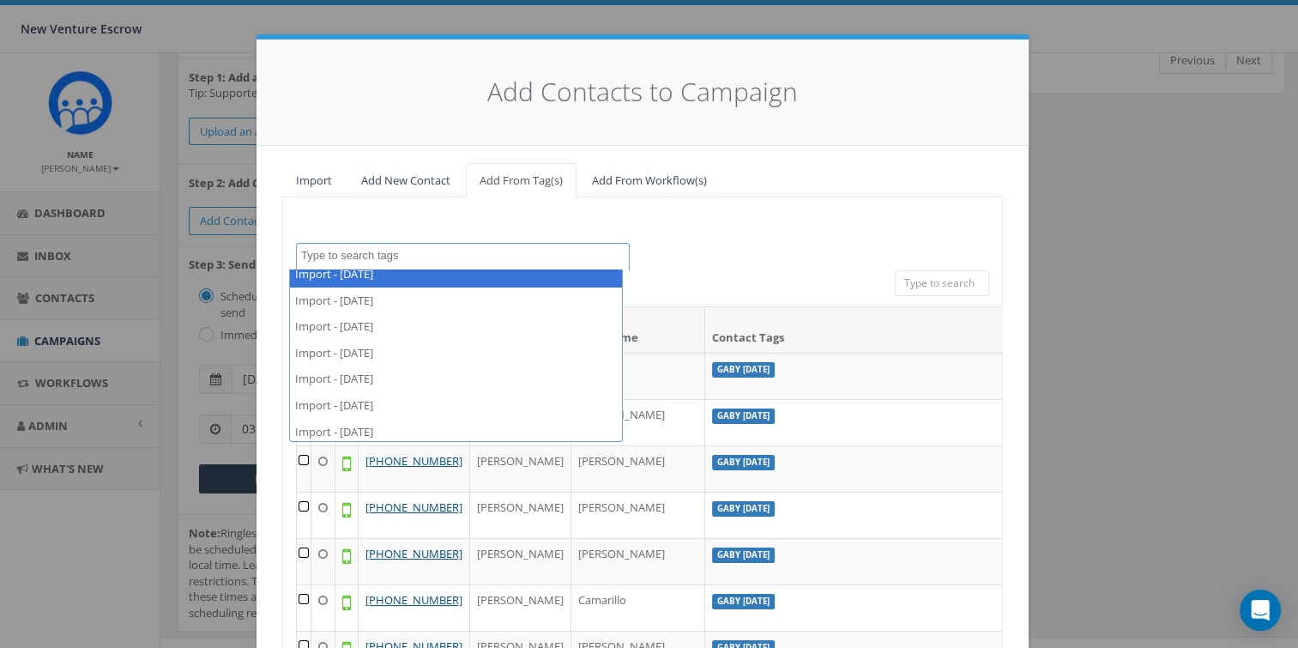
click at [769, 238] on div "2024/11/12 Aliso Viejo Anza Auburn August 28 Test Auto-Bot Banning Beaumont Bec…" at bounding box center [642, 484] width 721 height 575
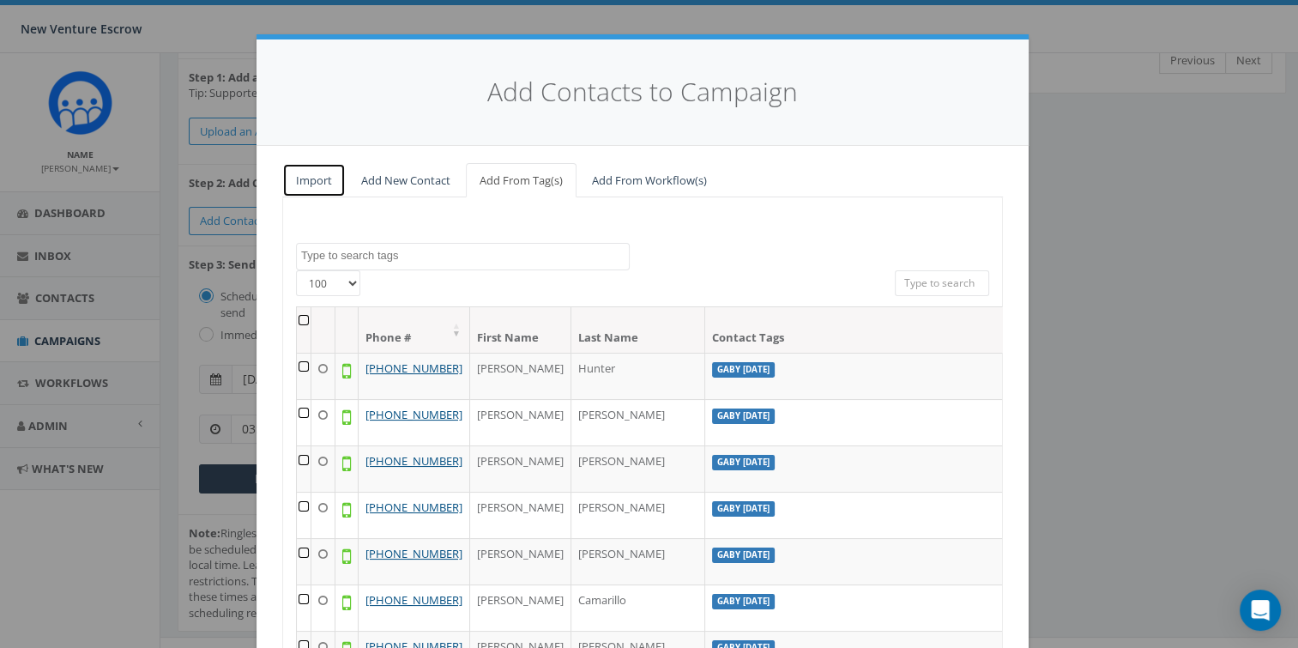
click at [323, 178] on link "Import" at bounding box center [313, 180] width 63 height 35
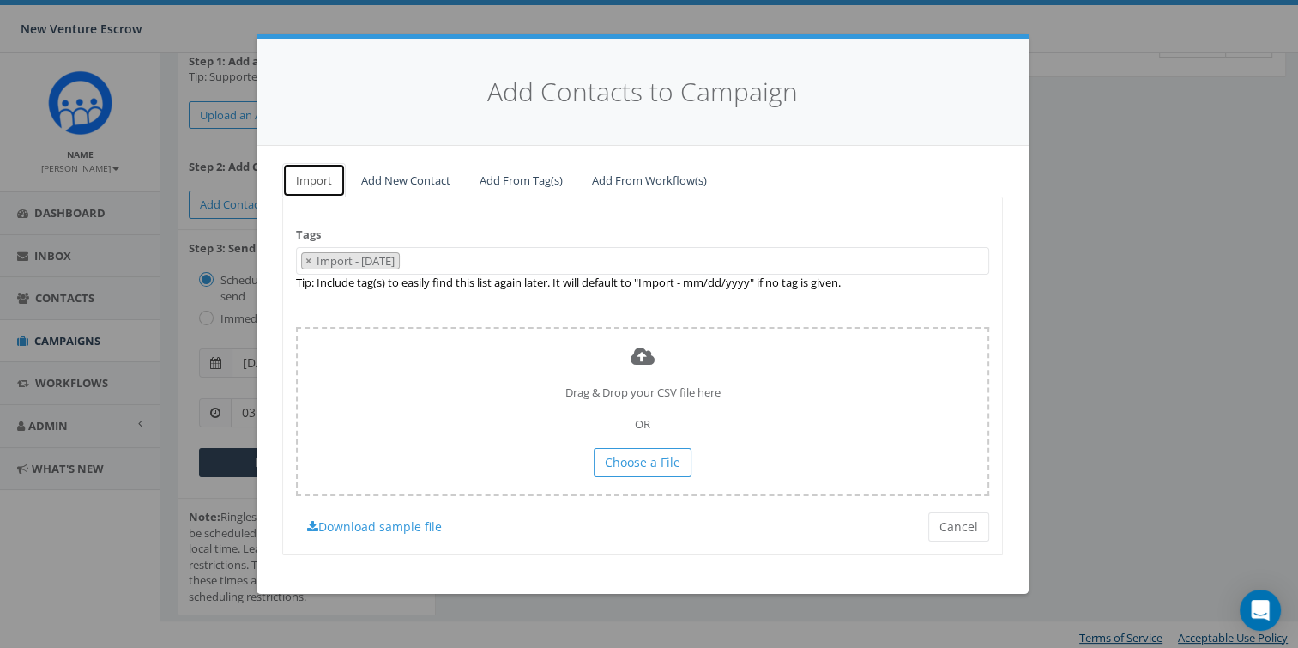
scroll to position [190, 0]
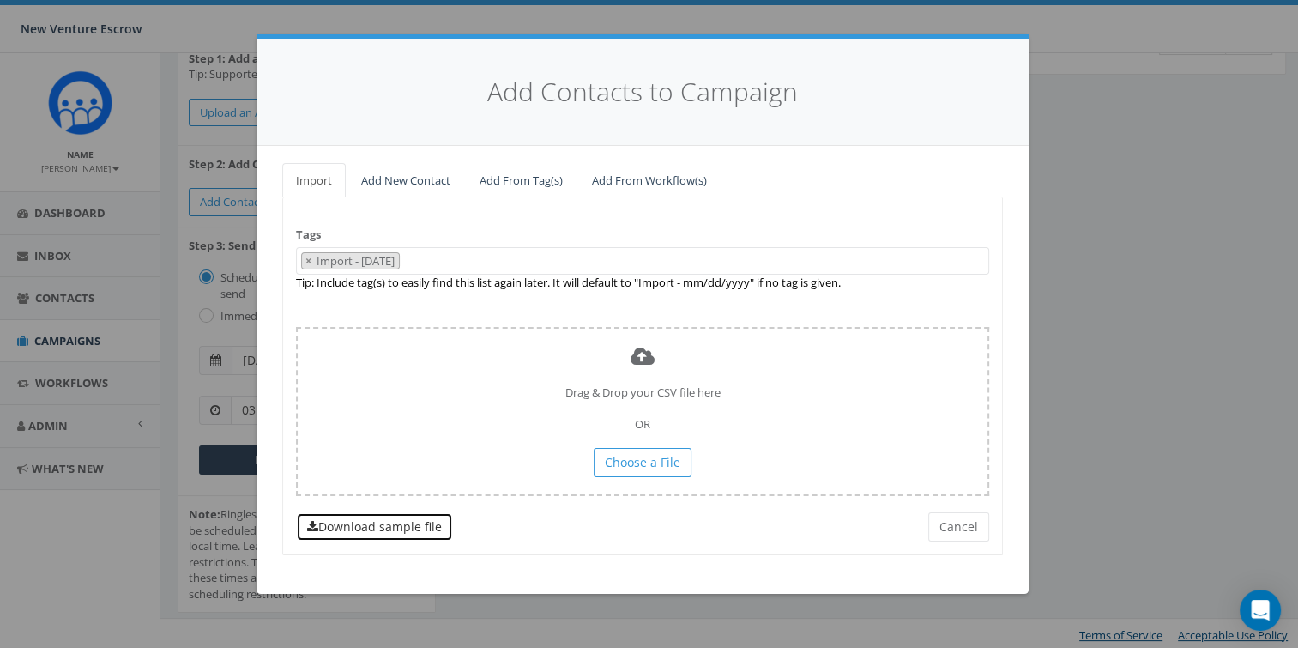
click at [391, 529] on link "Download sample file" at bounding box center [374, 526] width 157 height 29
click at [952, 522] on button "Cancel" at bounding box center [958, 526] width 61 height 29
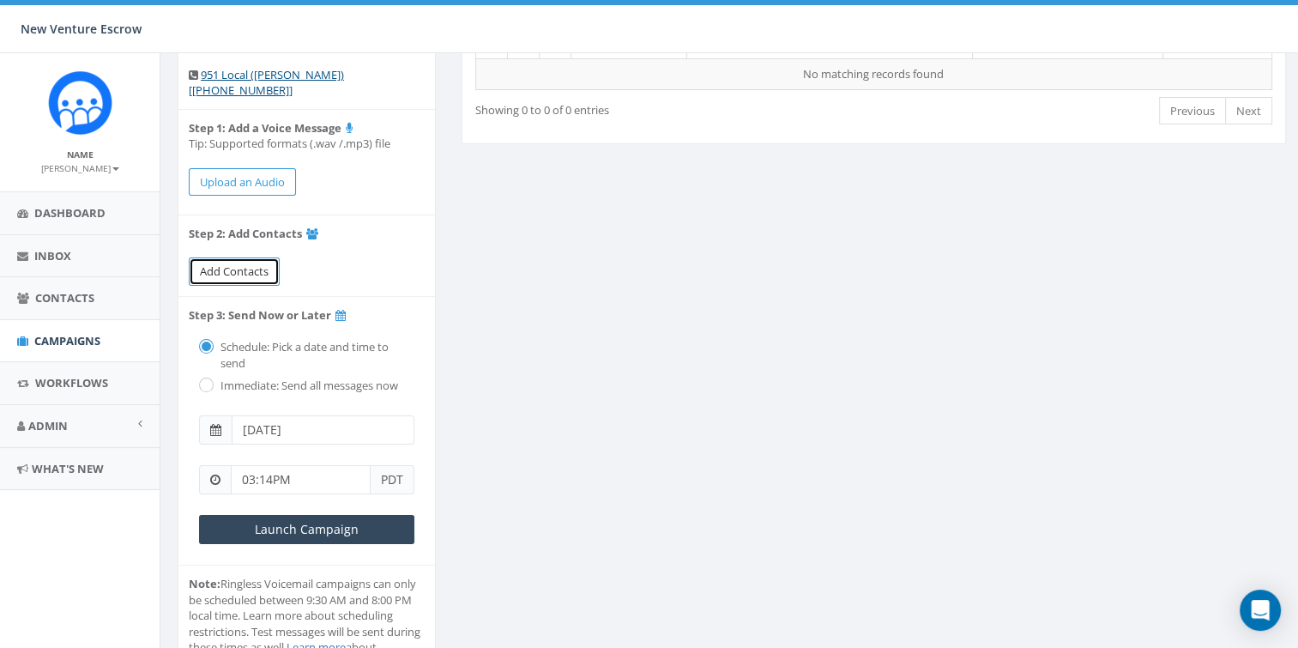
scroll to position [19, 0]
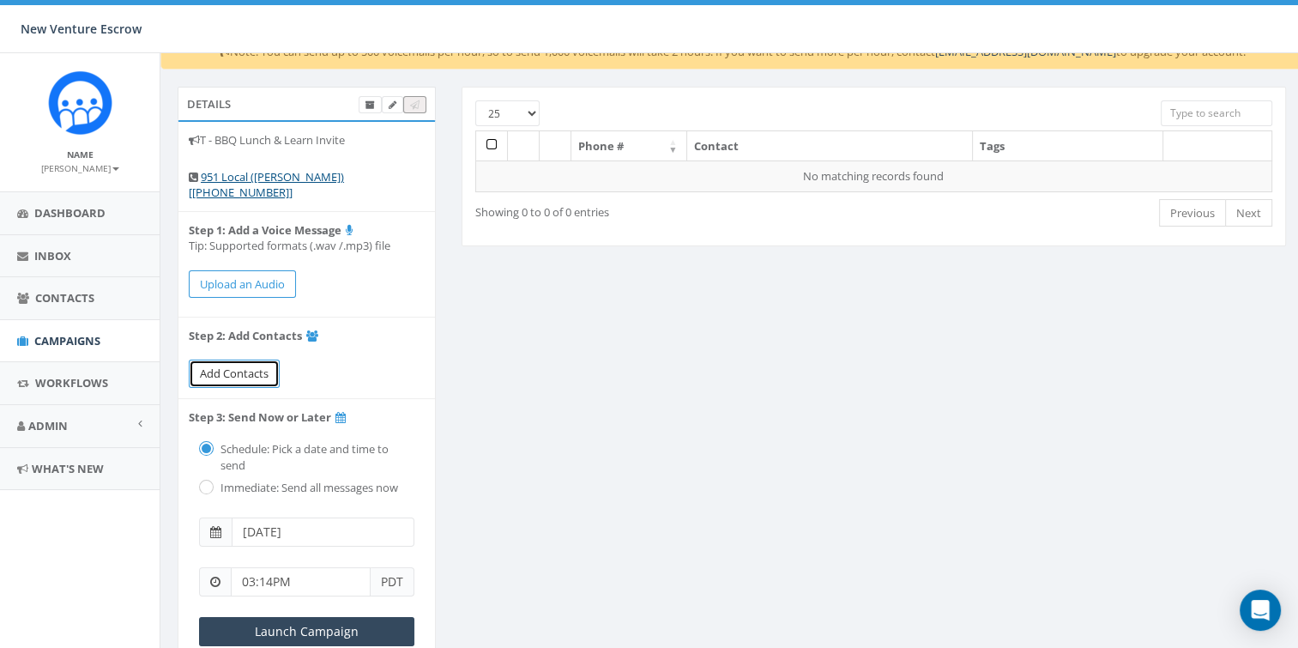
click at [239, 368] on span "Add Contacts" at bounding box center [234, 373] width 69 height 15
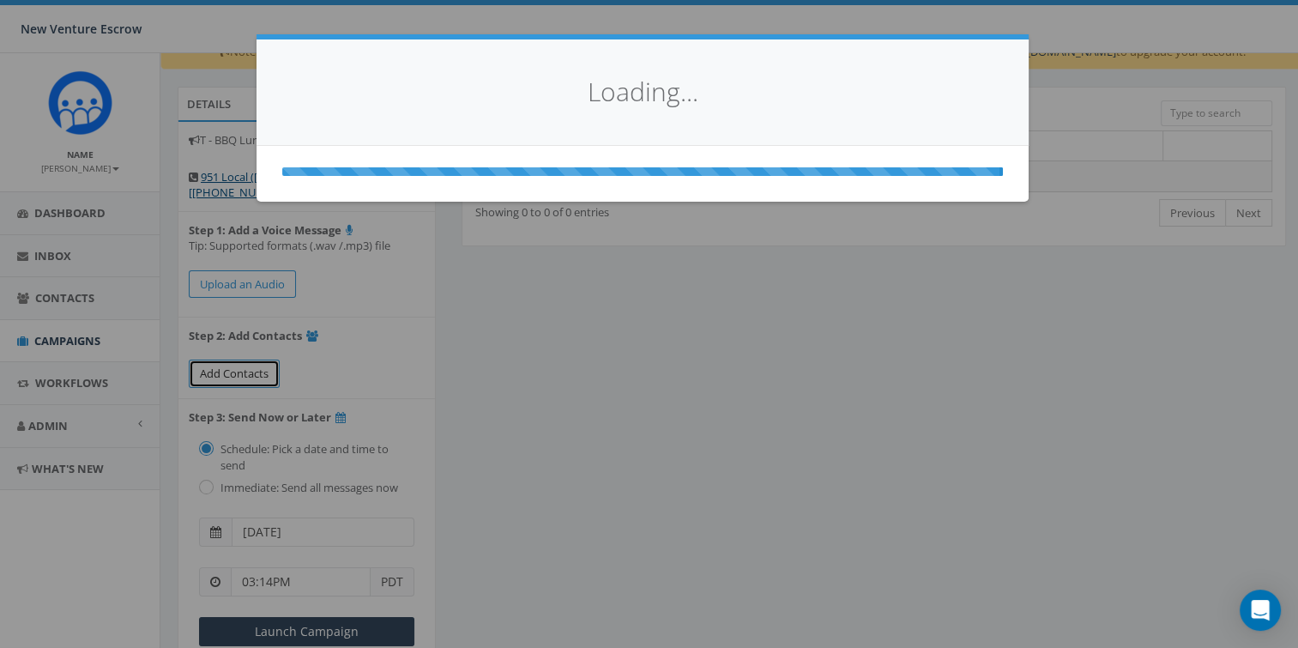
select select
select select "100"
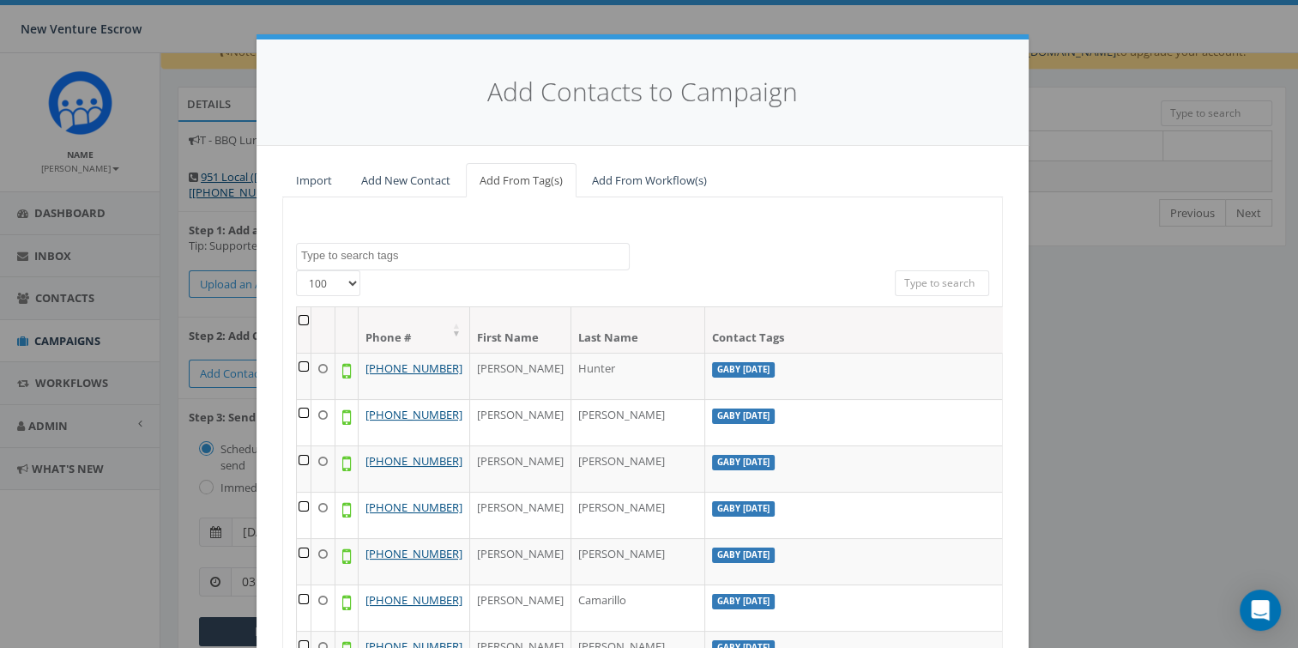
click at [897, 557] on div "2024/11/12 Aliso Viejo Anza Auburn August 28 Test Auto-Bot Banning Beaumont Bec…" at bounding box center [642, 484] width 721 height 575
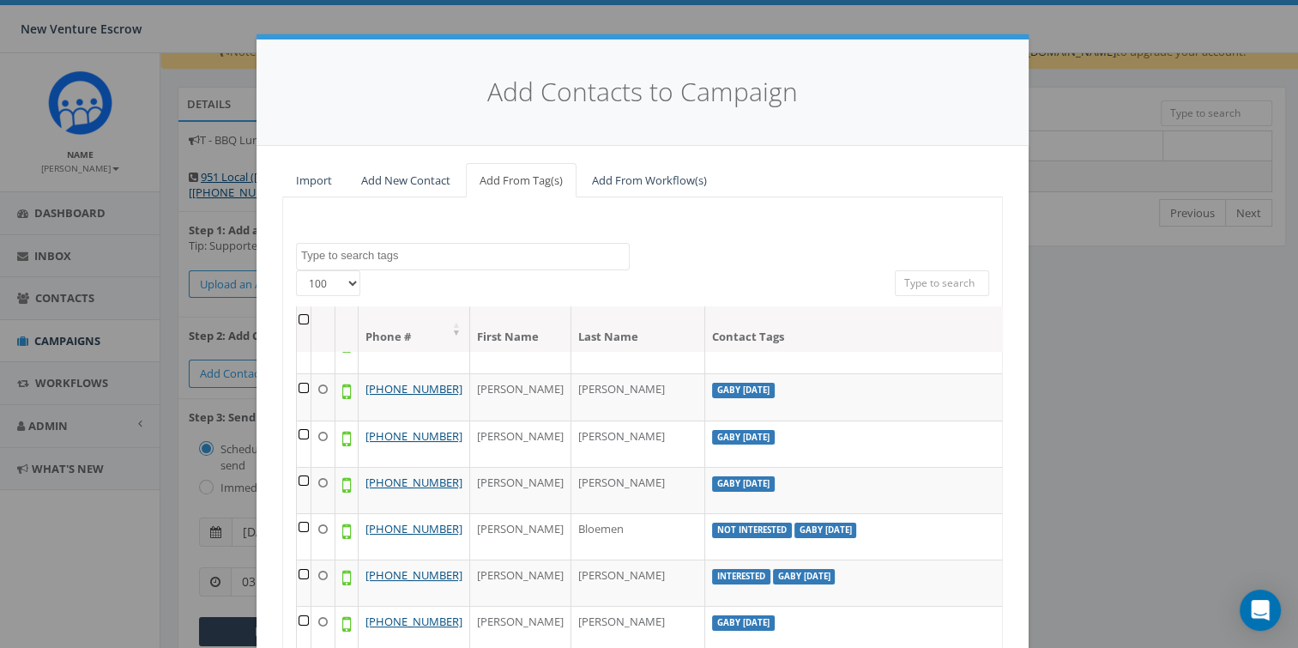
scroll to position [188, 0]
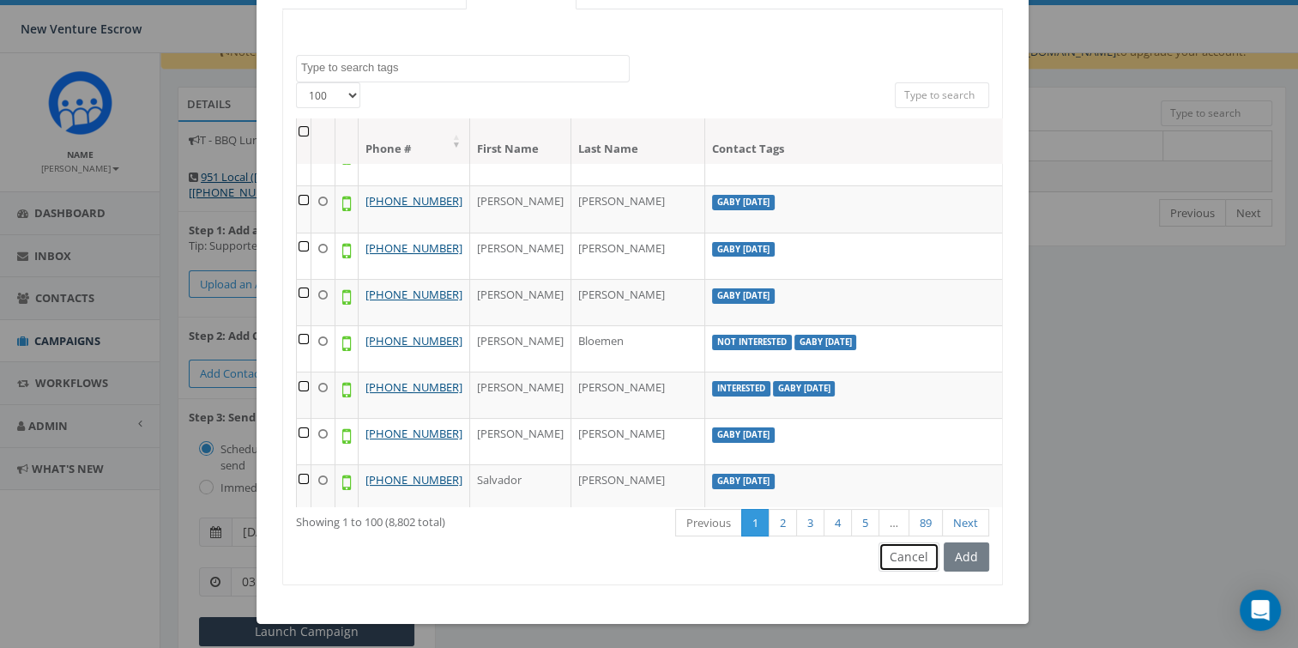
click at [921, 553] on button "Cancel" at bounding box center [909, 556] width 61 height 29
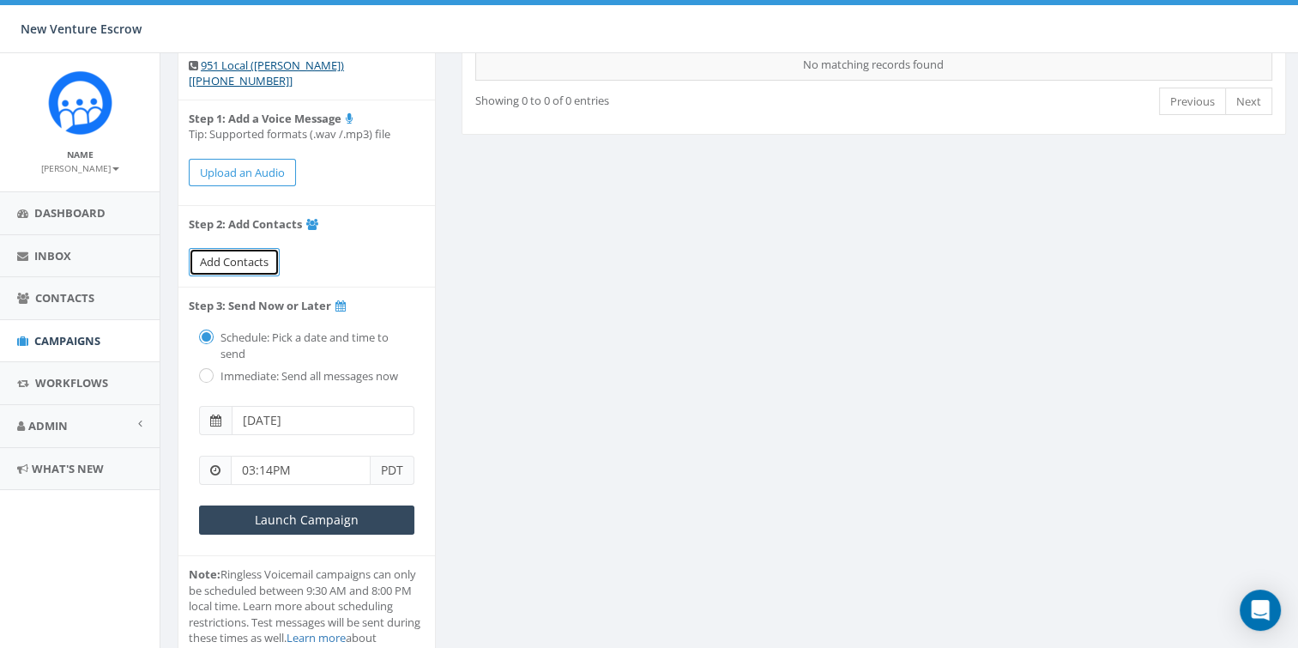
scroll to position [105, 0]
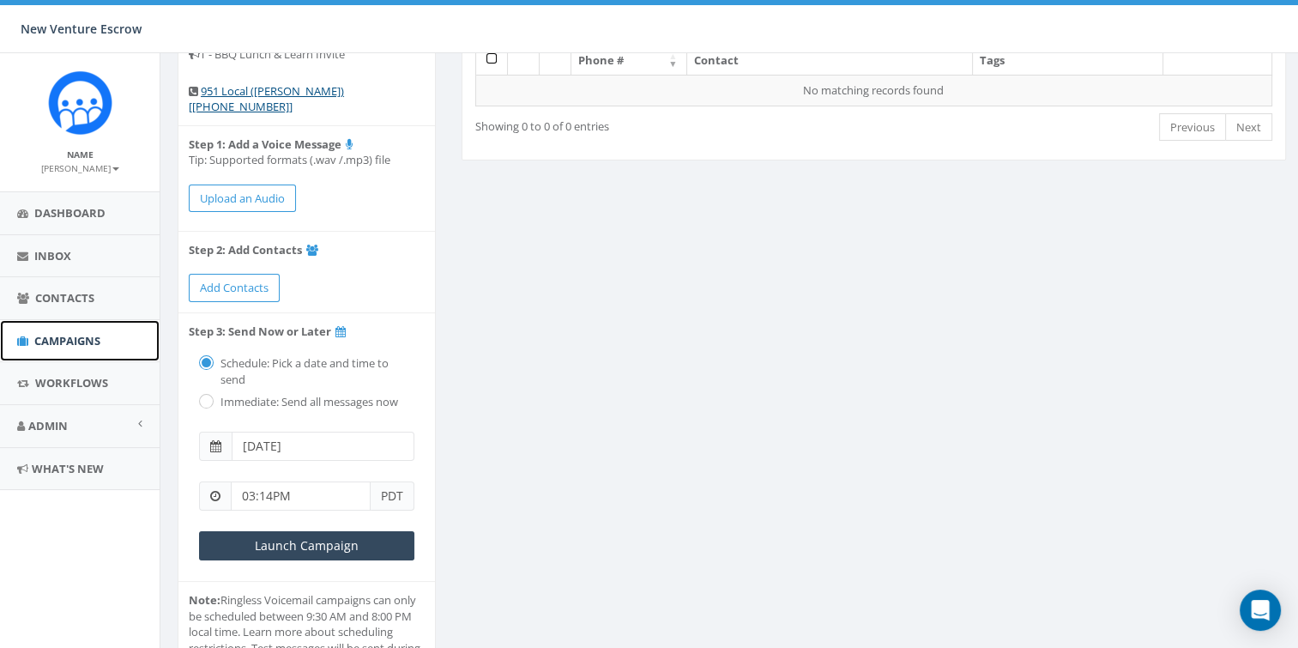
click at [87, 335] on span "Campaigns" at bounding box center [67, 340] width 66 height 15
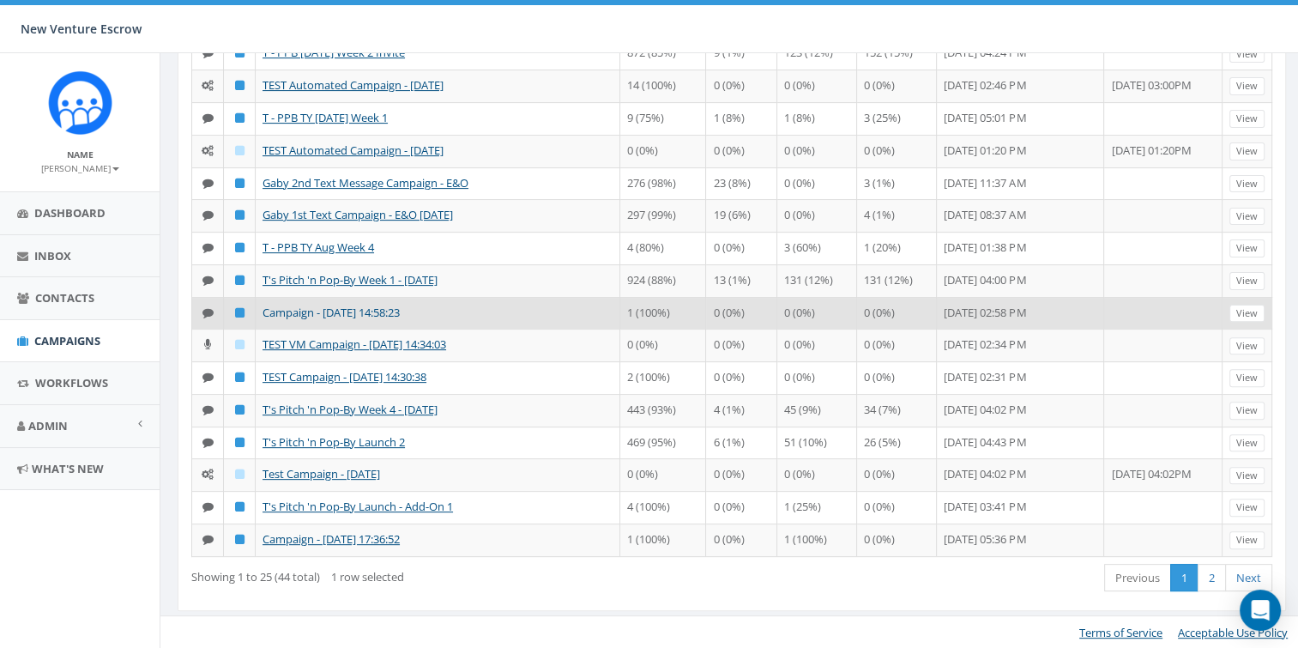
scroll to position [333, 0]
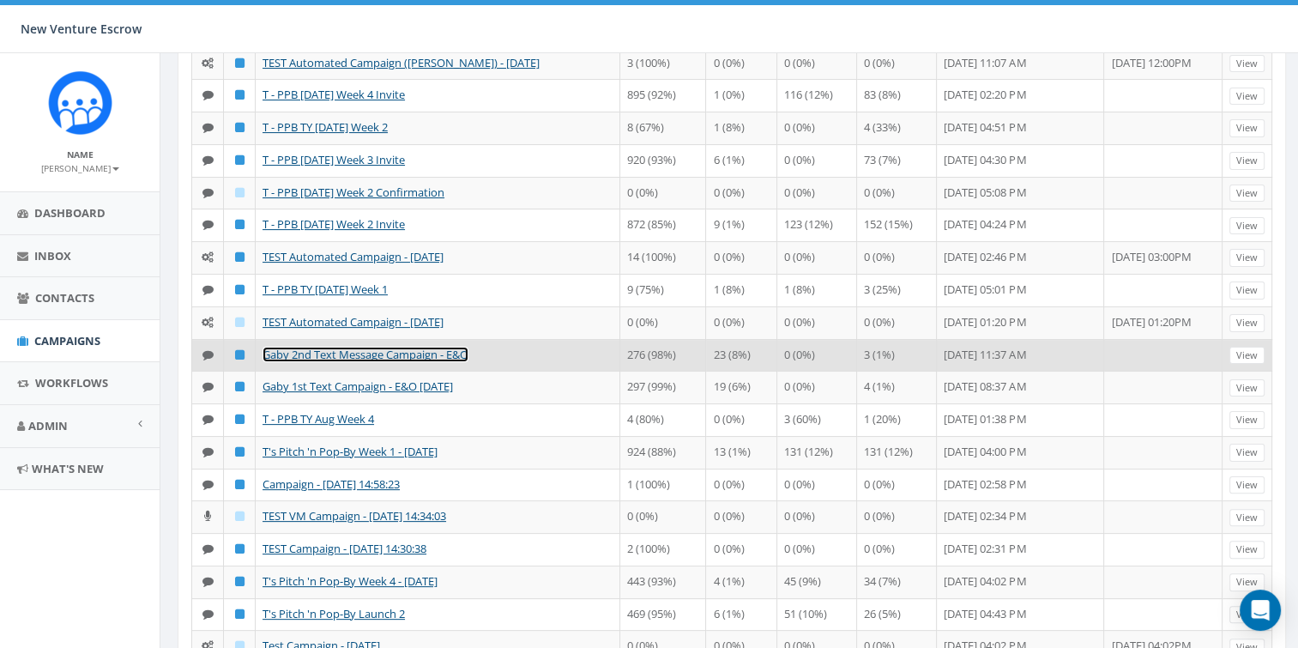
click at [388, 362] on link "Gaby 2nd Text Message Campaign - E&O" at bounding box center [366, 354] width 206 height 15
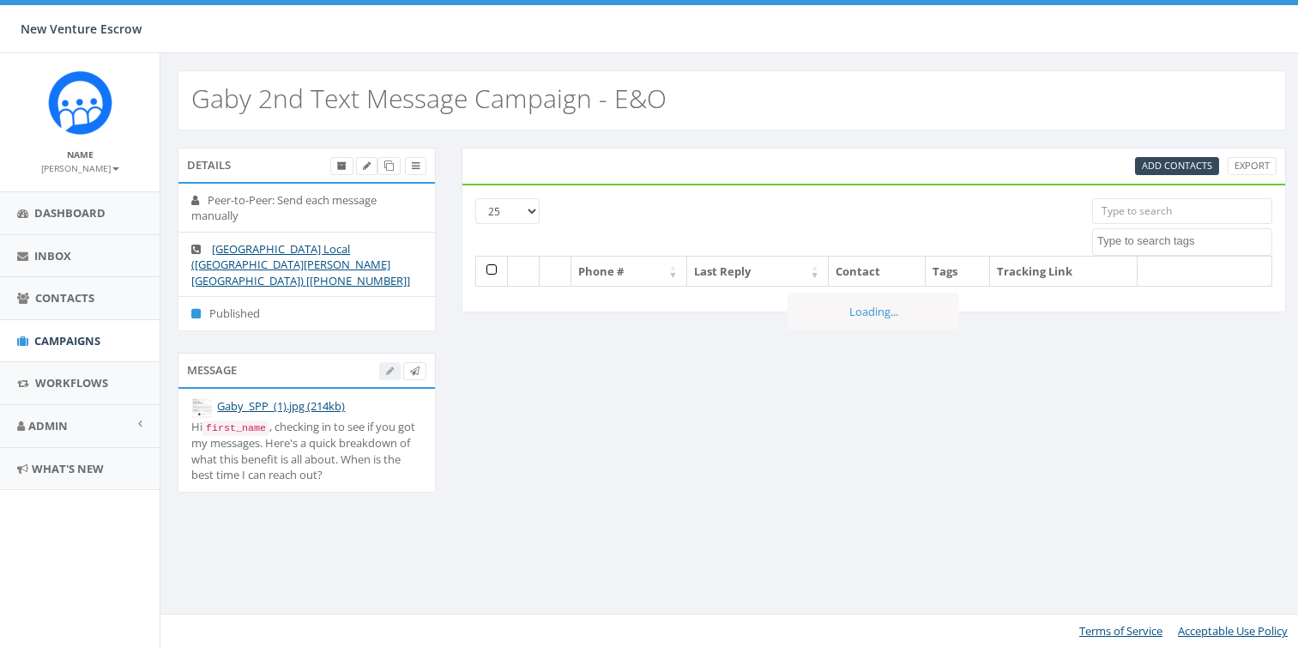
select select
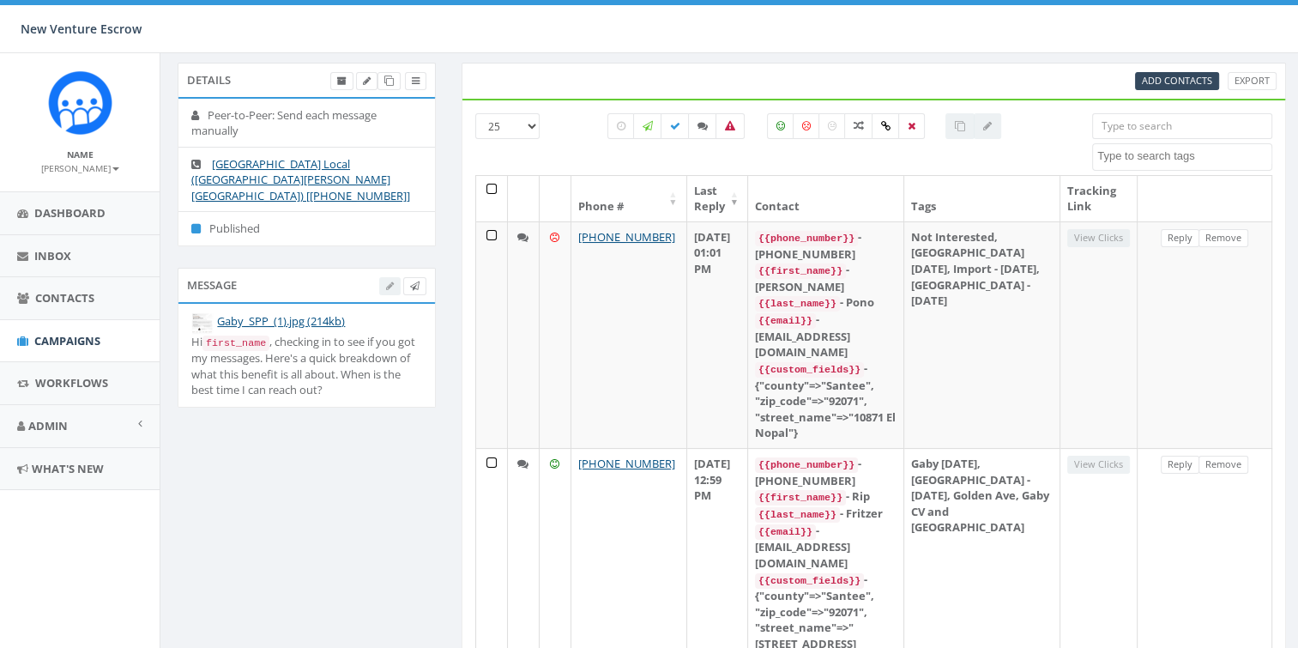
scroll to position [86, 0]
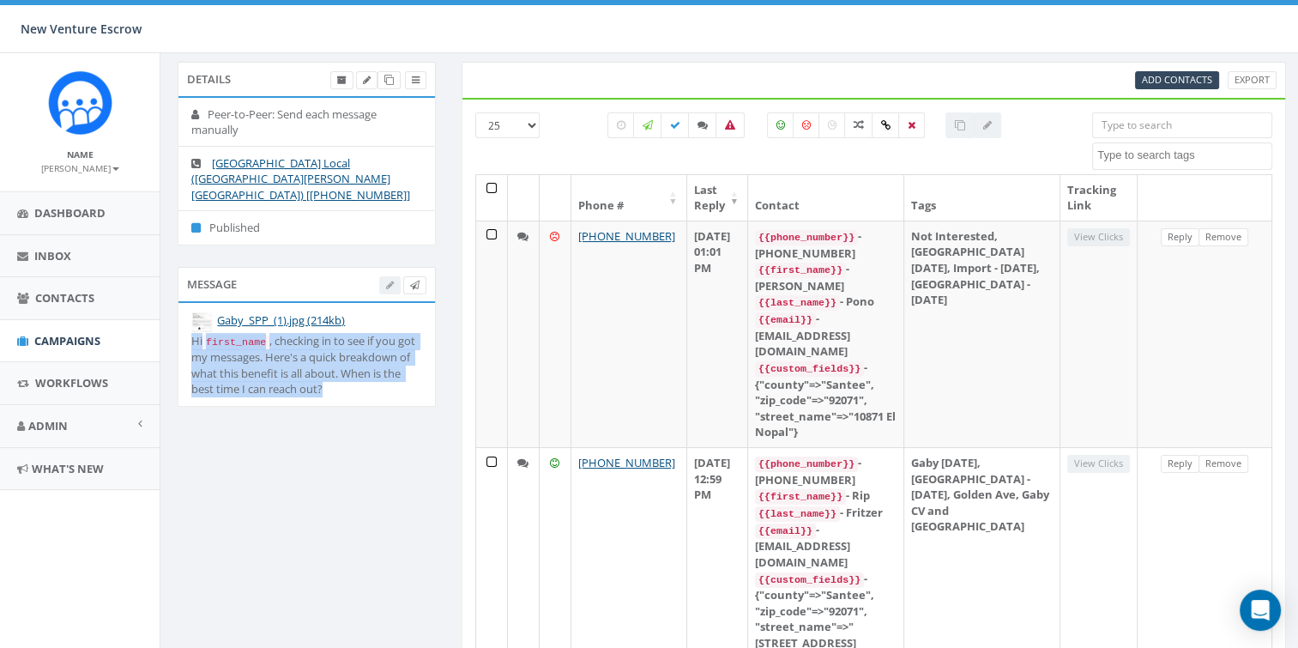
drag, startPoint x: 342, startPoint y: 376, endPoint x: 189, endPoint y: 321, distance: 163.1
click at [189, 321] on li "Gaby_SPP_(1).jpg (214kb) Hi first_name , checking in to see if you got my messa…" at bounding box center [306, 354] width 257 height 103
drag, startPoint x: 189, startPoint y: 321, endPoint x: 299, endPoint y: 387, distance: 128.9
click at [299, 387] on li "Gaby_SPP_(1).jpg (214kb) Hi first_name , checking in to see if you got my messa…" at bounding box center [306, 354] width 257 height 103
click at [353, 379] on li "Gaby_SPP_(1).jpg (214kb) Hi first_name , checking in to see if you got my messa…" at bounding box center [306, 354] width 257 height 103
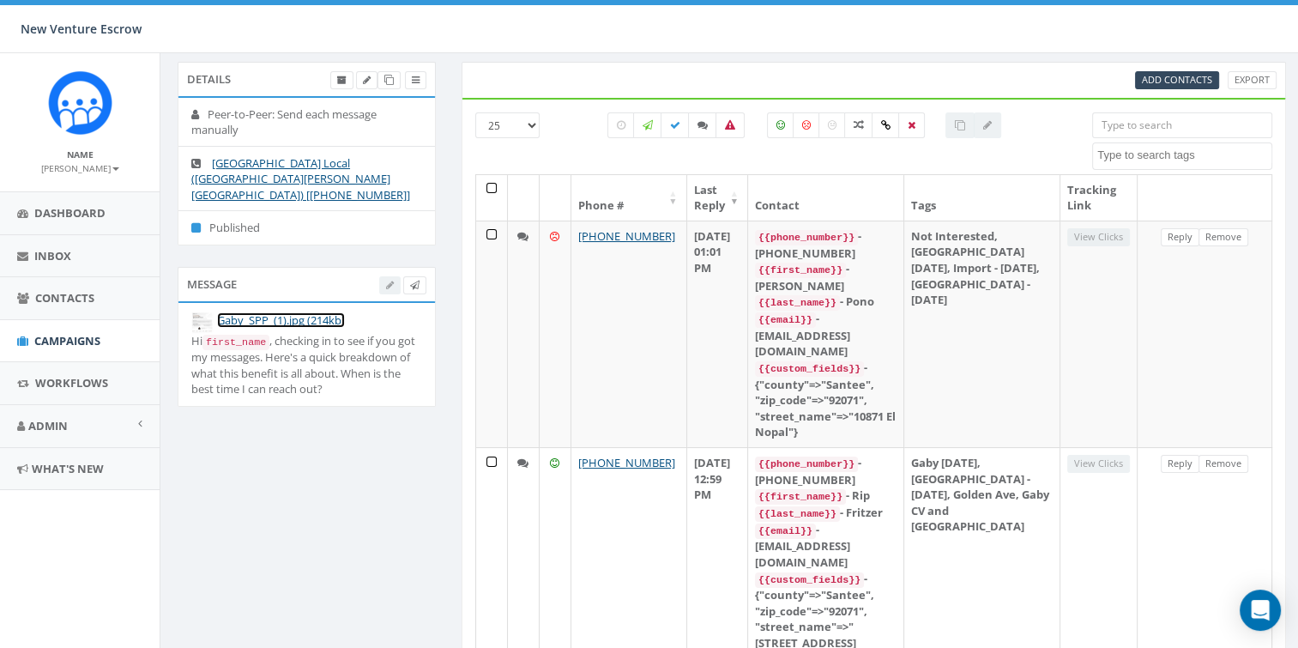
click at [248, 312] on link "Gaby_SPP_(1).jpg (214kb)" at bounding box center [281, 319] width 128 height 15
click at [77, 338] on span "Campaigns" at bounding box center [67, 340] width 66 height 15
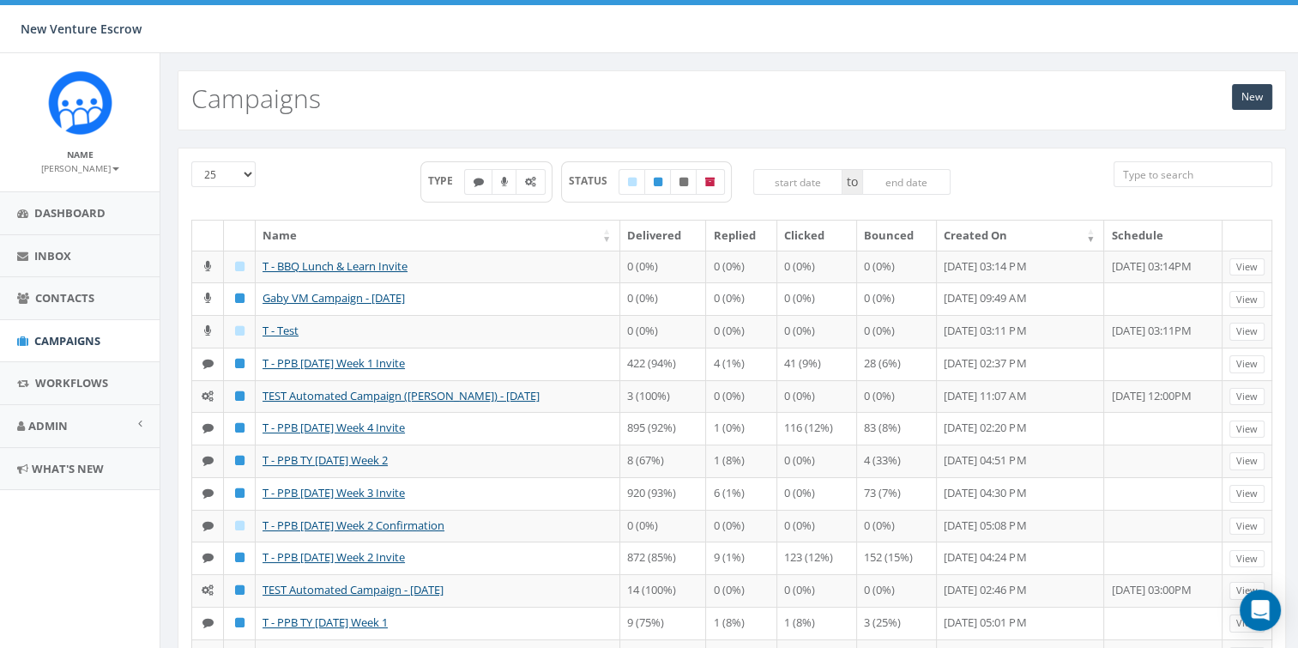
click at [348, 182] on div "TYPE STATUS to" at bounding box center [686, 190] width 831 height 58
click at [429, 65] on div "New Campaigns" at bounding box center [731, 91] width 1143 height 77
click at [963, 33] on div "0.00 % of Available Amount Used You have used 0.00 % of your available amount." at bounding box center [1109, 29] width 403 height 48
